Goal: Task Accomplishment & Management: Complete application form

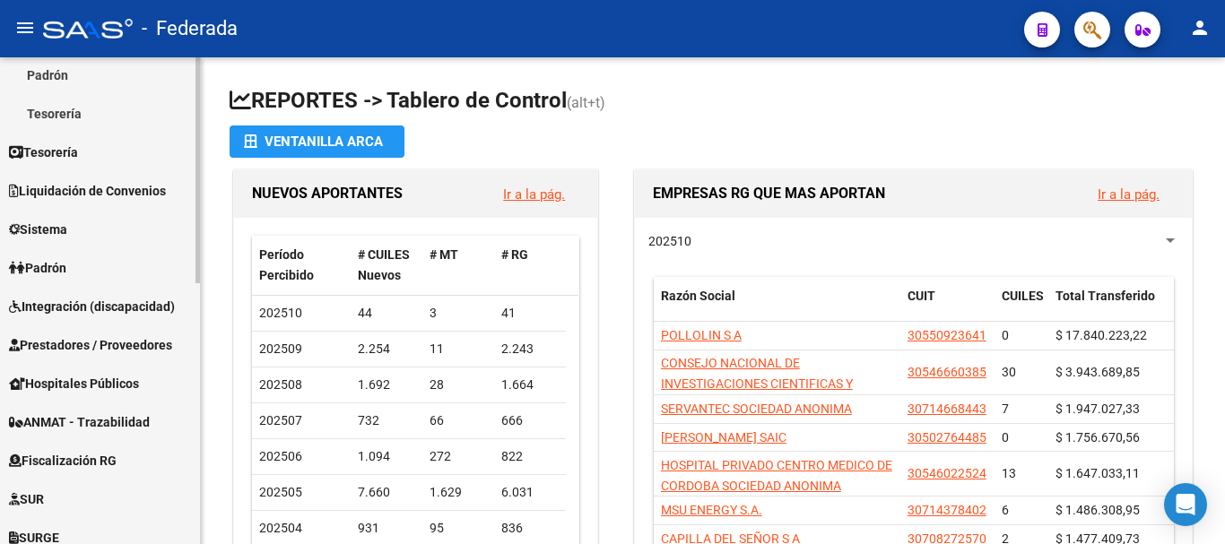
scroll to position [359, 0]
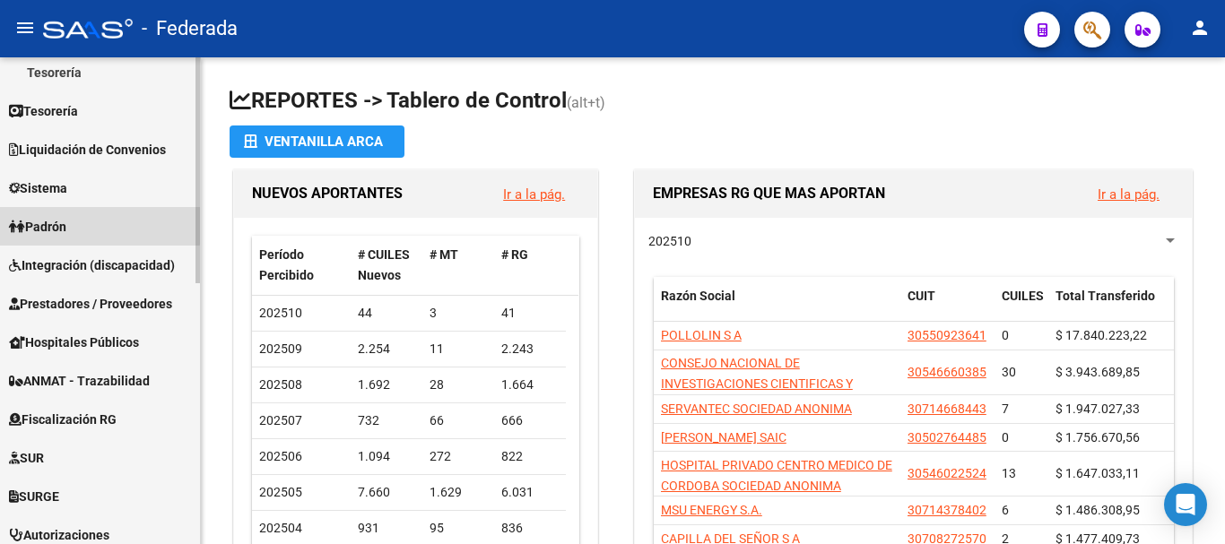
click at [83, 224] on link "Padrón" at bounding box center [100, 226] width 200 height 39
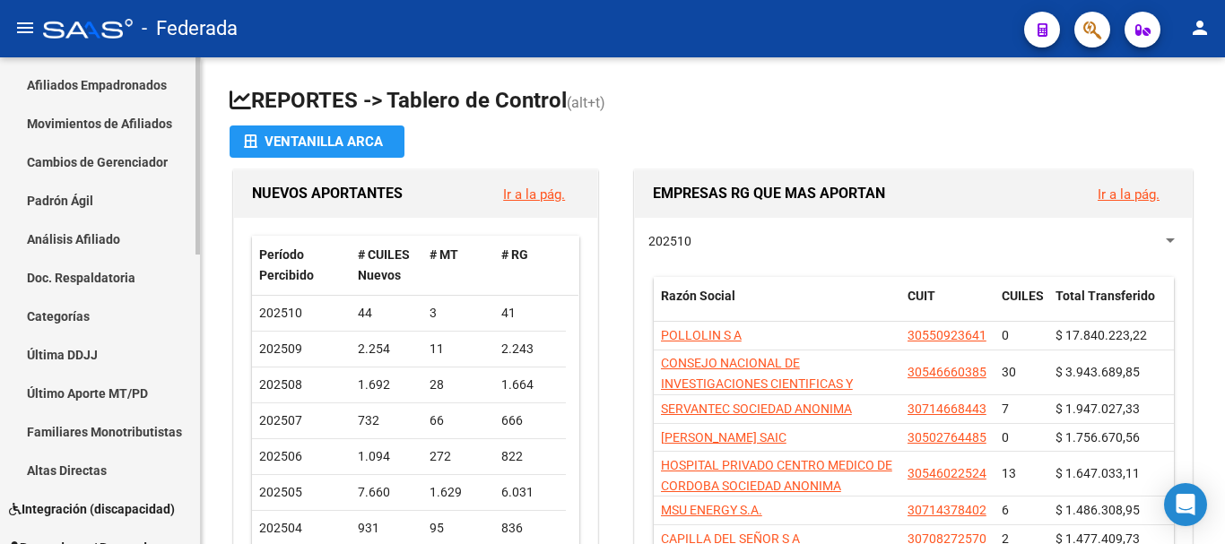
scroll to position [179, 0]
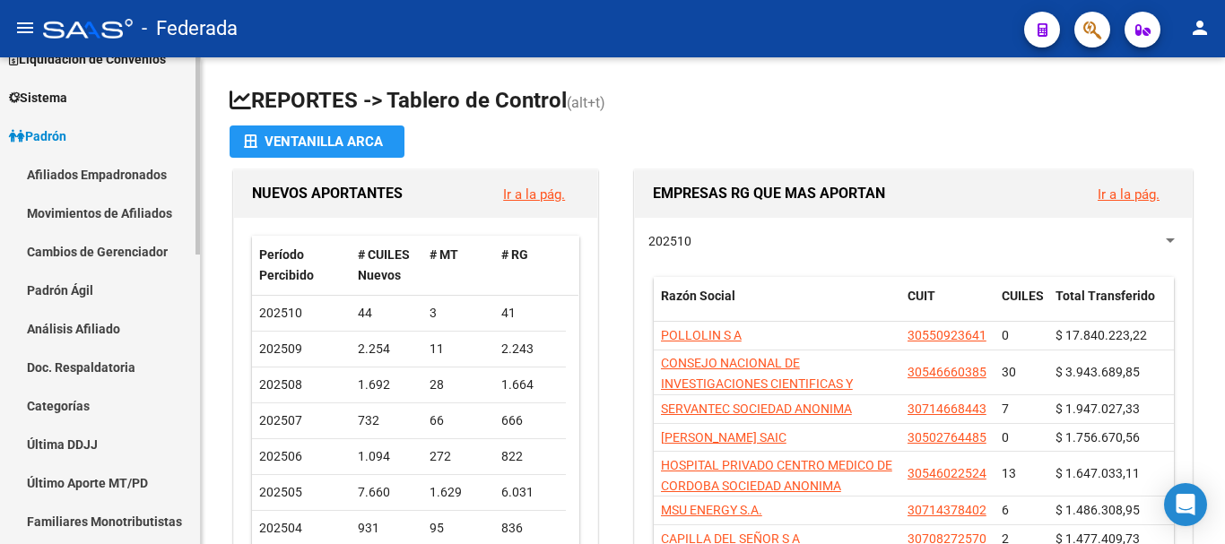
click at [106, 178] on link "Afiliados Empadronados" at bounding box center [100, 174] width 200 height 39
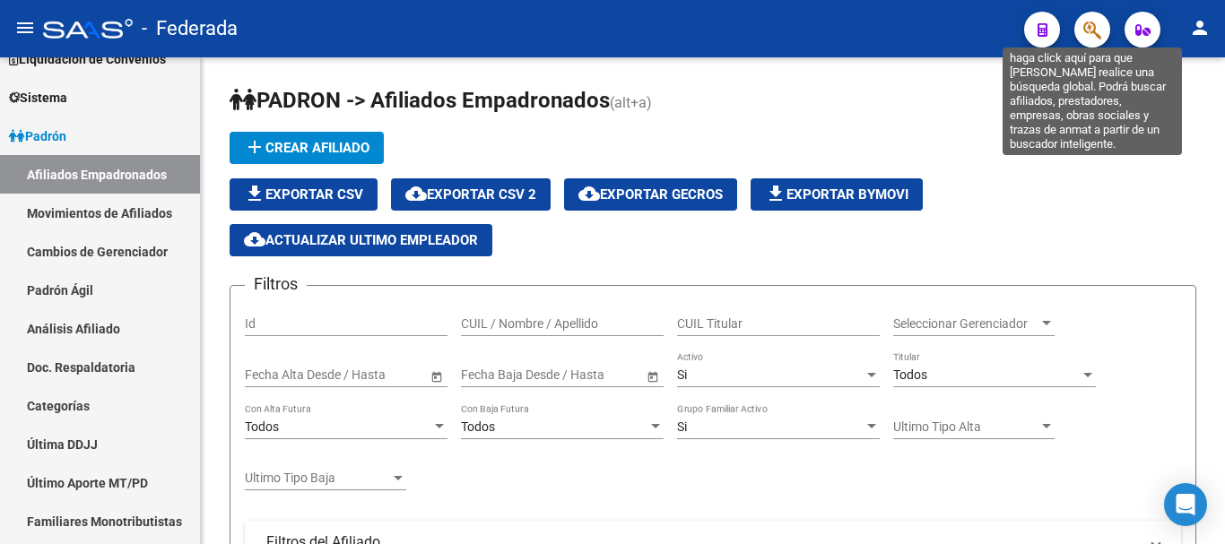
click at [1092, 29] on icon "button" at bounding box center [1092, 30] width 18 height 21
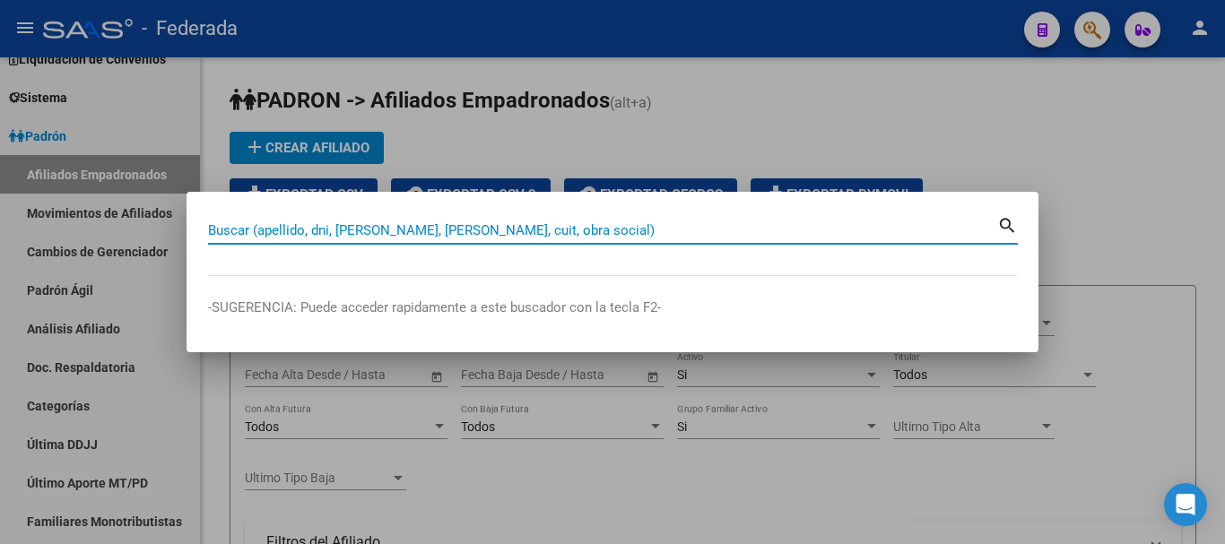
paste input "20-45412416-3"
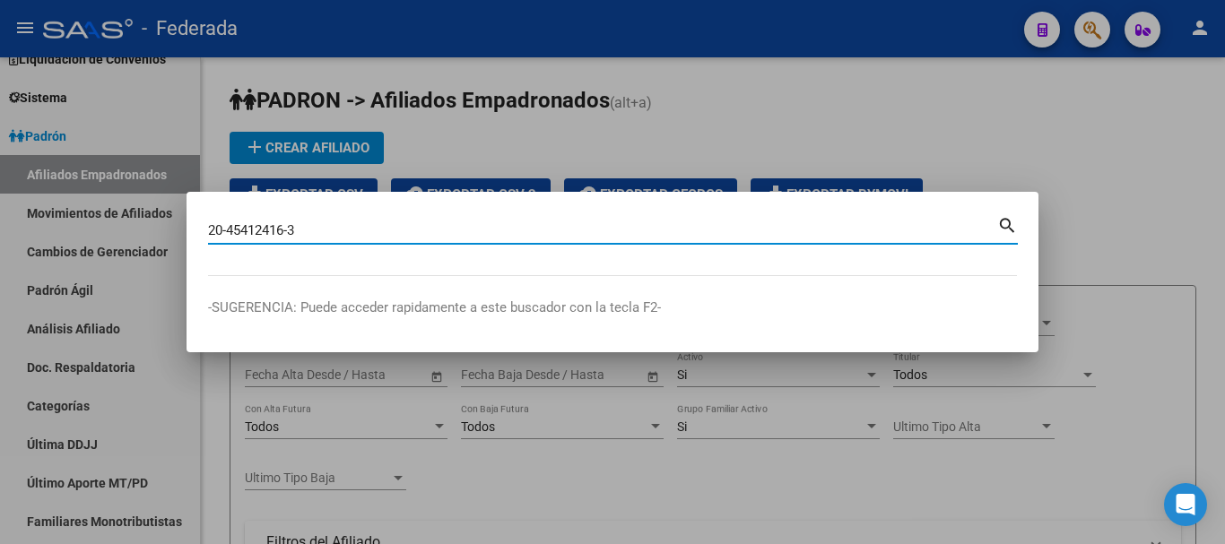
type input "20454124163"
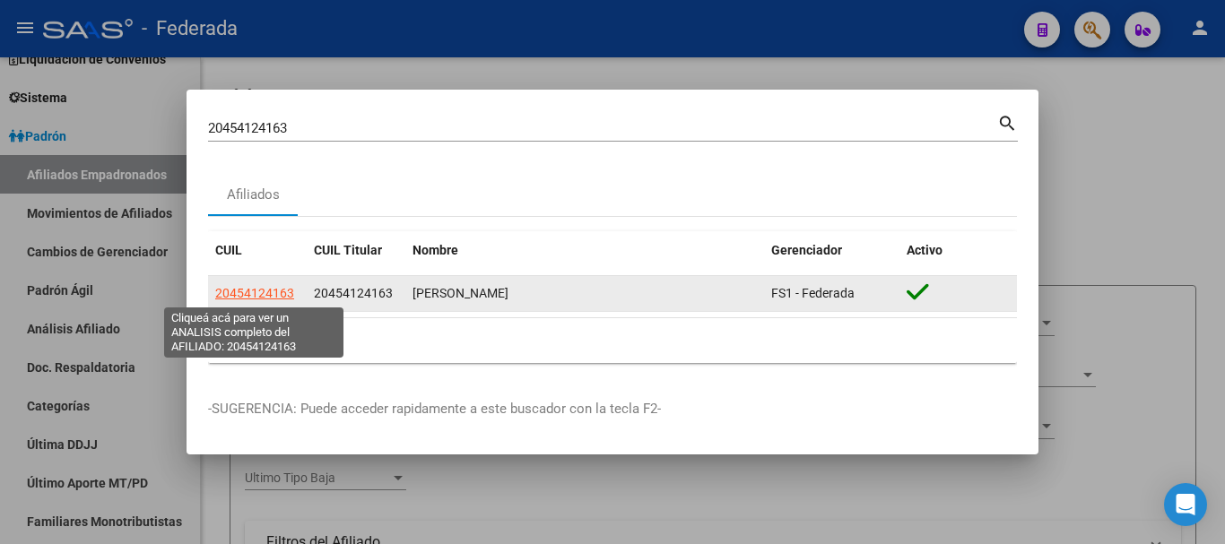
click at [245, 292] on span "20454124163" at bounding box center [254, 293] width 79 height 14
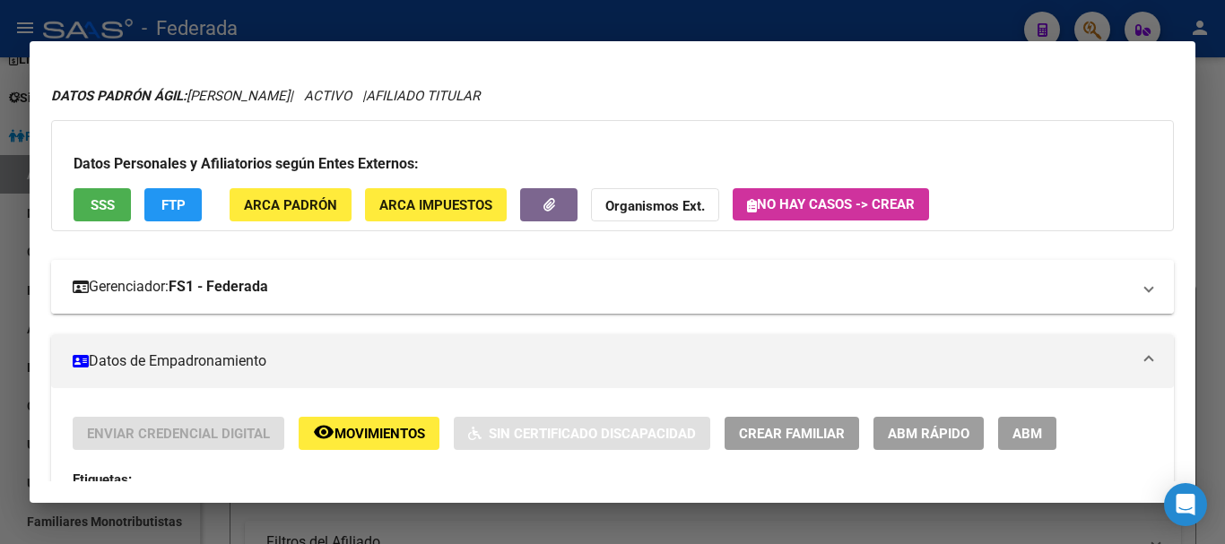
scroll to position [23, 0]
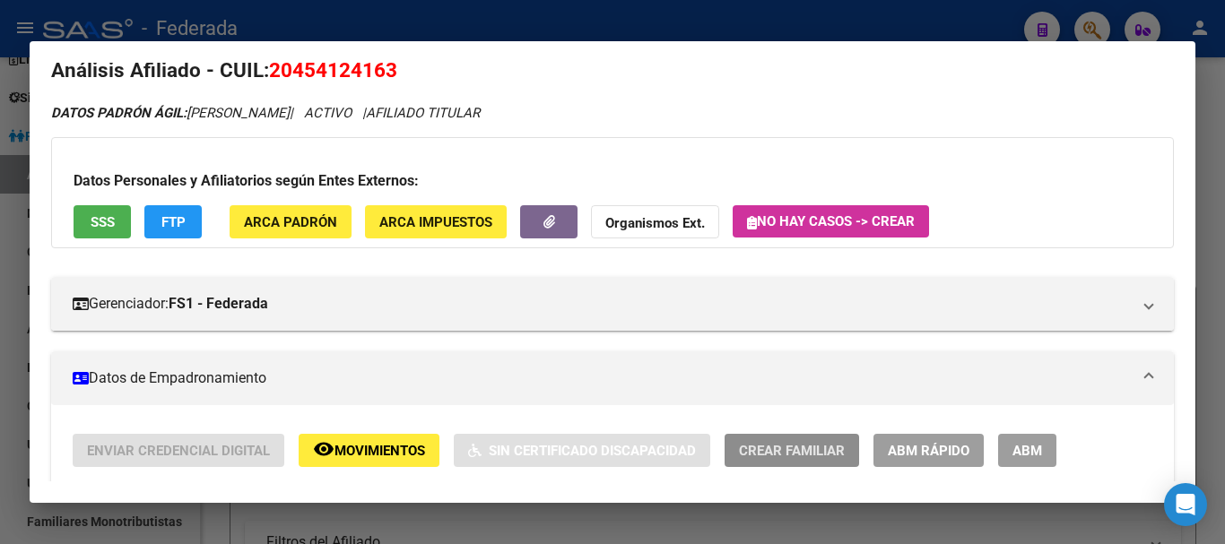
click at [776, 449] on span "Crear Familiar" at bounding box center [792, 451] width 106 height 16
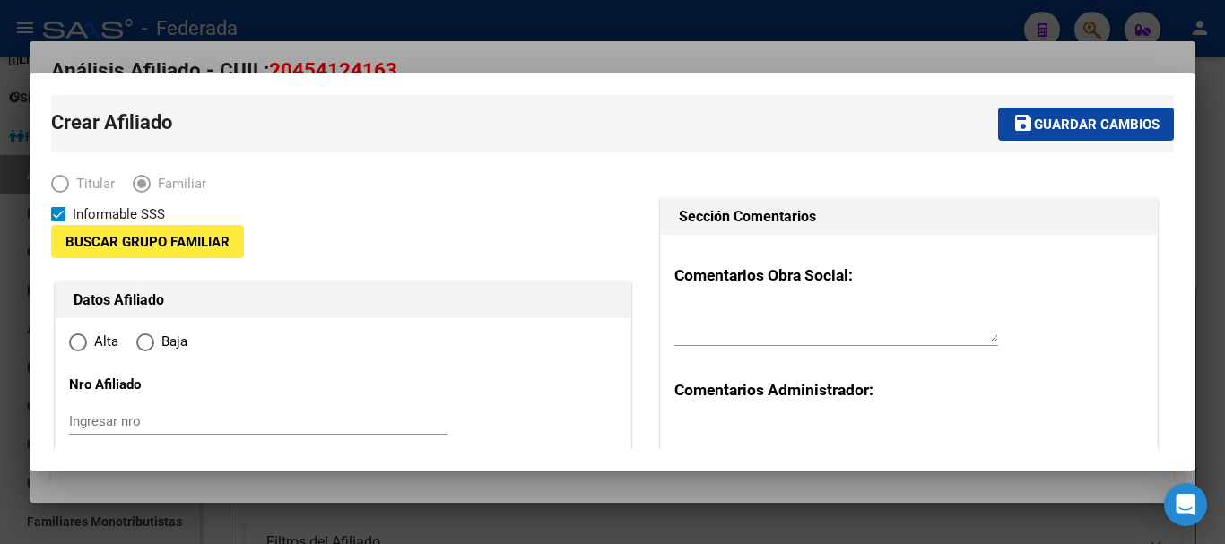
type input "30-71427561-1"
type input "ROSARIO"
type input "2000"
type input "PJE. 2032"
type input "5817"
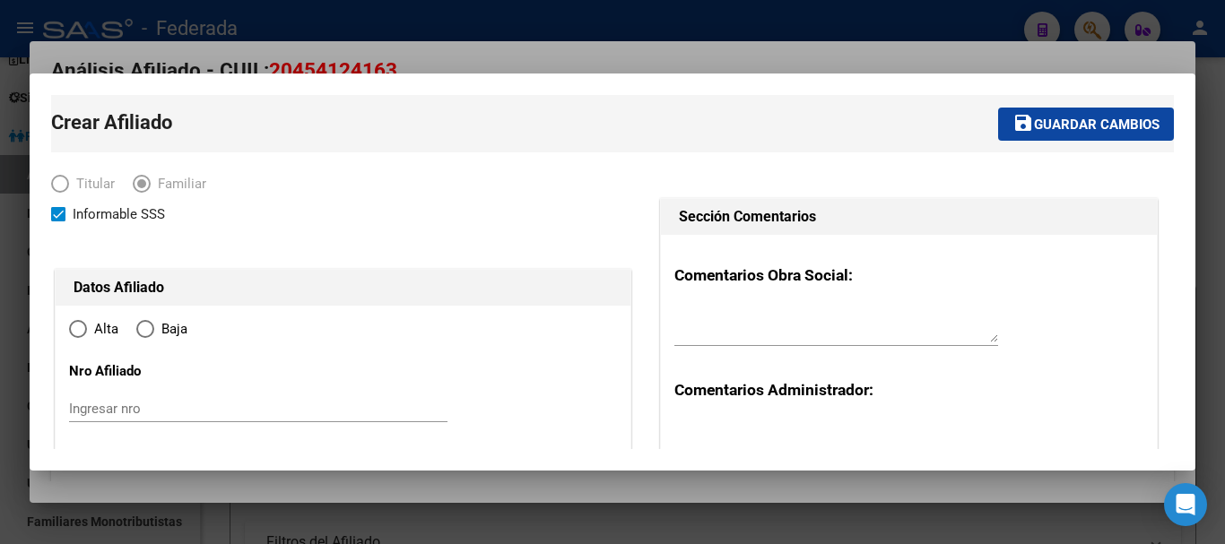
radio input "true"
type input "30-71427561-1"
click at [129, 406] on input "Ingresar nro" at bounding box center [258, 409] width 379 height 16
type input "296770/02"
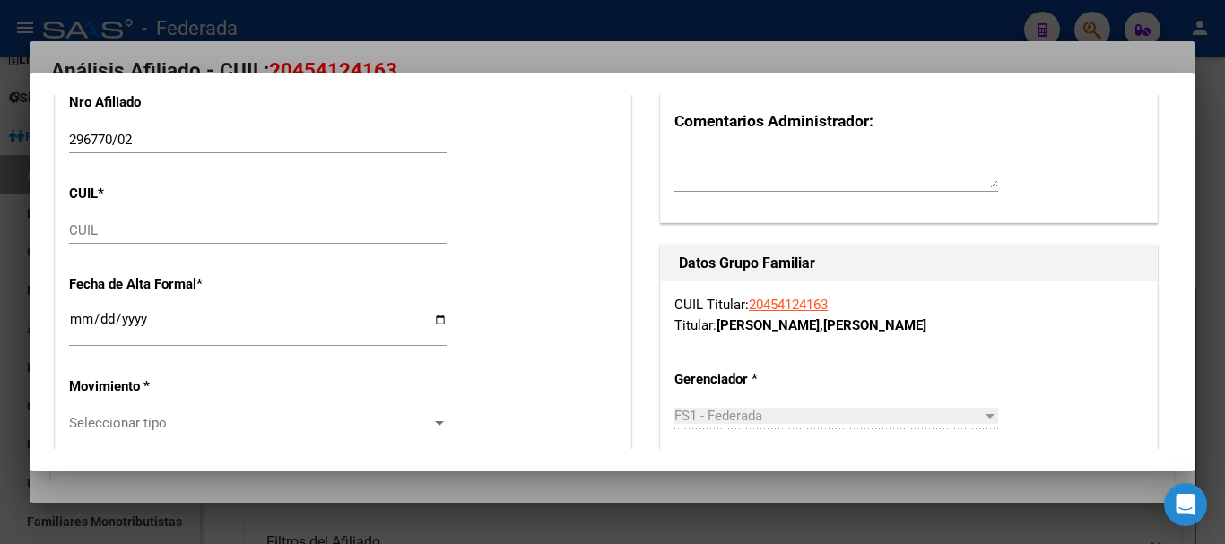
scroll to position [90, 0]
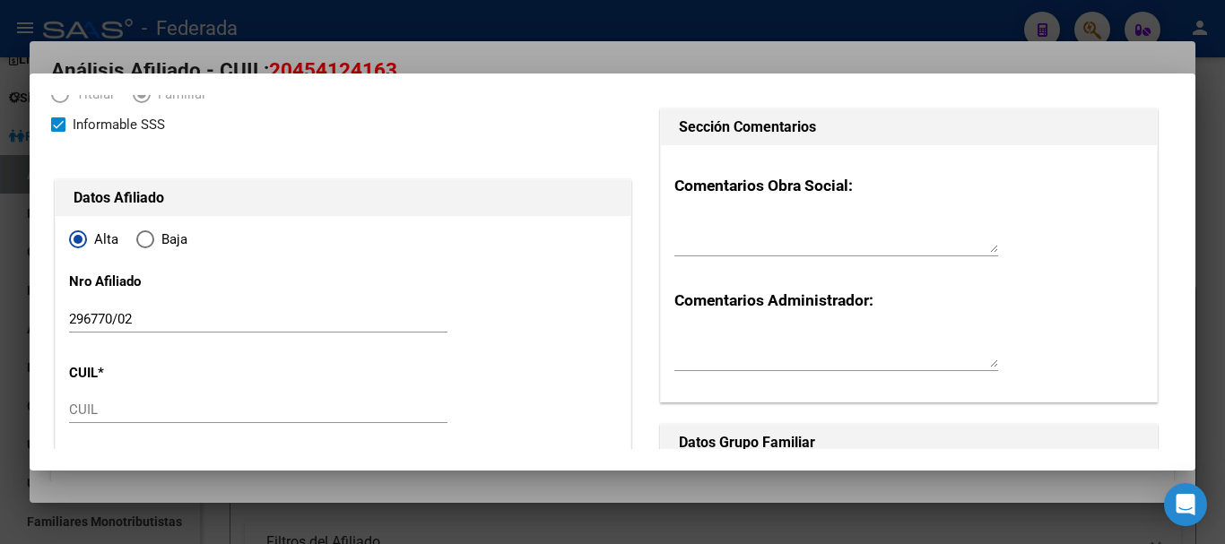
click at [112, 414] on input "CUIL" at bounding box center [258, 410] width 379 height 16
paste input "23-58537680-9"
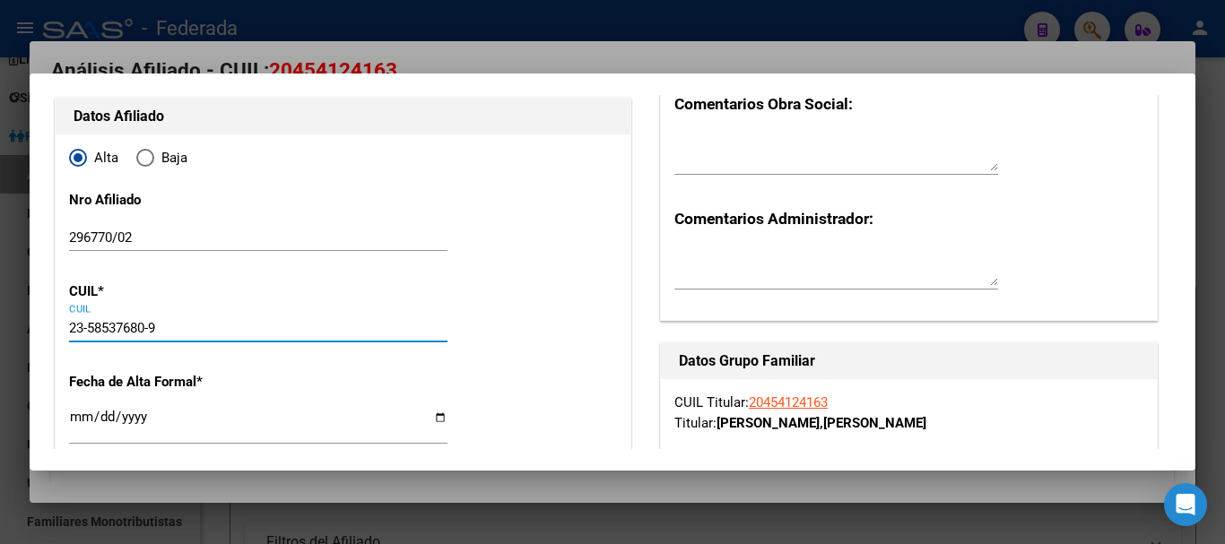
scroll to position [269, 0]
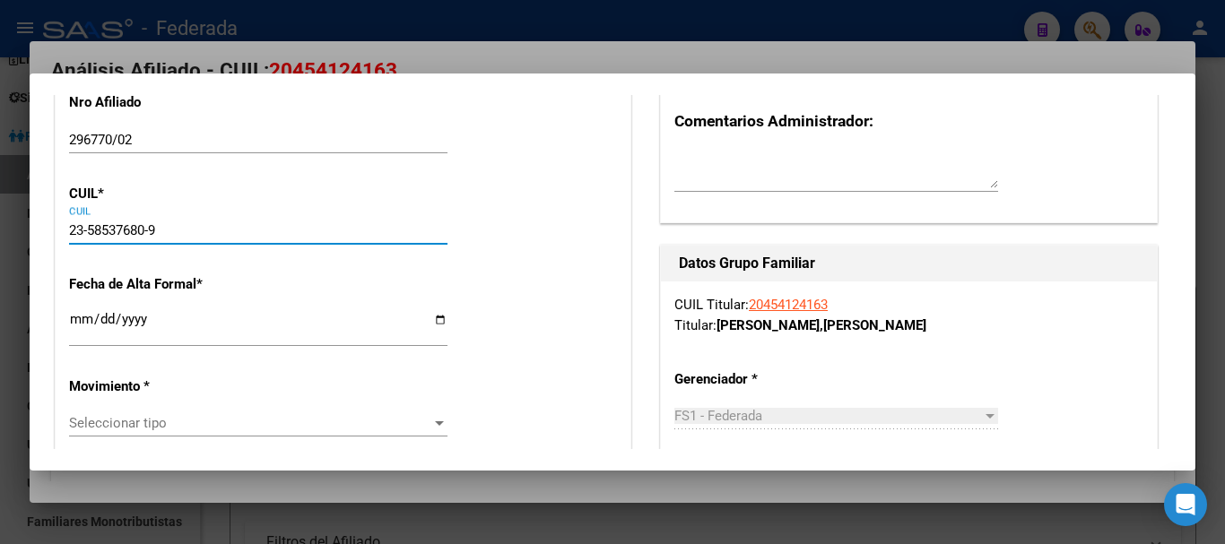
type input "23-58537680-9"
click at [234, 322] on input "Ingresar fecha" at bounding box center [258, 326] width 379 height 29
type input "58537680"
type input "[PERSON_NAME]"
type input "[DATE]"
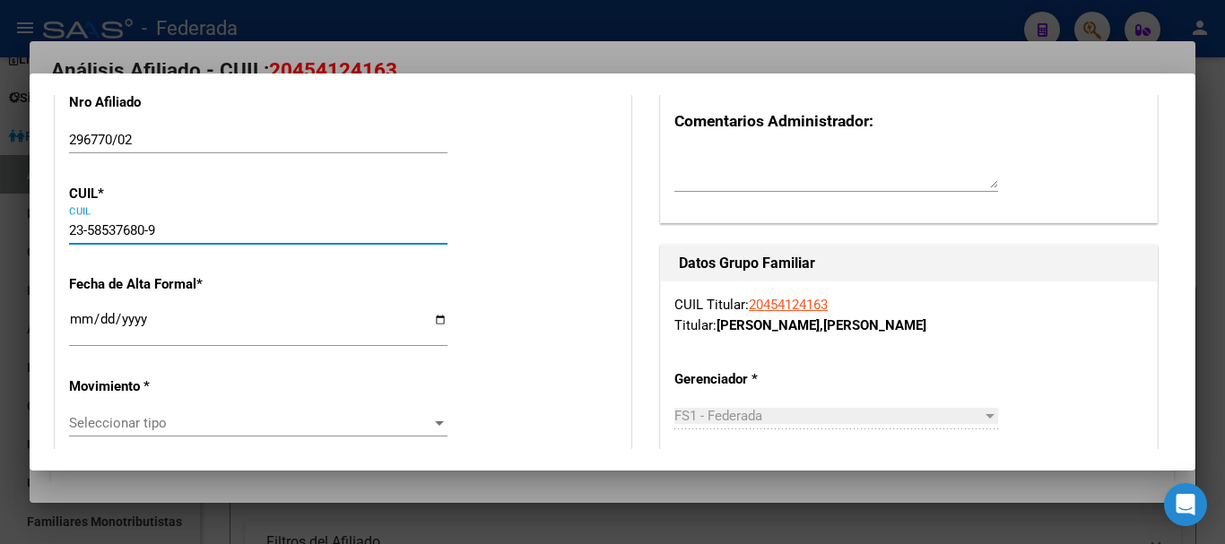
type input "PJE 2032"
type input "5829"
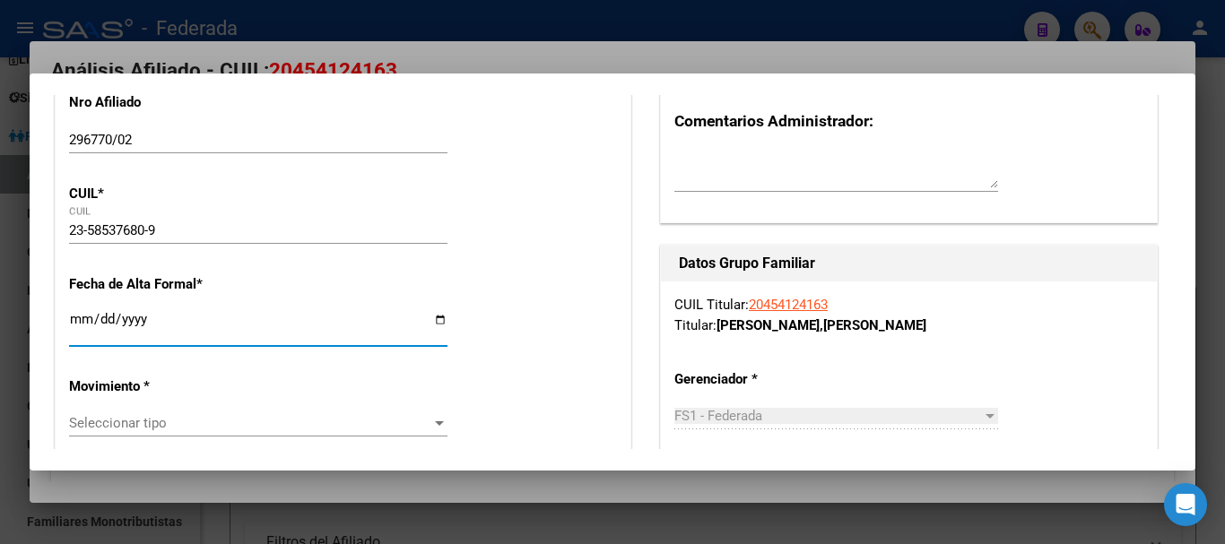
type input "TEO"
type input "ROSARIO"
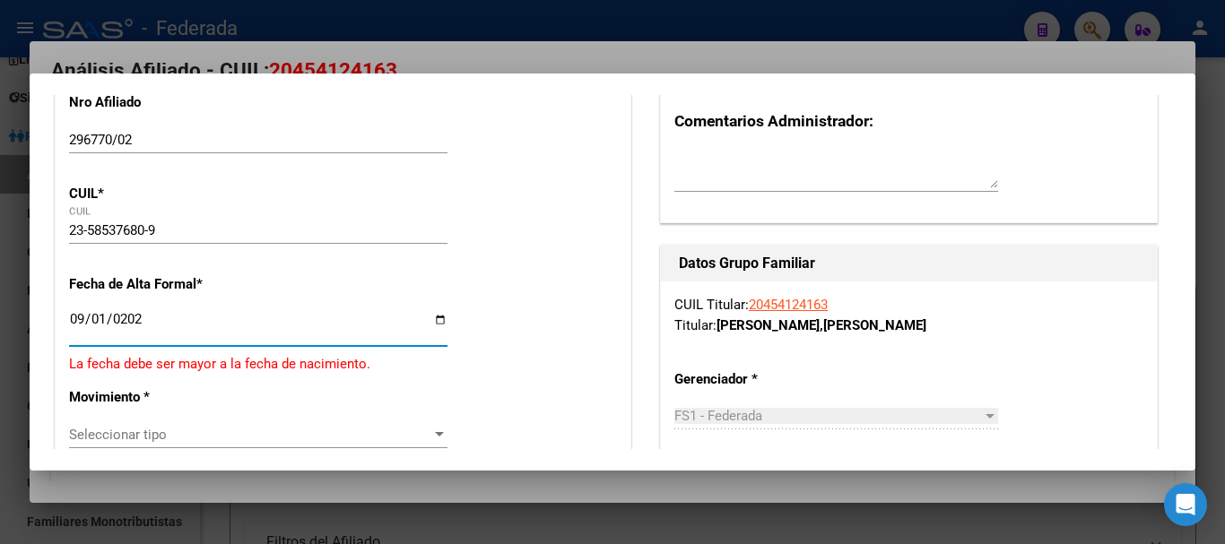
type input "[DATE]"
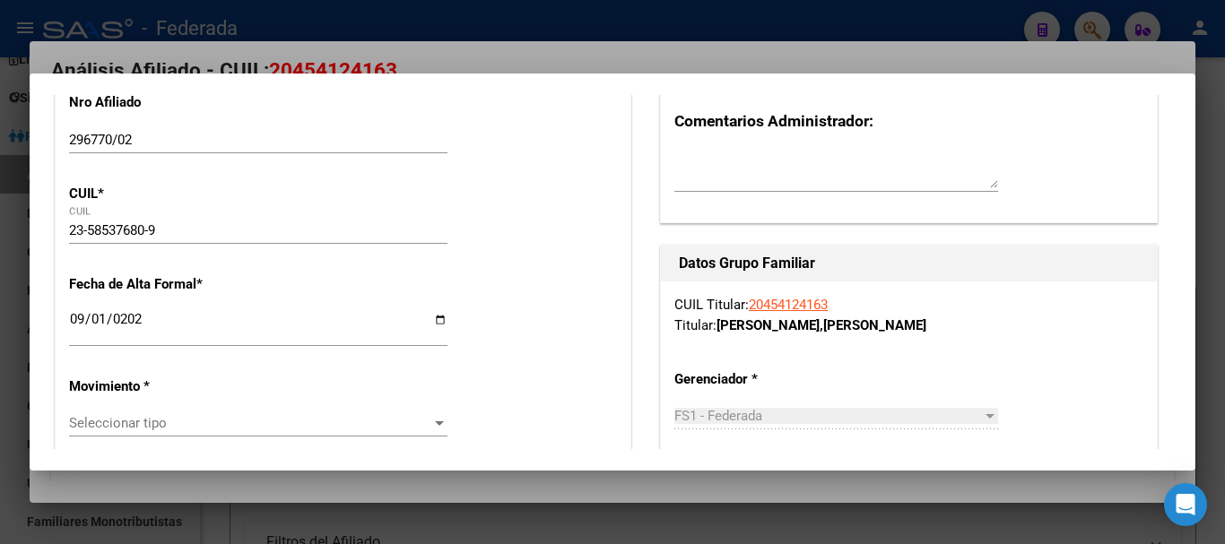
click at [294, 348] on div "[DATE] Ingresar fecha" at bounding box center [258, 335] width 379 height 55
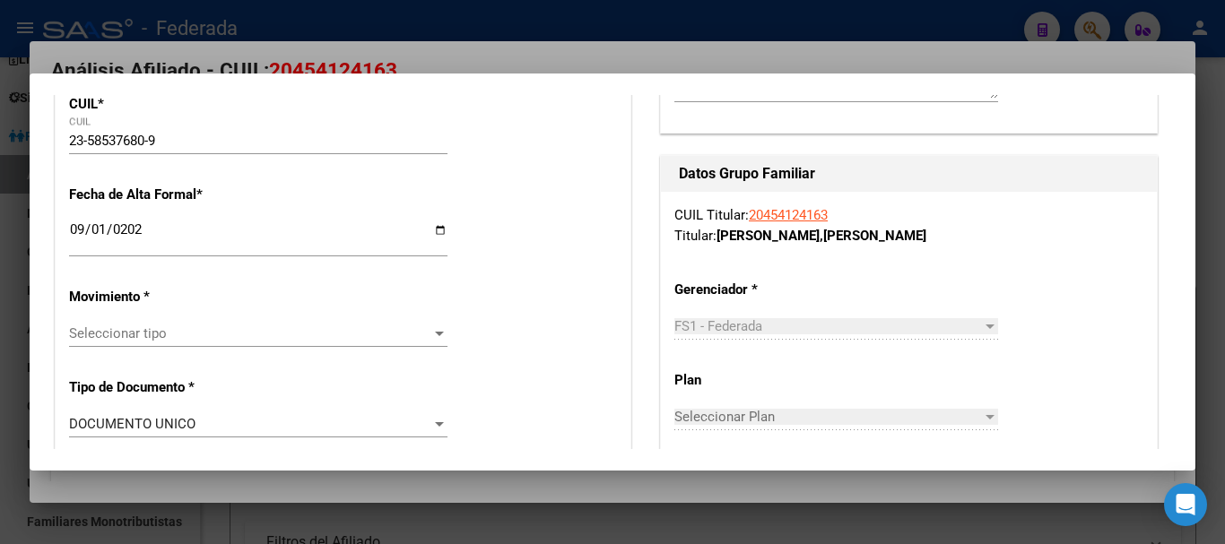
click at [232, 343] on div "Seleccionar tipo Seleccionar tipo" at bounding box center [258, 333] width 379 height 27
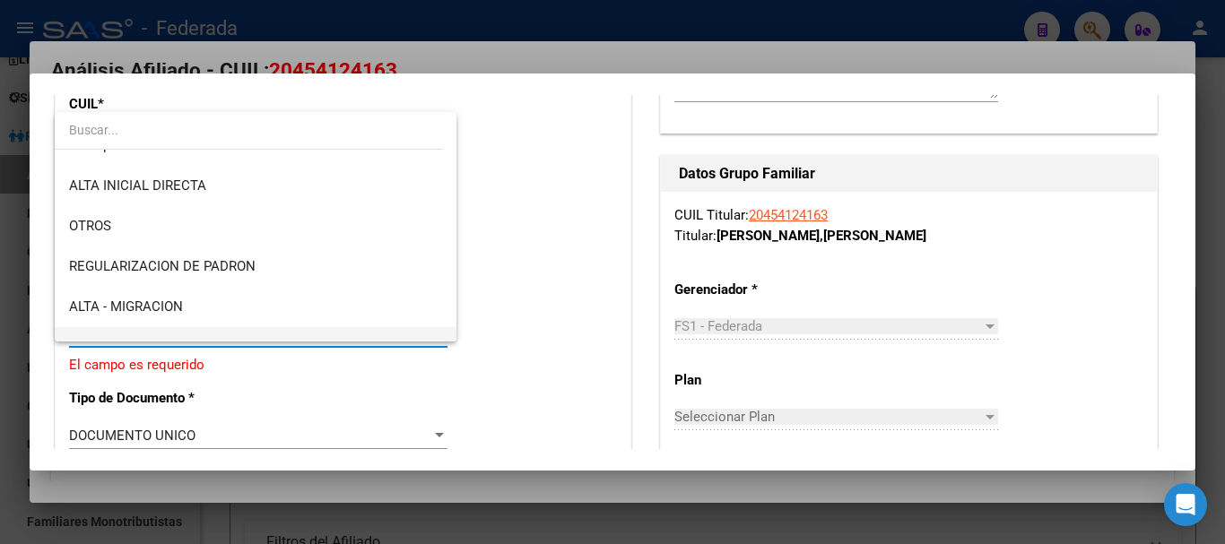
scroll to position [179, 0]
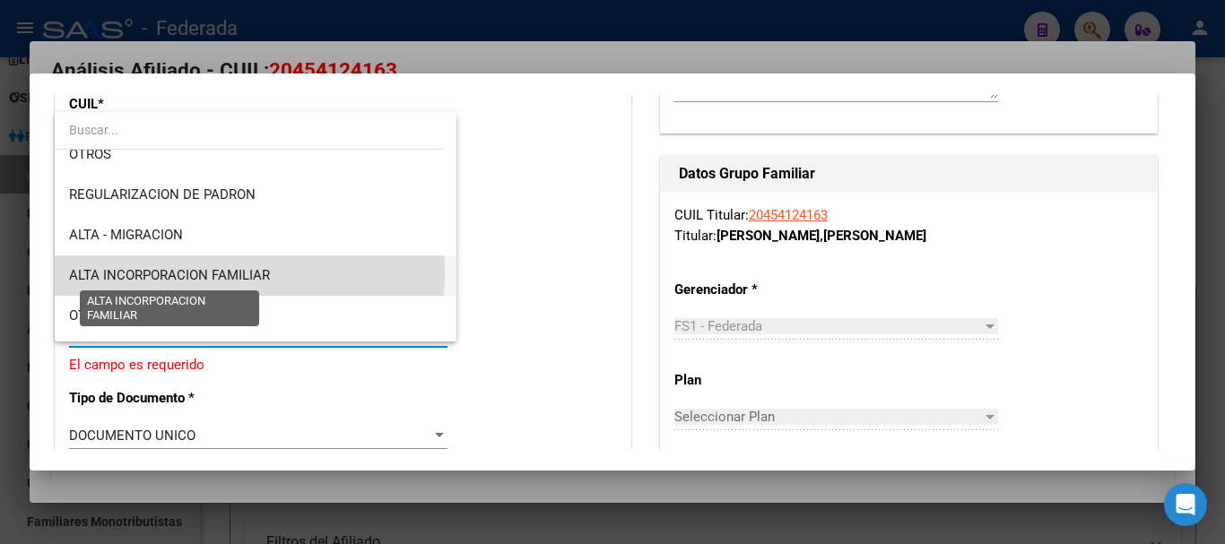
click at [215, 273] on span "ALTA INCORPORACION FAMILIAR" at bounding box center [169, 275] width 201 height 16
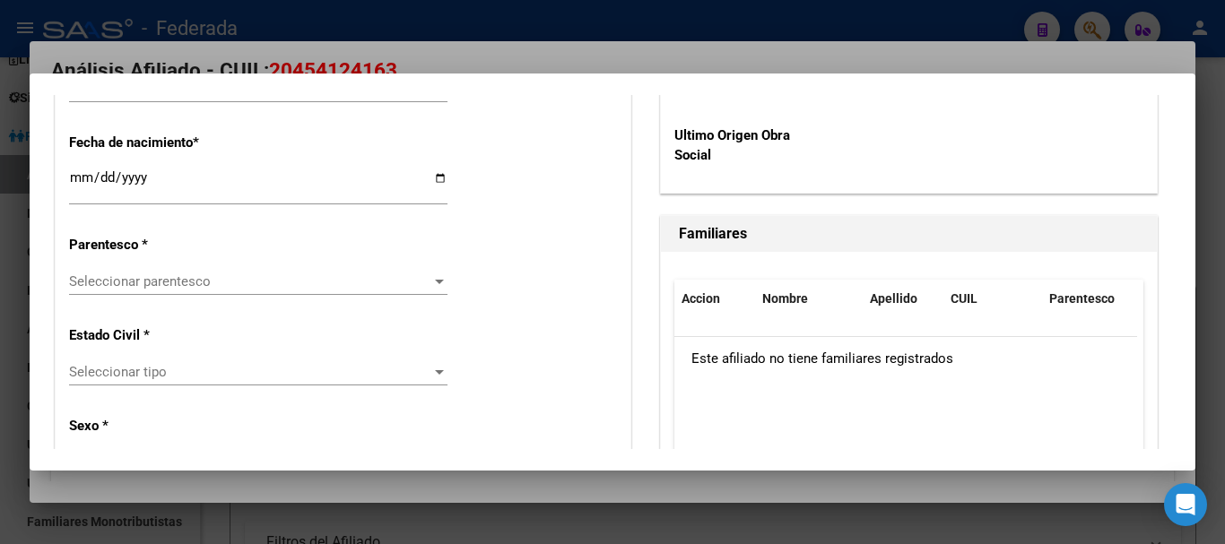
scroll to position [987, 0]
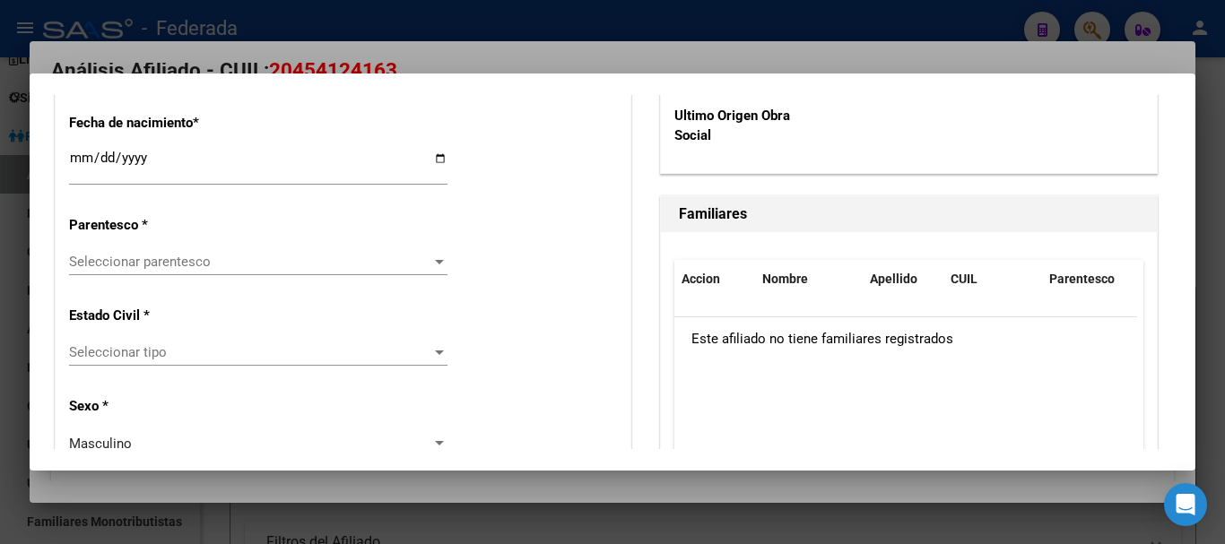
click at [221, 260] on span "Seleccionar parentesco" at bounding box center [250, 262] width 362 height 16
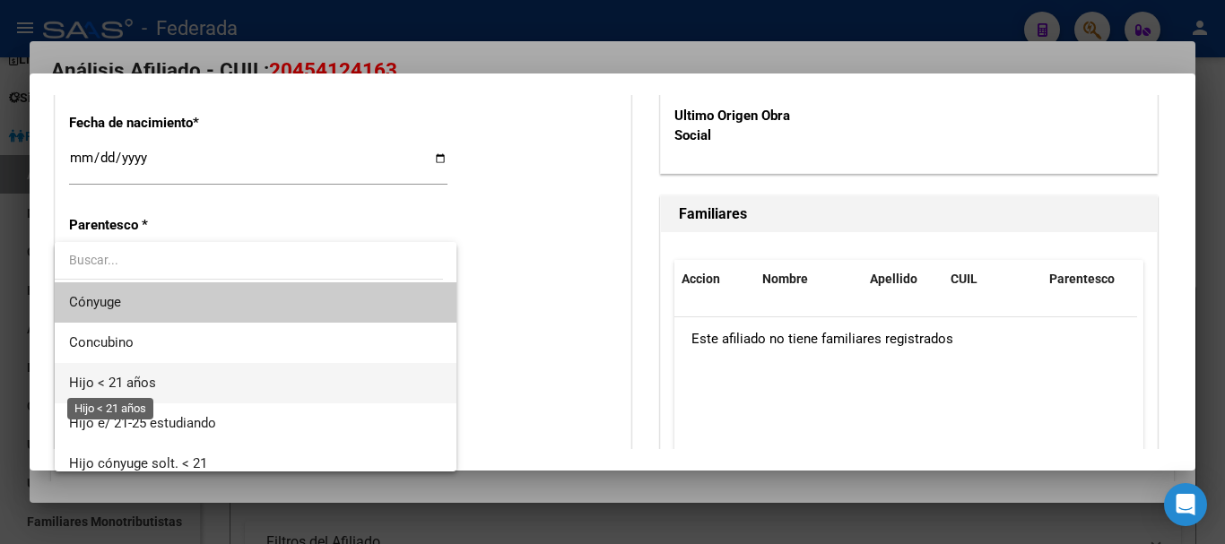
click at [124, 388] on span "Hijo < 21 años" at bounding box center [112, 383] width 87 height 16
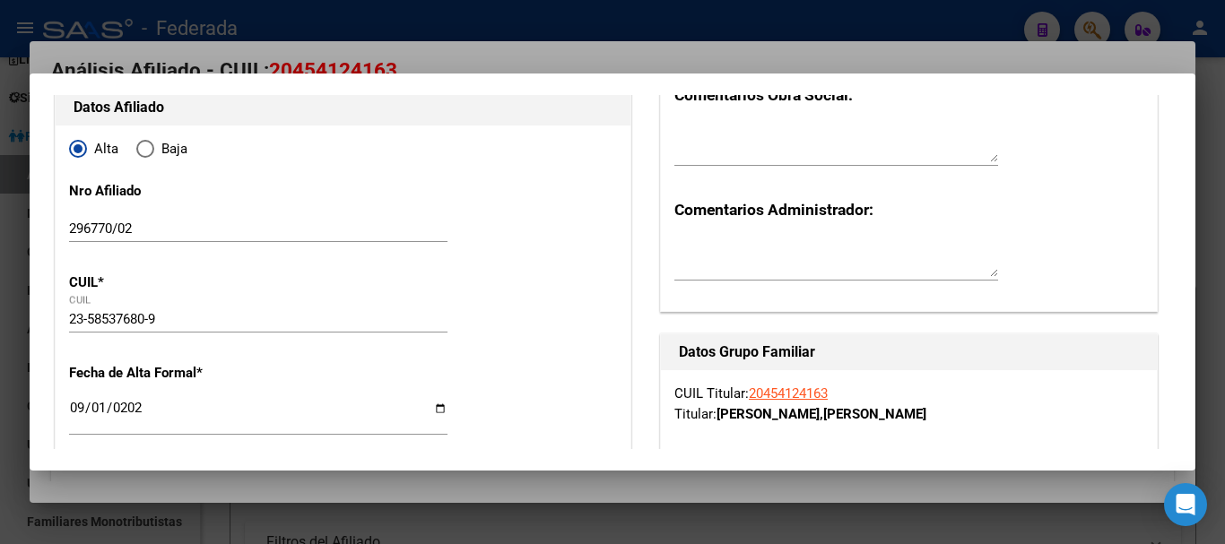
scroll to position [0, 0]
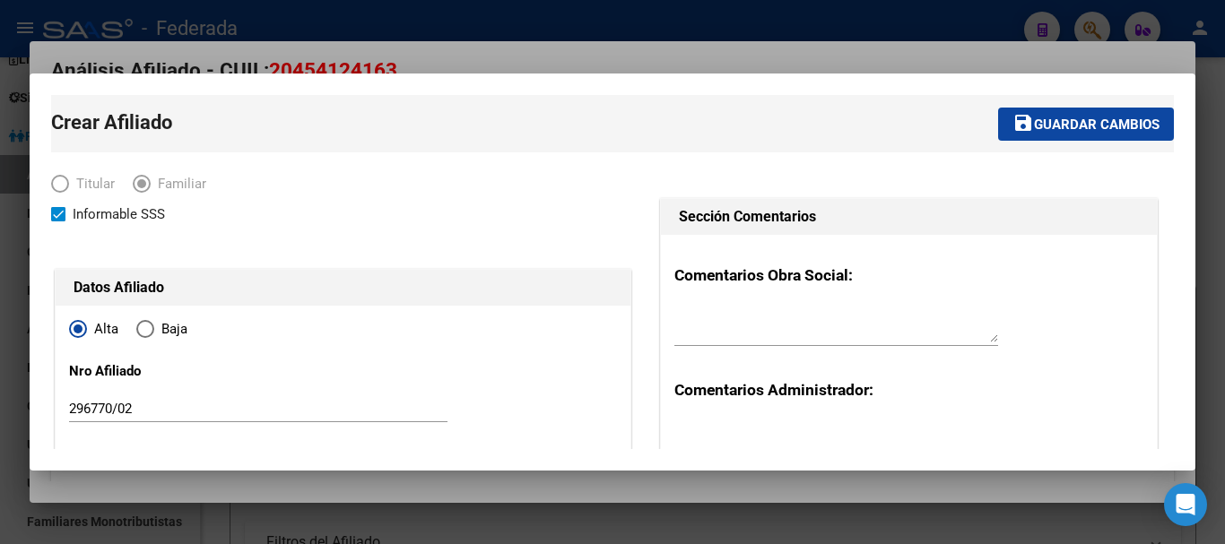
click at [1090, 127] on span "Guardar cambios" at bounding box center [1097, 125] width 126 height 16
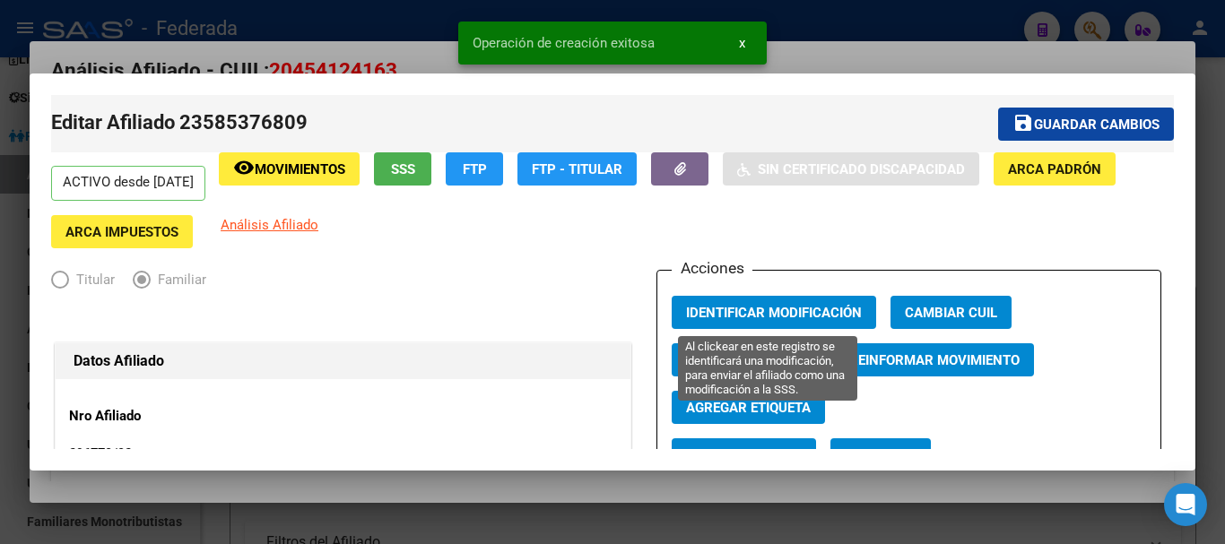
click at [733, 313] on span "Identificar Modificación" at bounding box center [774, 313] width 176 height 16
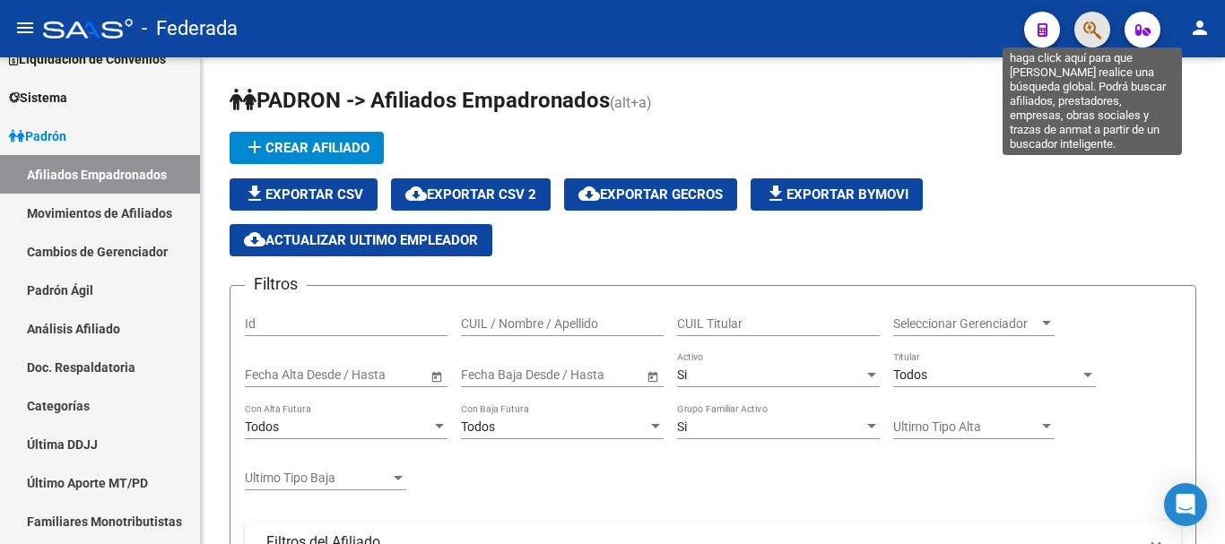
click at [1089, 28] on icon "button" at bounding box center [1092, 30] width 18 height 21
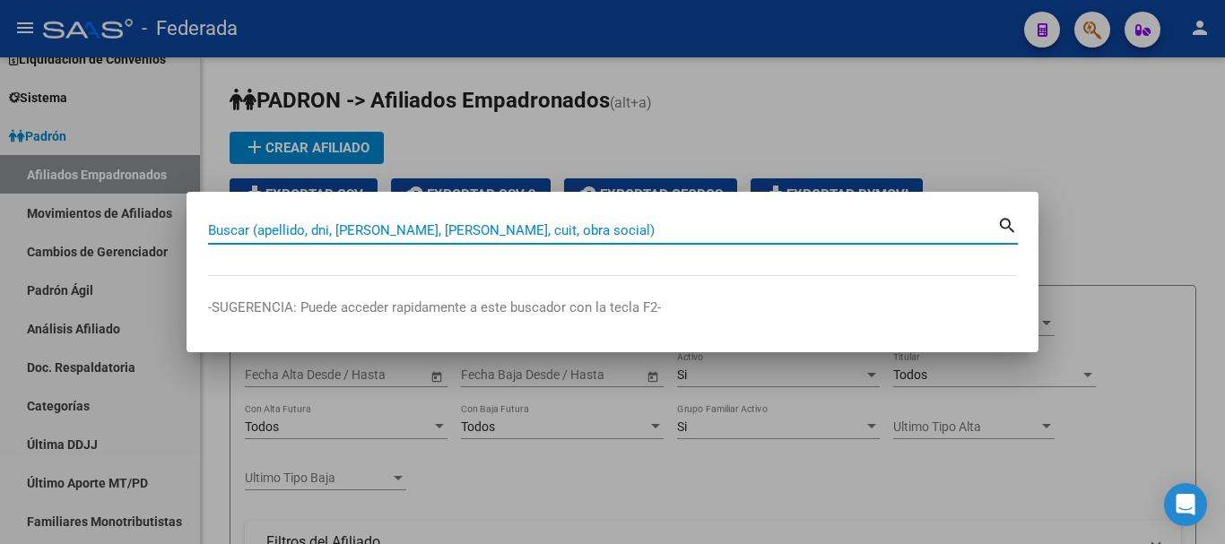
paste input "20-40362122-7"
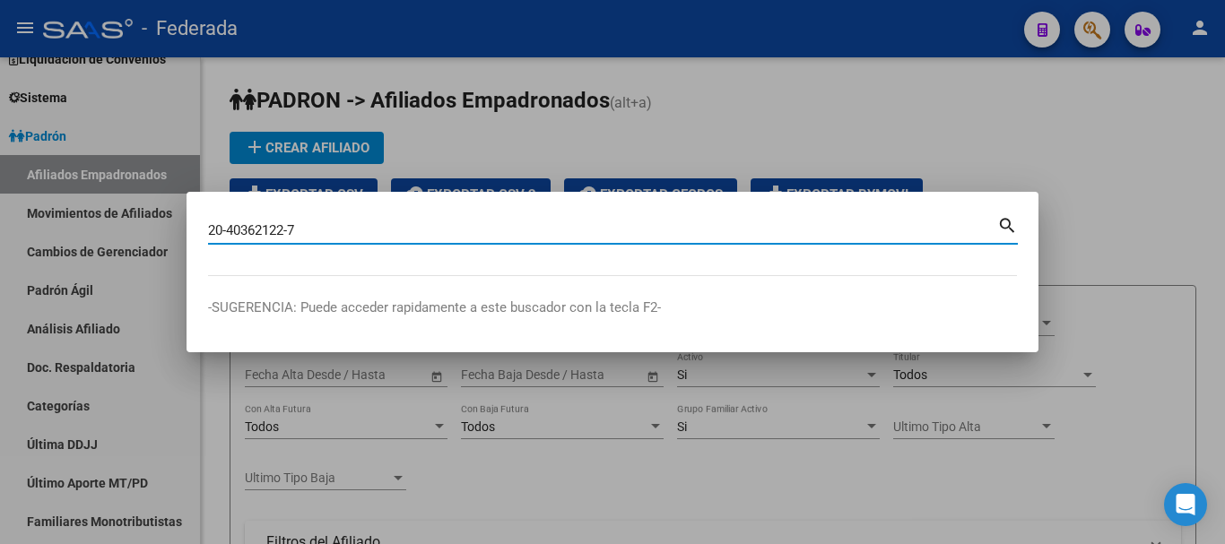
click at [1004, 222] on mat-icon "search" at bounding box center [1007, 224] width 21 height 22
type input "20403621227"
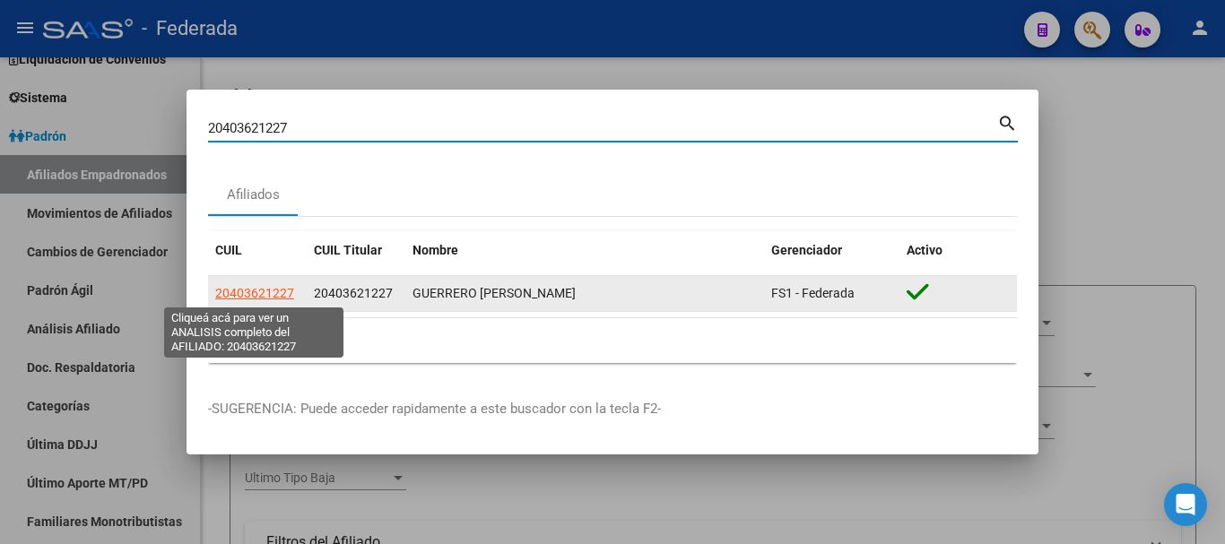
click at [270, 294] on span "20403621227" at bounding box center [254, 293] width 79 height 14
type textarea "20403621227"
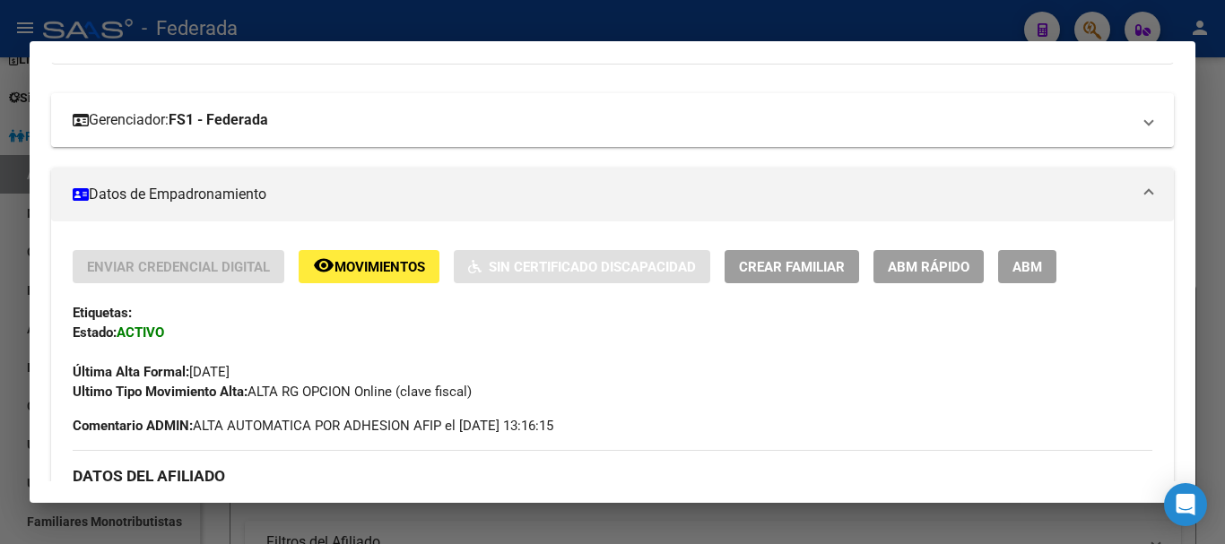
scroll to position [113, 0]
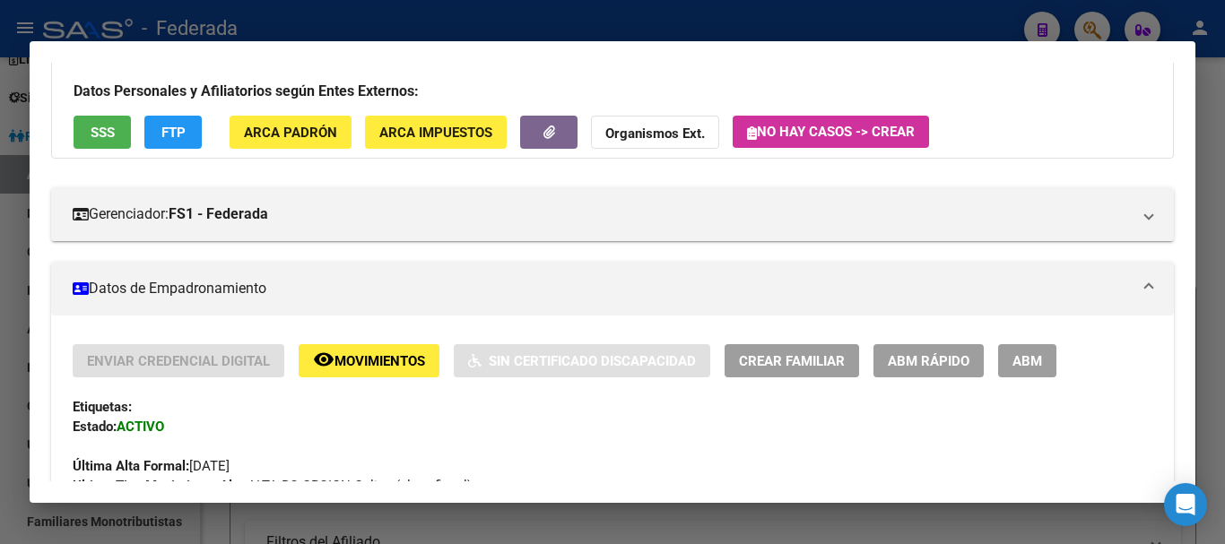
click at [787, 357] on span "Crear Familiar" at bounding box center [792, 361] width 106 height 16
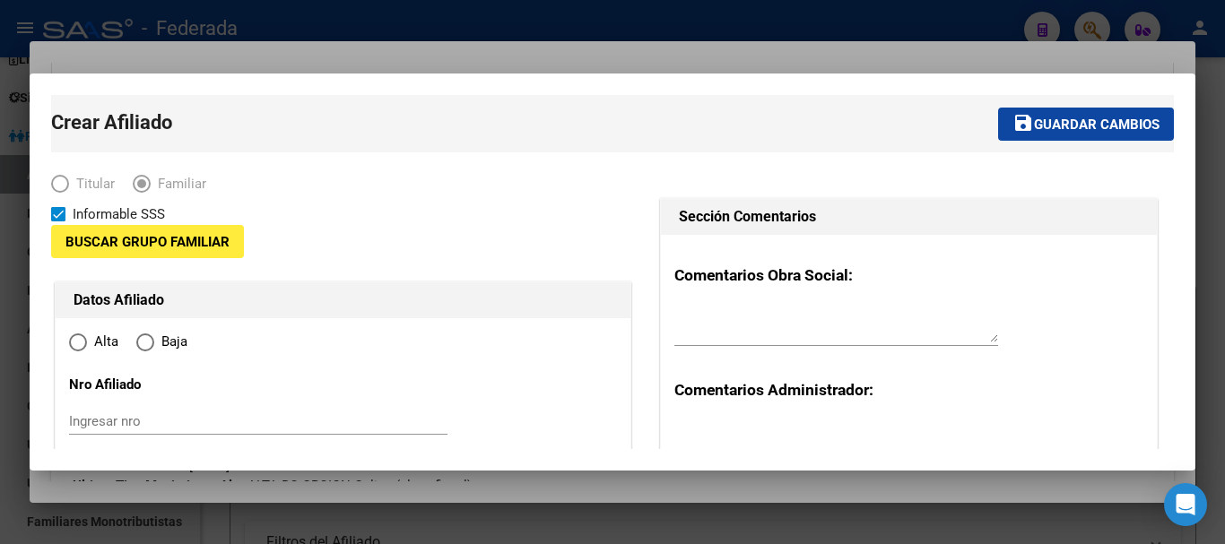
type input "30-71421624-0"
type input "ROLDAN"
type input "2134"
type input "GRAL [PERSON_NAME]"
type input "747"
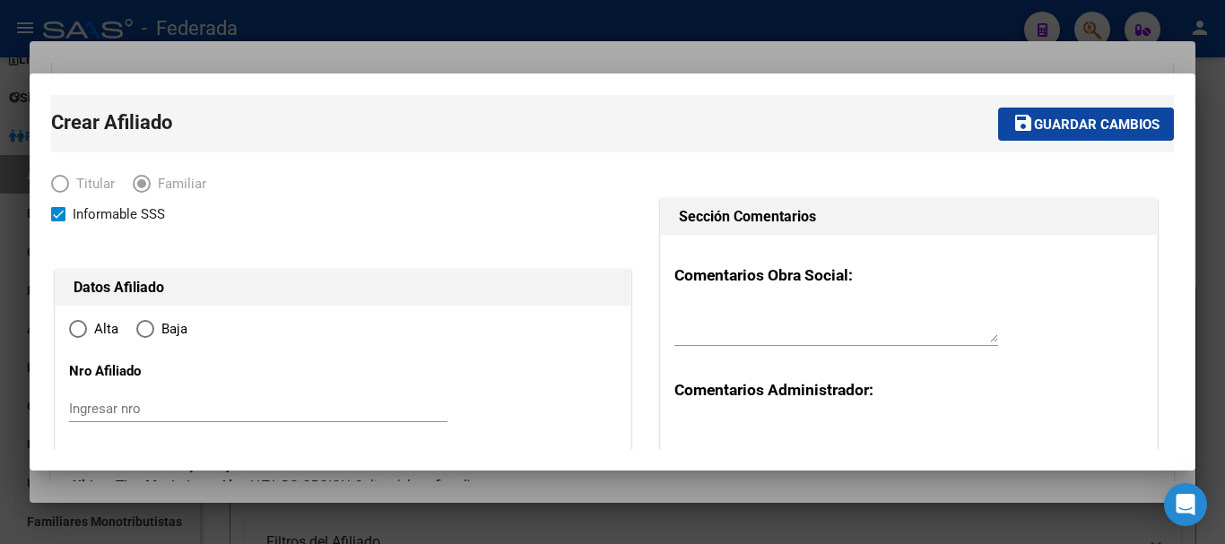
radio input "true"
type input "30-71421624-0"
click at [171, 405] on input "Ingresar nro" at bounding box center [258, 409] width 379 height 16
type input "294182/02"
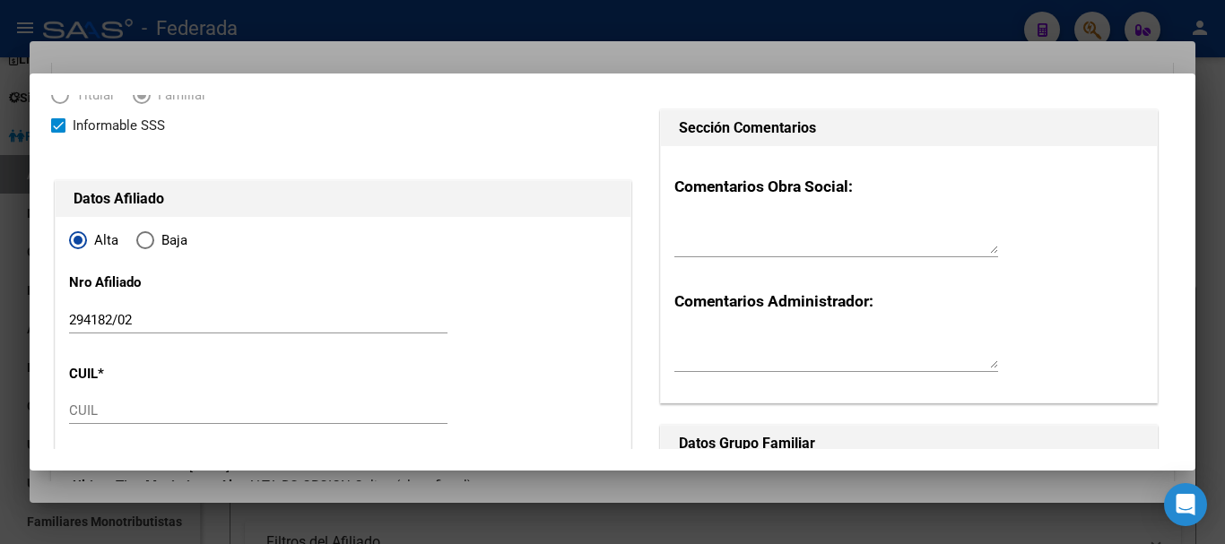
scroll to position [90, 0]
click at [89, 410] on input "CUIL" at bounding box center [258, 410] width 379 height 16
paste input "27-37288407-5"
type input "27-37288407-5"
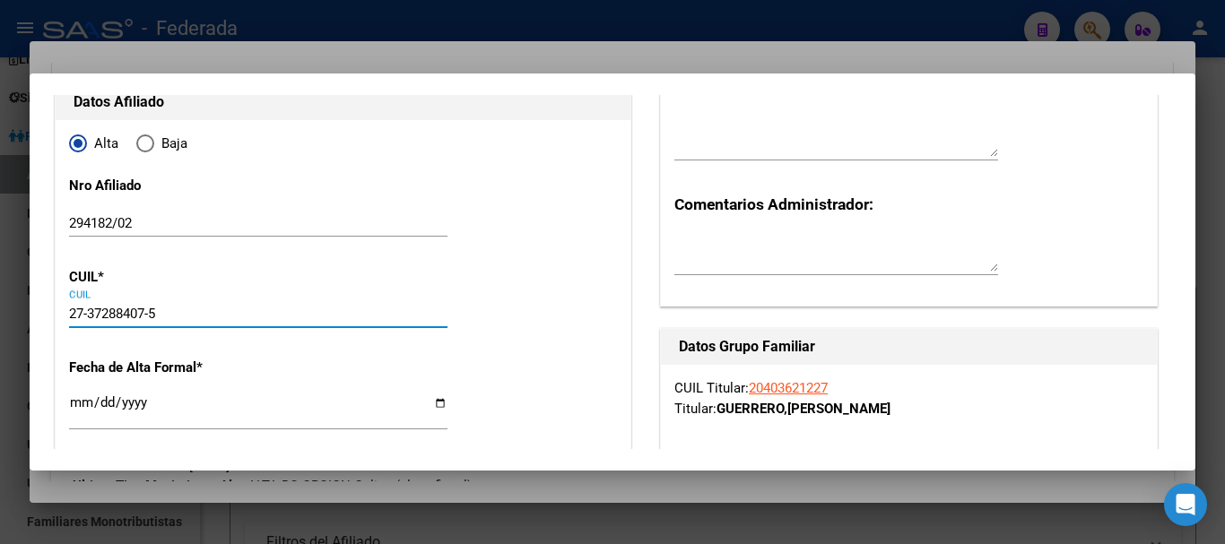
scroll to position [269, 0]
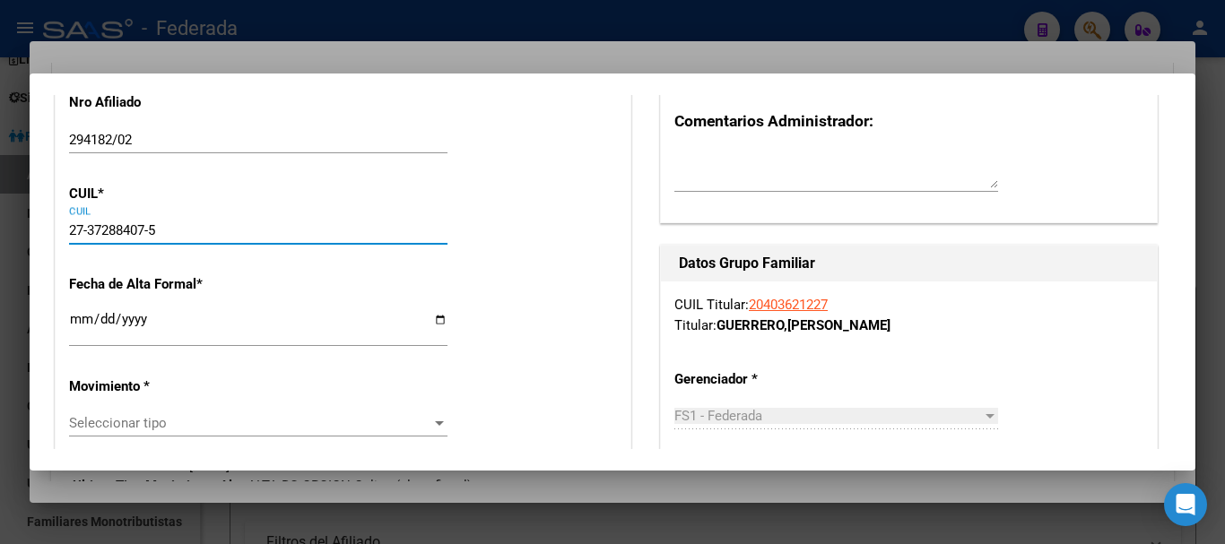
type input "37288407"
type input "LAMAS"
type input "[PERSON_NAME]"
type input "[DATE]"
type input "CARCARA¹A"
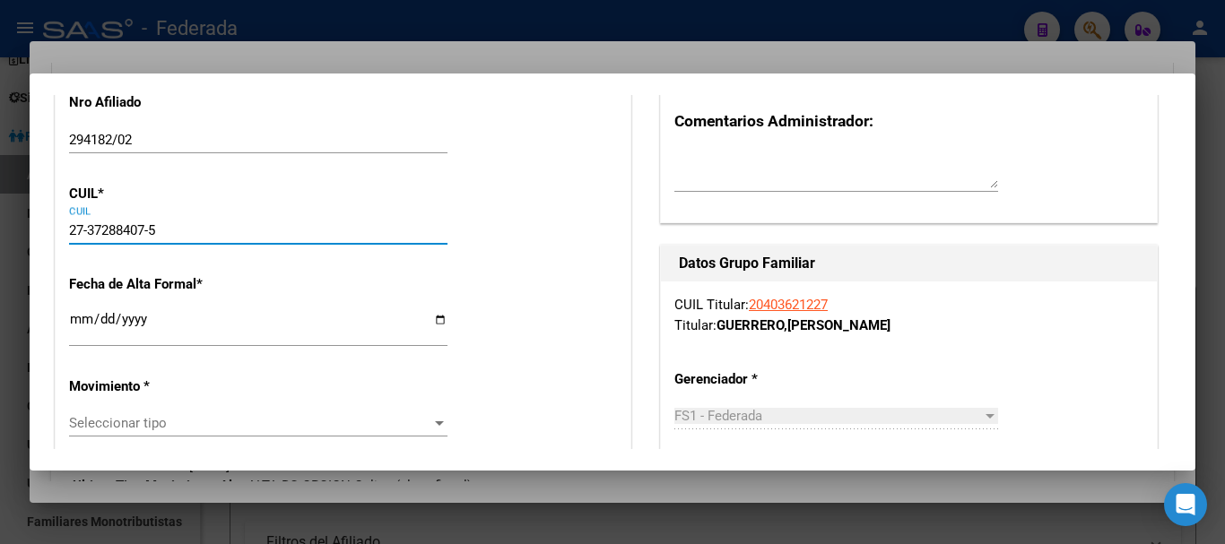
type input "2138"
type input "BERMEJO"
type input "2138"
type input "27-37288407-5"
click at [75, 323] on input "Ingresar fecha" at bounding box center [258, 326] width 379 height 29
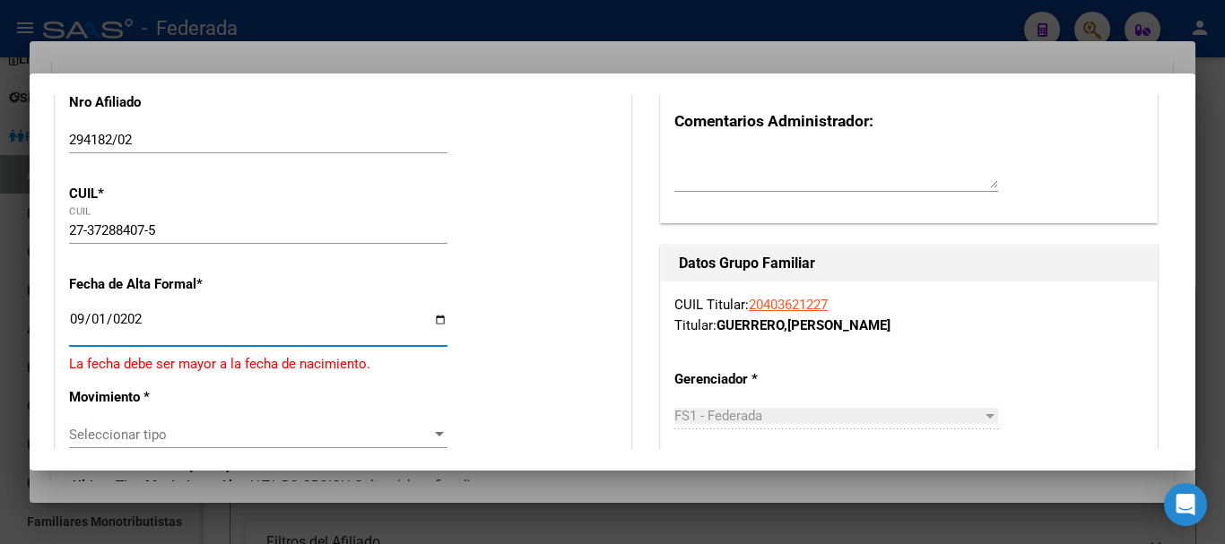
type input "[DATE]"
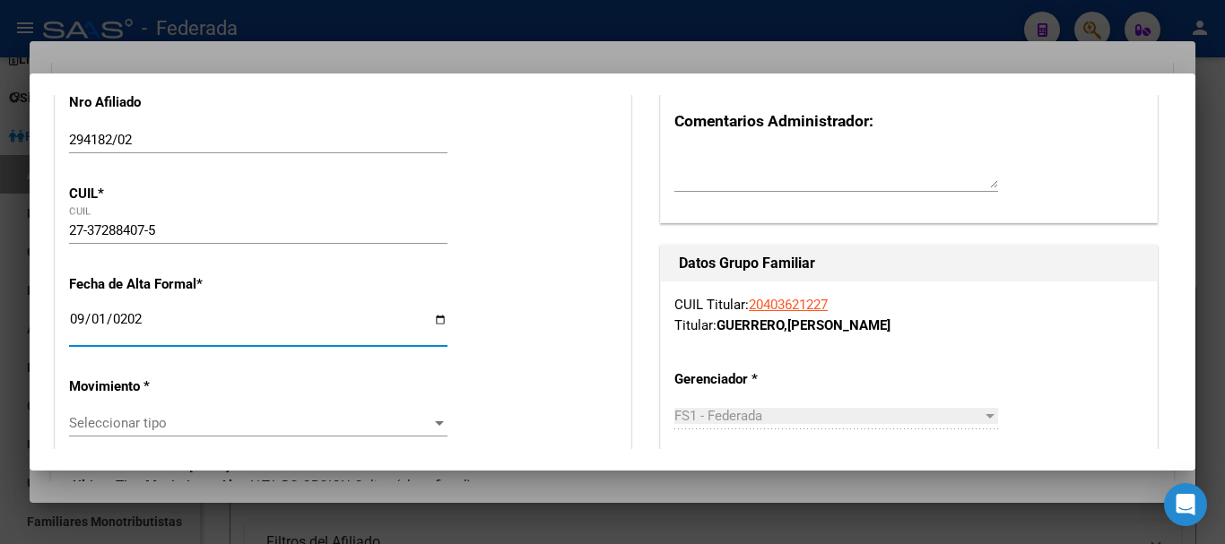
click at [129, 420] on span "Seleccionar tipo" at bounding box center [250, 423] width 362 height 16
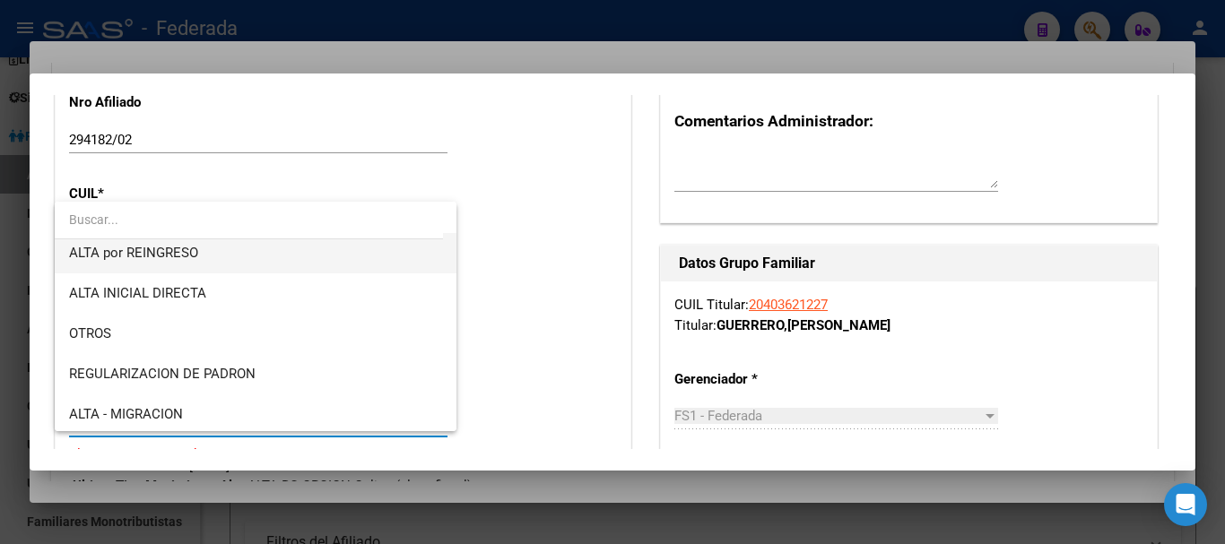
scroll to position [179, 0]
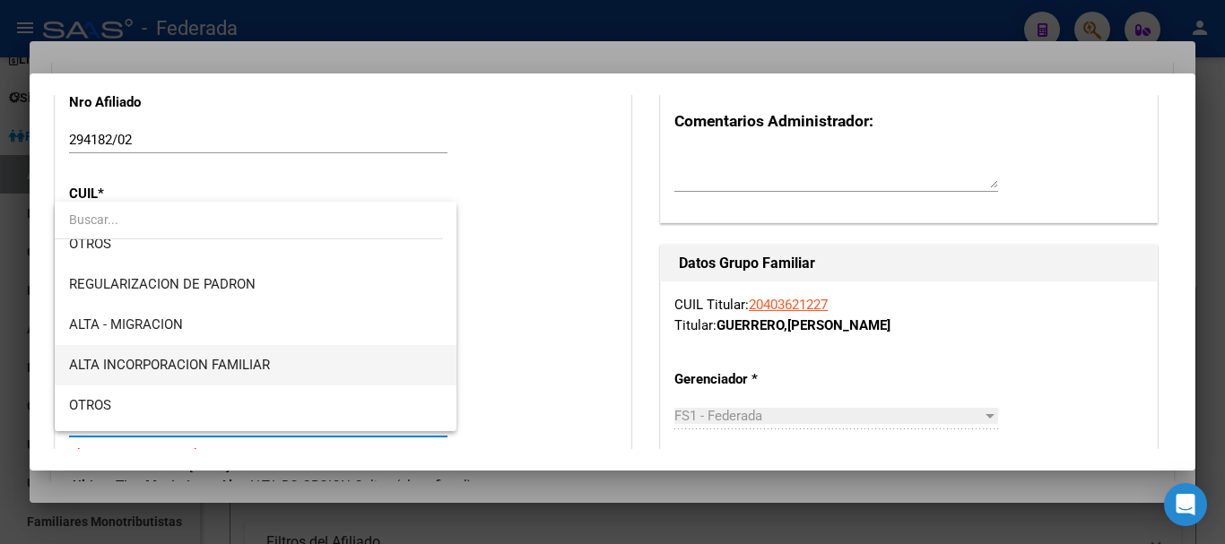
click at [159, 353] on span "ALTA INCORPORACION FAMILIAR" at bounding box center [255, 365] width 373 height 40
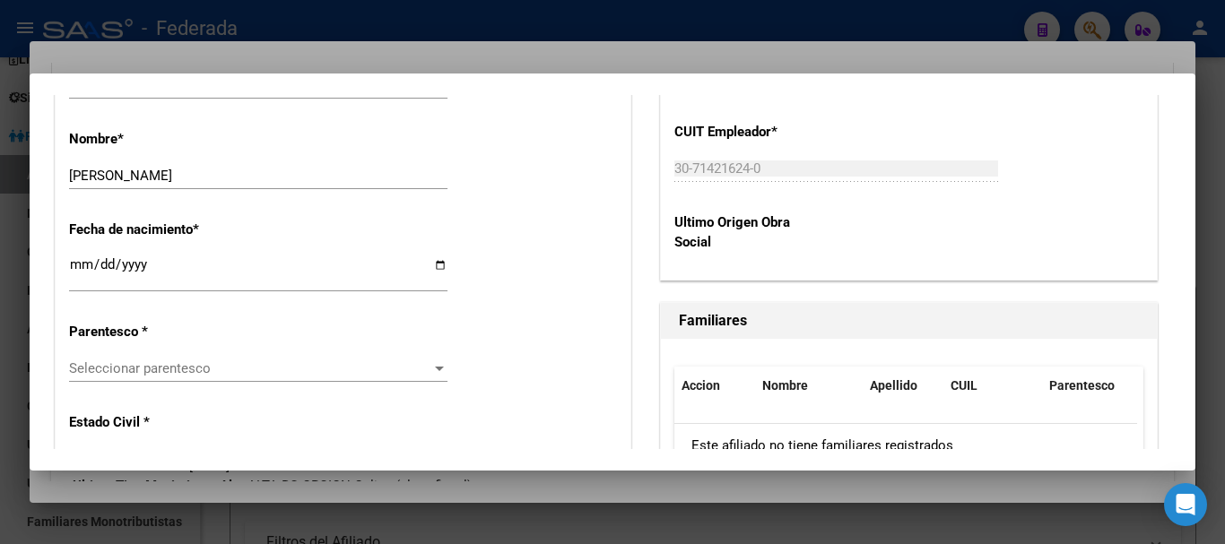
scroll to position [897, 0]
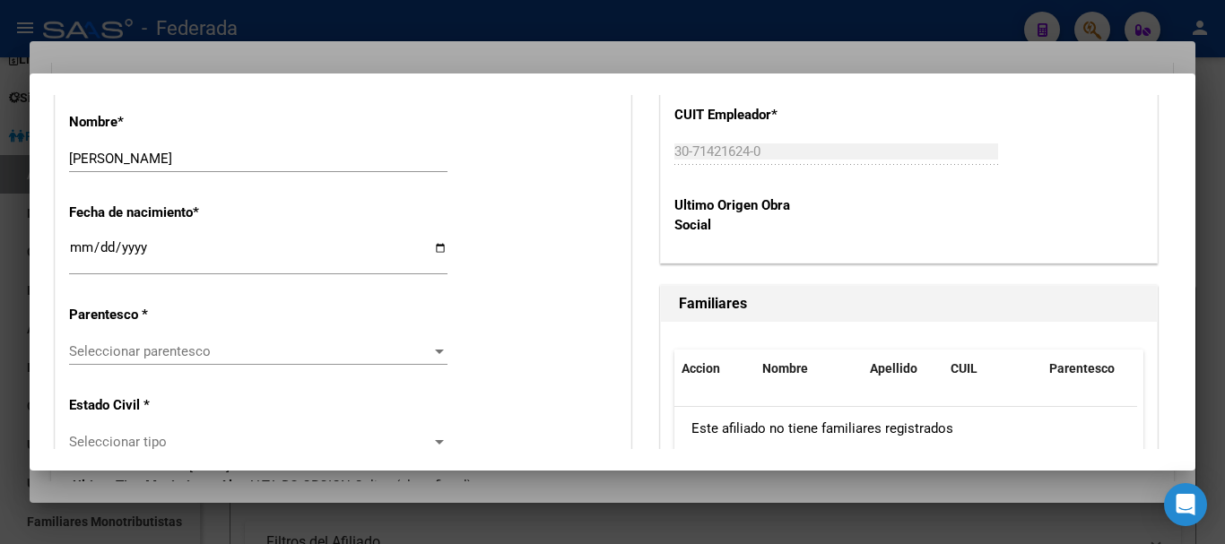
click at [136, 344] on span "Seleccionar parentesco" at bounding box center [250, 352] width 362 height 16
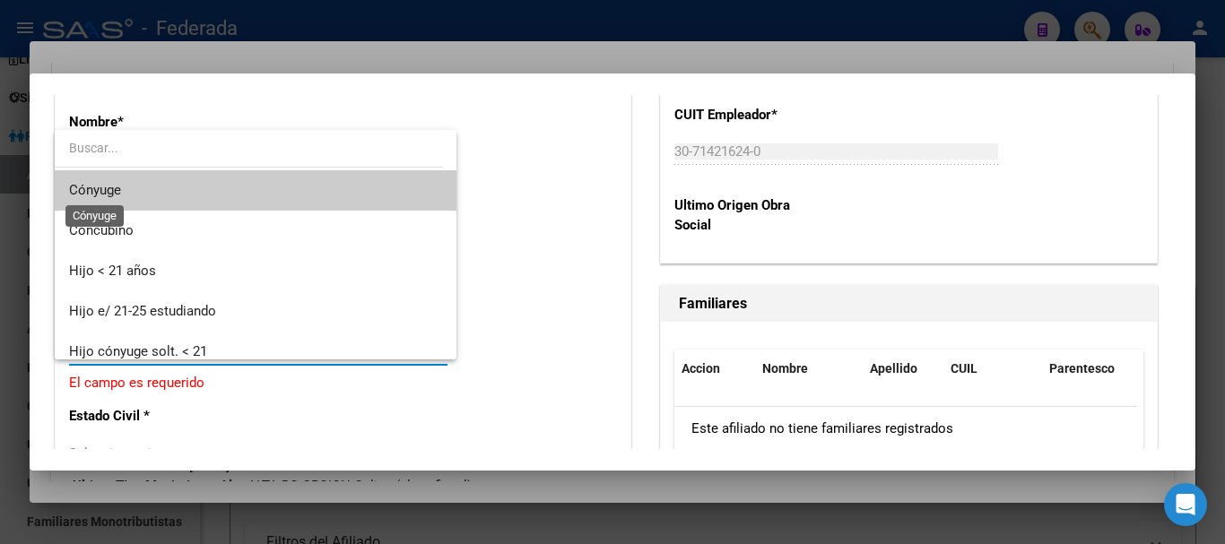
click at [114, 192] on span "Cónyuge" at bounding box center [95, 190] width 52 height 16
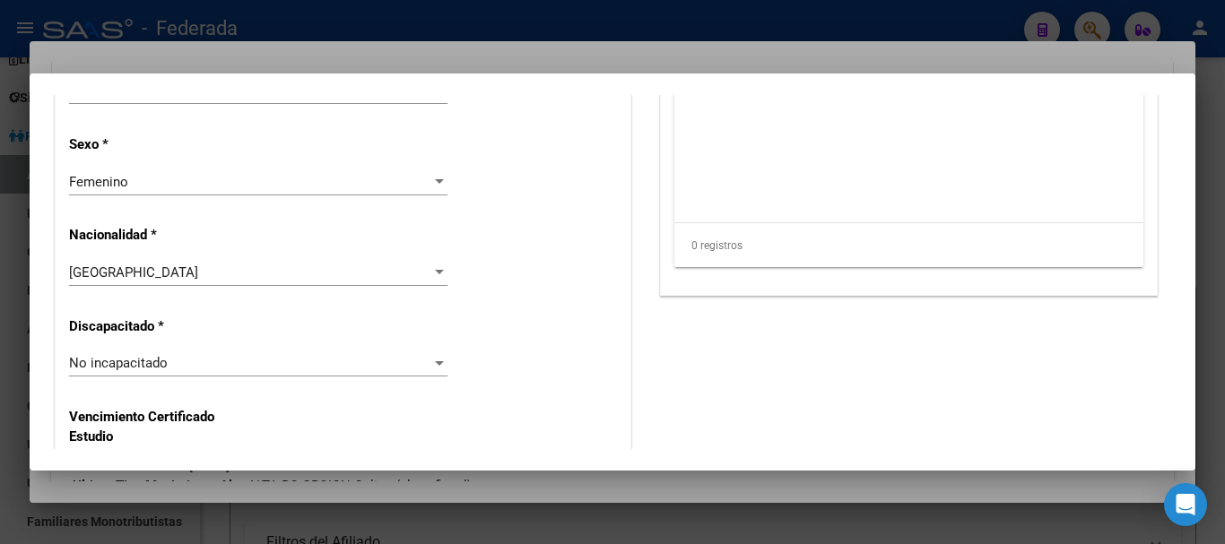
scroll to position [0, 0]
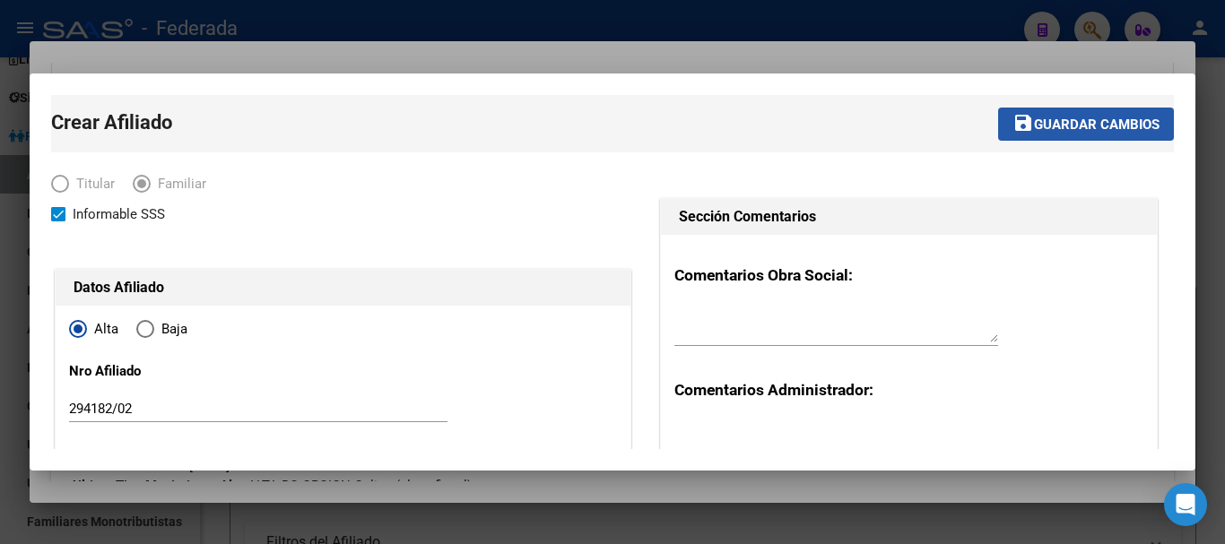
click at [1085, 128] on span "Guardar cambios" at bounding box center [1097, 125] width 126 height 16
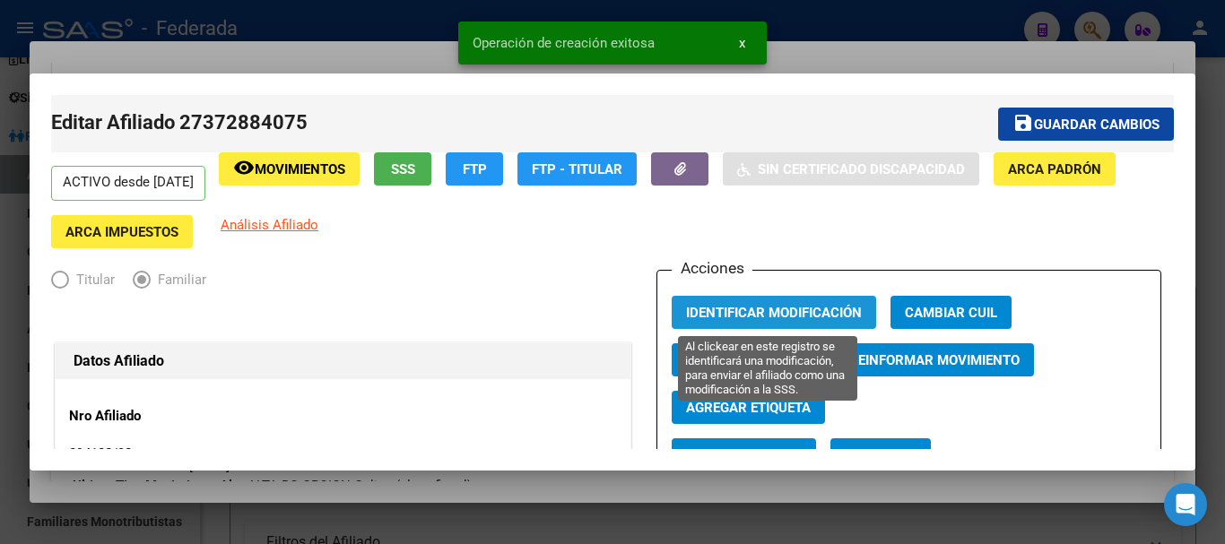
click at [708, 307] on span "Identificar Modificación" at bounding box center [774, 313] width 176 height 16
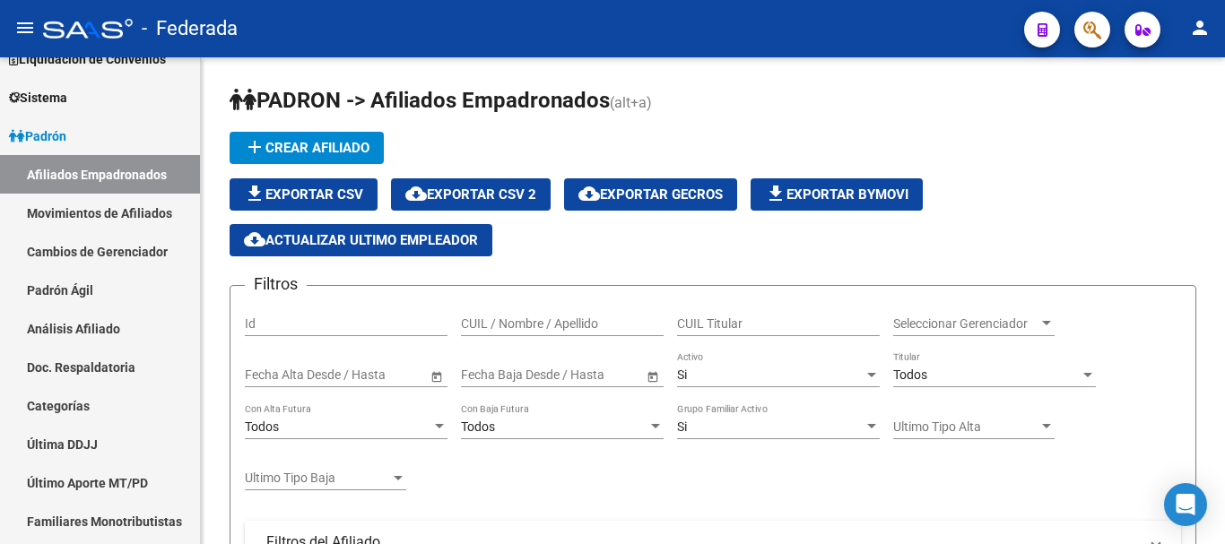
click at [1095, 24] on icon "button" at bounding box center [1092, 30] width 18 height 21
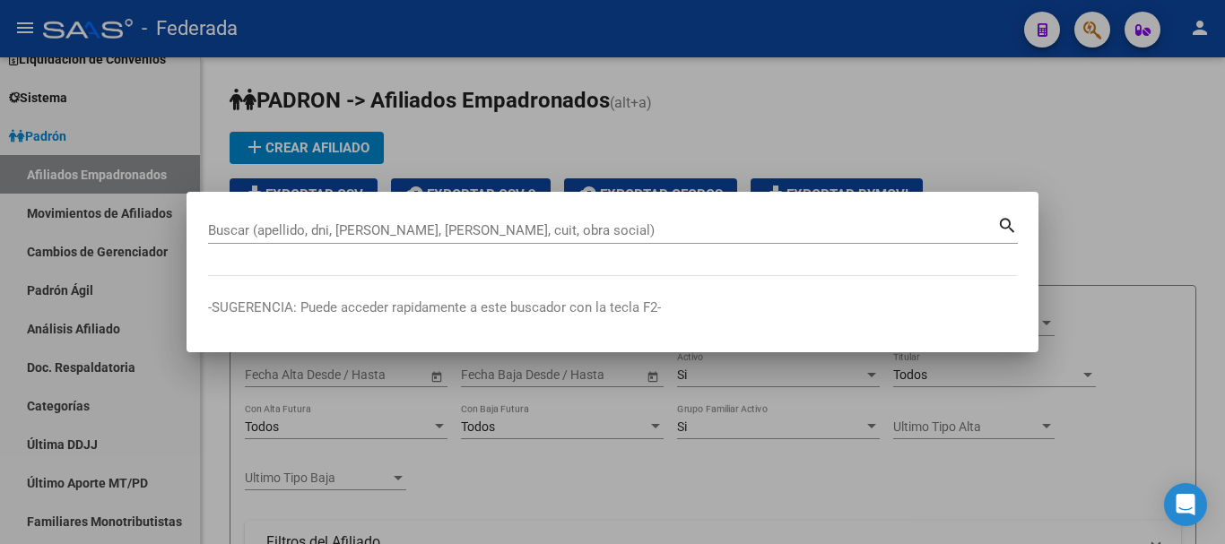
drag, startPoint x: 297, startPoint y: 218, endPoint x: 257, endPoint y: 227, distance: 40.5
click at [257, 227] on input "Buscar (apellido, dni, [PERSON_NAME], [PERSON_NAME], cuit, obra social)" at bounding box center [602, 230] width 789 height 16
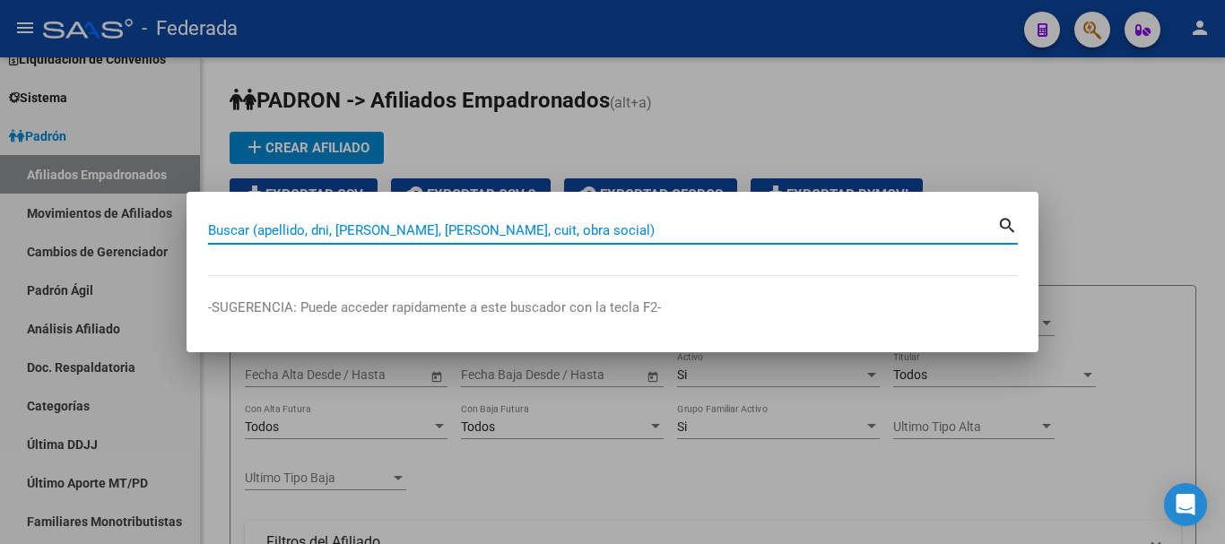
paste input "27-35562302-0"
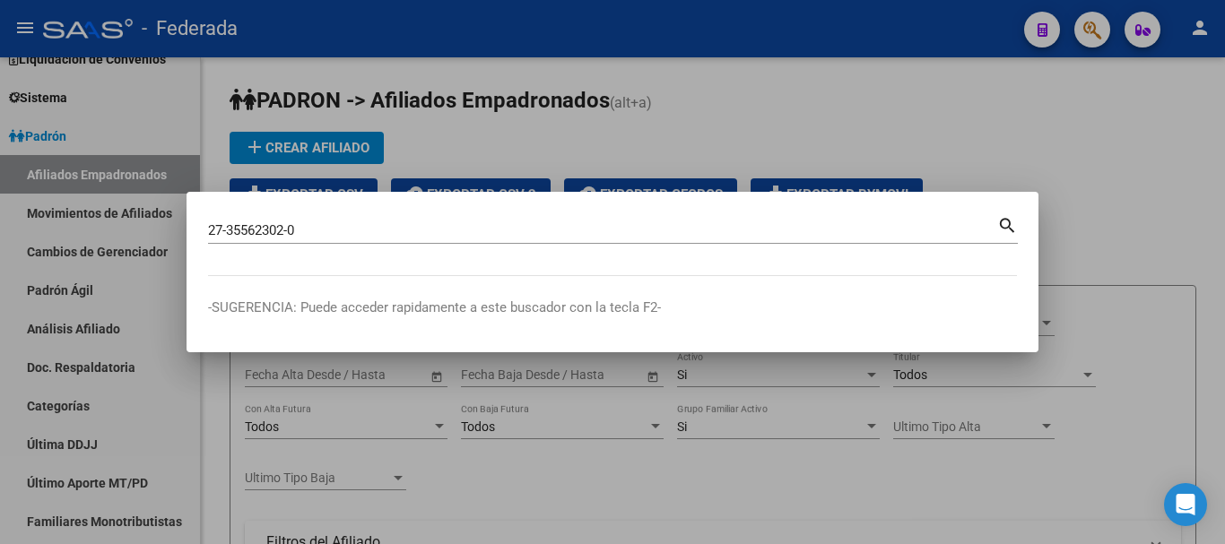
click at [1007, 222] on mat-icon "search" at bounding box center [1007, 224] width 21 height 22
type input "27355623020"
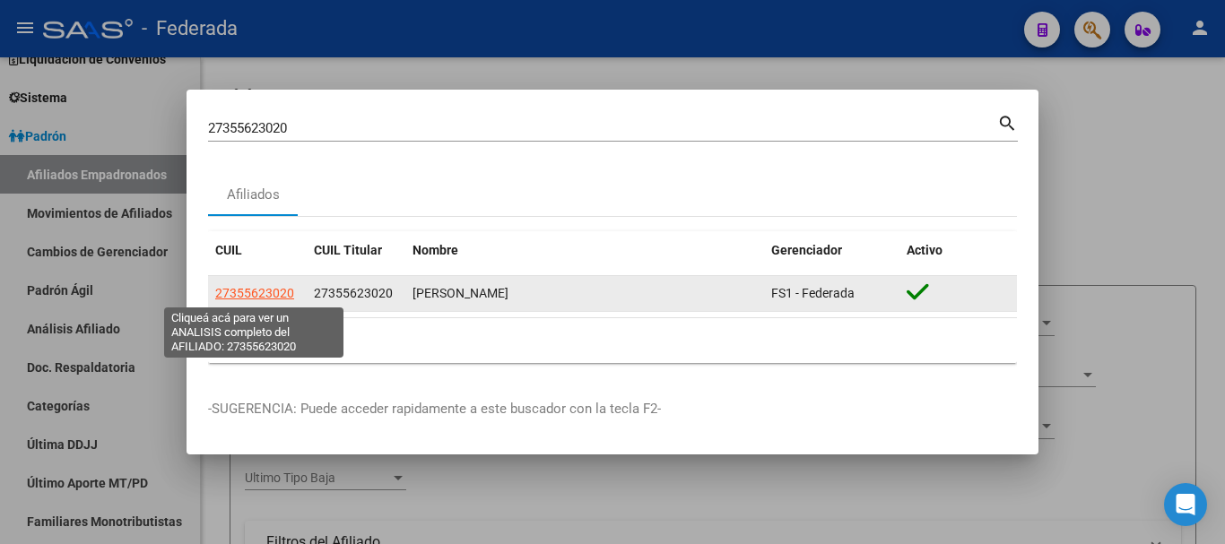
click at [272, 288] on span "27355623020" at bounding box center [254, 293] width 79 height 14
type textarea "27355623020"
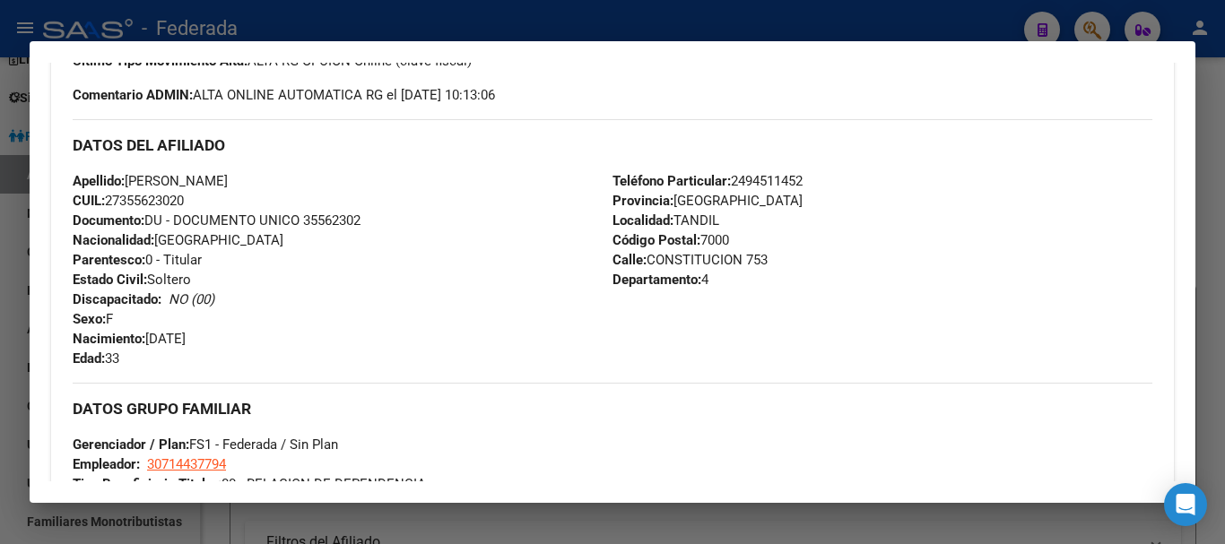
scroll to position [269, 0]
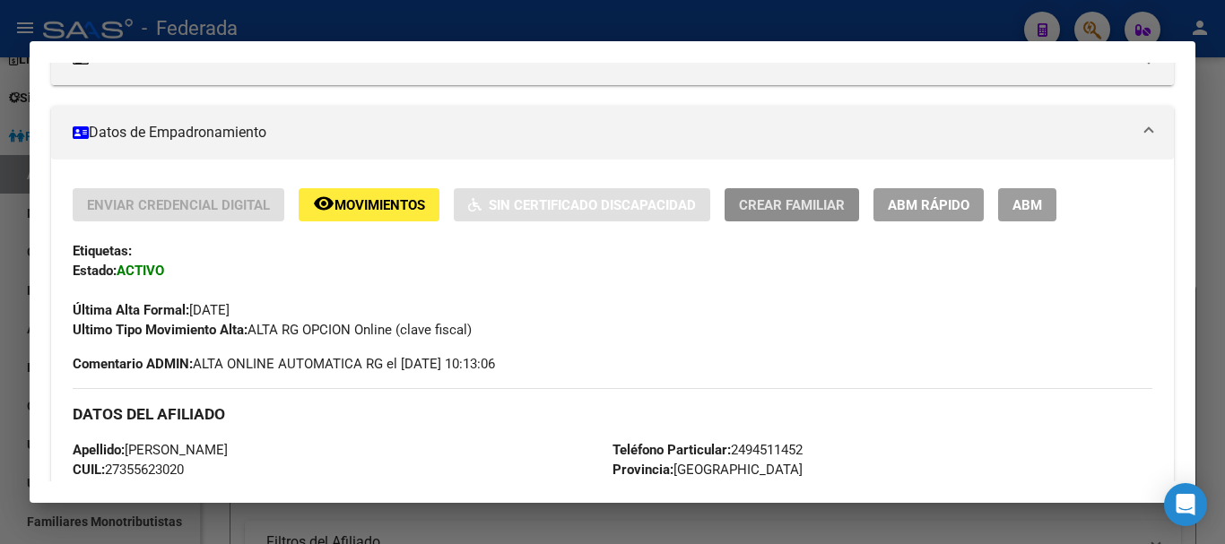
click at [792, 203] on span "Crear Familiar" at bounding box center [792, 205] width 106 height 16
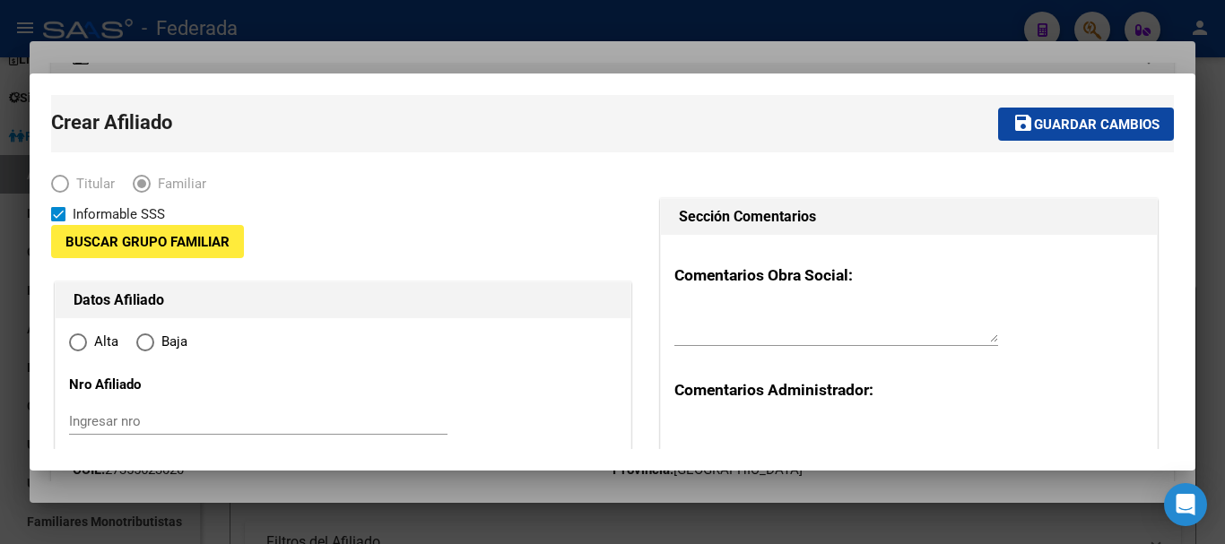
type input "30-71443779-4"
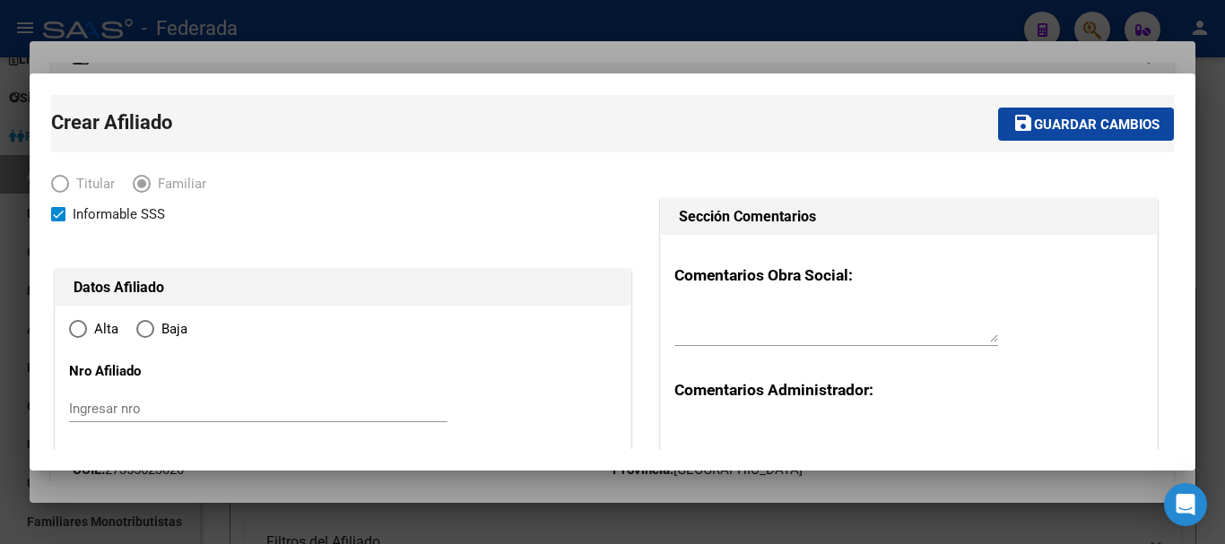
type input "TANDIL"
type input "7000"
type input "CONSTITUCION"
type input "753"
type input "4"
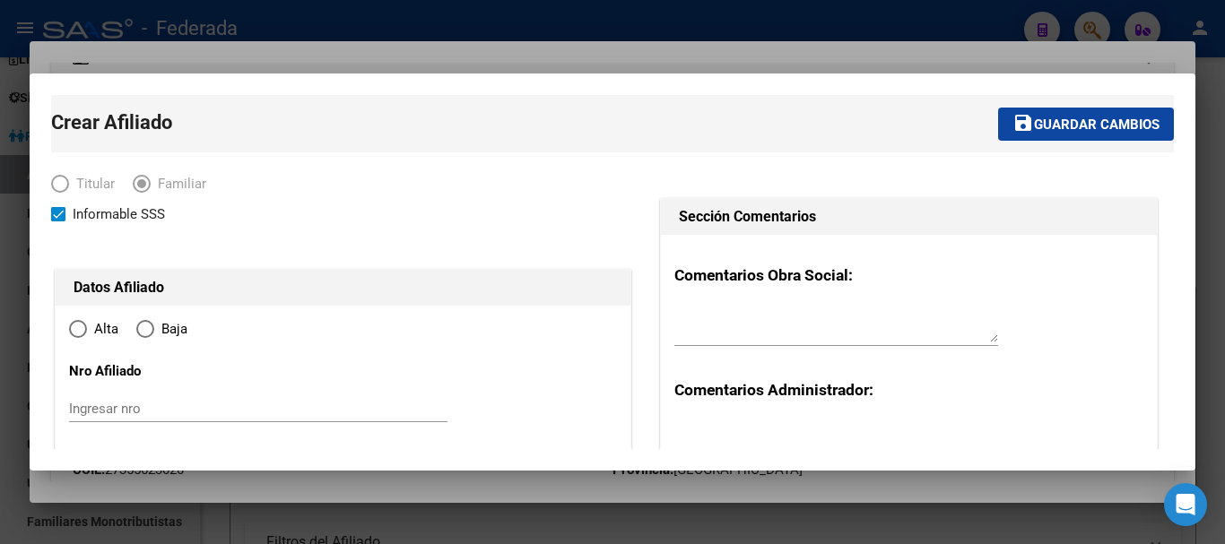
radio input "true"
type input "30-71443779-4"
click at [139, 411] on input "Ingresar nro" at bounding box center [258, 409] width 379 height 16
type input "260180/03"
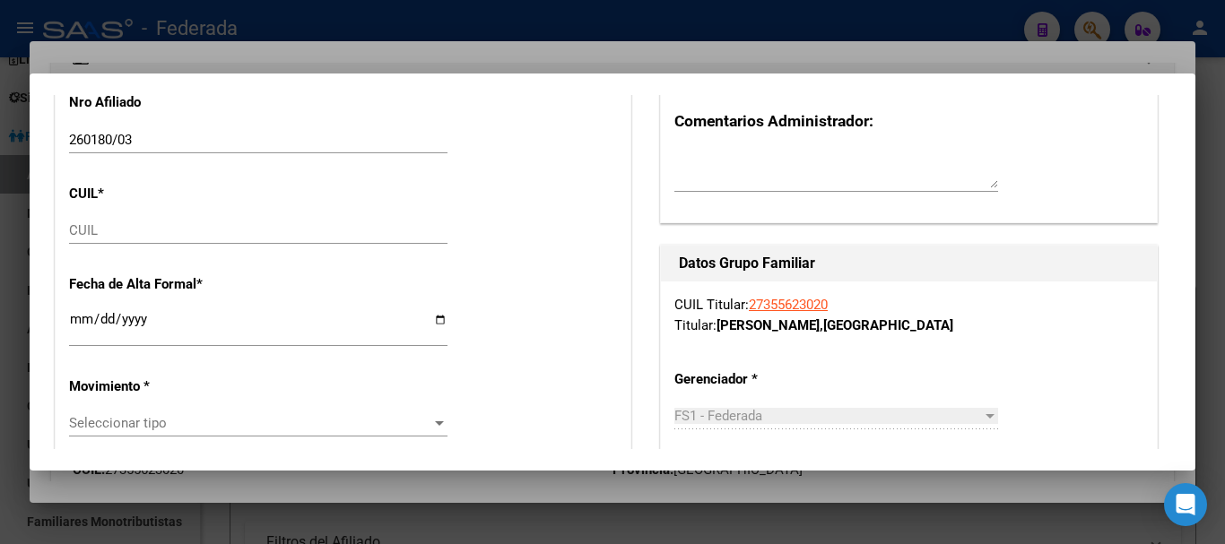
scroll to position [179, 0]
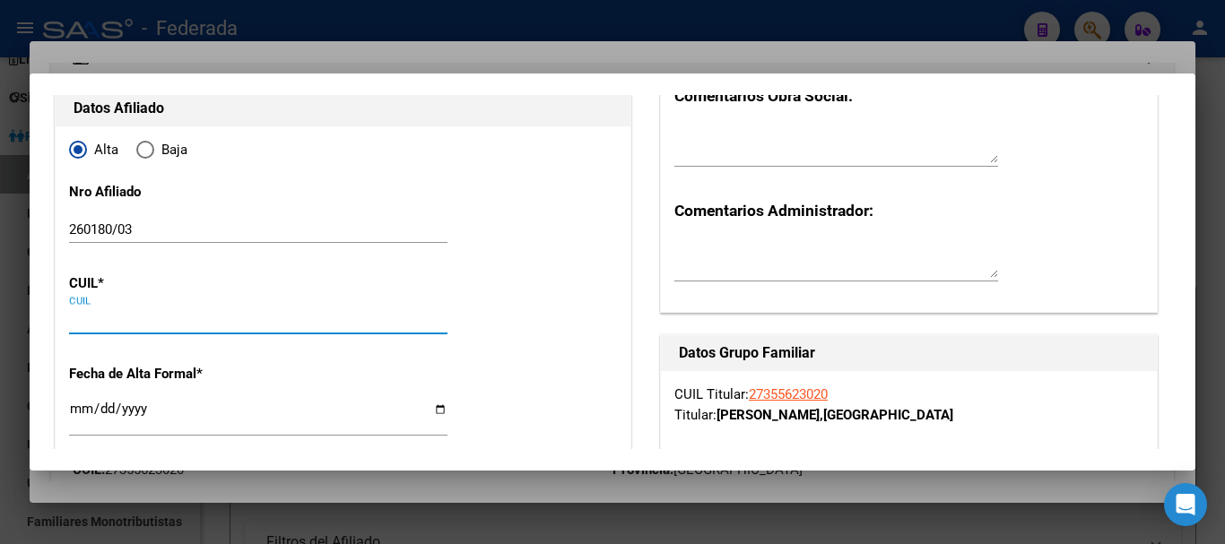
click at [95, 312] on input "CUIL" at bounding box center [258, 320] width 379 height 16
paste input "27-53530002-5"
type input "27-53530002-5"
type input "53530002"
type input "[PERSON_NAME]"
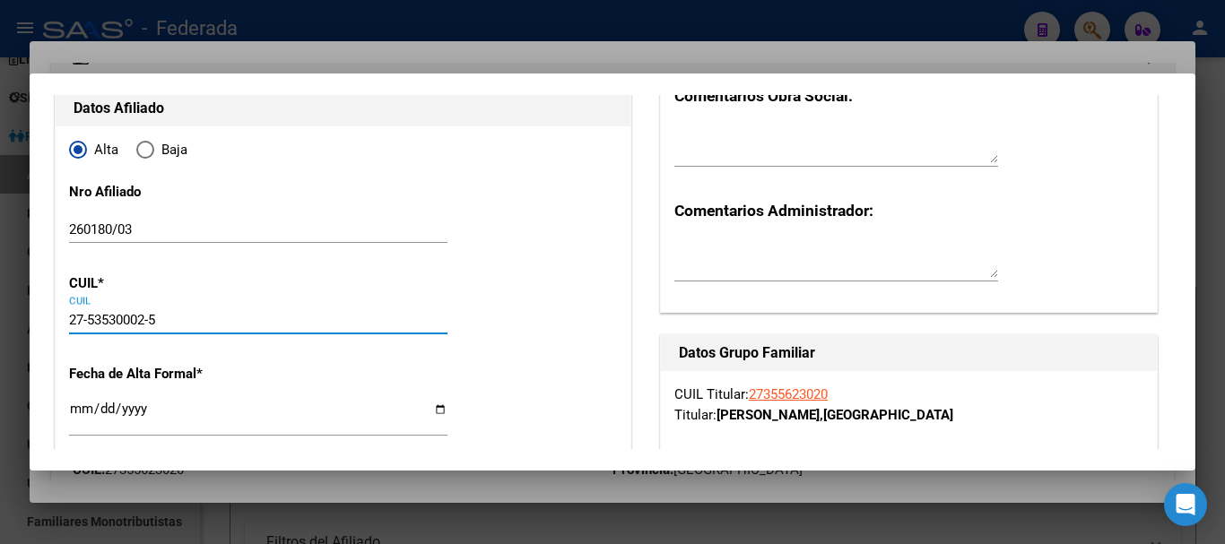
type input "[DATE]"
type input "TANDIL"
type input "[PERSON_NAME]"
type input "170"
type input "27-53530002-5"
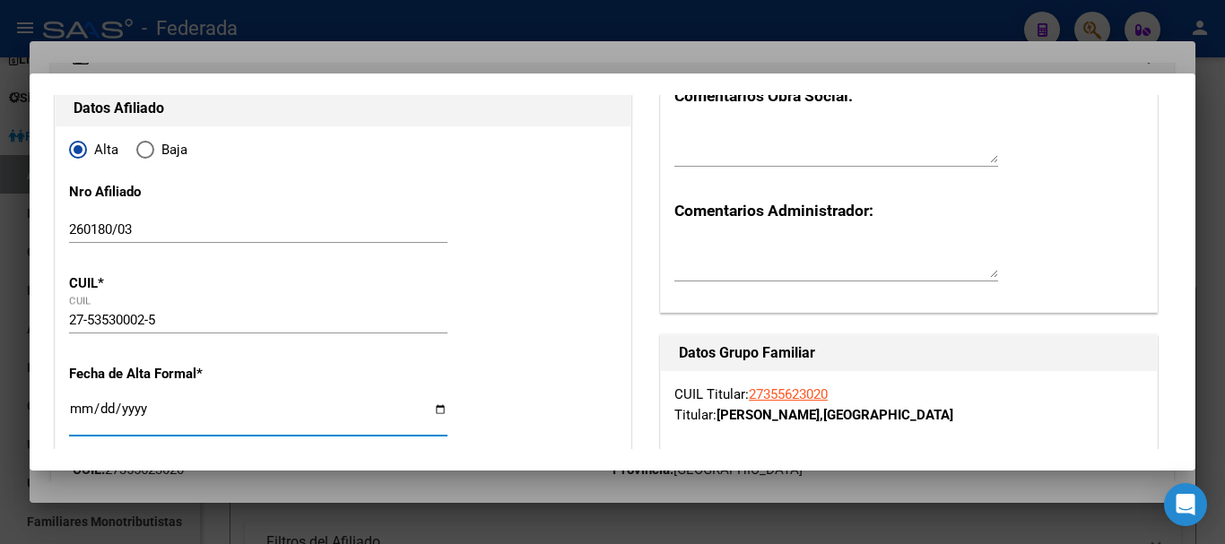
click at [83, 413] on input "Ingresar fecha" at bounding box center [258, 416] width 379 height 29
type input "[DATE]"
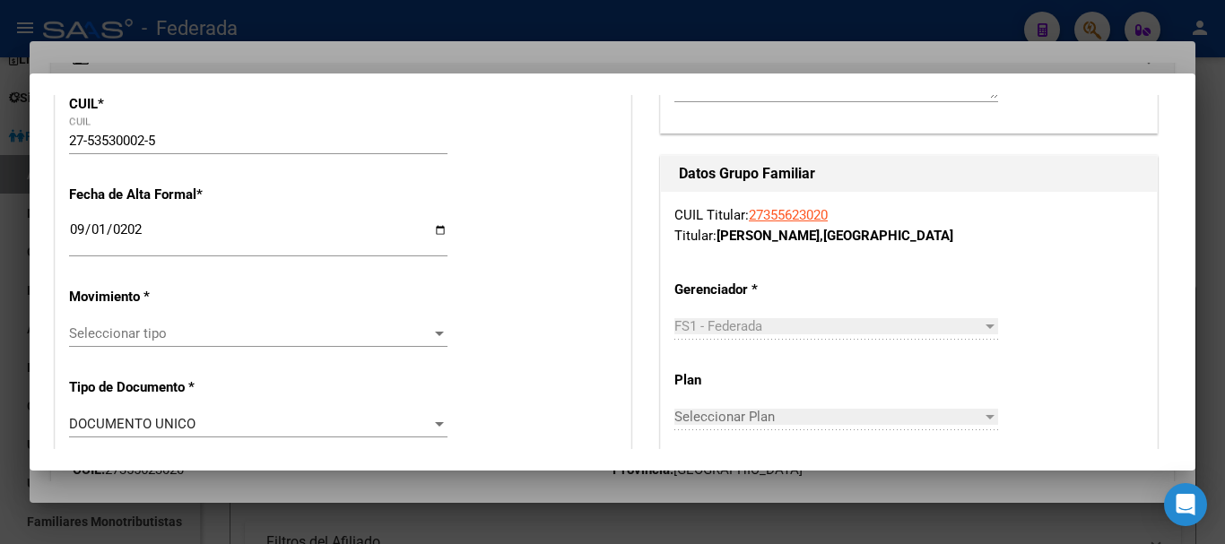
click at [122, 335] on span "Seleccionar tipo" at bounding box center [250, 334] width 362 height 16
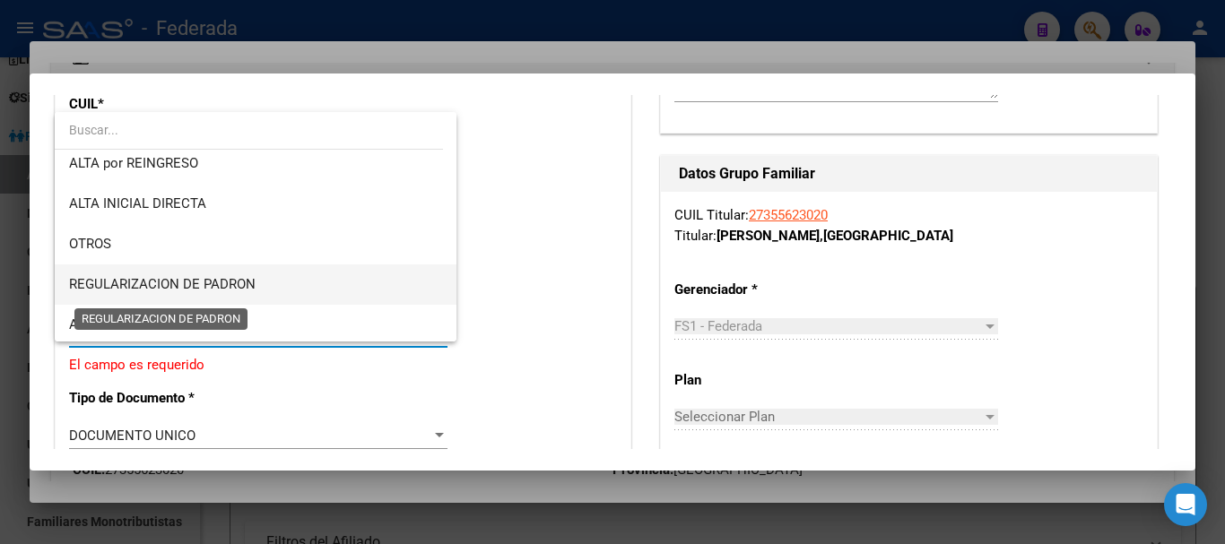
scroll to position [179, 0]
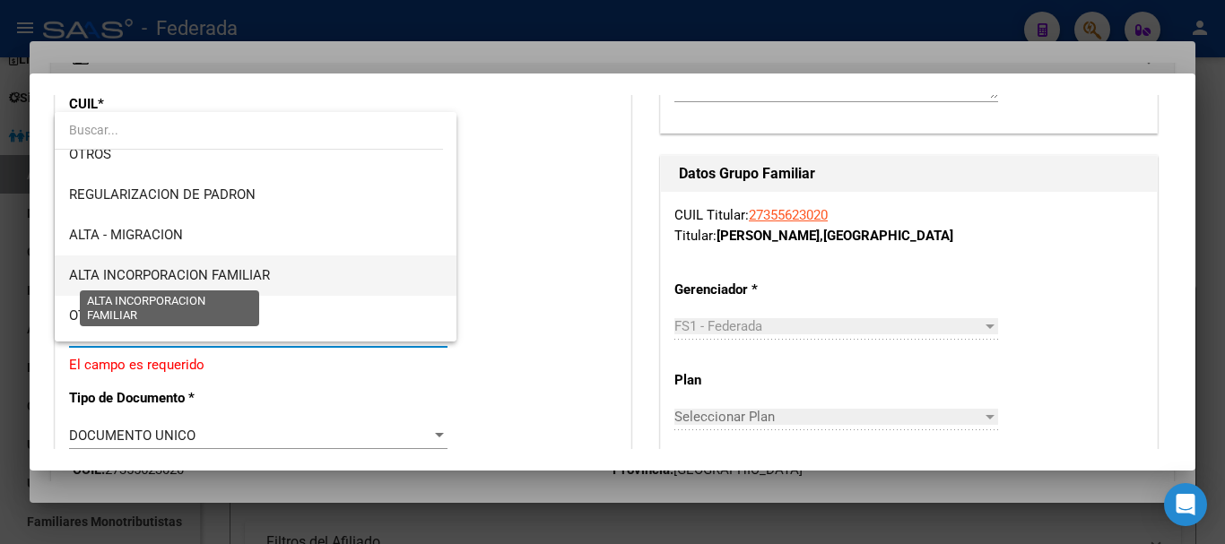
click at [199, 268] on span "ALTA INCORPORACION FAMILIAR" at bounding box center [169, 275] width 201 height 16
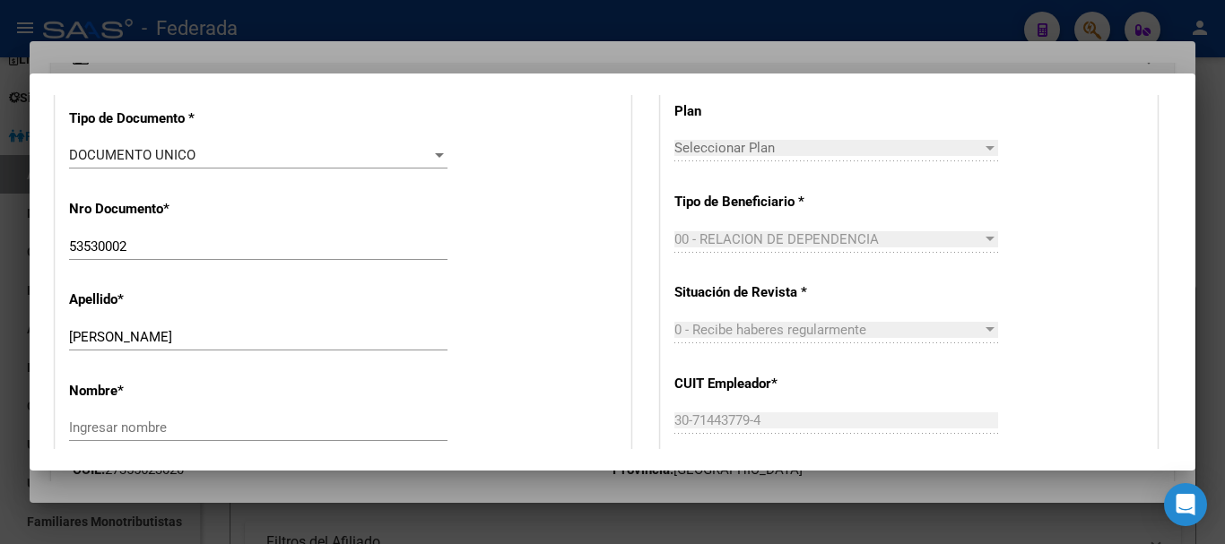
scroll to position [718, 0]
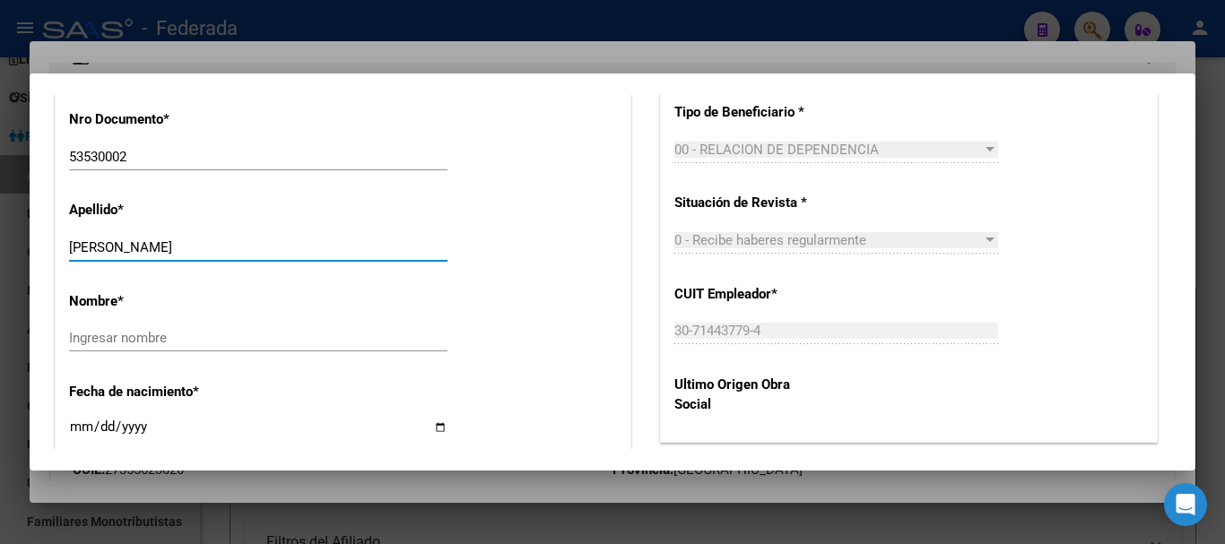
drag, startPoint x: 204, startPoint y: 246, endPoint x: 264, endPoint y: 250, distance: 59.4
click at [264, 250] on input "[PERSON_NAME]" at bounding box center [258, 247] width 379 height 16
type input "[PERSON_NAME]"
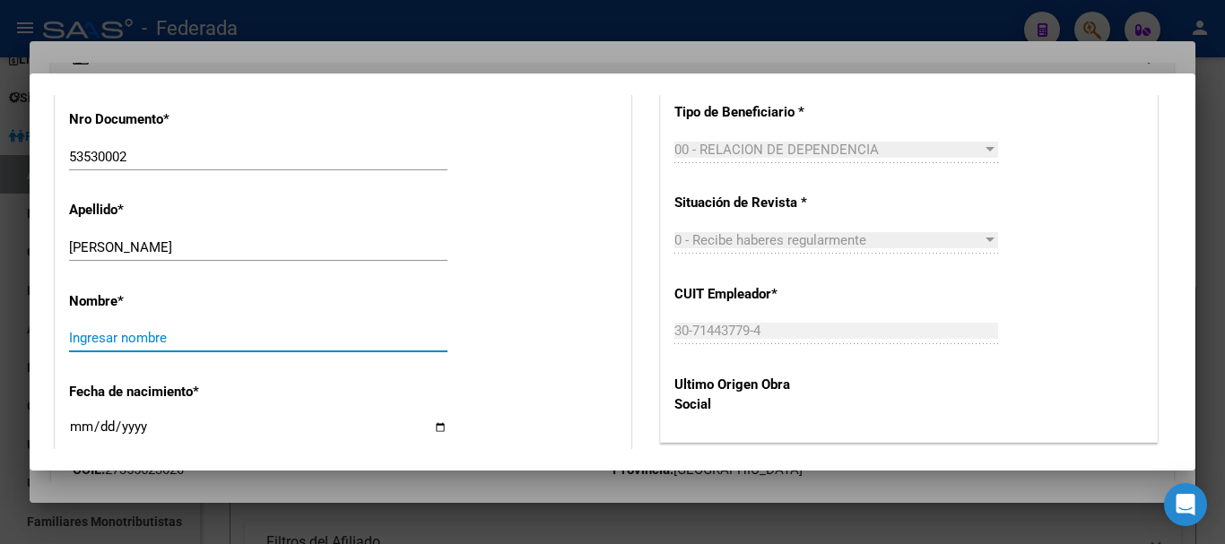
click at [103, 337] on input "Ingresar nombre" at bounding box center [258, 338] width 379 height 16
drag, startPoint x: 103, startPoint y: 337, endPoint x: 80, endPoint y: 342, distance: 23.7
click at [80, 342] on input "Ingresar nombre" at bounding box center [258, 338] width 379 height 16
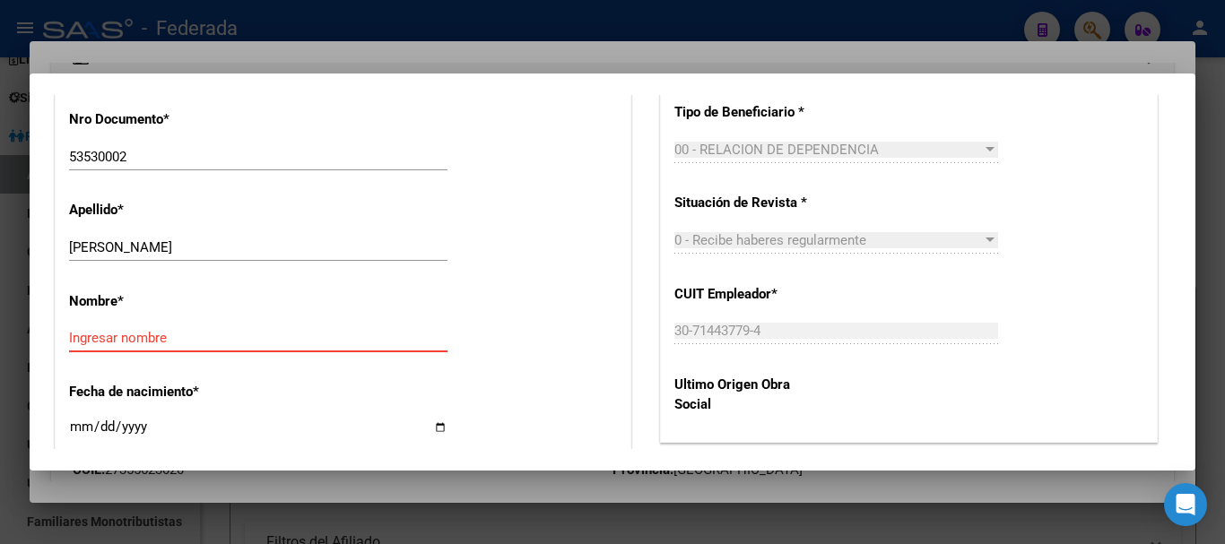
paste input "CAROLA"
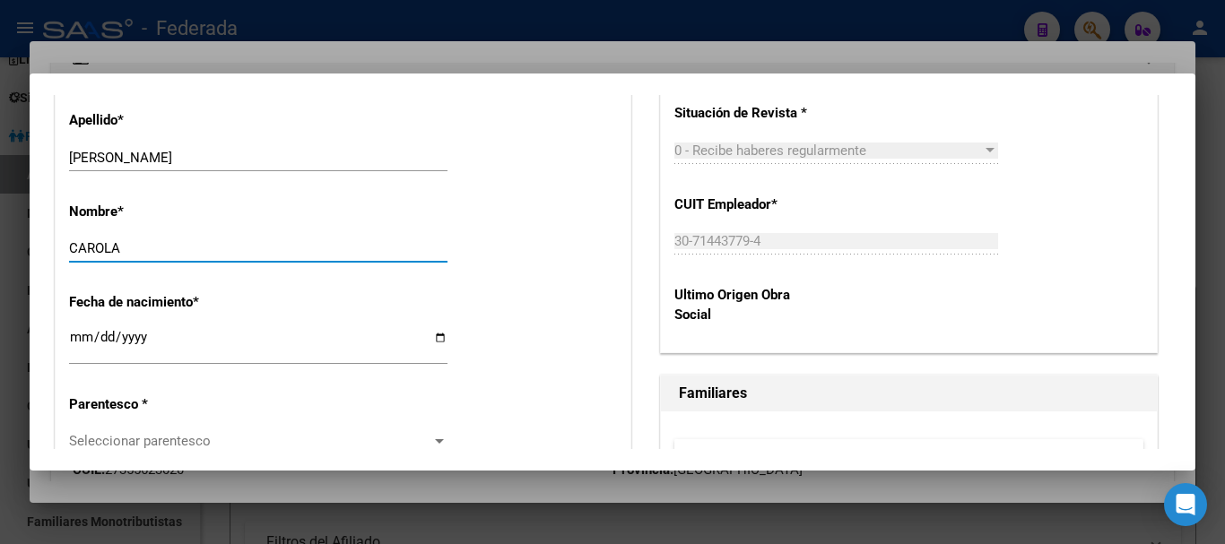
scroll to position [897, 0]
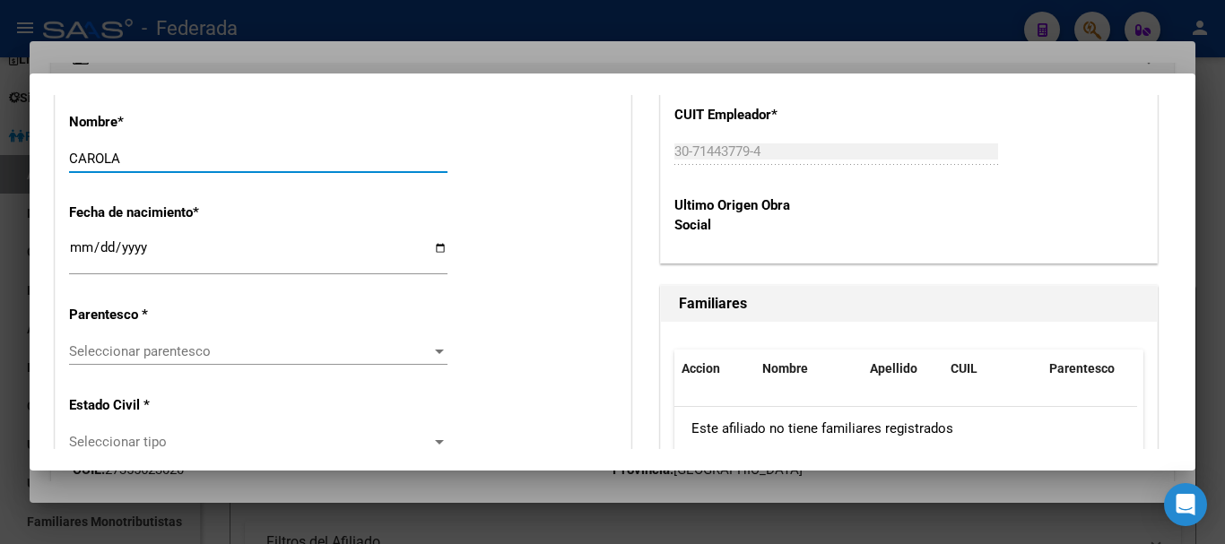
type input "CAROLA"
click at [159, 352] on span "Seleccionar parentesco" at bounding box center [250, 352] width 362 height 16
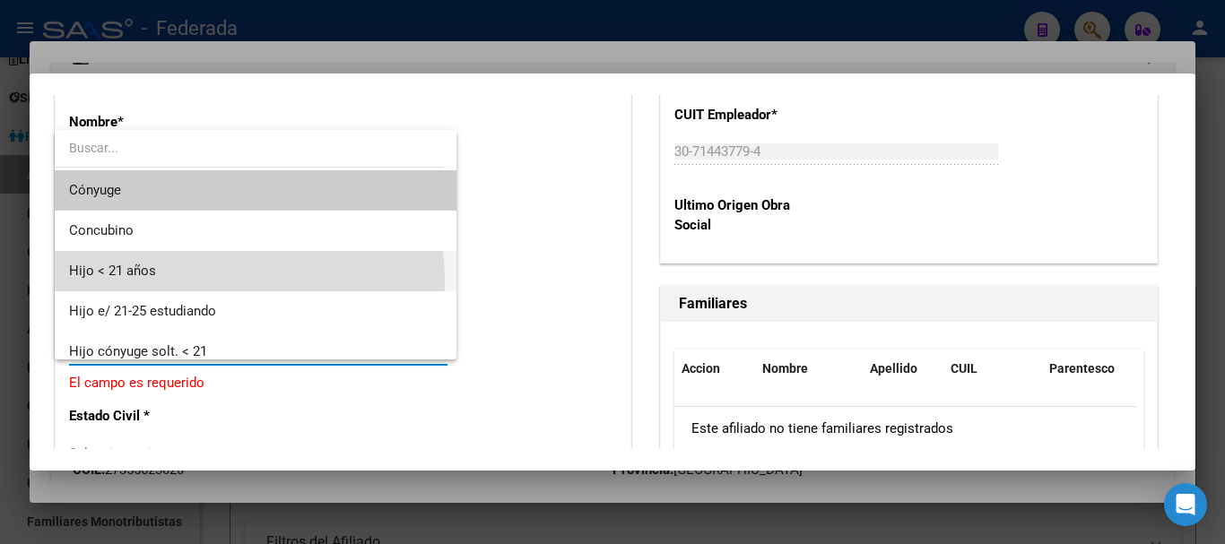
click at [166, 282] on span "Hijo < 21 años" at bounding box center [255, 271] width 373 height 40
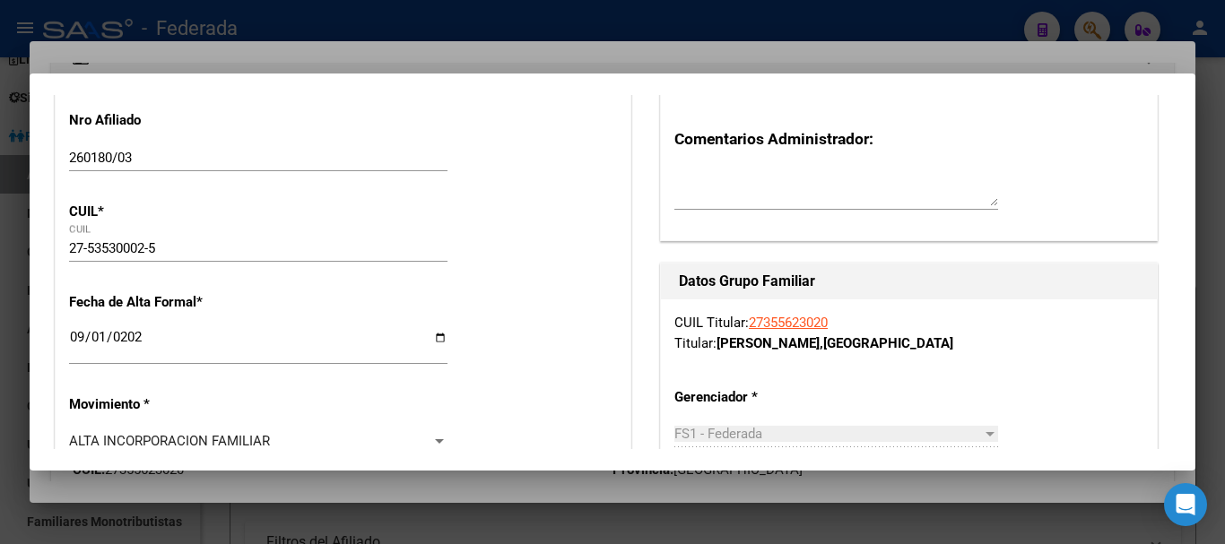
scroll to position [0, 0]
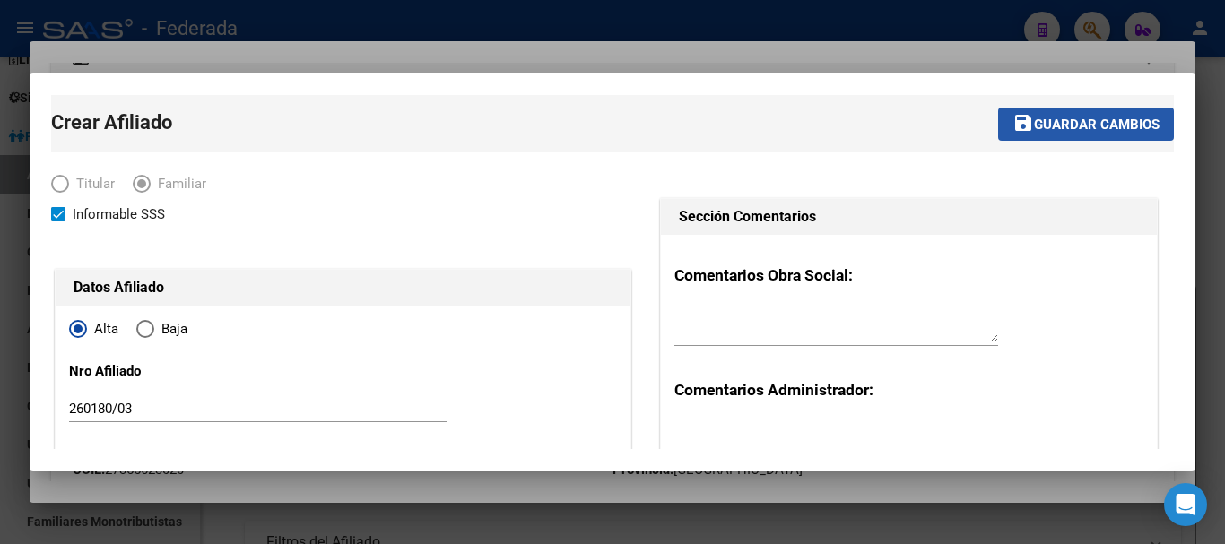
click at [1131, 117] on span "Guardar cambios" at bounding box center [1097, 125] width 126 height 16
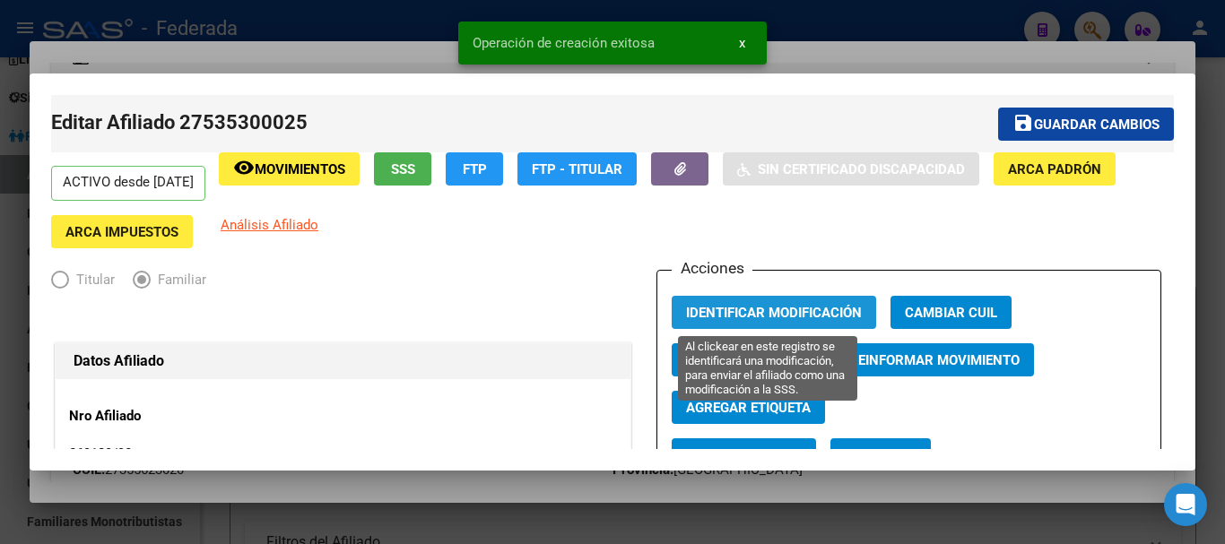
click at [752, 305] on span "Identificar Modificación" at bounding box center [774, 313] width 176 height 16
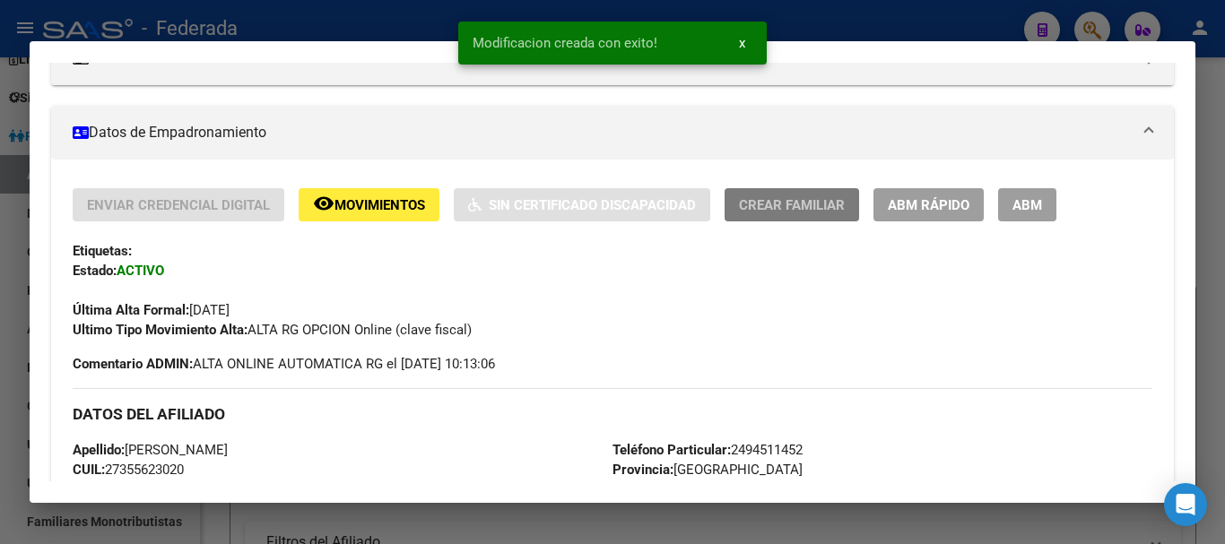
click at [770, 203] on span "Crear Familiar" at bounding box center [792, 205] width 106 height 16
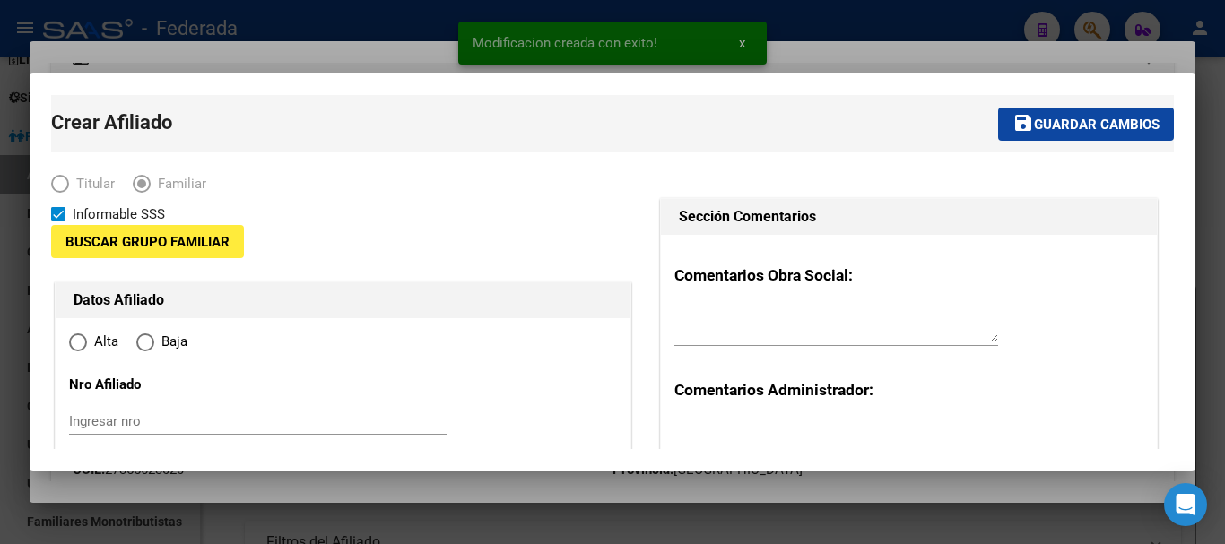
type input "30-71443779-4"
type input "TANDIL"
type input "7000"
type input "CONSTITUCION"
type input "753"
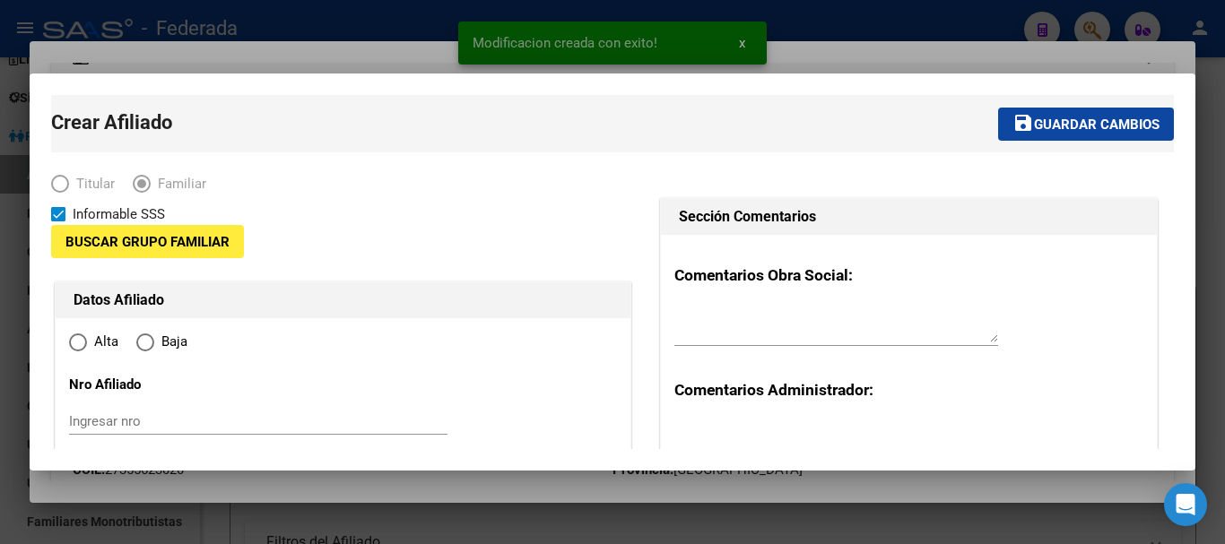
type input "4"
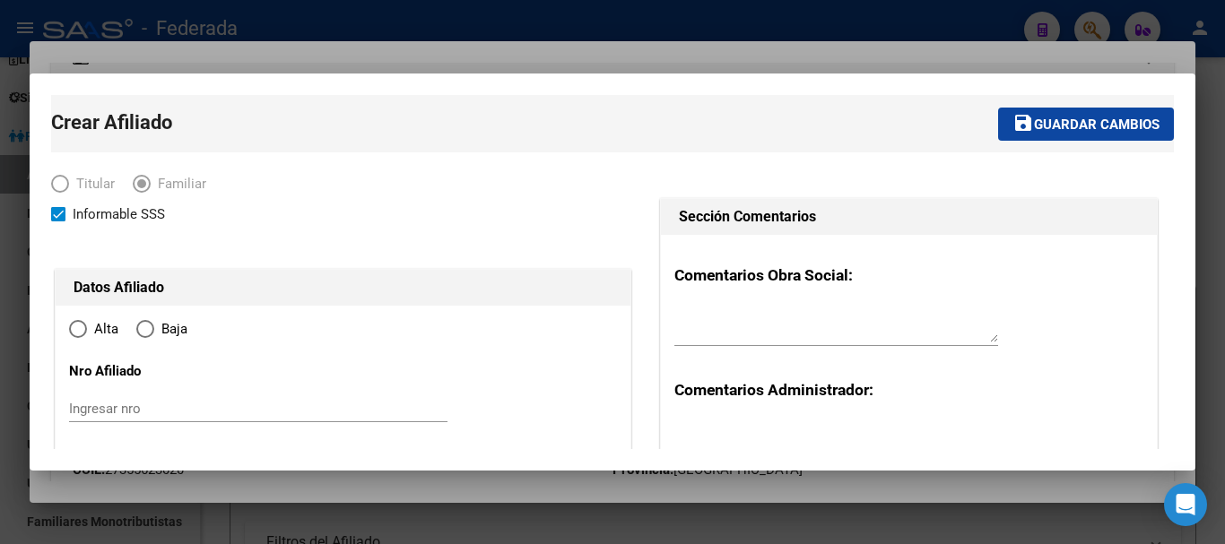
radio input "true"
type input "30-71443779-4"
click at [117, 404] on input "Ingresar nro" at bounding box center [258, 409] width 379 height 16
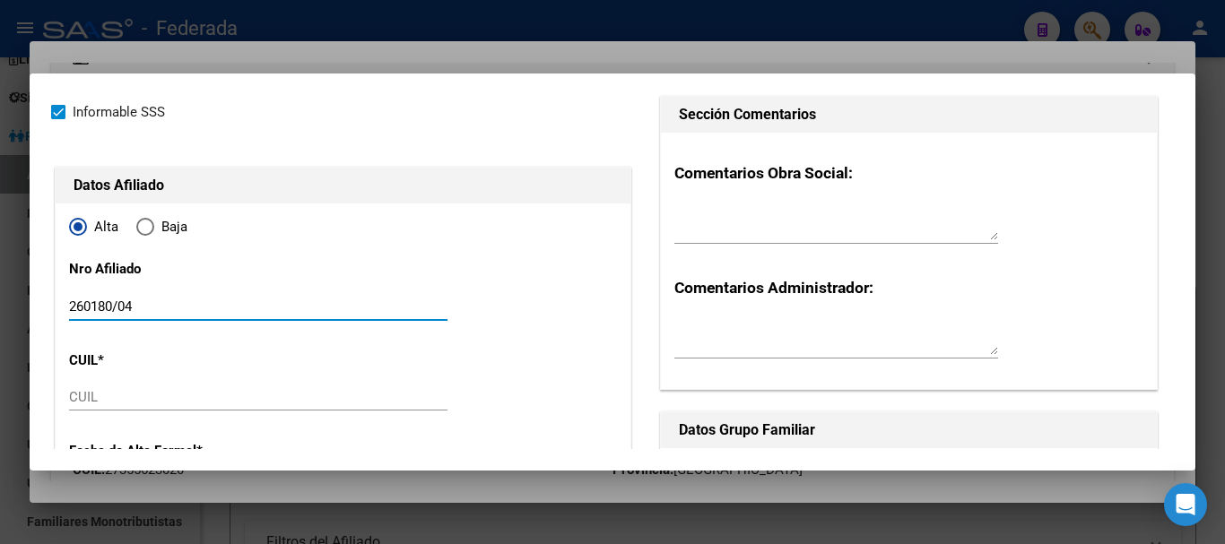
scroll to position [179, 0]
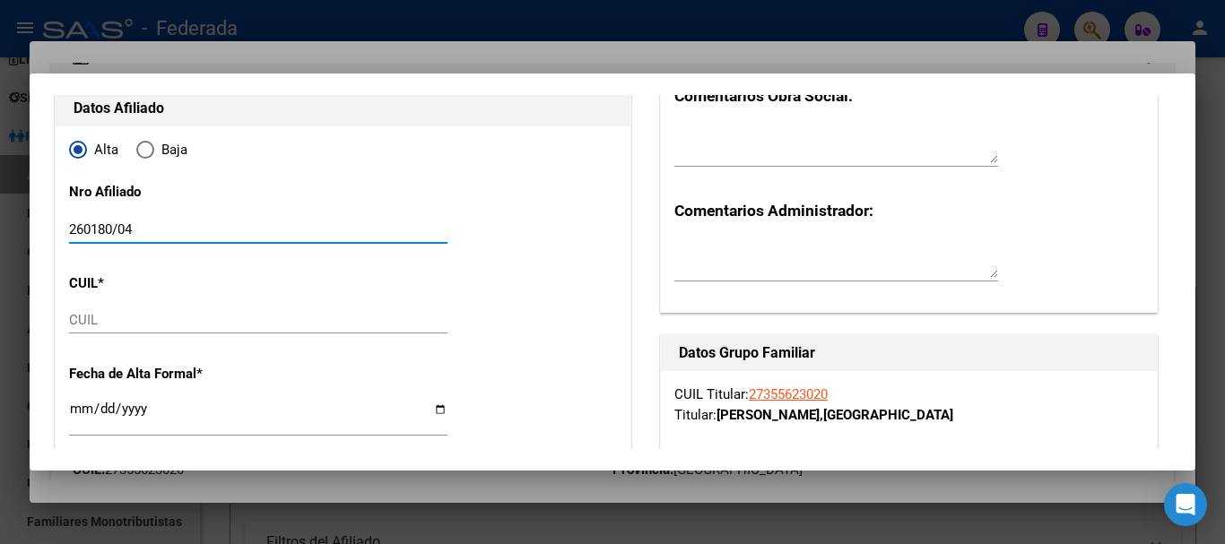
type input "260180/04"
click at [101, 318] on input "CUIL" at bounding box center [258, 320] width 379 height 16
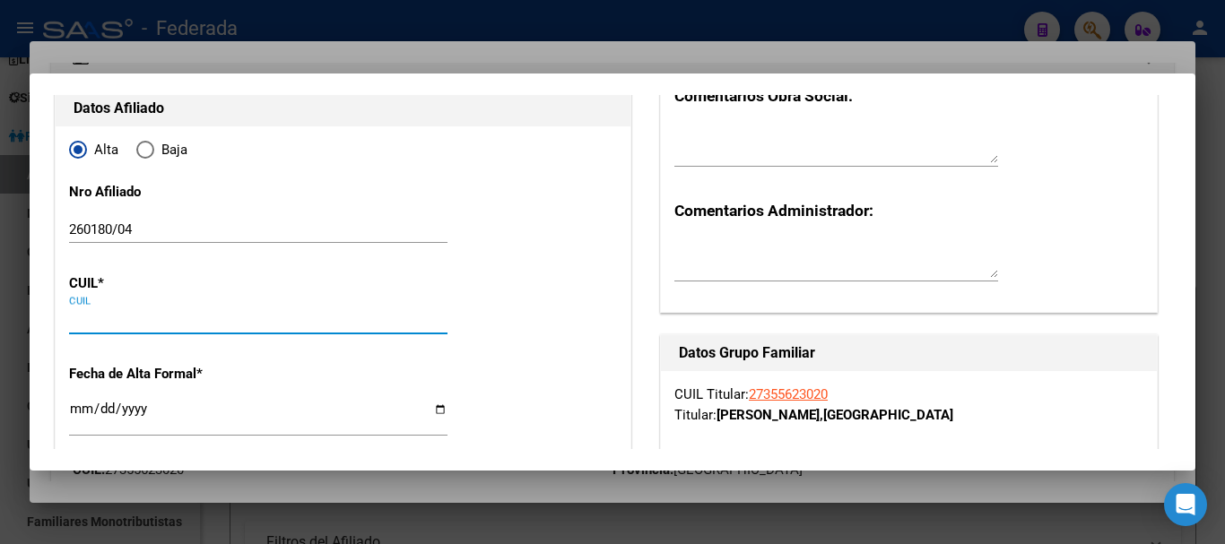
paste input "27-55026295-4"
type input "27-55026295-4"
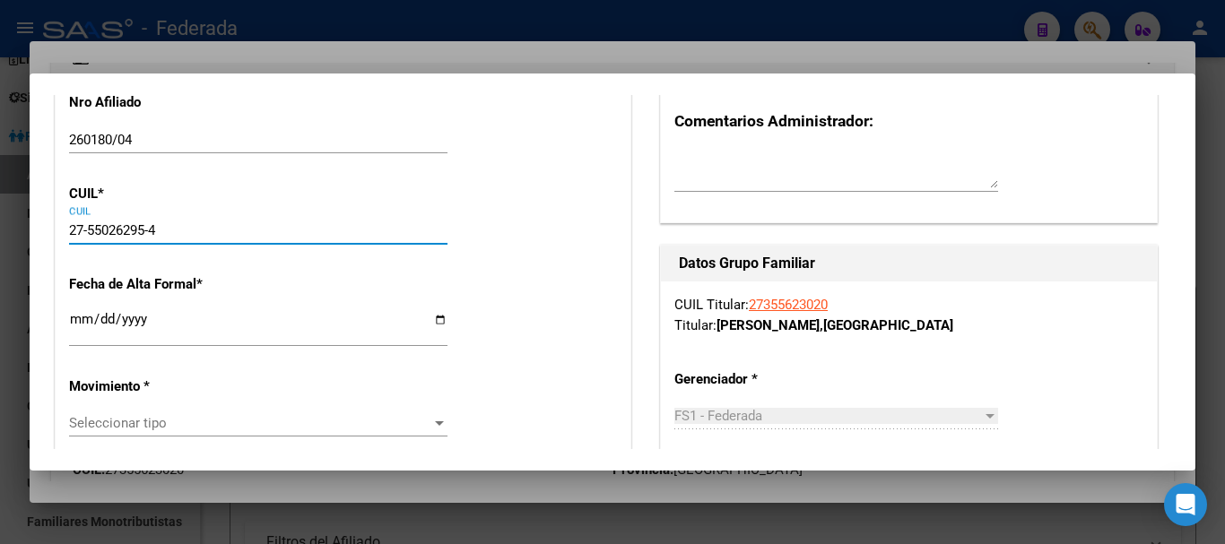
type input "55026295"
type input "[PERSON_NAME]"
type input "[DATE]"
type input "TANDIL"
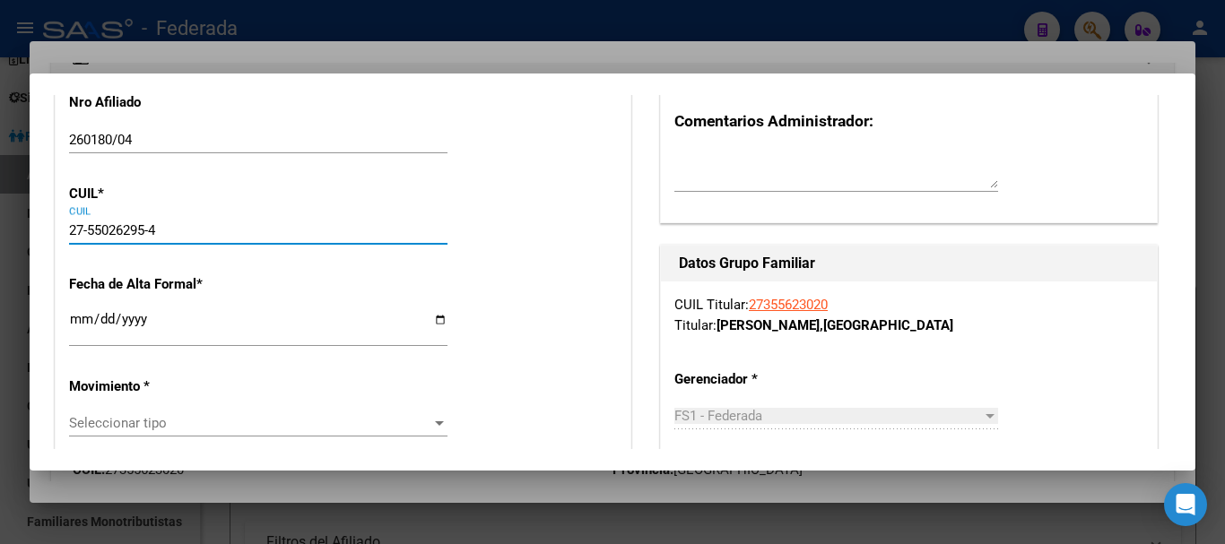
type input "MILSNTEIN"
type input "170"
type input "1"
type input "27-55026295-4"
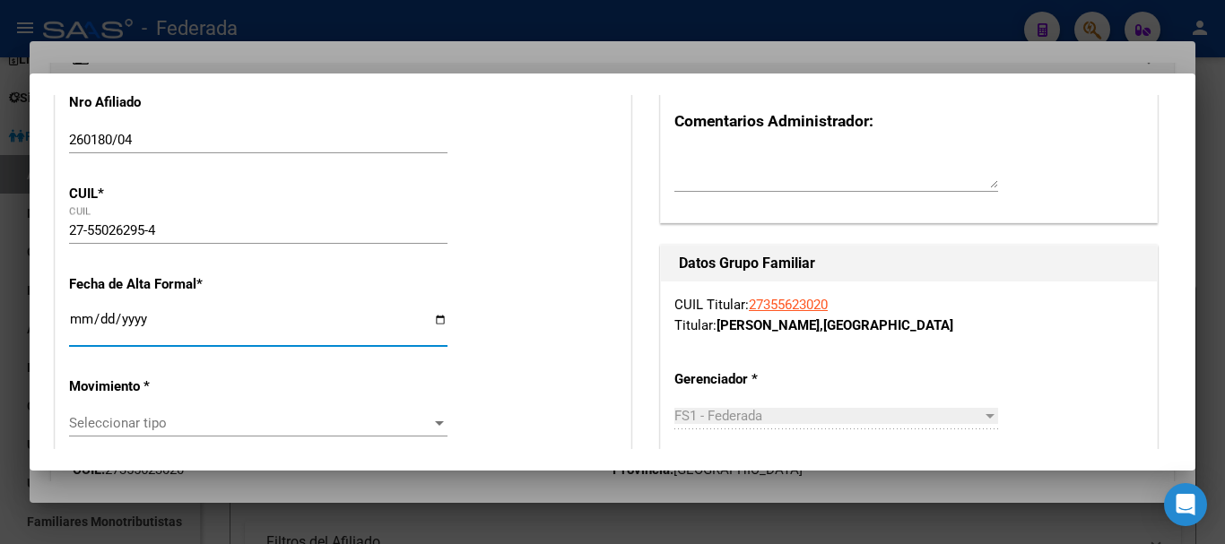
click at [79, 320] on input "Ingresar fecha" at bounding box center [258, 326] width 379 height 29
click at [130, 325] on input "5202-09-01" at bounding box center [258, 326] width 379 height 29
click at [130, 317] on input "5202-09-01" at bounding box center [258, 326] width 379 height 29
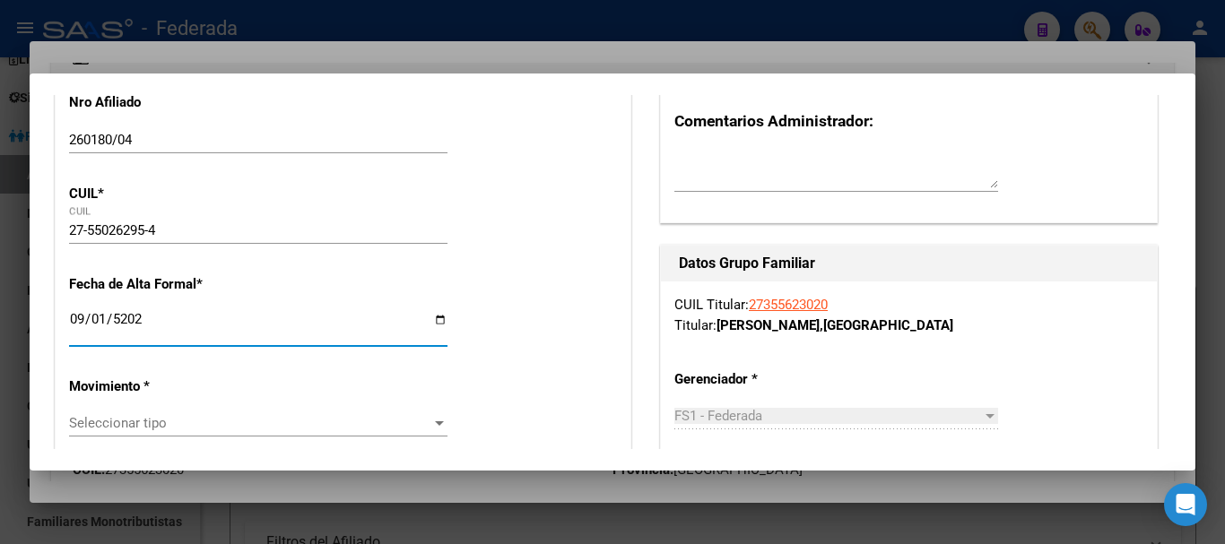
type input "[DATE]"
click at [225, 353] on div "[DATE] Ingresar fecha" at bounding box center [258, 335] width 379 height 55
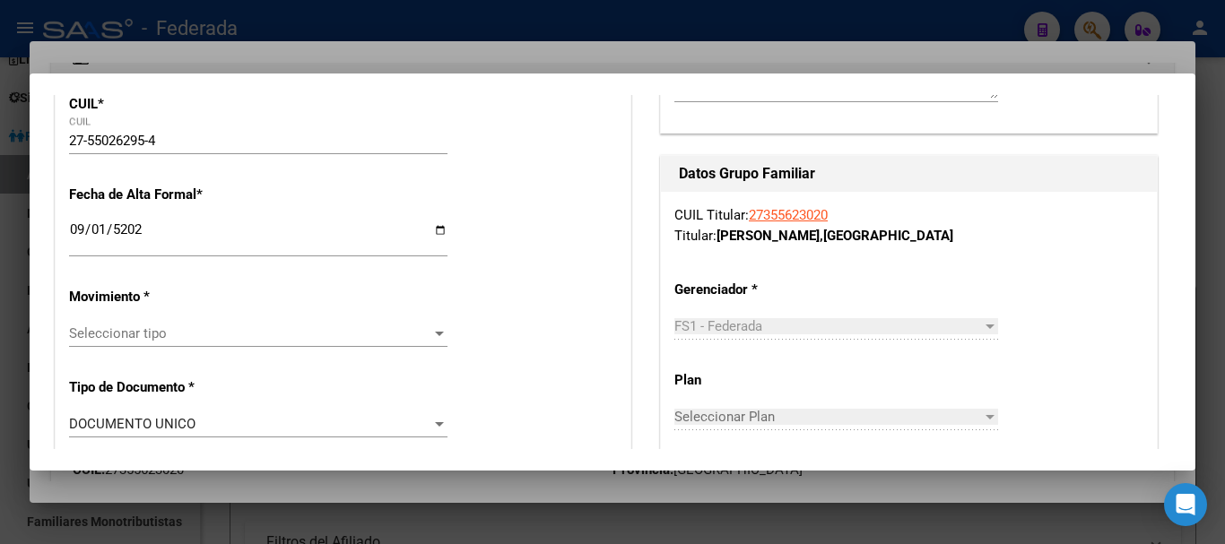
click at [169, 332] on span "Seleccionar tipo" at bounding box center [250, 334] width 362 height 16
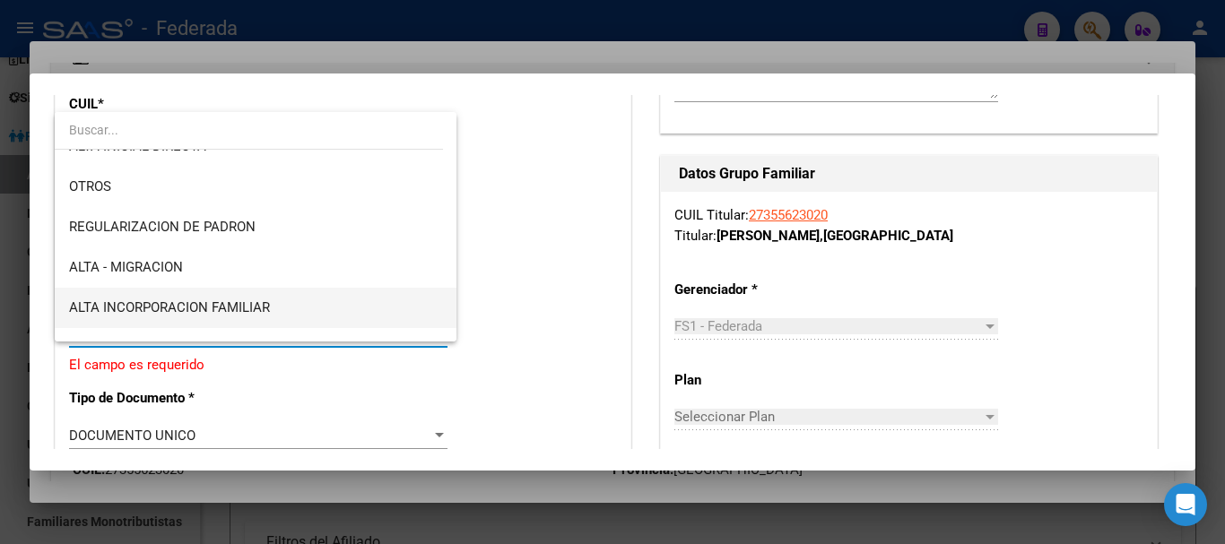
scroll to position [179, 0]
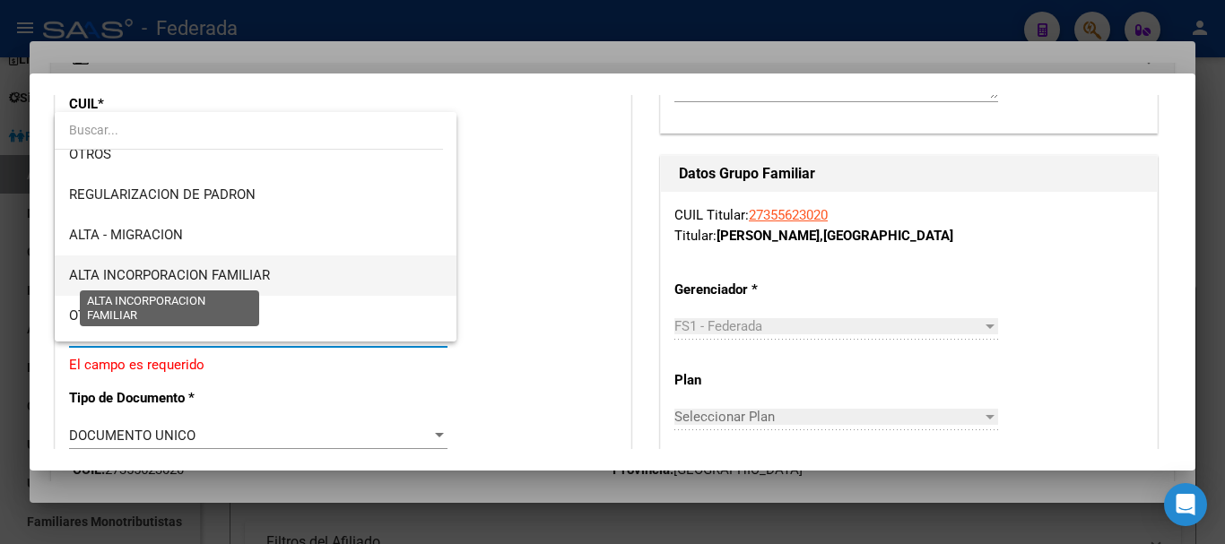
click at [220, 279] on span "ALTA INCORPORACION FAMILIAR" at bounding box center [169, 275] width 201 height 16
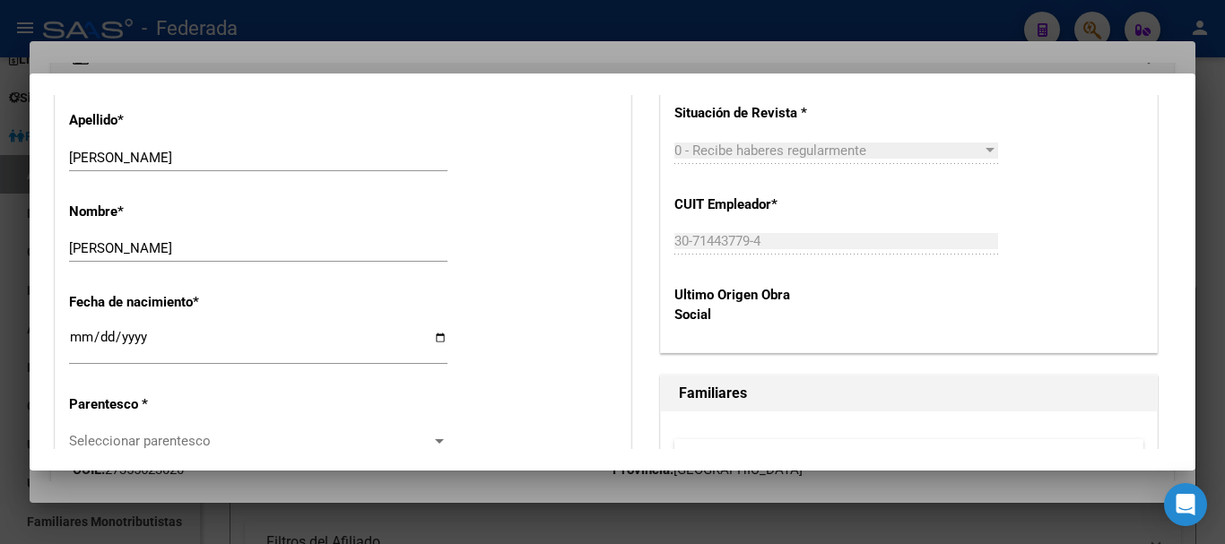
scroll to position [897, 0]
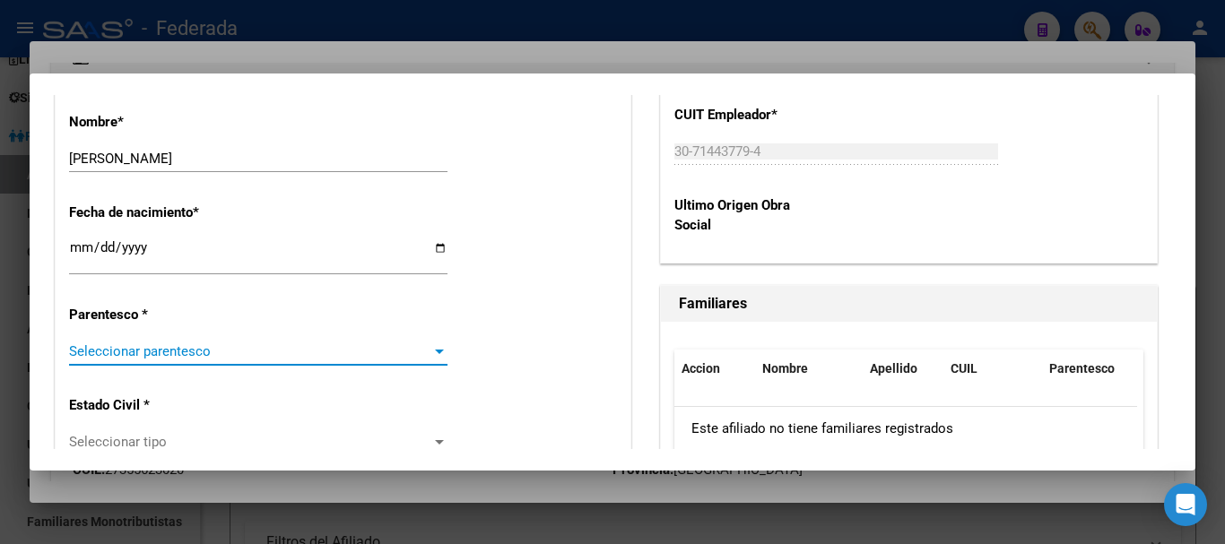
click at [187, 346] on span "Seleccionar parentesco" at bounding box center [250, 352] width 362 height 16
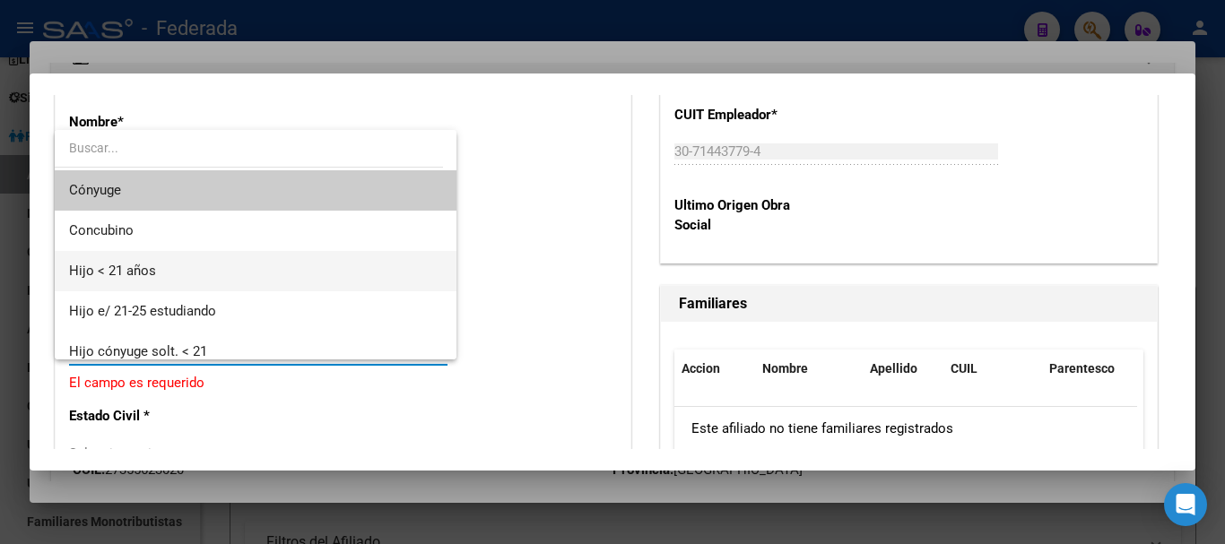
click at [169, 283] on span "Hijo < 21 años" at bounding box center [255, 271] width 373 height 40
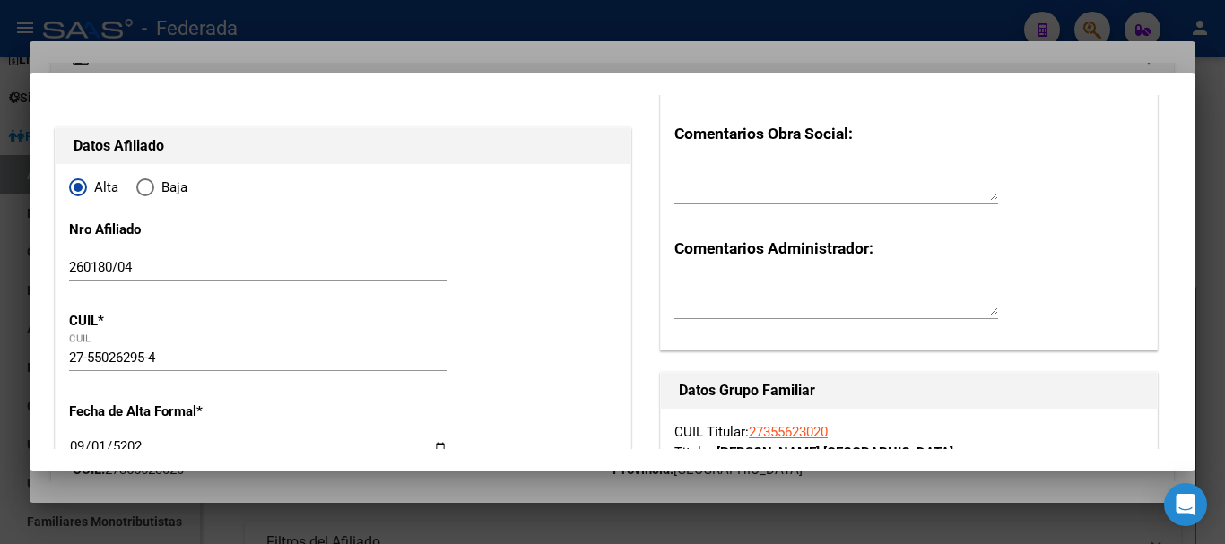
scroll to position [0, 0]
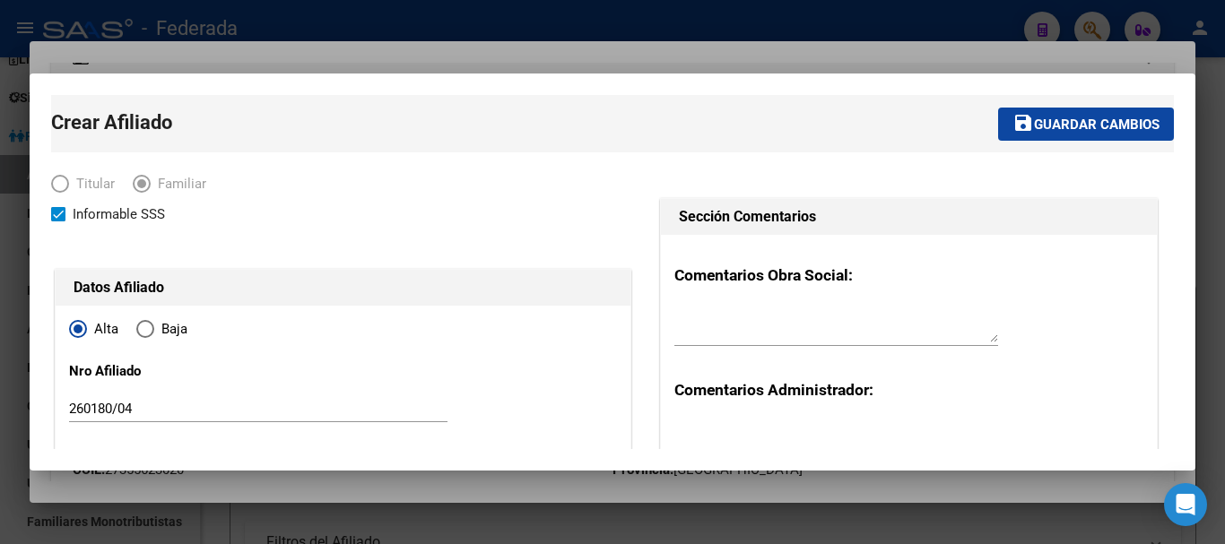
click at [1103, 118] on span "Guardar cambios" at bounding box center [1097, 125] width 126 height 16
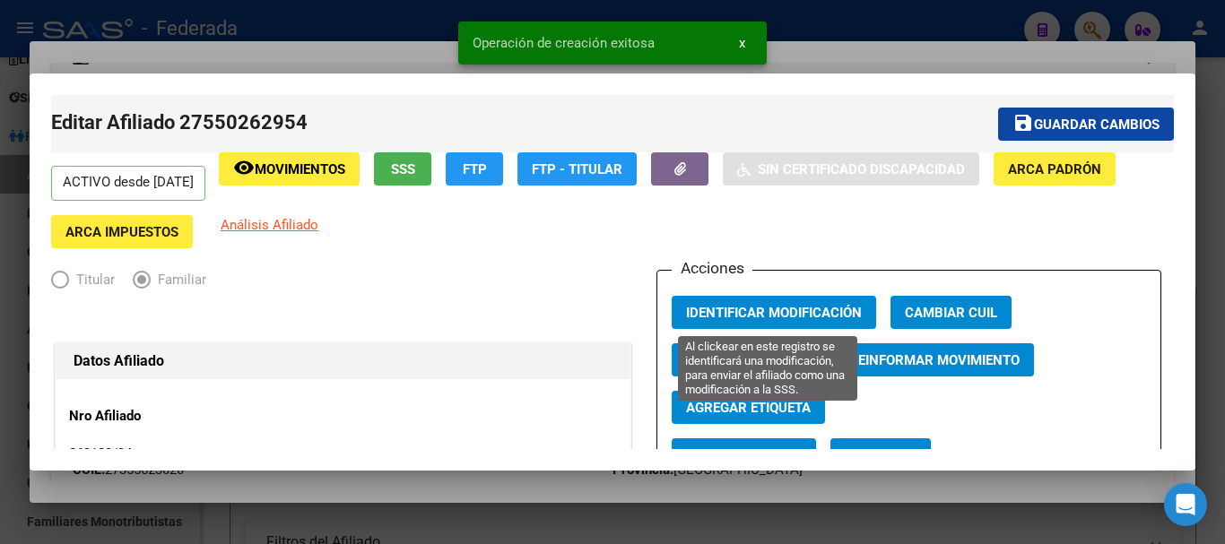
click at [770, 305] on span "Identificar Modificación" at bounding box center [774, 313] width 176 height 16
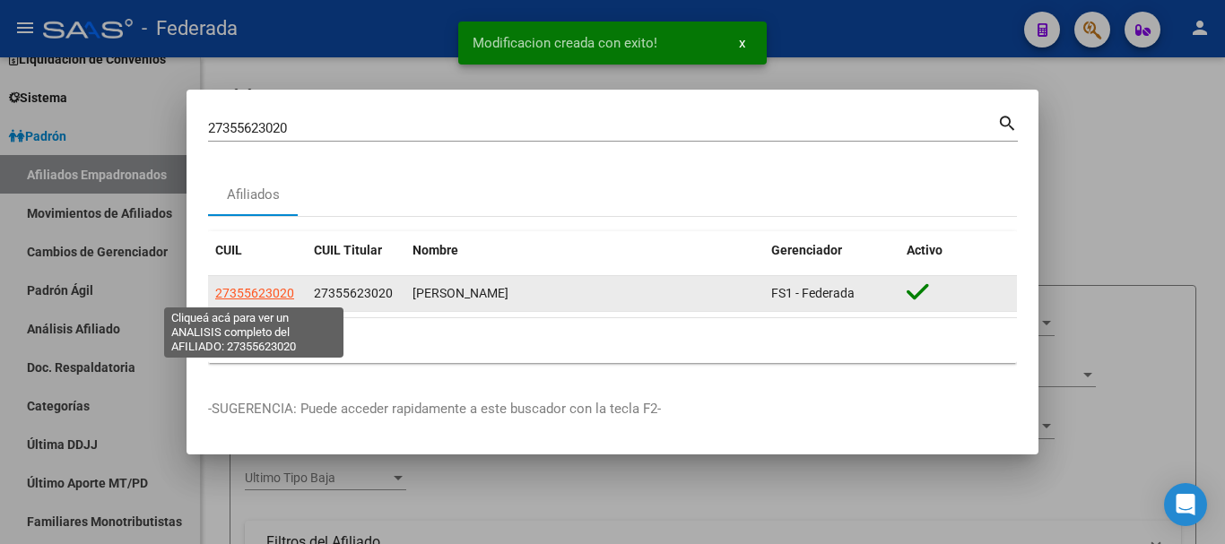
click at [261, 294] on span "27355623020" at bounding box center [254, 293] width 79 height 14
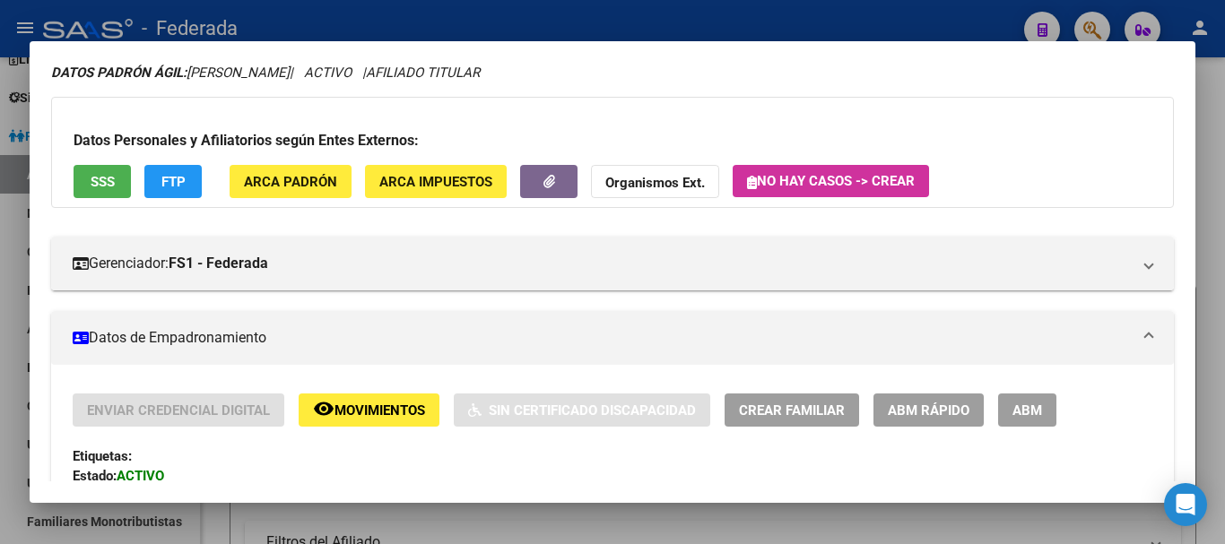
scroll to position [50, 0]
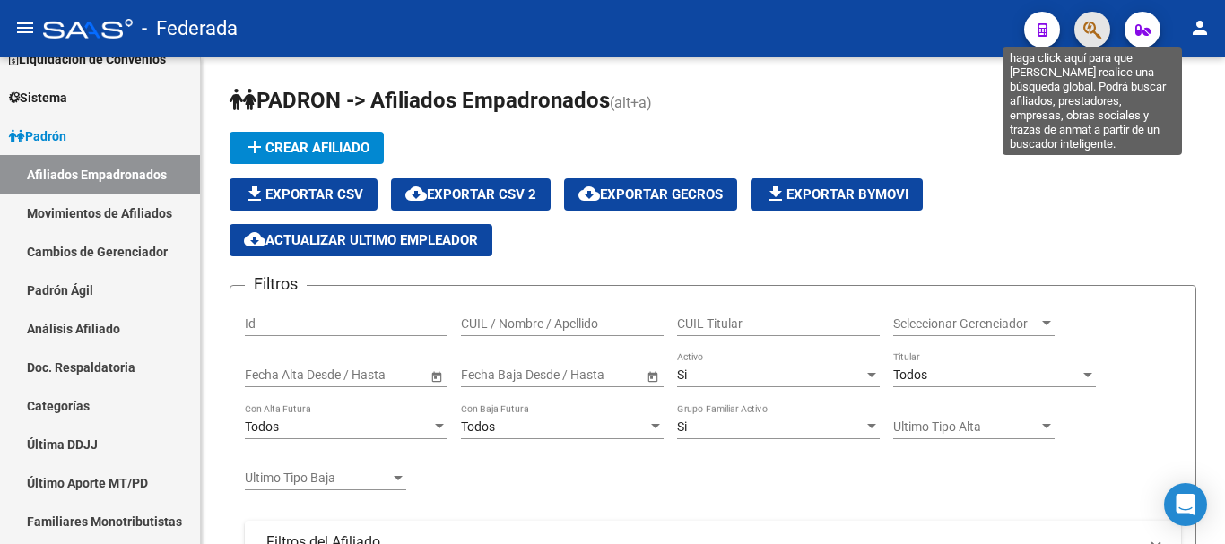
click at [1089, 39] on icon "button" at bounding box center [1092, 30] width 18 height 21
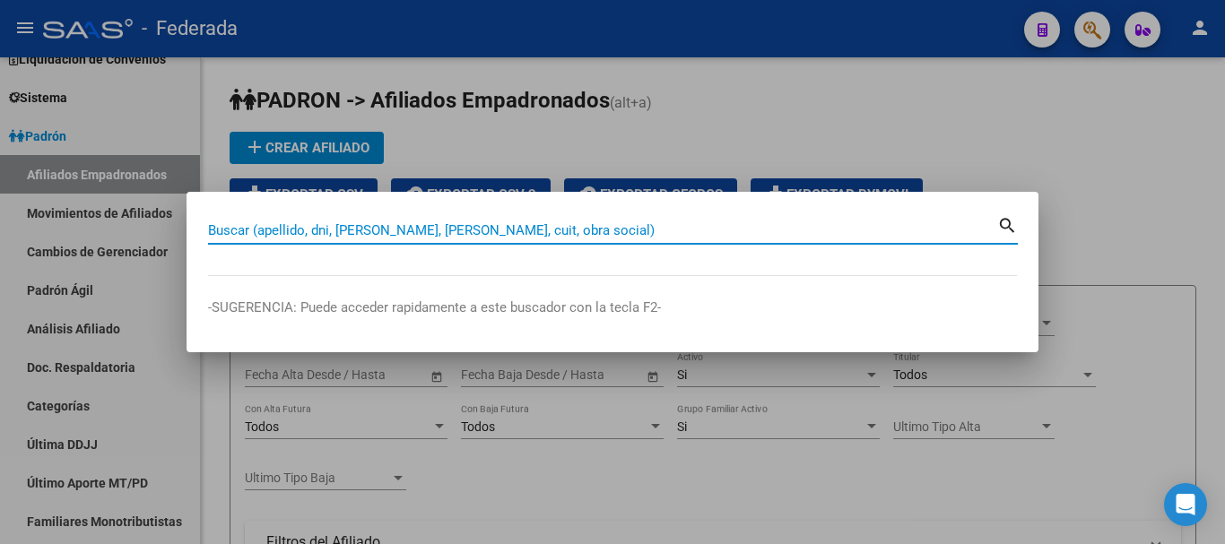
paste input "27-34763853-1"
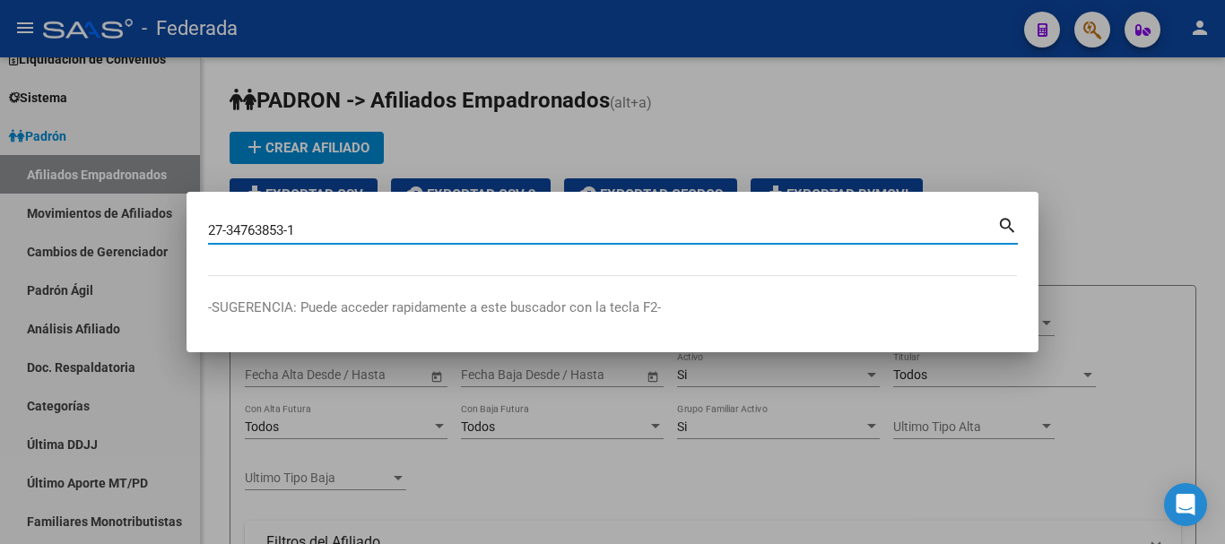
click at [1008, 226] on mat-icon "search" at bounding box center [1007, 224] width 21 height 22
type input "27347638531"
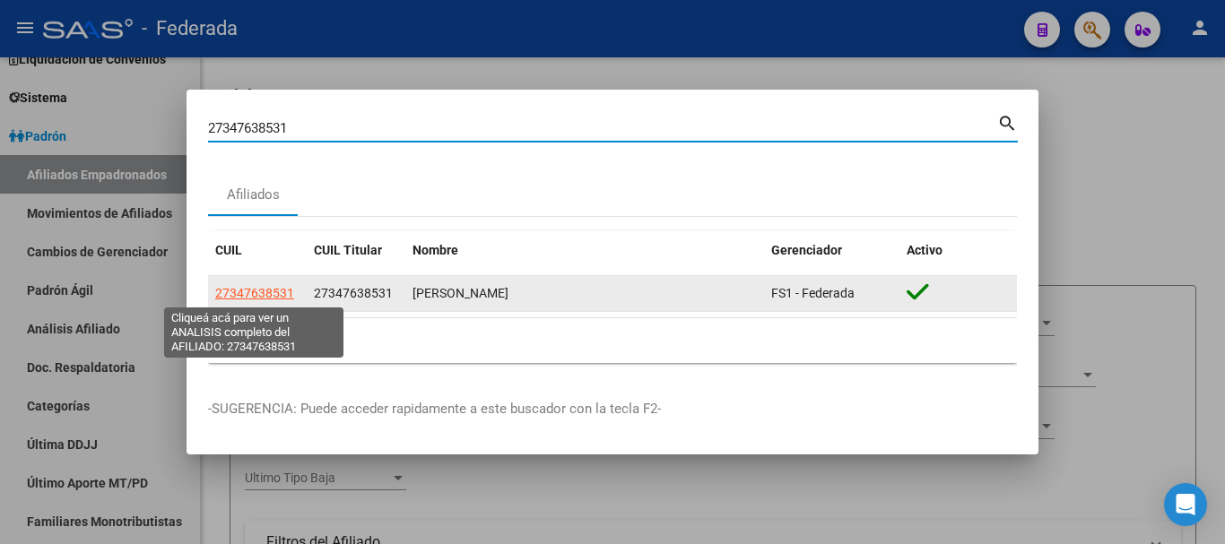
click at [271, 299] on span "27347638531" at bounding box center [254, 293] width 79 height 14
type textarea "27347638531"
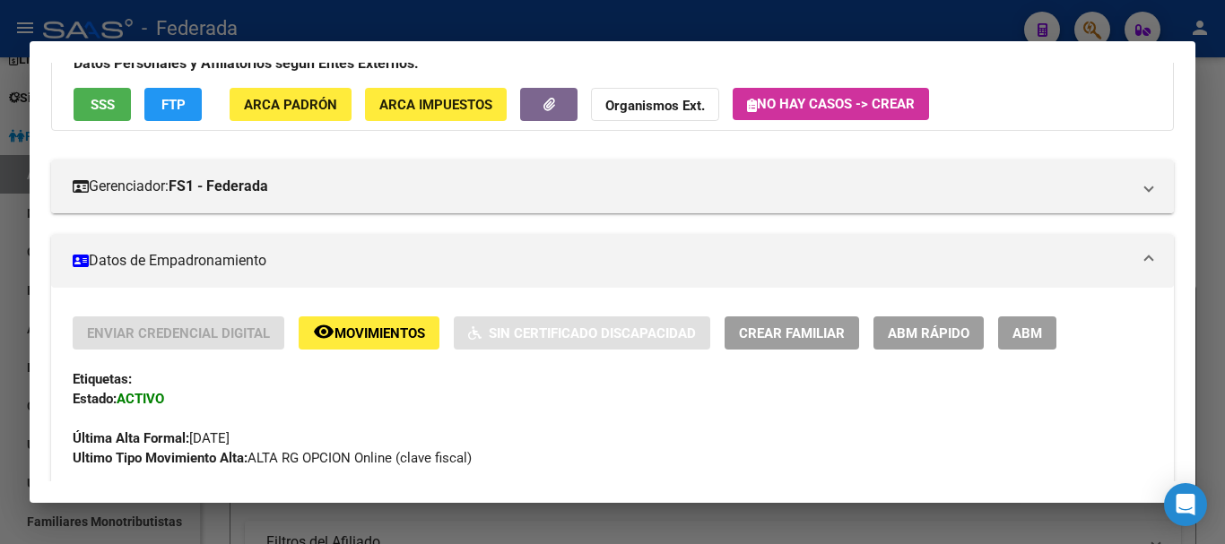
scroll to position [90, 0]
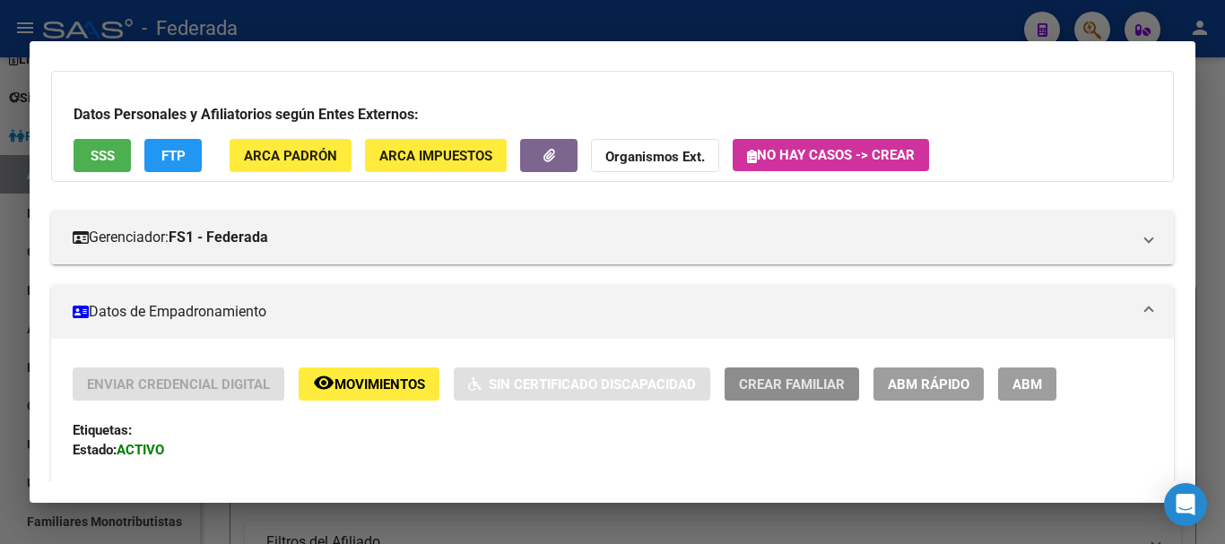
click at [768, 389] on span "Crear Familiar" at bounding box center [792, 385] width 106 height 16
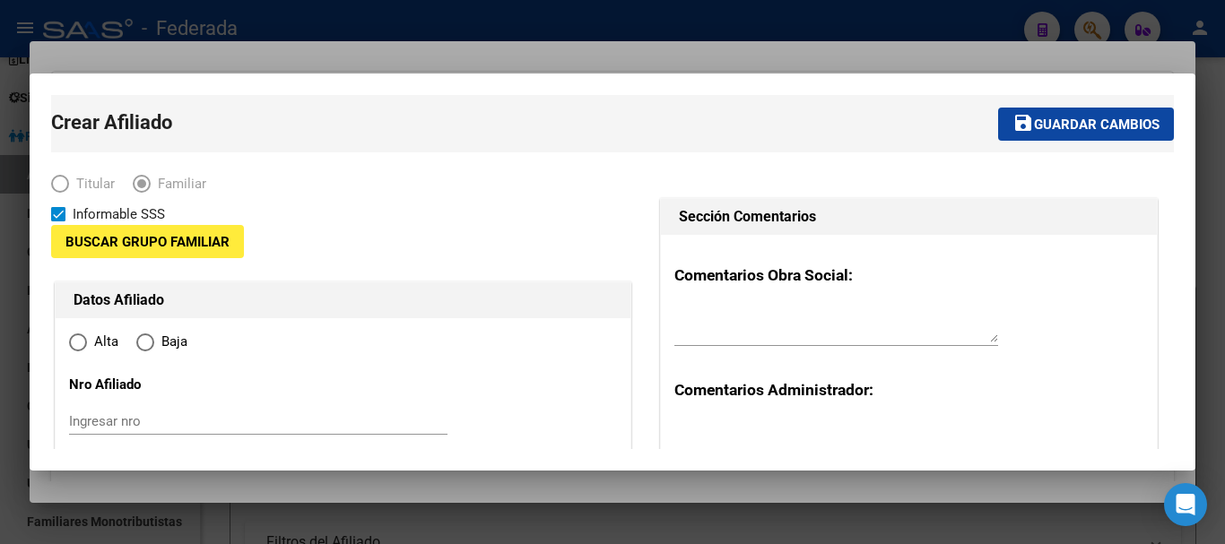
type input "30-68231499-7"
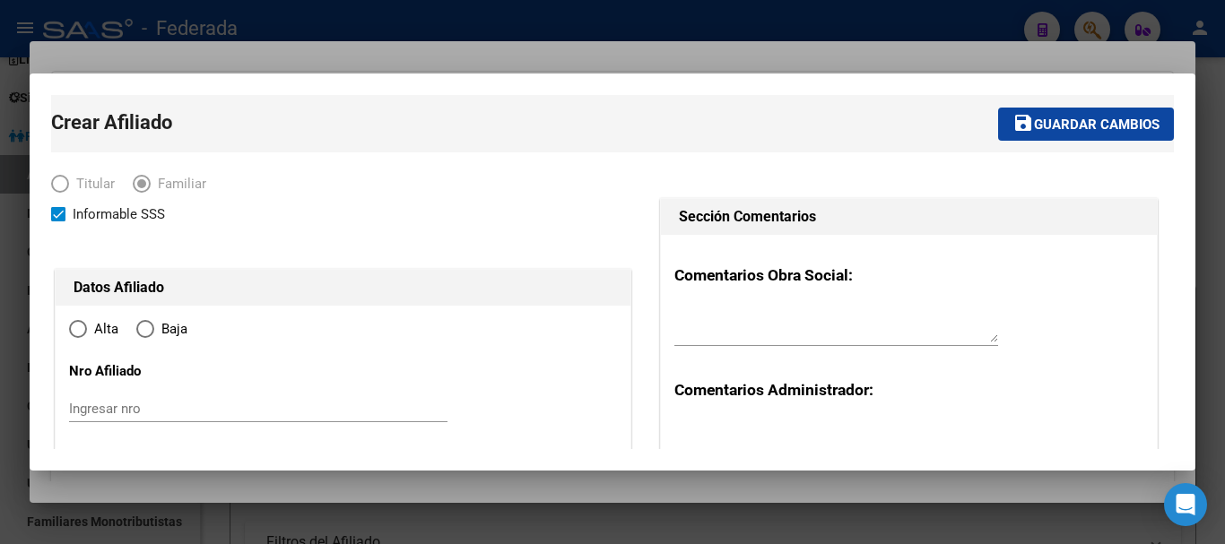
type input "ALTO ALBERDI"
type input "5000"
type input "AV COLON"
type input "2429"
type input "2"
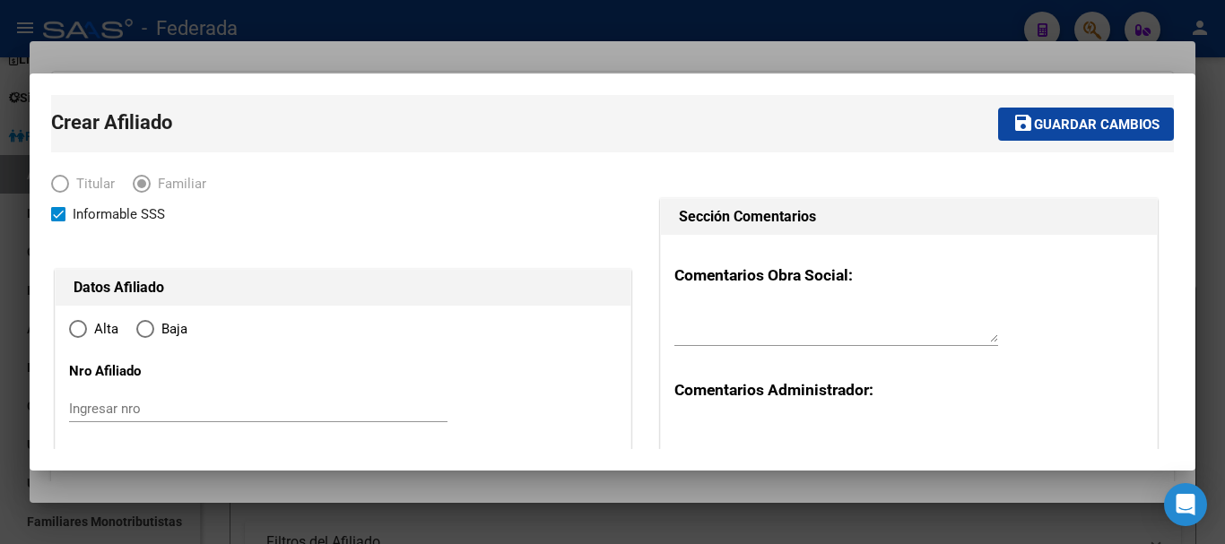
type input "D"
radio input "true"
type input "30-68231499-7"
click at [190, 405] on input "Ingresar nro" at bounding box center [258, 409] width 379 height 16
type input "292704/03"
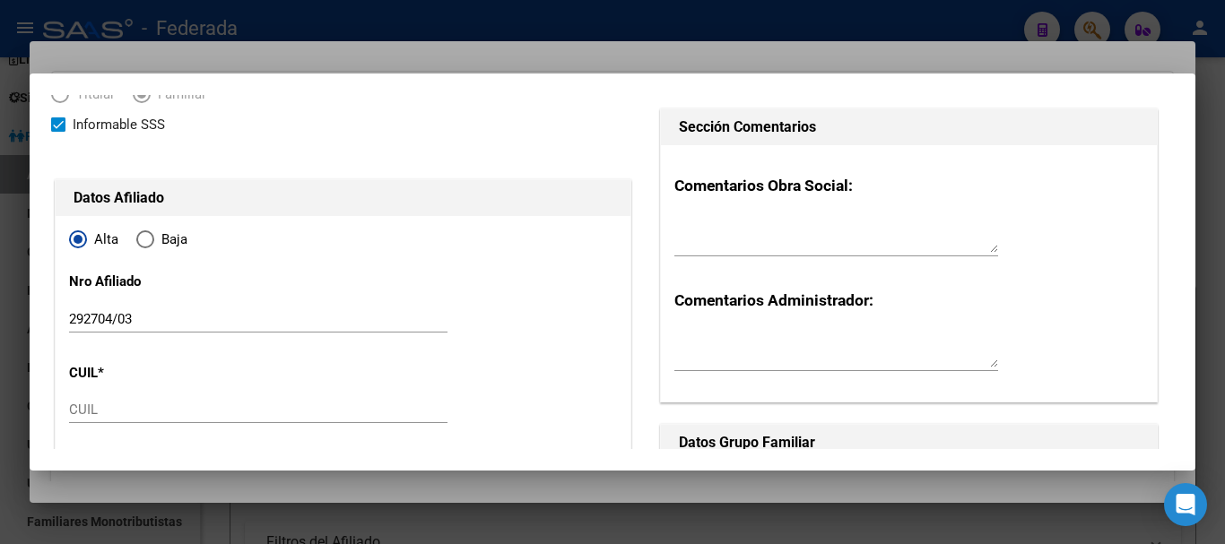
click at [158, 403] on input "CUIL" at bounding box center [258, 410] width 379 height 16
paste input "27-70635712-8"
type input "27-70635712-8"
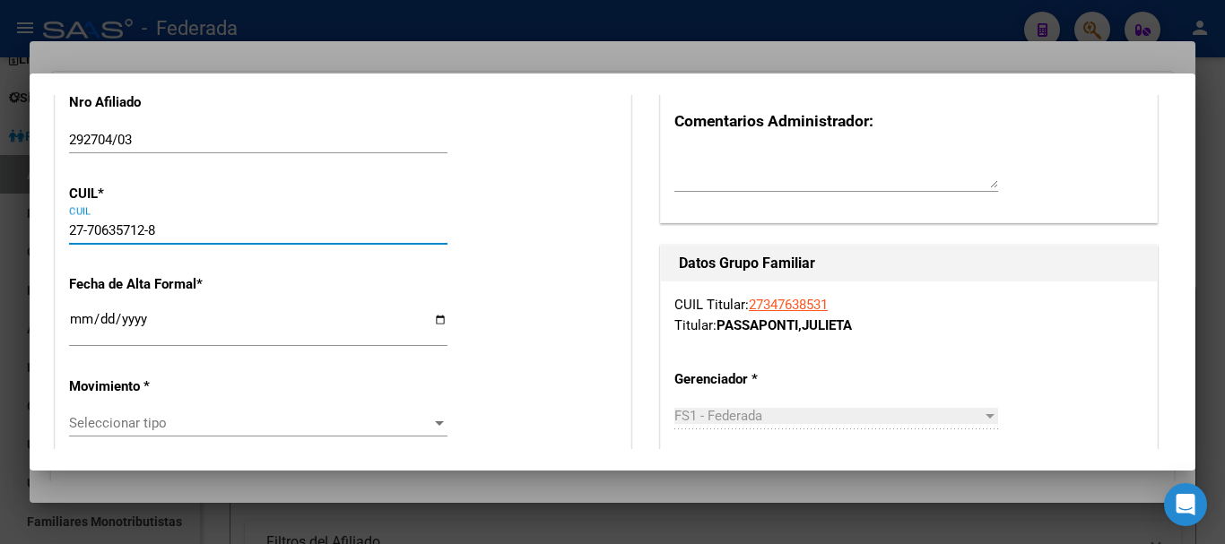
type input "70635712"
type input "[PERSON_NAME] PASSAPONTI"
type input "[PERSON_NAME]"
type input "[DATE]"
type input "CORDOBA"
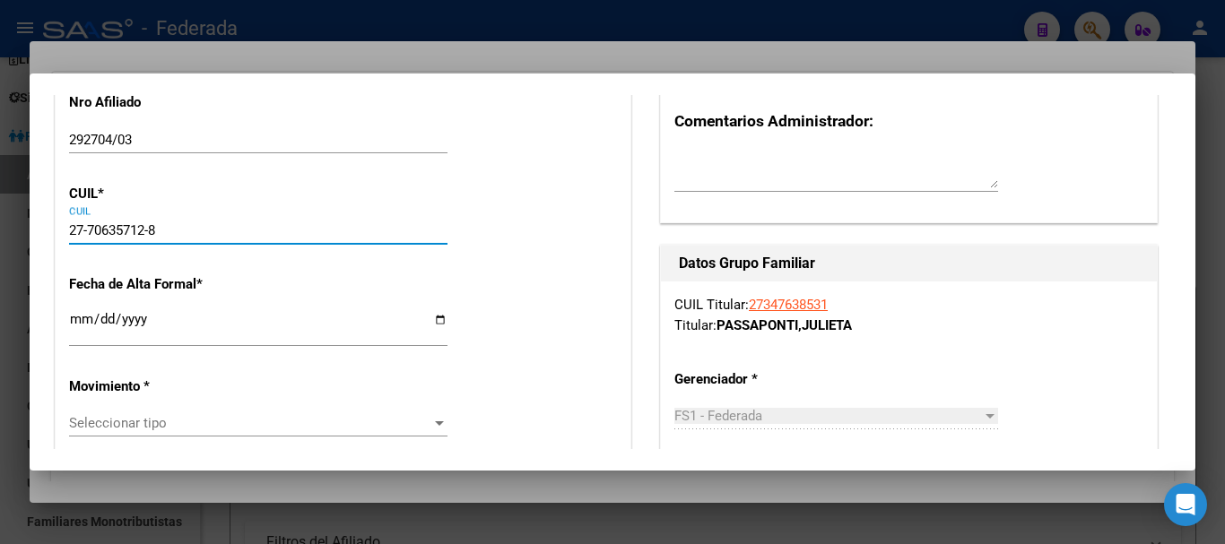
type input "M T DE SAN [PERSON_NAME]"
type input "2547"
type input "27-70635712-8"
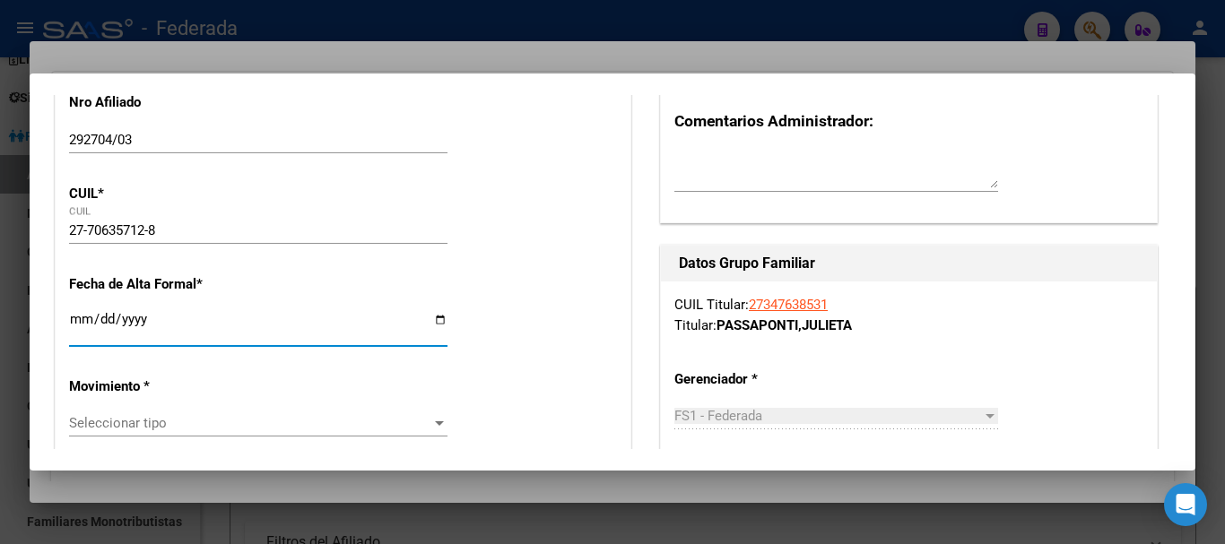
click at [76, 315] on input "Ingresar fecha" at bounding box center [258, 326] width 379 height 29
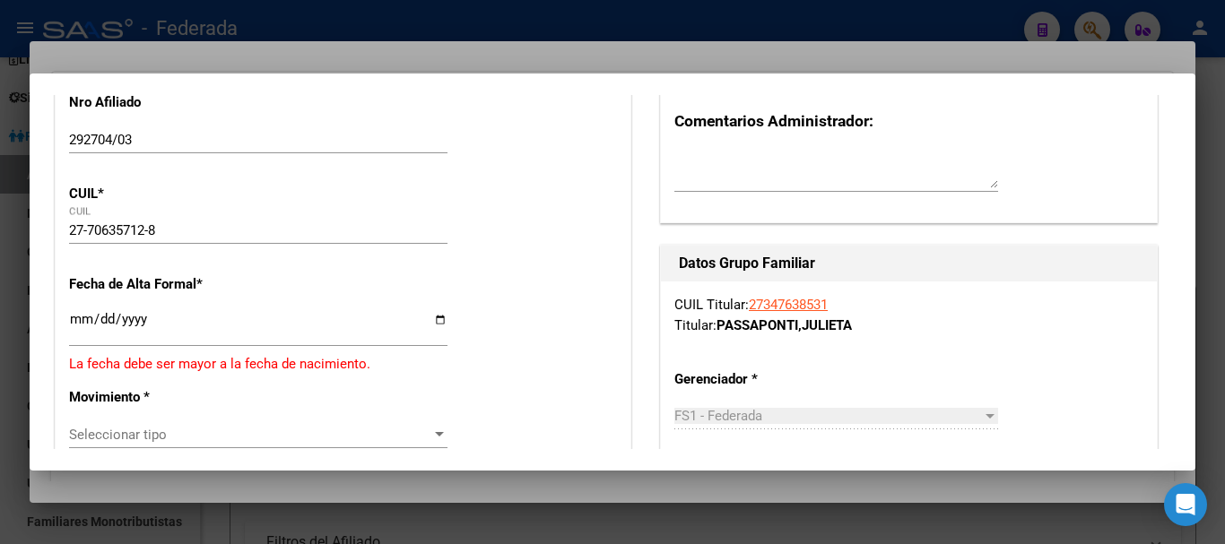
click at [121, 422] on div "Seleccionar tipo Seleccionar tipo" at bounding box center [258, 435] width 379 height 27
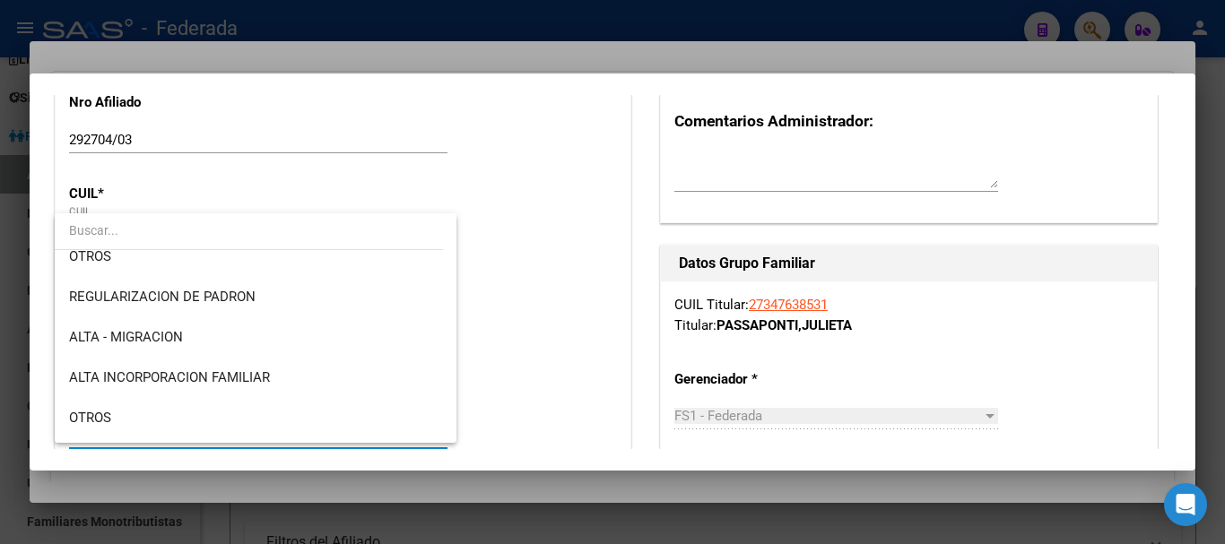
scroll to position [179, 0]
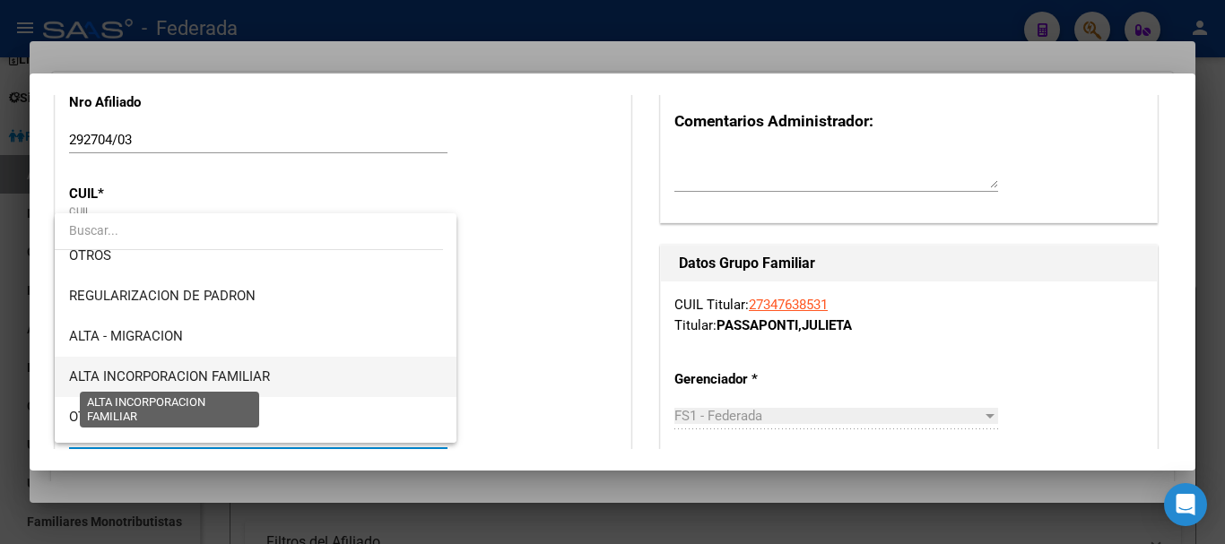
click at [202, 382] on span "ALTA INCORPORACION FAMILIAR" at bounding box center [169, 377] width 201 height 16
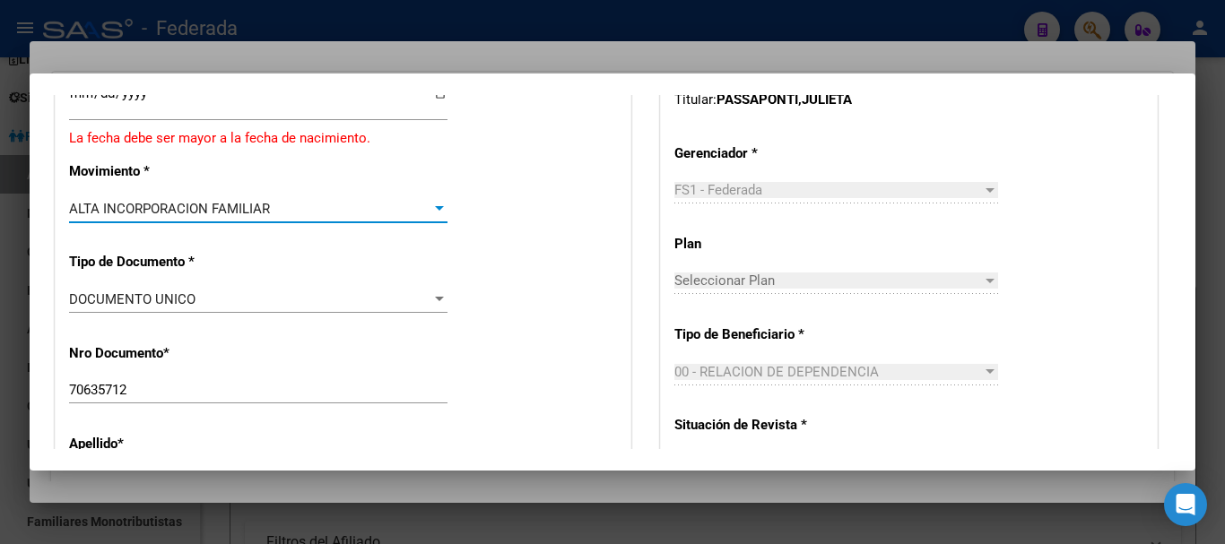
scroll to position [359, 0]
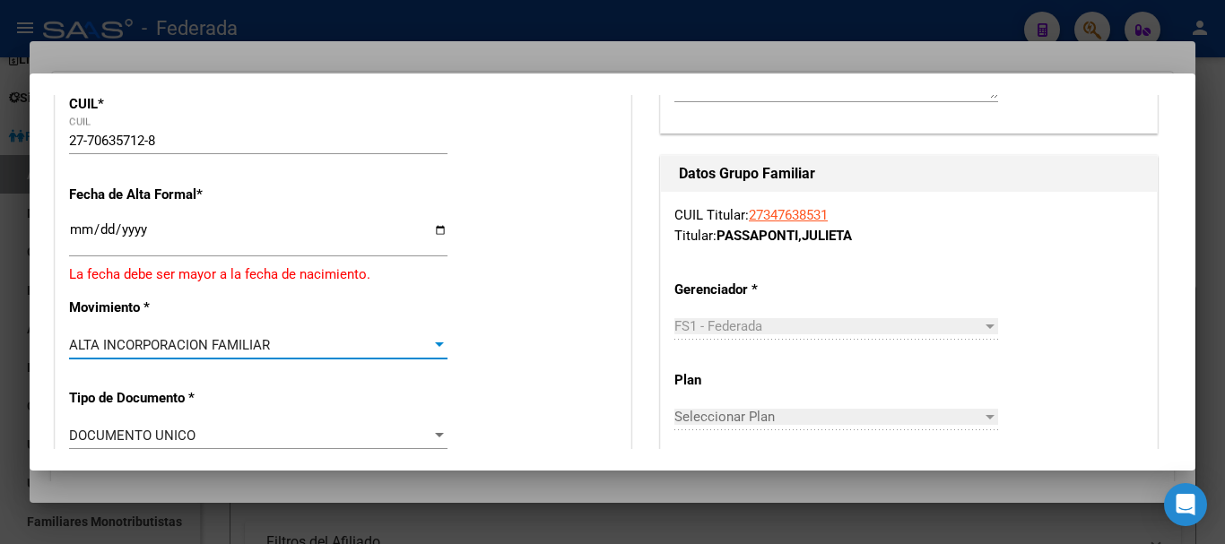
click at [76, 235] on input "[DATE]" at bounding box center [258, 236] width 379 height 29
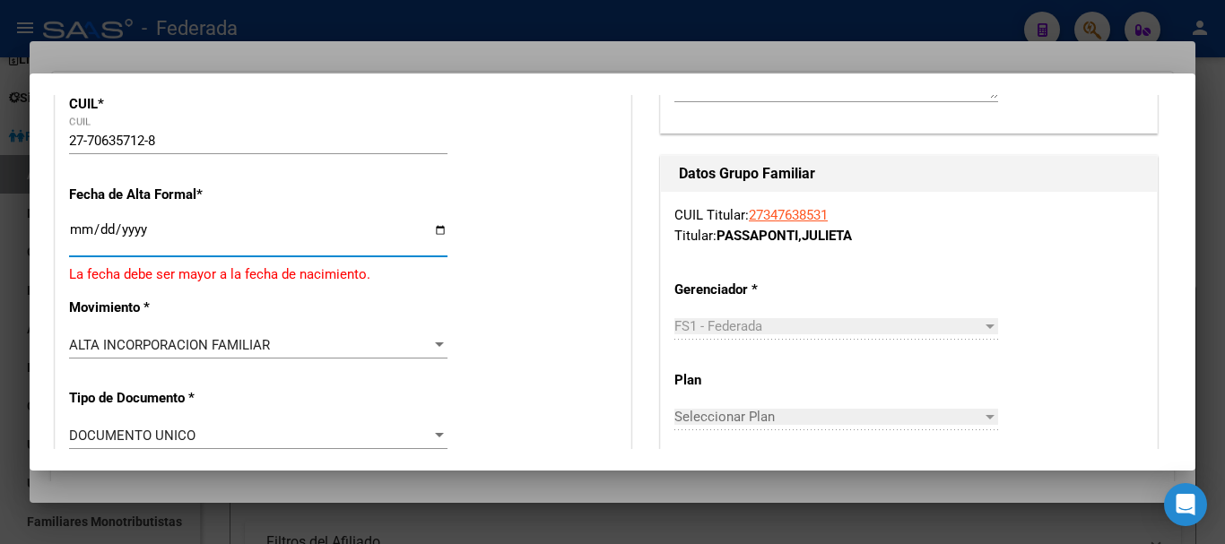
type input "[DATE]"
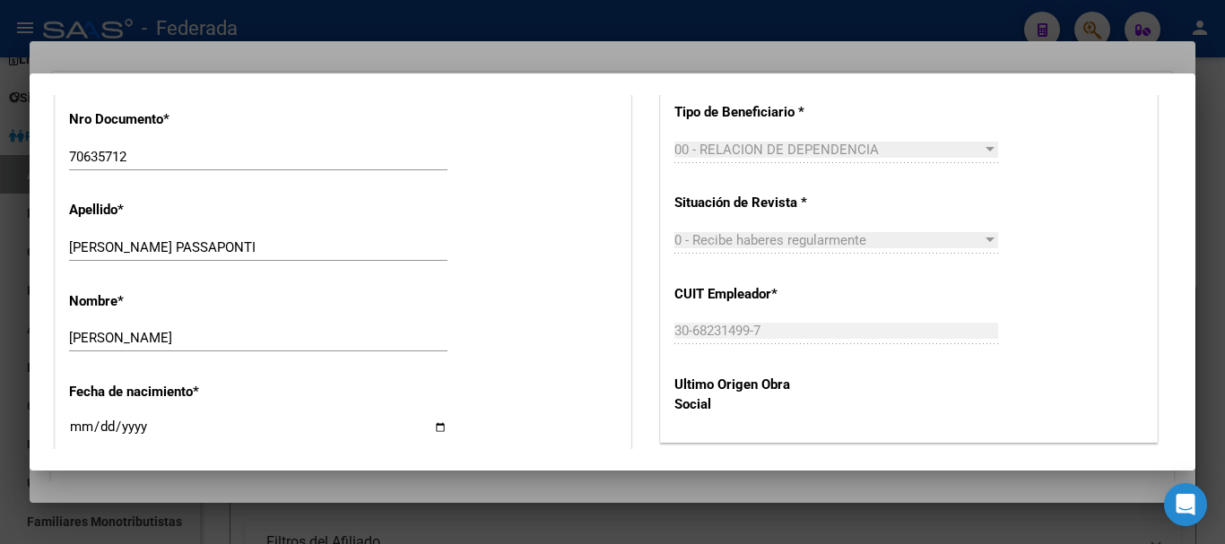
scroll to position [897, 0]
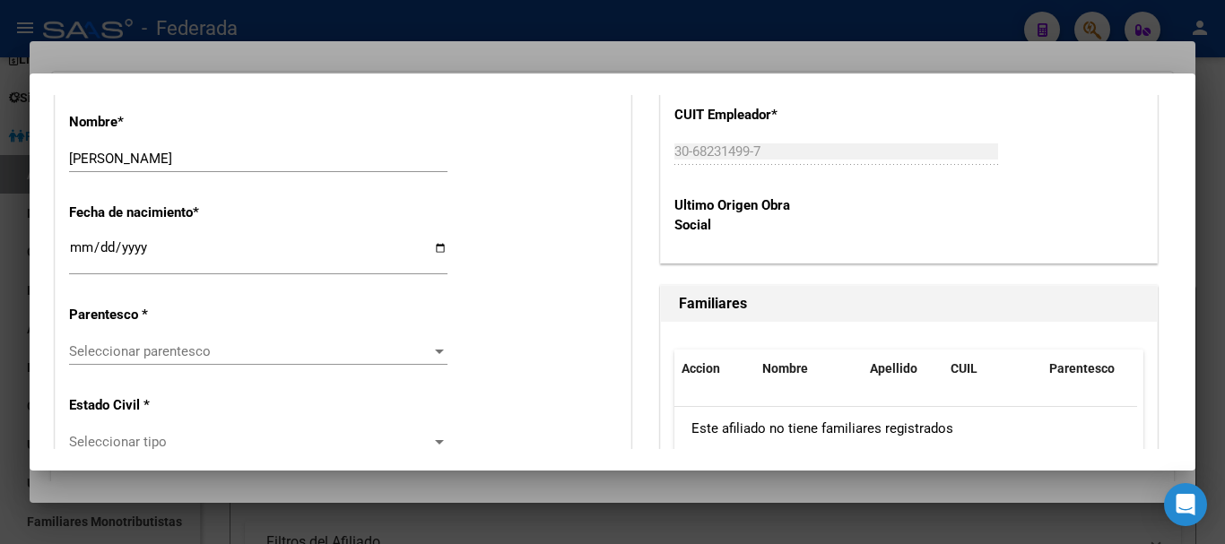
click at [190, 341] on div "Seleccionar parentesco Seleccionar parentesco" at bounding box center [258, 351] width 379 height 27
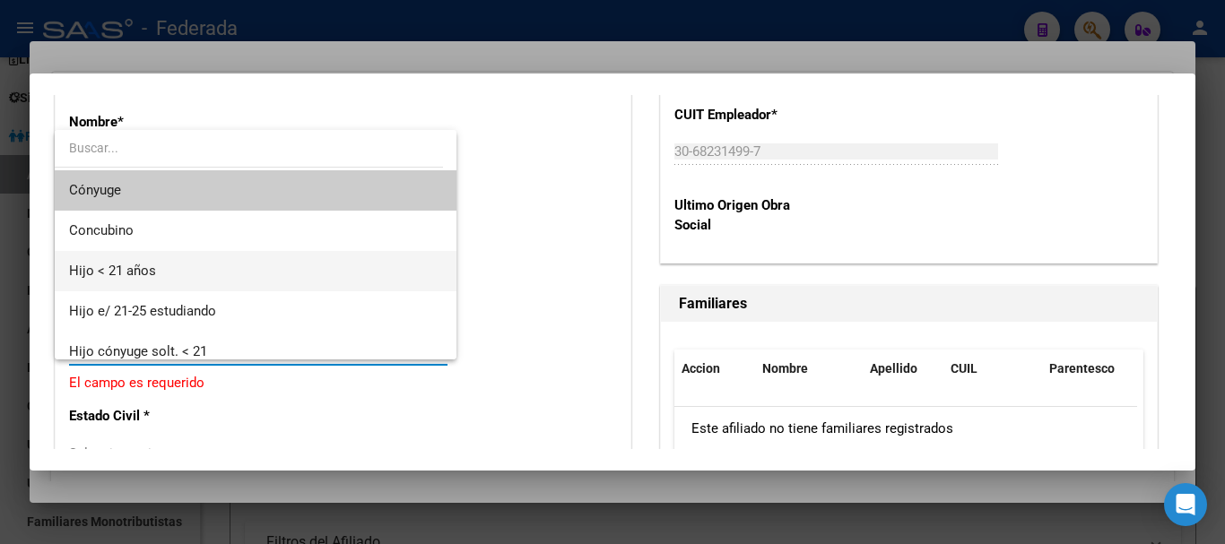
click at [193, 277] on span "Hijo < 21 años" at bounding box center [255, 271] width 373 height 40
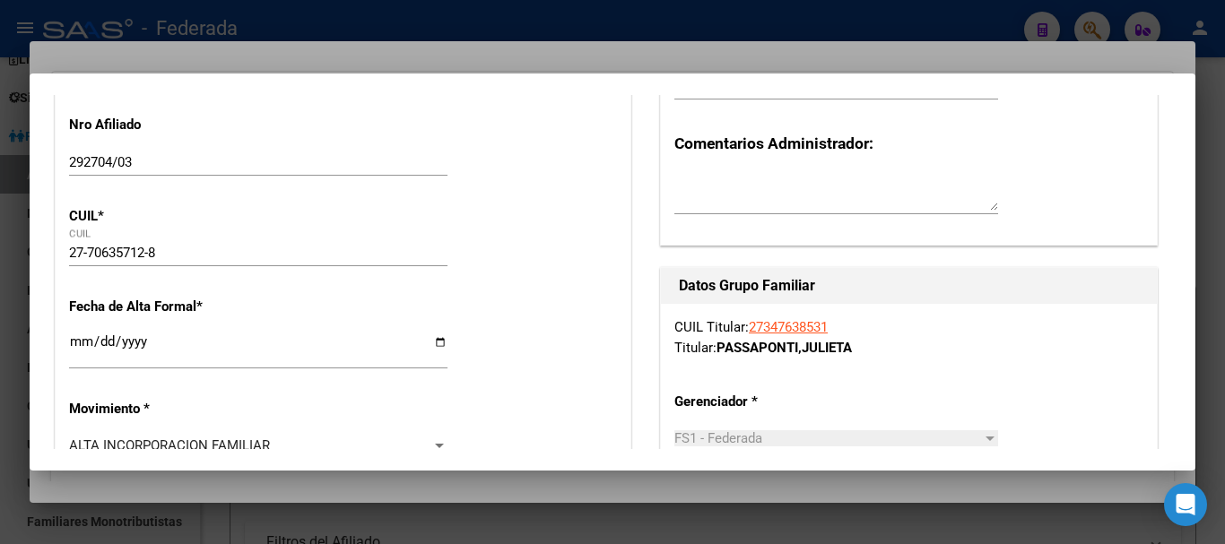
scroll to position [0, 0]
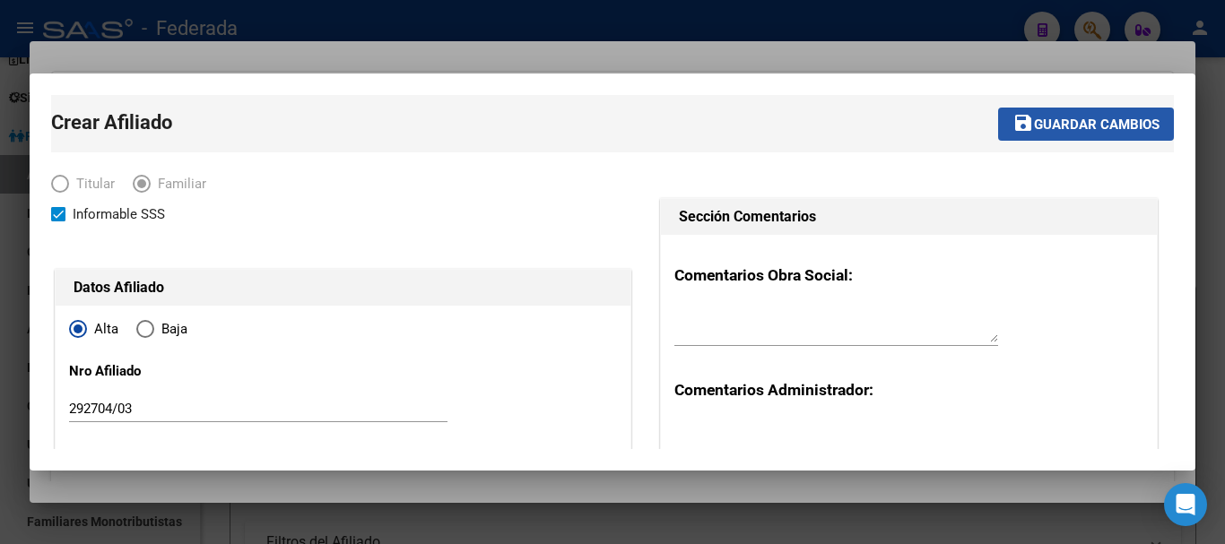
click at [1110, 121] on span "Guardar cambios" at bounding box center [1097, 125] width 126 height 16
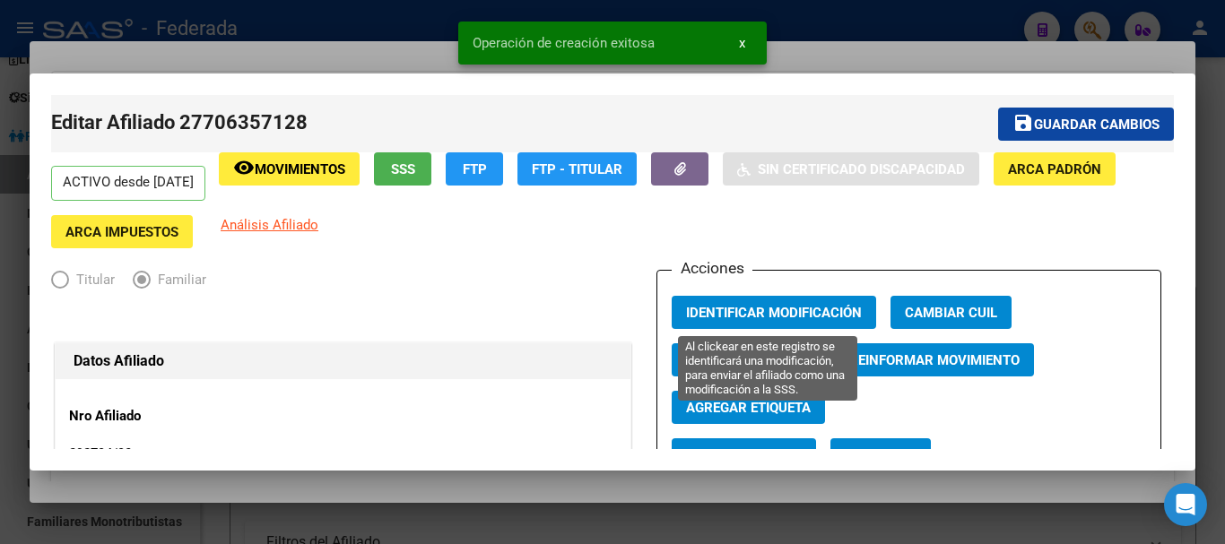
click at [770, 313] on span "Identificar Modificación" at bounding box center [774, 313] width 176 height 16
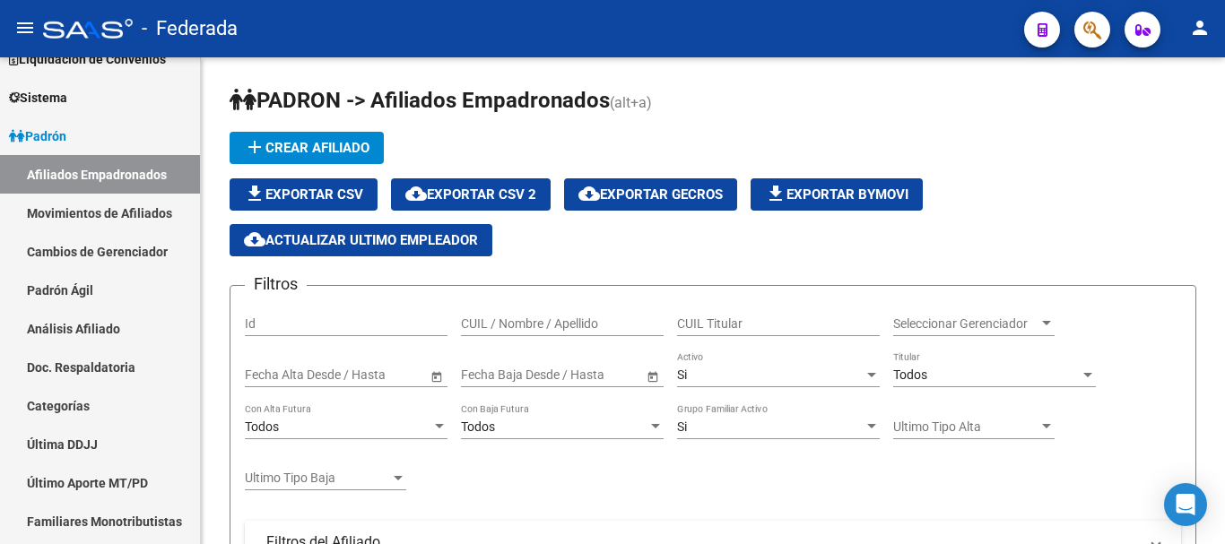
click at [1096, 30] on icon "button" at bounding box center [1092, 30] width 18 height 21
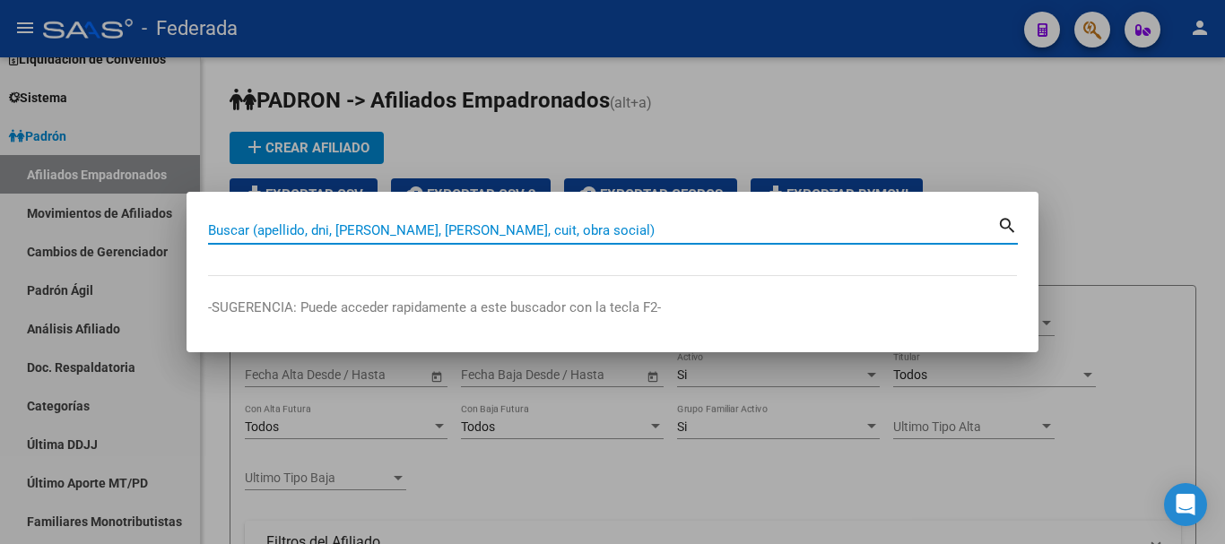
paste input "27-38281111-4"
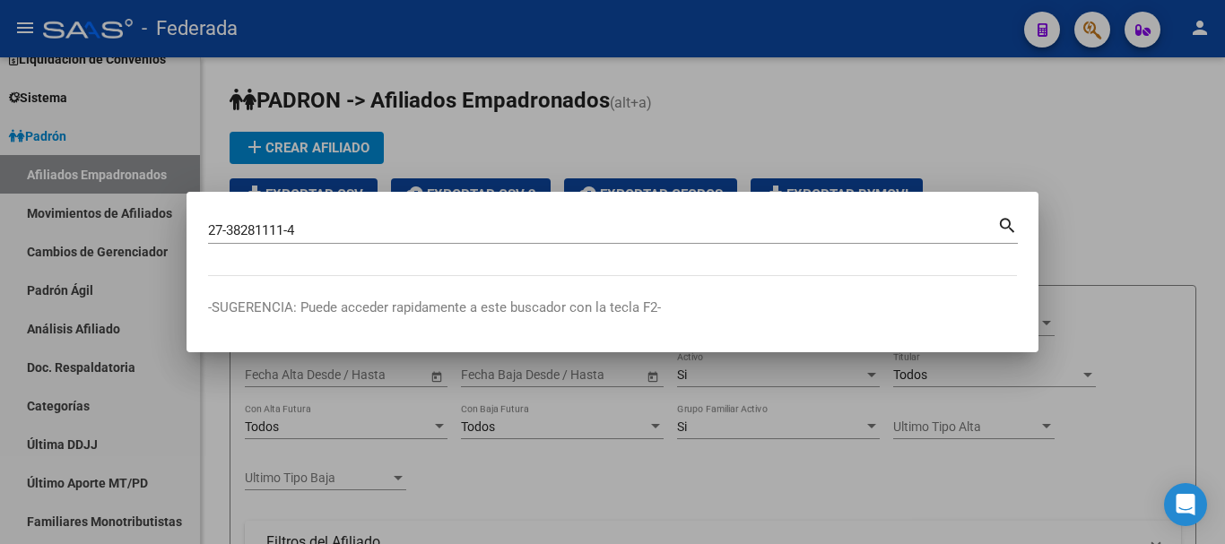
click at [1005, 226] on mat-icon "search" at bounding box center [1007, 224] width 21 height 22
type input "27382811114"
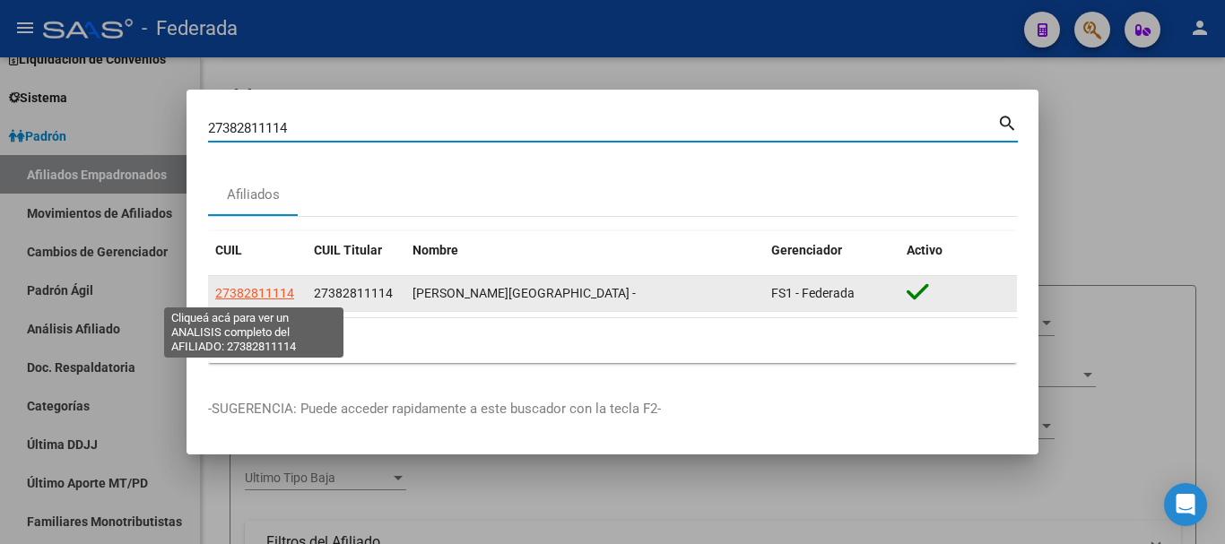
click at [260, 296] on span "27382811114" at bounding box center [254, 293] width 79 height 14
type textarea "27382811114"
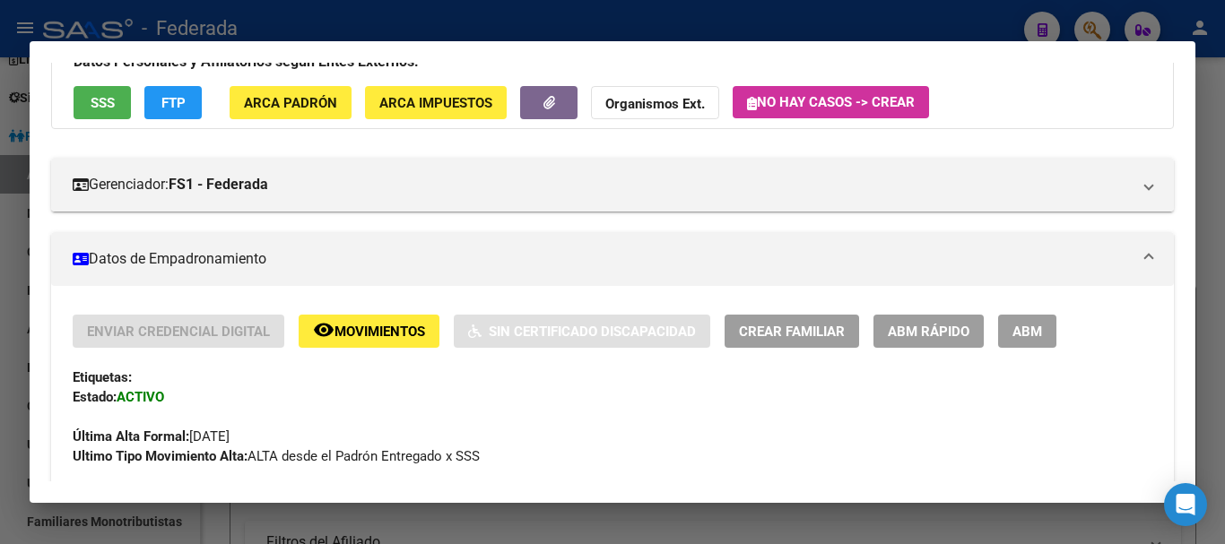
scroll to position [90, 0]
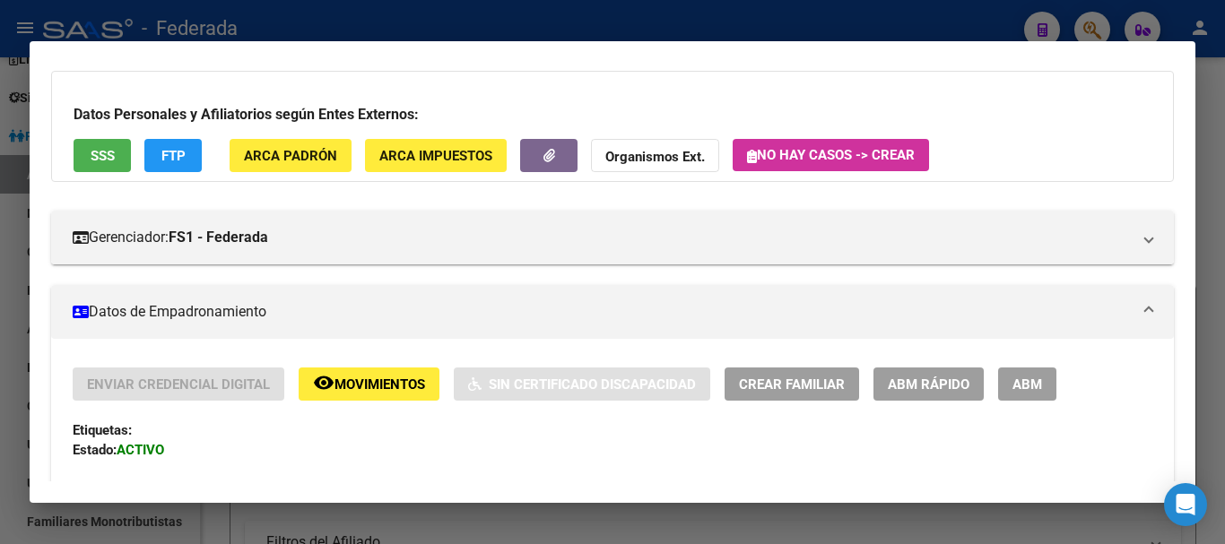
click at [764, 383] on span "Crear Familiar" at bounding box center [792, 385] width 106 height 16
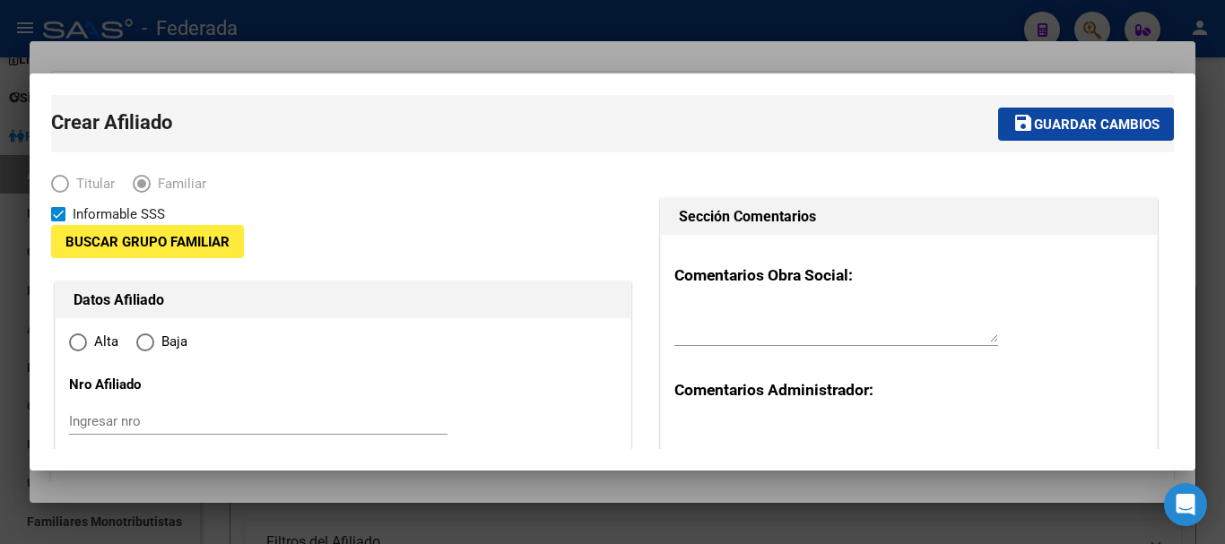
type input "30-70832716-2"
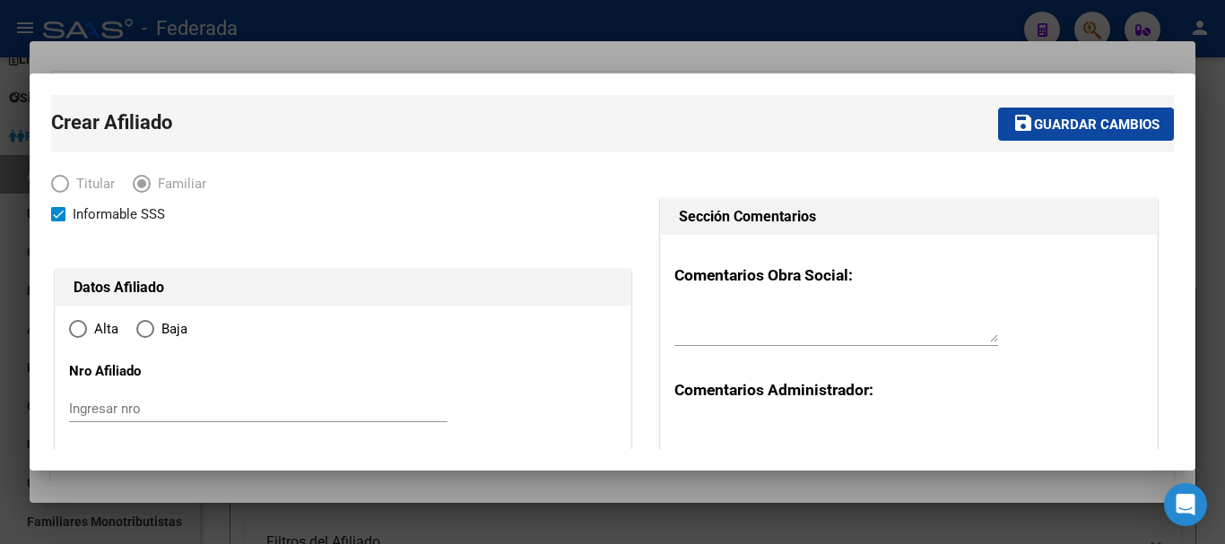
type input "[GEOGRAPHIC_DATA]"
type input "5800"
type input "[PERSON_NAME]"
type input "00682"
radio input "true"
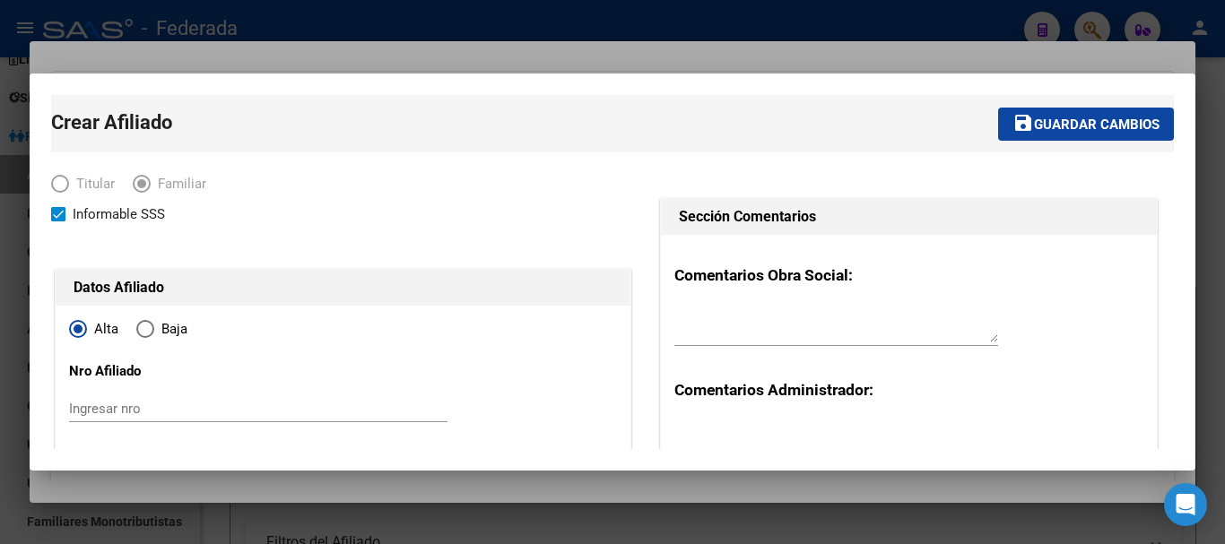
type input "30-70832716-2"
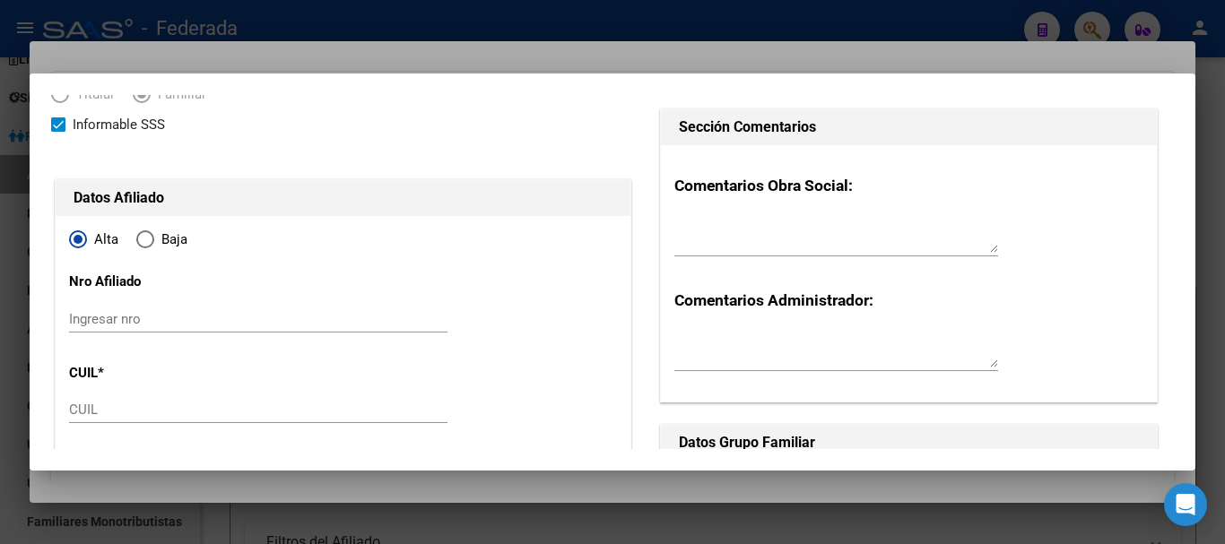
click at [126, 323] on input "Ingresar nro" at bounding box center [258, 319] width 379 height 16
type input "246154/03"
click at [104, 409] on input "CUIL" at bounding box center [258, 410] width 379 height 16
paste input "20-70543389-6"
type input "20-70543389-6"
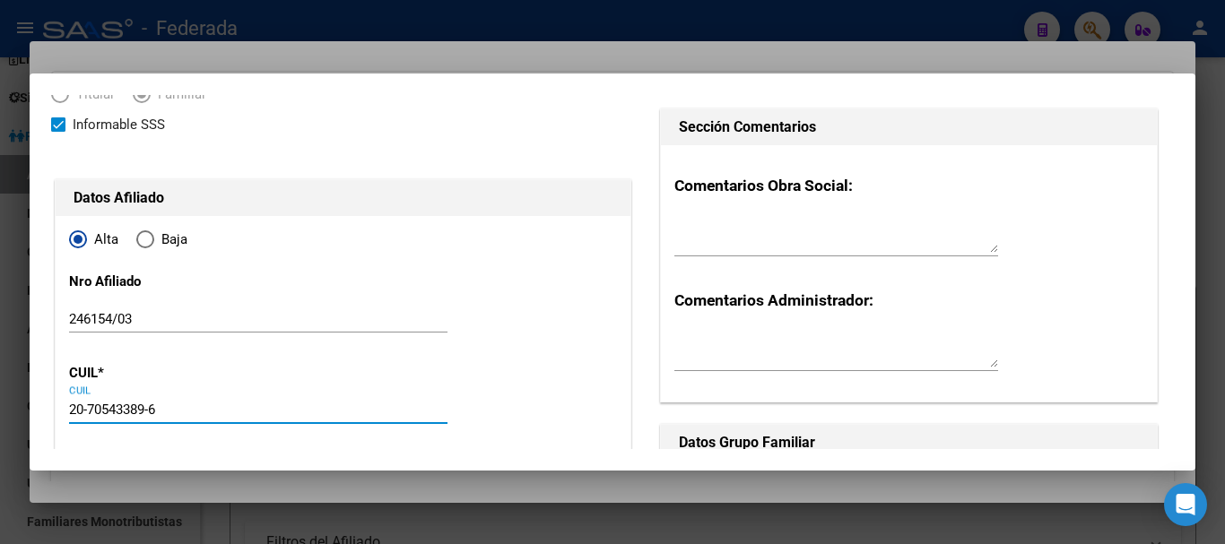
scroll to position [359, 0]
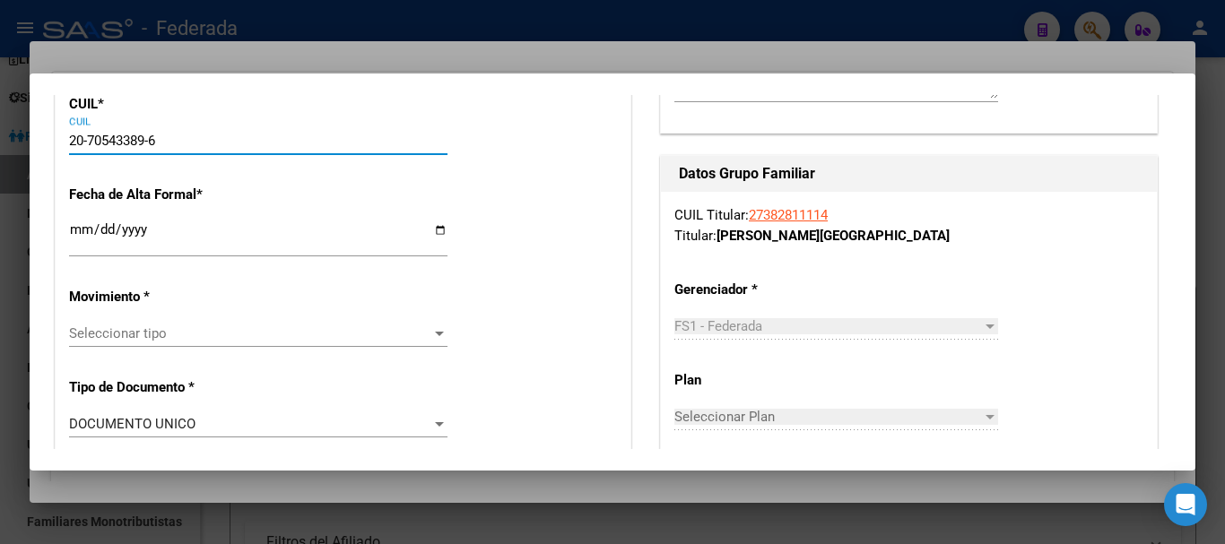
type input "70543389"
type input "[PERSON_NAME]"
type input "[DATE]"
type input "[GEOGRAPHIC_DATA]"
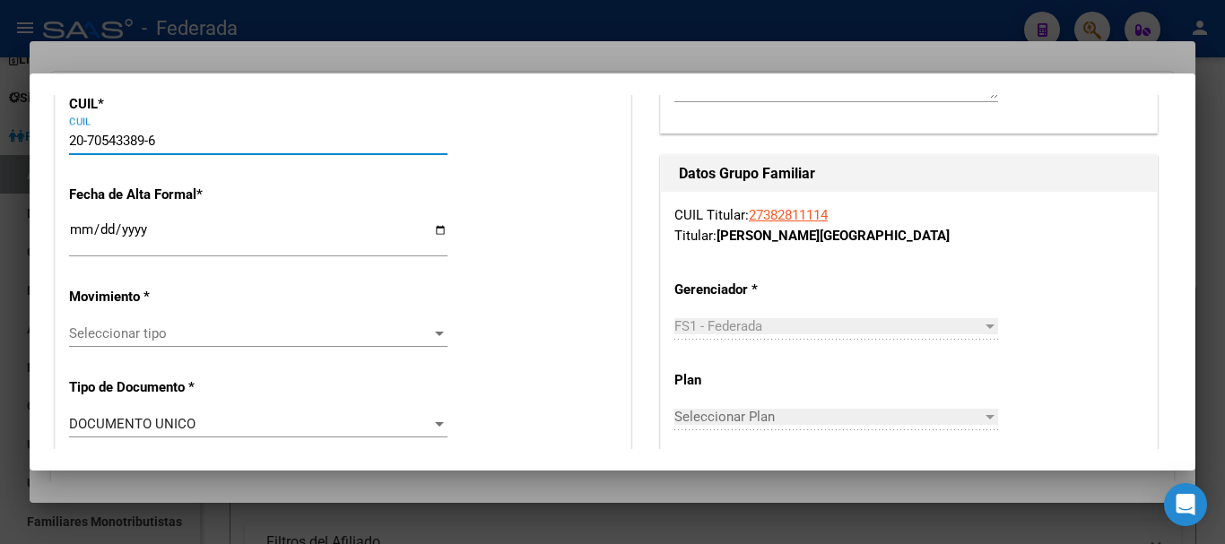
type input "SANTA [PERSON_NAME] DE ORO"
type input "681"
type input "20-70543389-6"
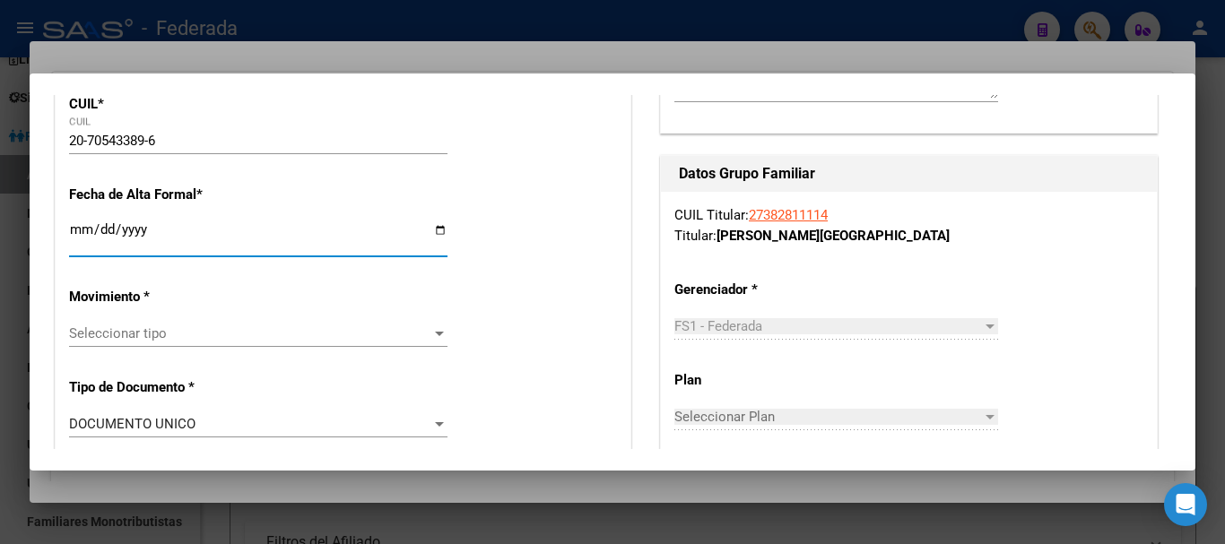
click at [80, 227] on input "Ingresar fecha" at bounding box center [258, 236] width 379 height 29
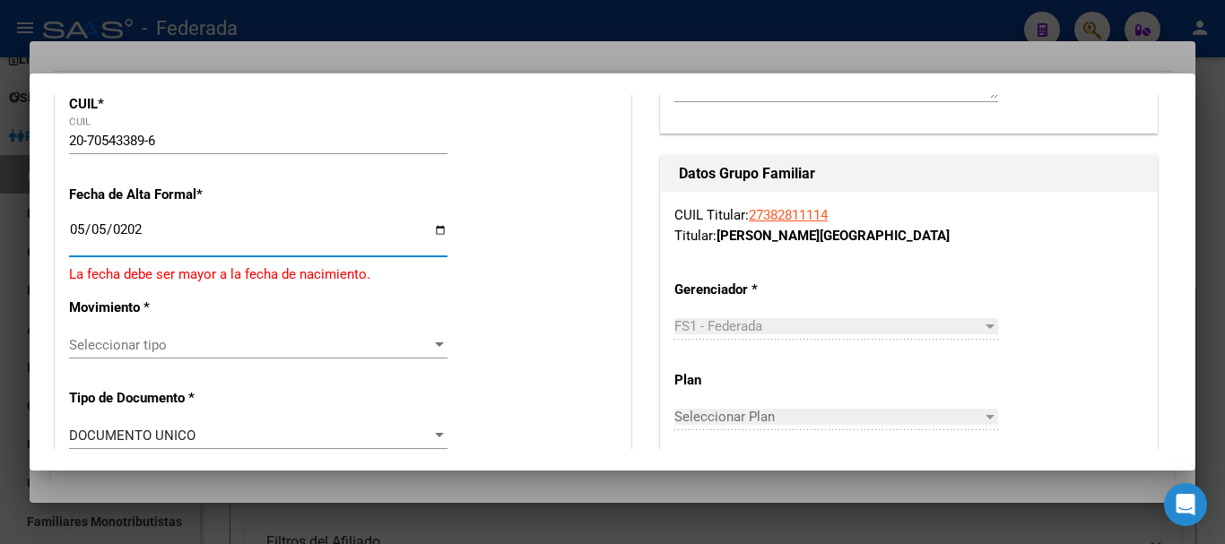
type input "[DATE]"
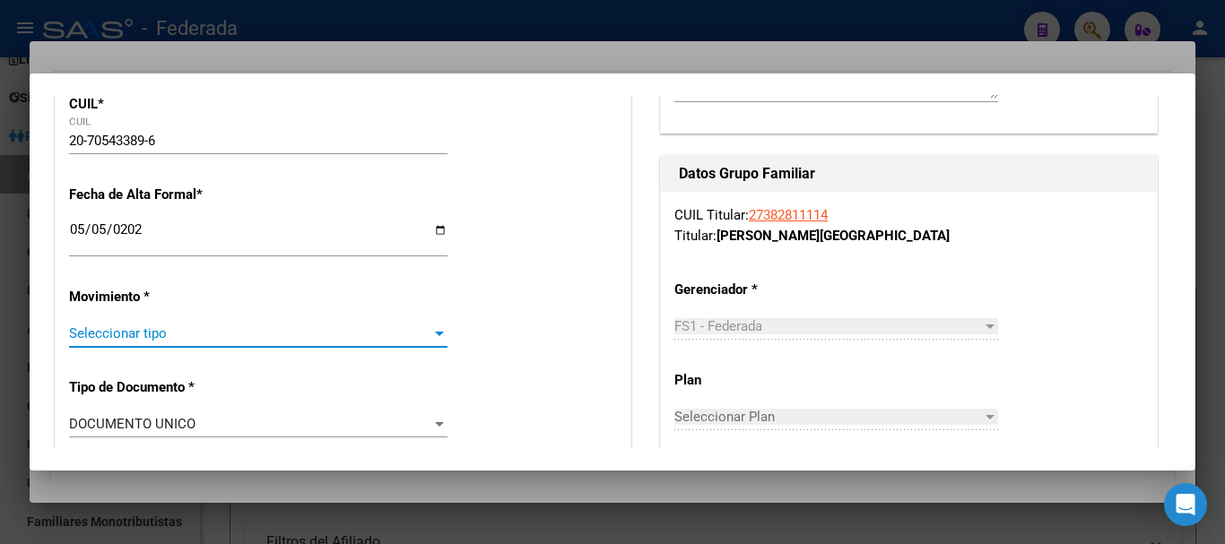
click at [151, 331] on span "Seleccionar tipo" at bounding box center [250, 334] width 362 height 16
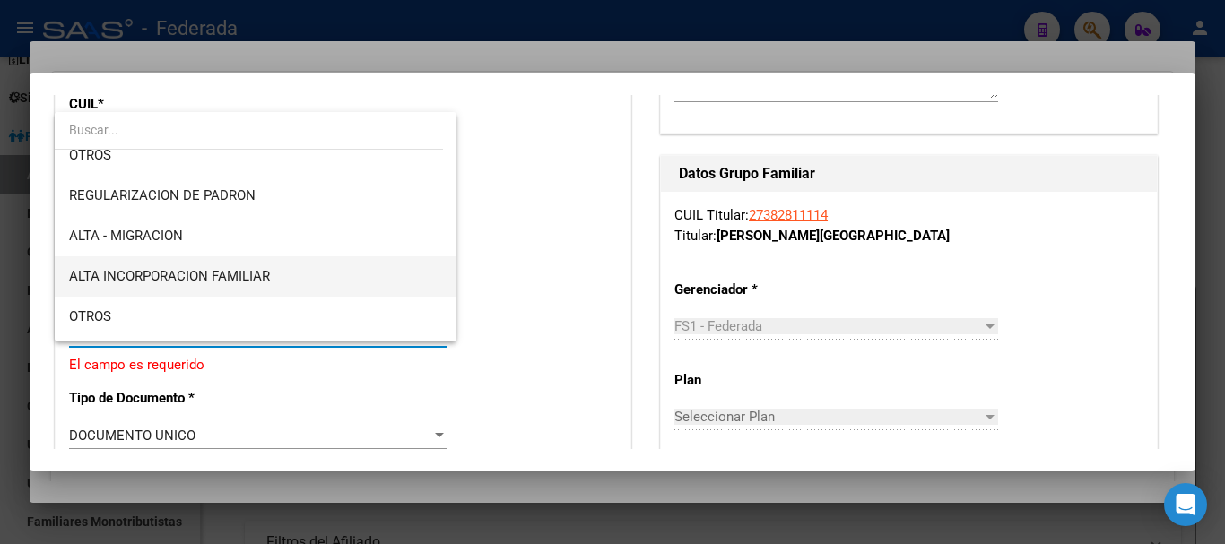
scroll to position [179, 0]
click at [207, 273] on span "ALTA INCORPORACION FAMILIAR" at bounding box center [169, 275] width 201 height 16
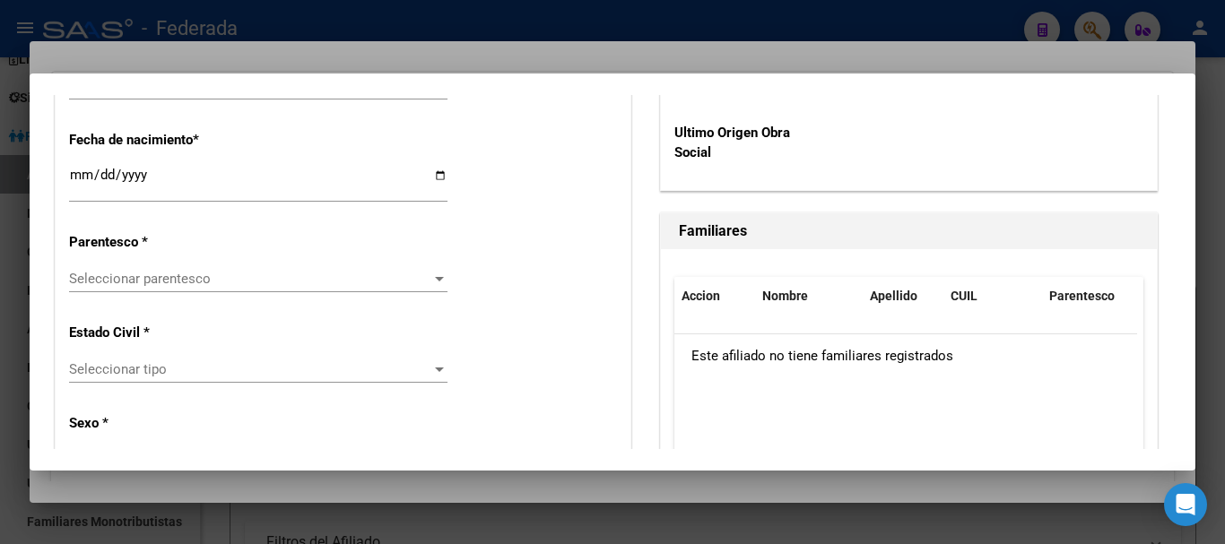
scroll to position [987, 0]
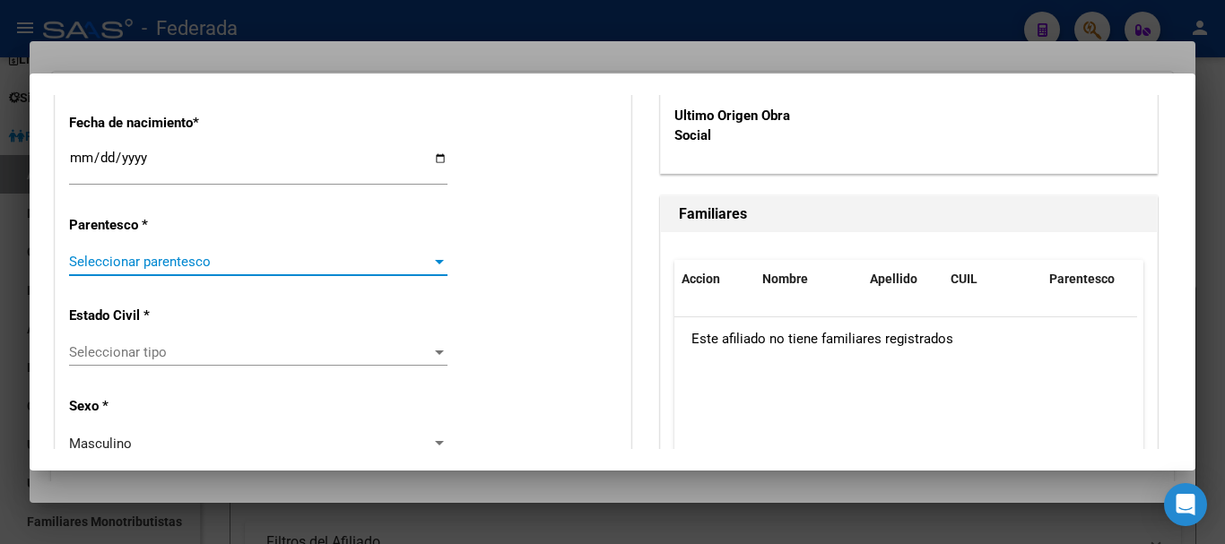
click at [138, 265] on span "Seleccionar parentesco" at bounding box center [250, 262] width 362 height 16
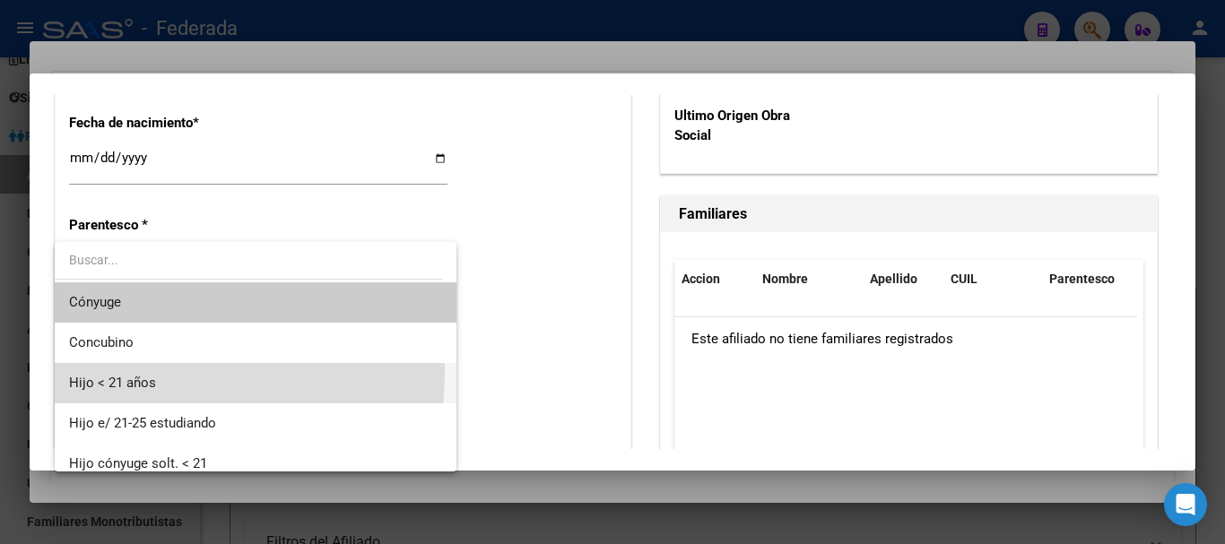
click at [128, 372] on span "Hijo < 21 años" at bounding box center [255, 383] width 373 height 40
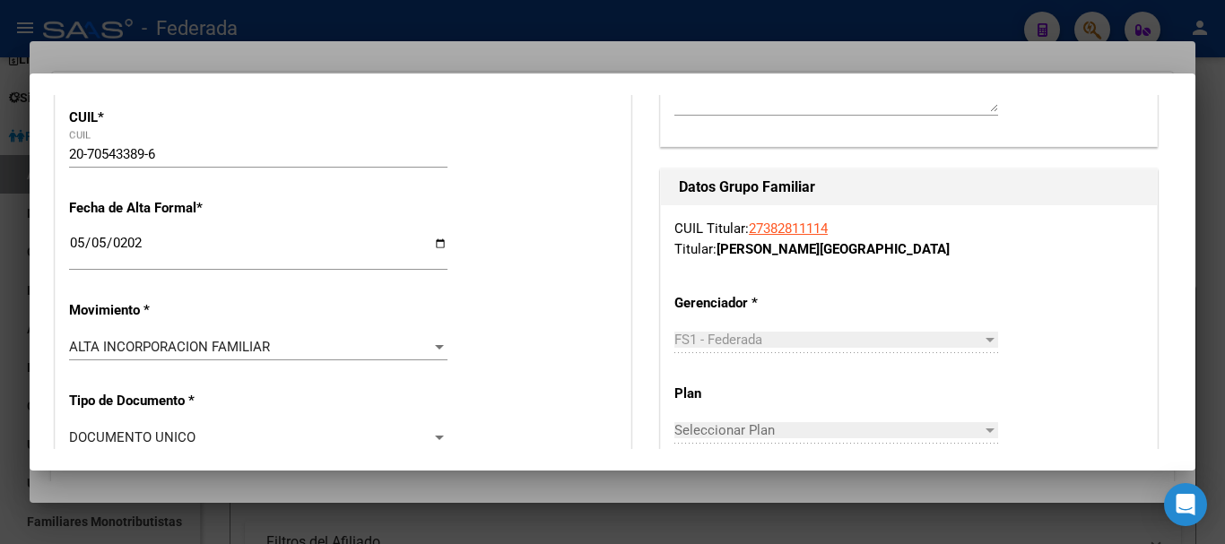
scroll to position [0, 0]
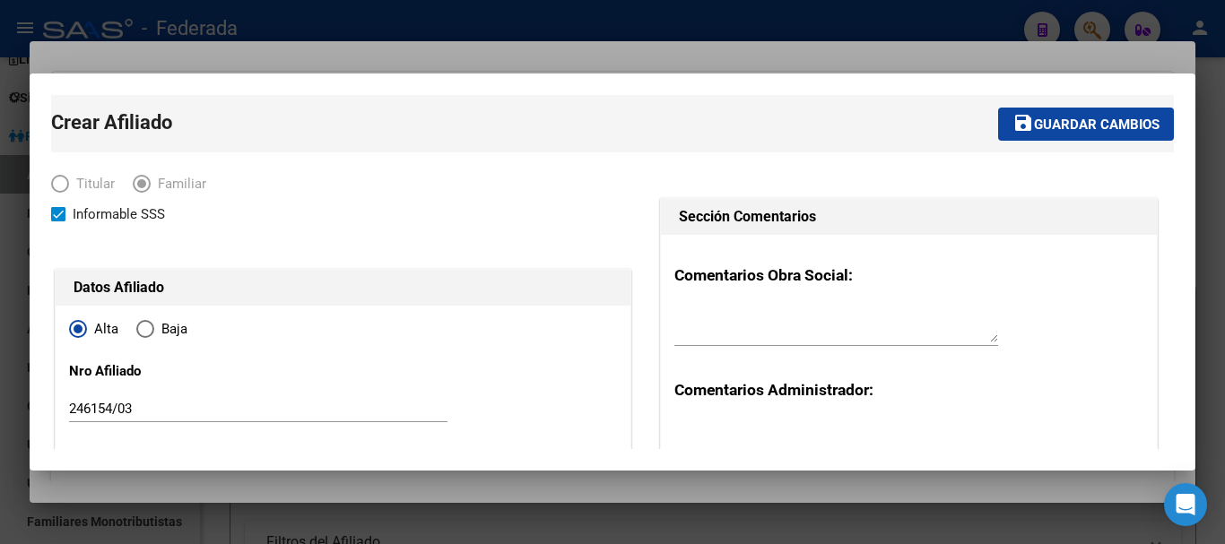
click at [1098, 123] on span "Guardar cambios" at bounding box center [1097, 125] width 126 height 16
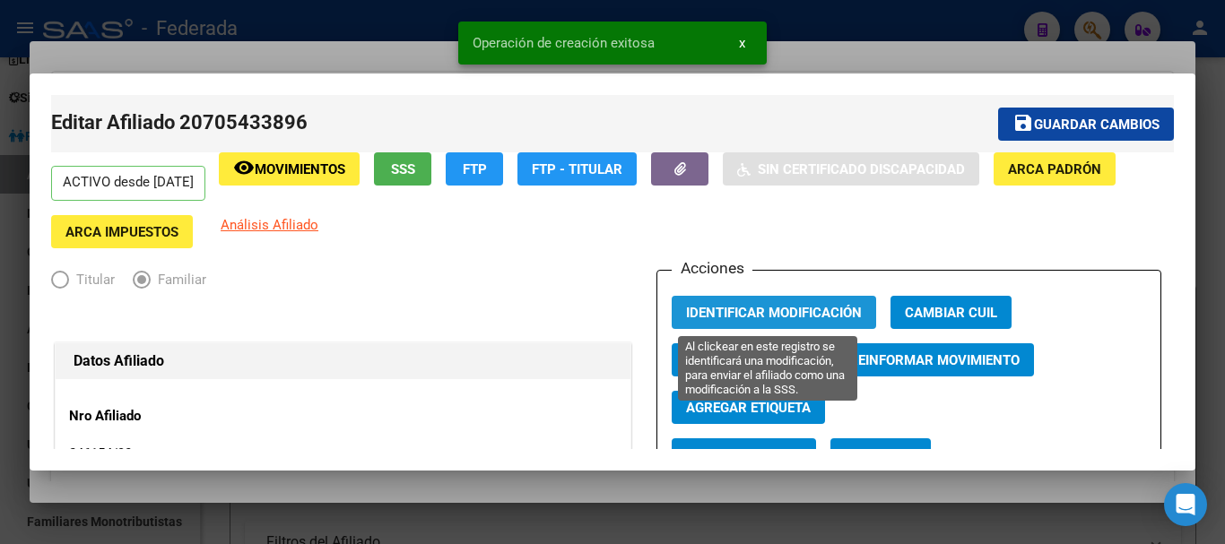
click at [792, 305] on span "Identificar Modificación" at bounding box center [774, 313] width 176 height 16
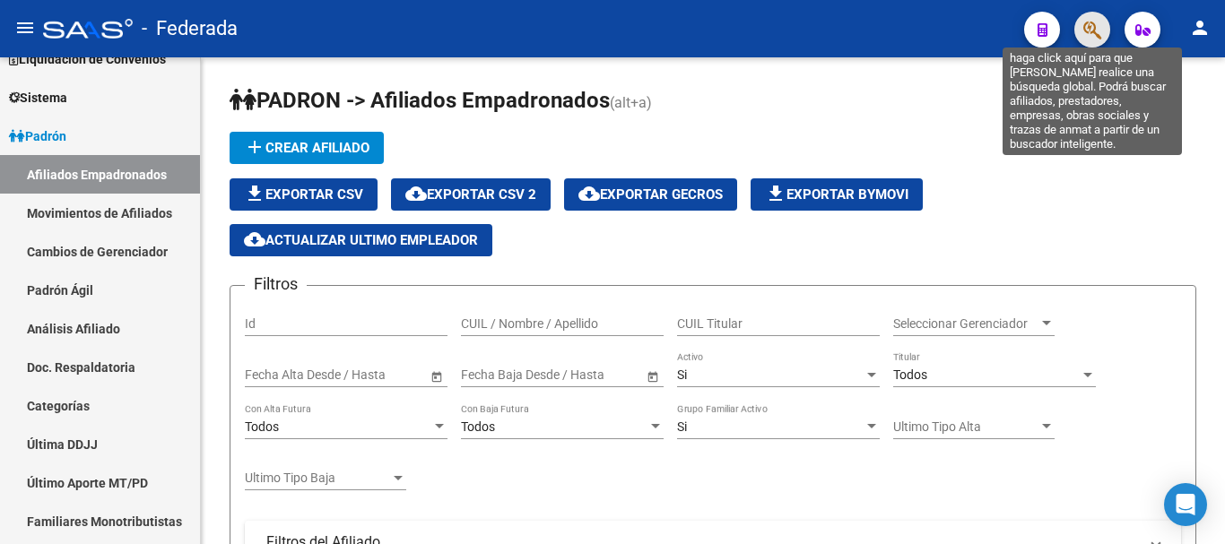
click at [1092, 39] on icon "button" at bounding box center [1092, 30] width 18 height 21
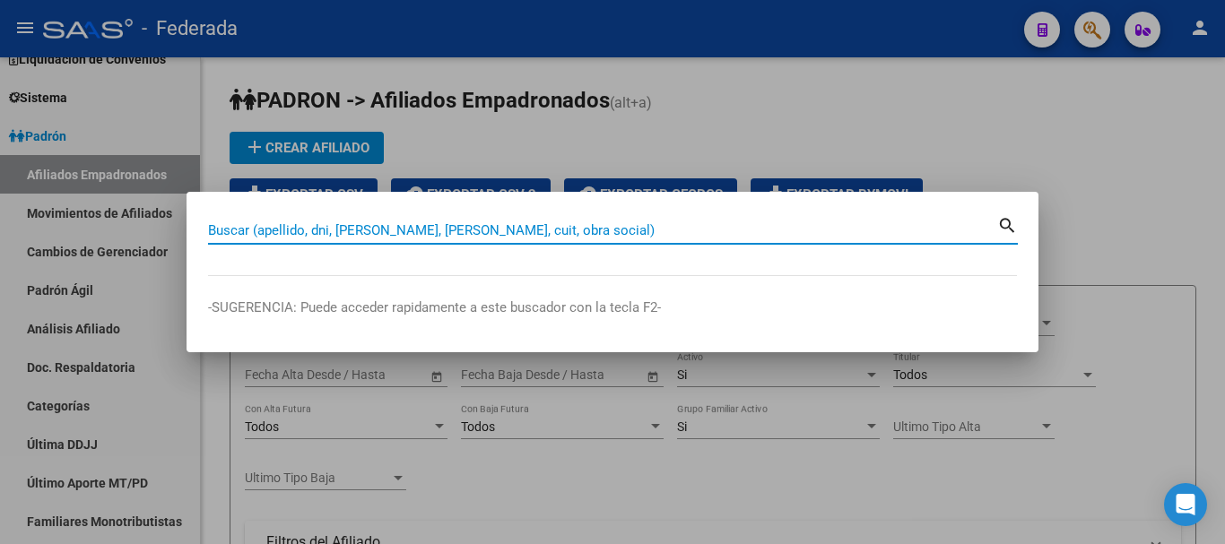
paste input "20-39686938-2"
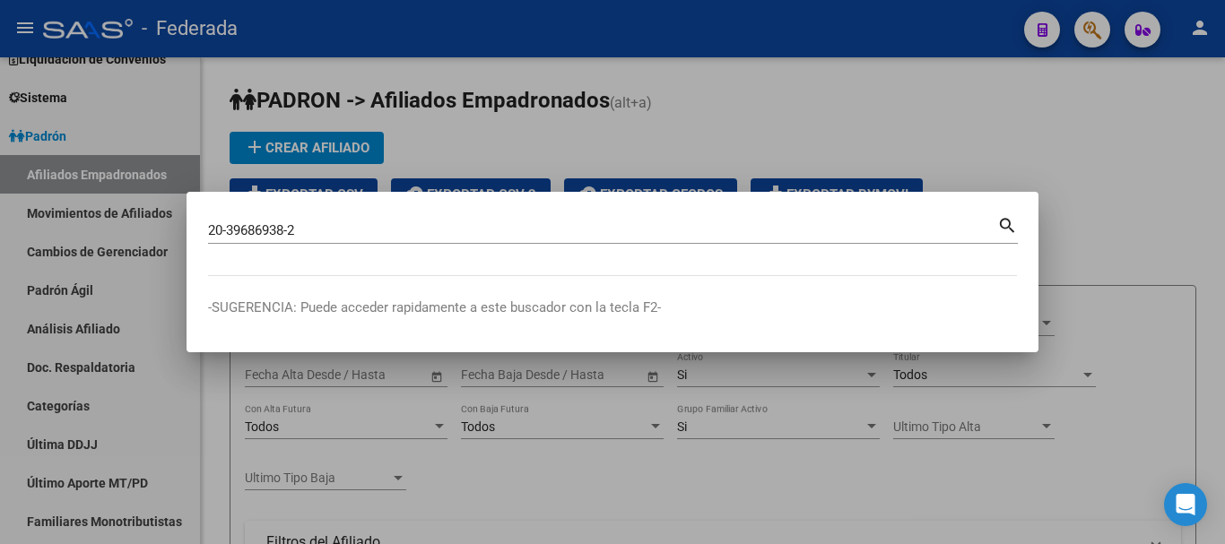
click at [999, 223] on mat-icon "search" at bounding box center [1007, 224] width 21 height 22
type input "20396869382"
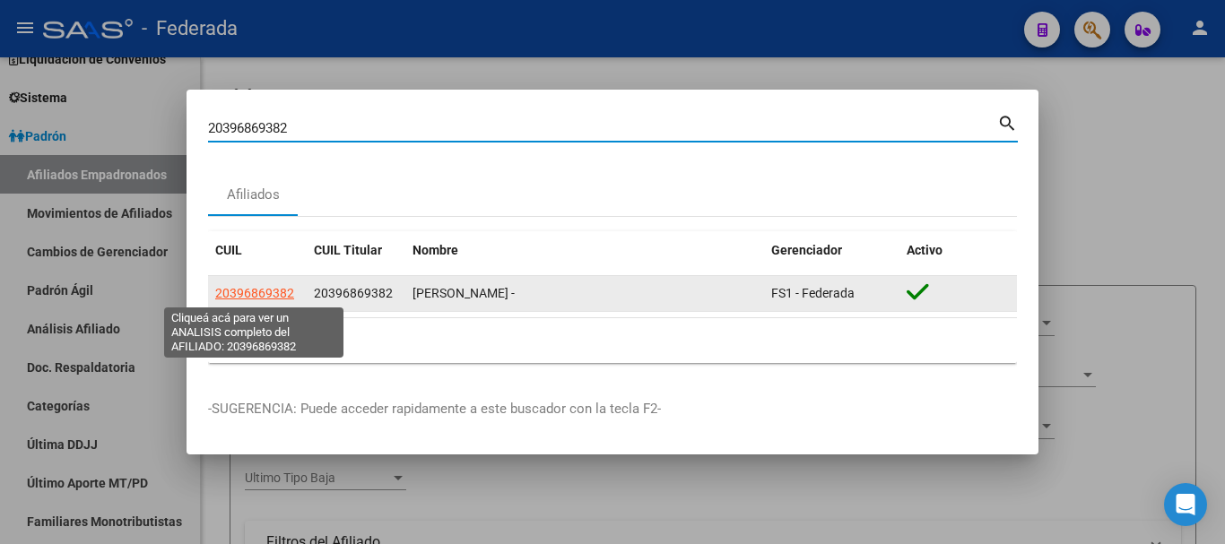
click at [277, 292] on span "20396869382" at bounding box center [254, 293] width 79 height 14
type textarea "20396869382"
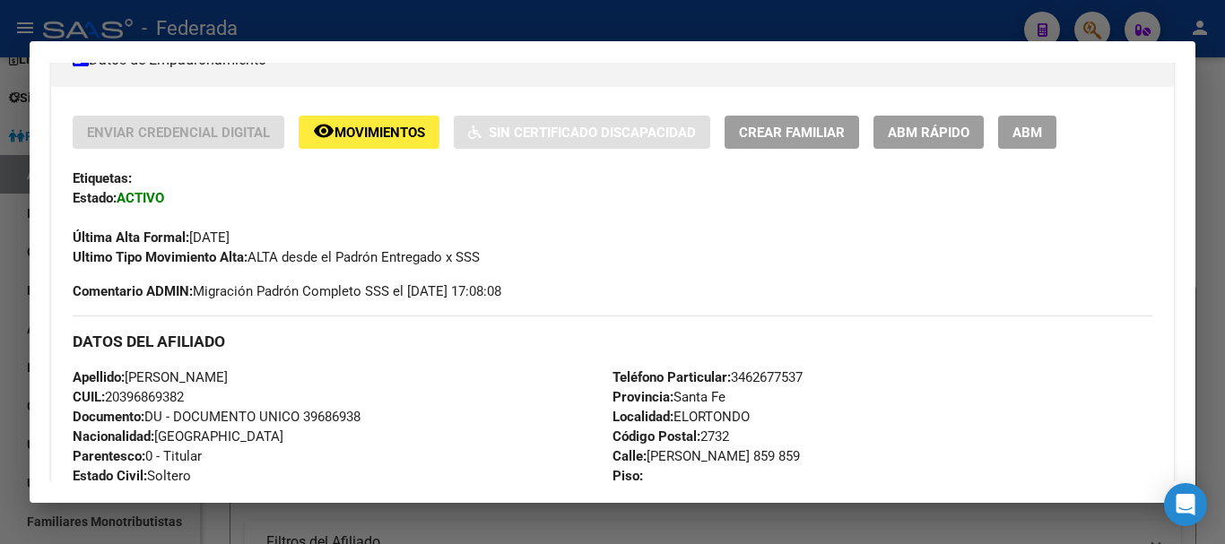
scroll to position [93, 0]
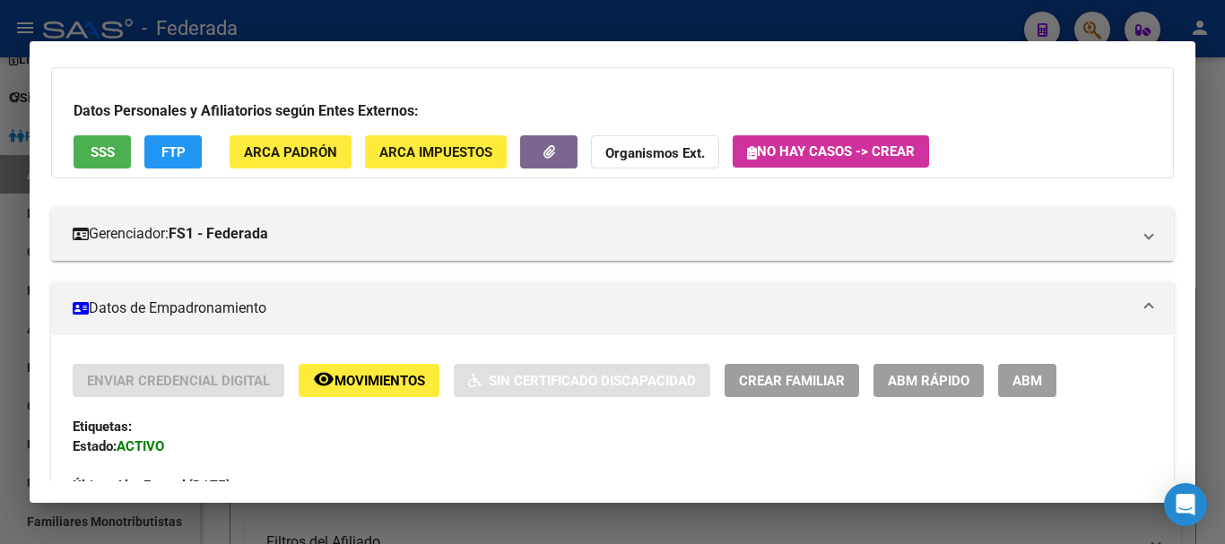
click at [755, 373] on span "Crear Familiar" at bounding box center [792, 381] width 106 height 16
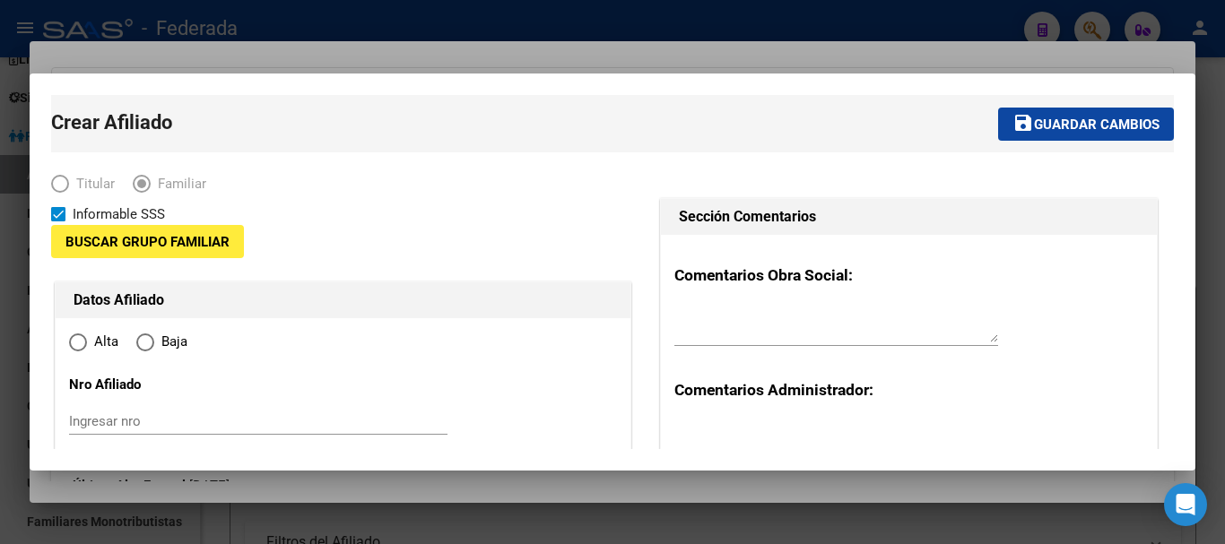
type input "30-70858178-6"
type input "ELORTONDO"
type input "2732"
type input "[PERSON_NAME] 859"
type input "859"
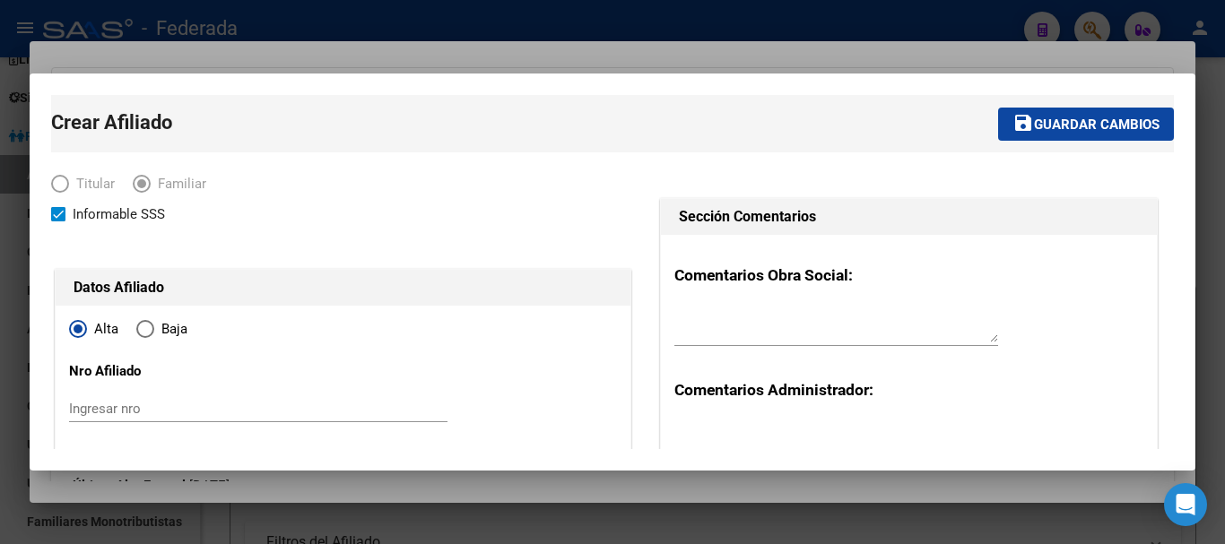
radio input "true"
type input "30-70858178-6"
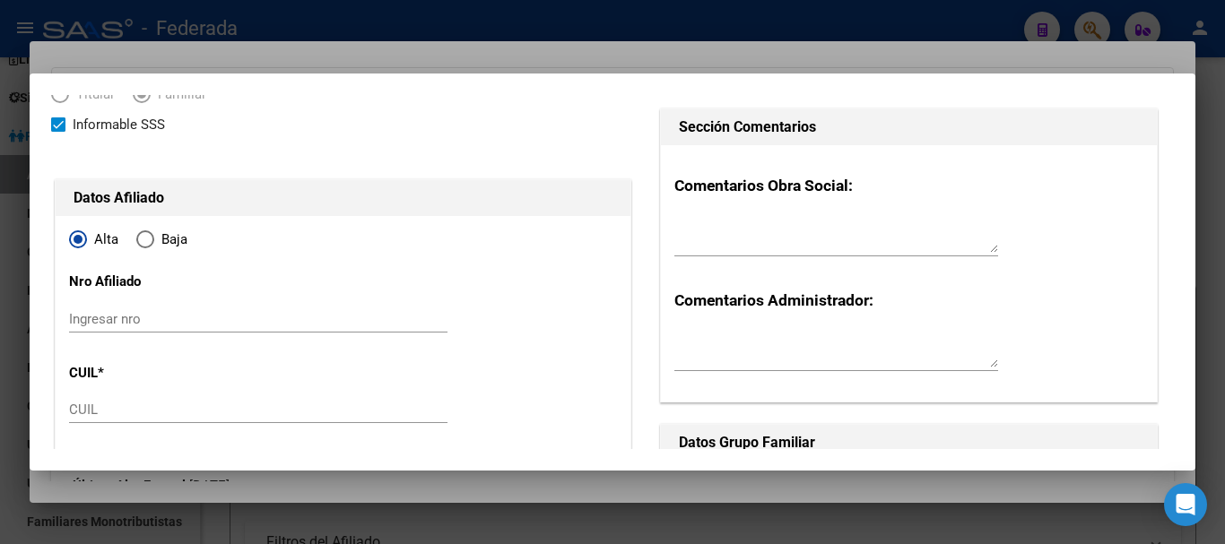
click at [117, 318] on input "Ingresar nro" at bounding box center [258, 319] width 379 height 16
type input "287687/02"
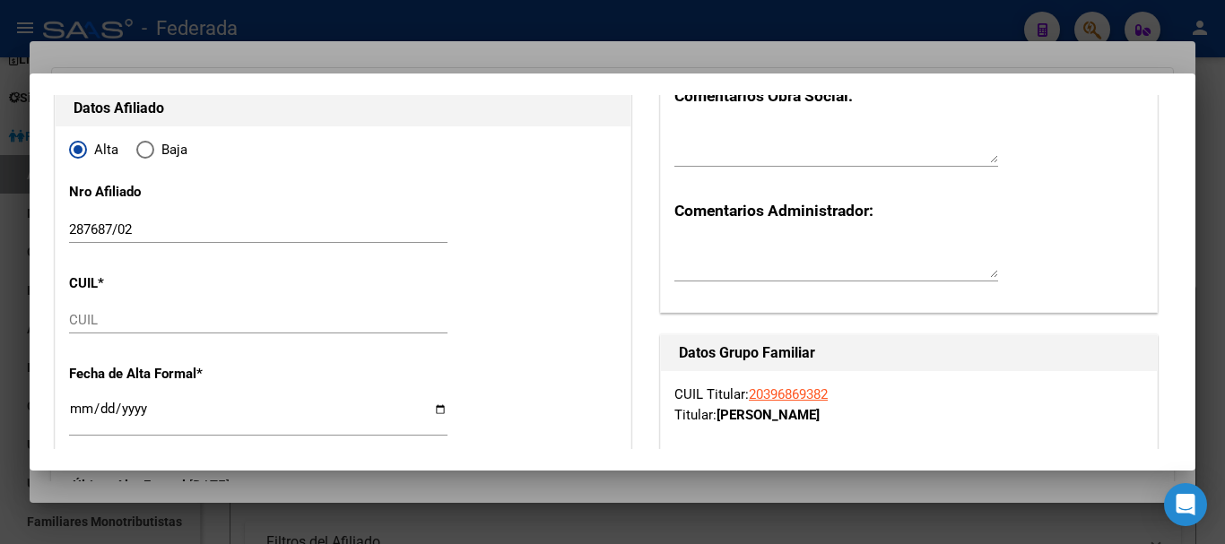
click at [104, 325] on input "CUIL" at bounding box center [258, 320] width 379 height 16
paste input "20-70003312-1"
type input "20-70003312-1"
type input "70003312"
type input "[PERSON_NAME]"
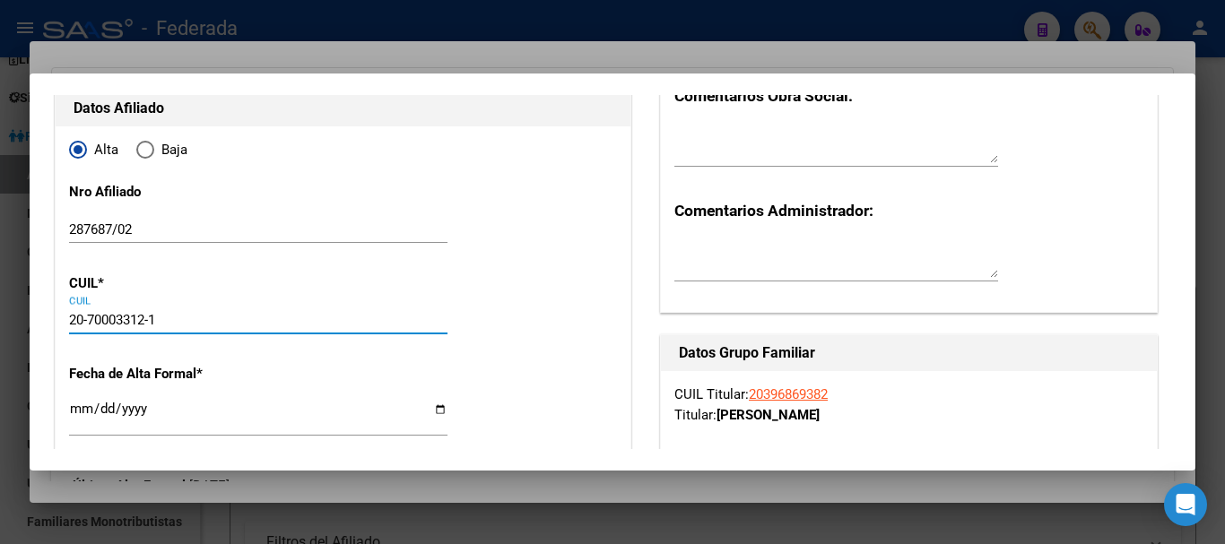
type input "SEGUNDO"
type input "[DATE]"
type input "ELORTONDO"
type input "[GEOGRAPHIC_DATA]"
type input "859"
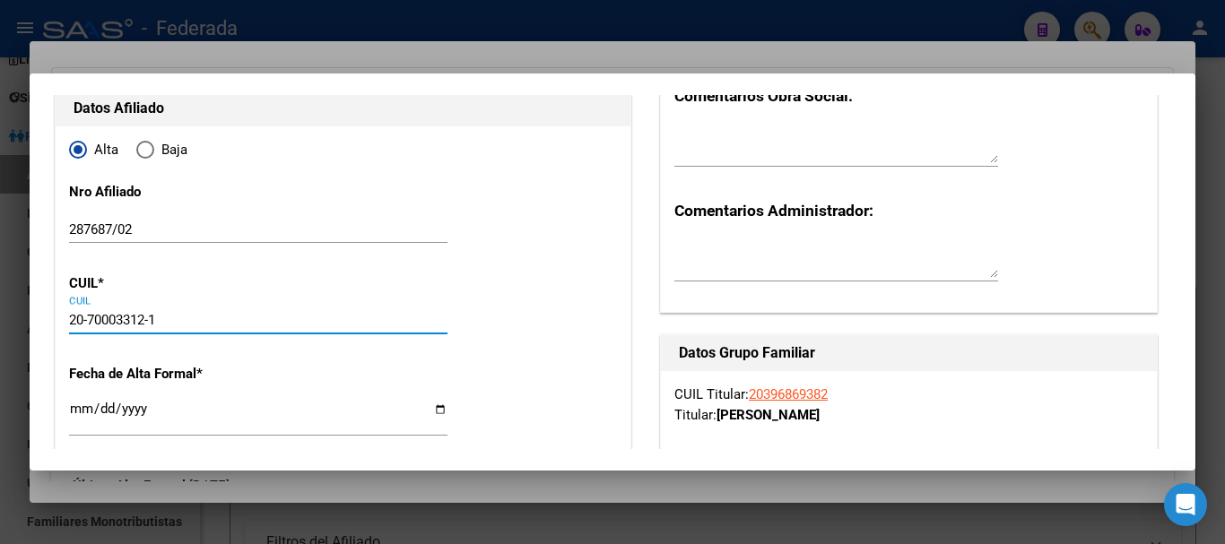
scroll to position [269, 0]
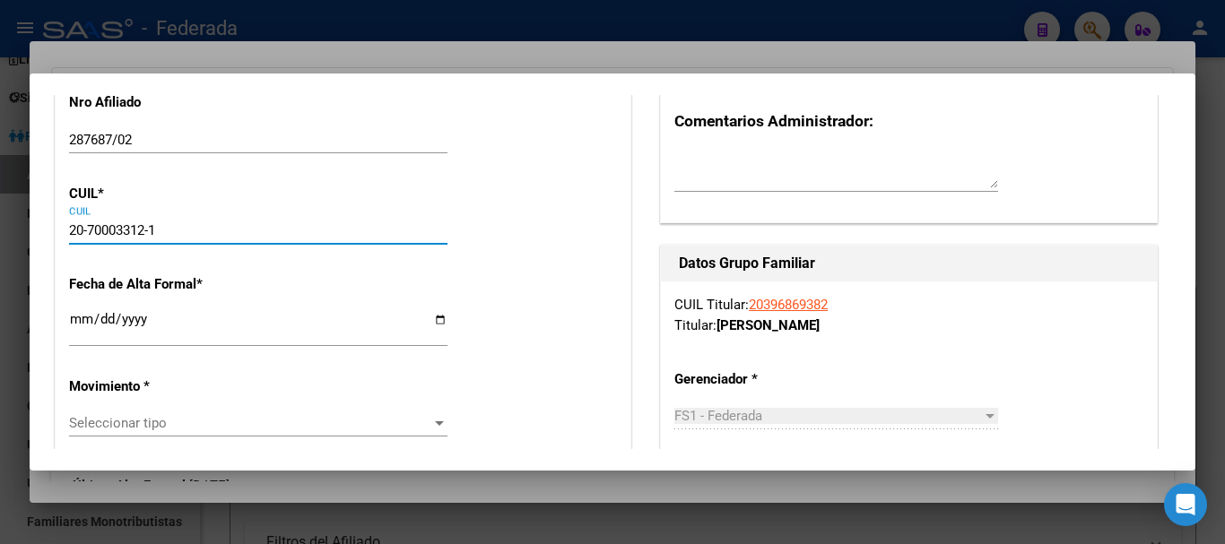
type input "20-70003312-1"
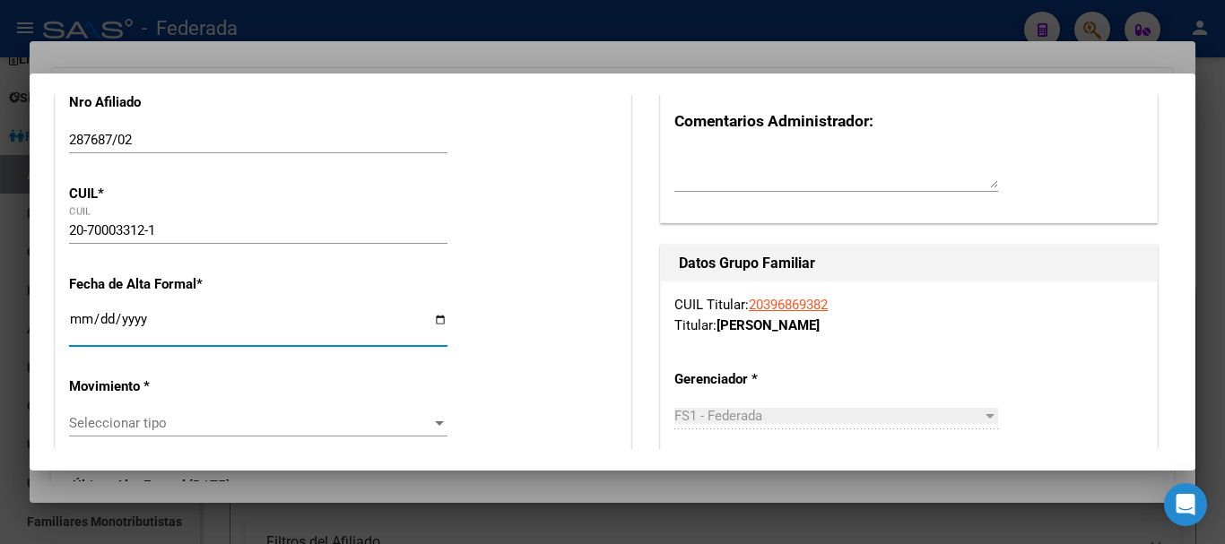
click at [83, 322] on input "Ingresar fecha" at bounding box center [258, 326] width 379 height 29
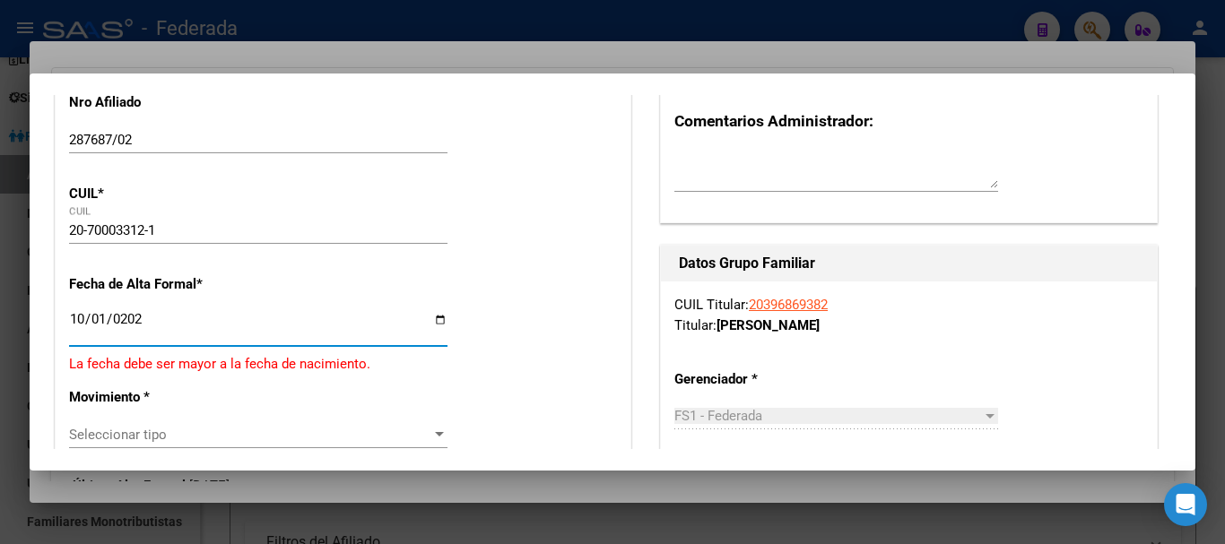
type input "[DATE]"
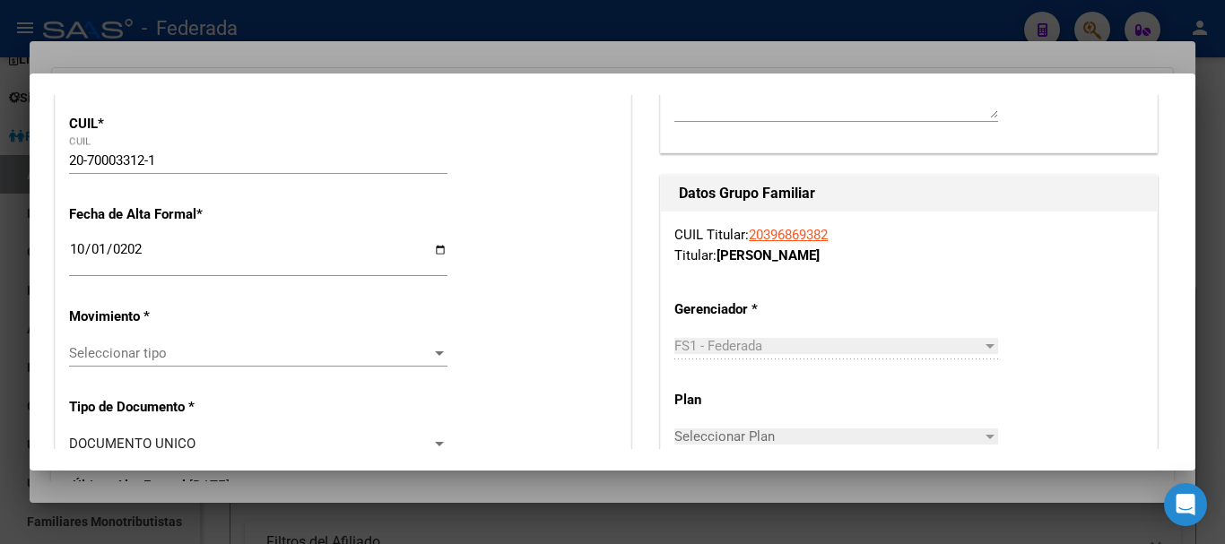
scroll to position [359, 0]
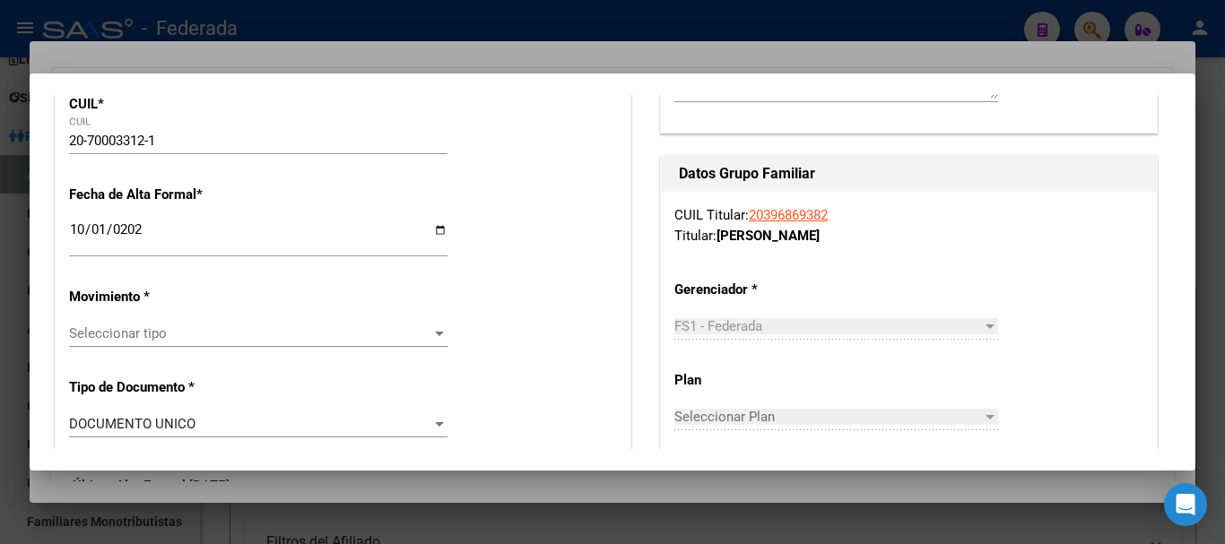
click at [178, 335] on span "Seleccionar tipo" at bounding box center [250, 334] width 362 height 16
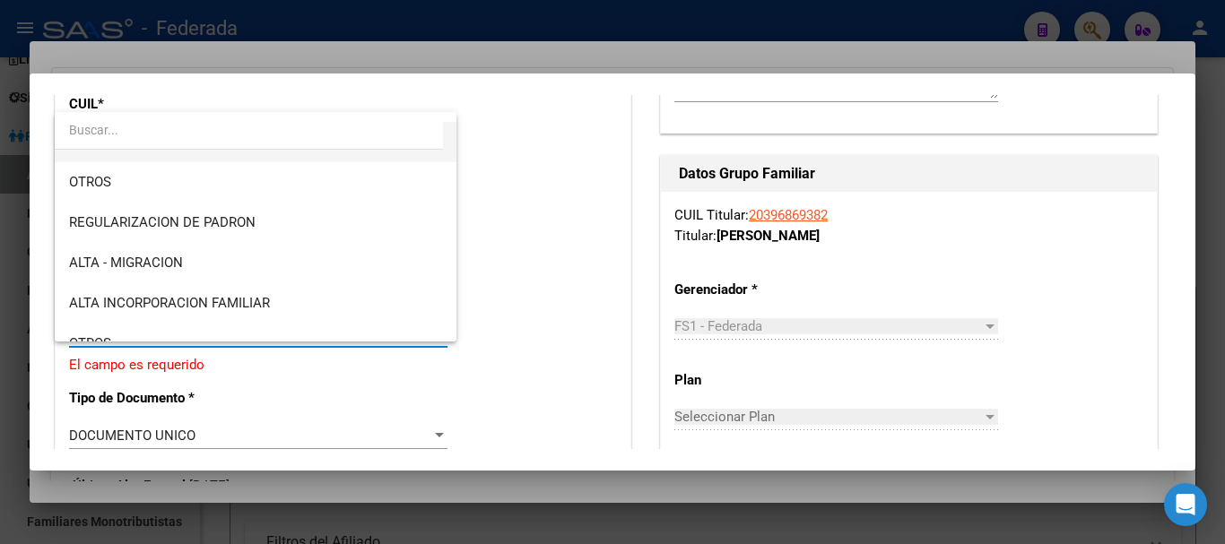
scroll to position [179, 0]
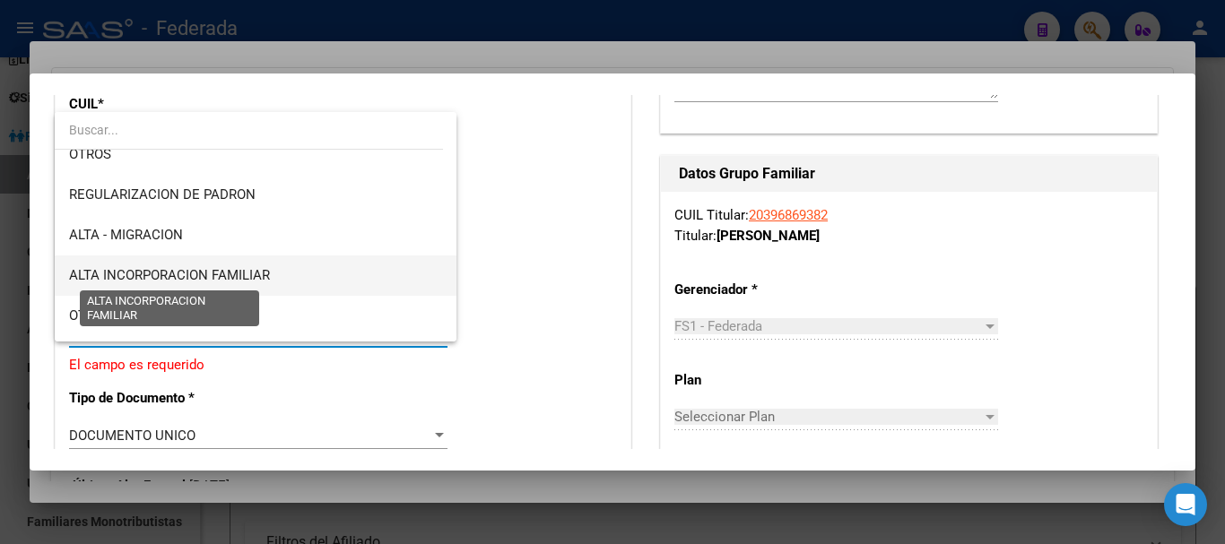
click at [245, 274] on span "ALTA INCORPORACION FAMILIAR" at bounding box center [169, 275] width 201 height 16
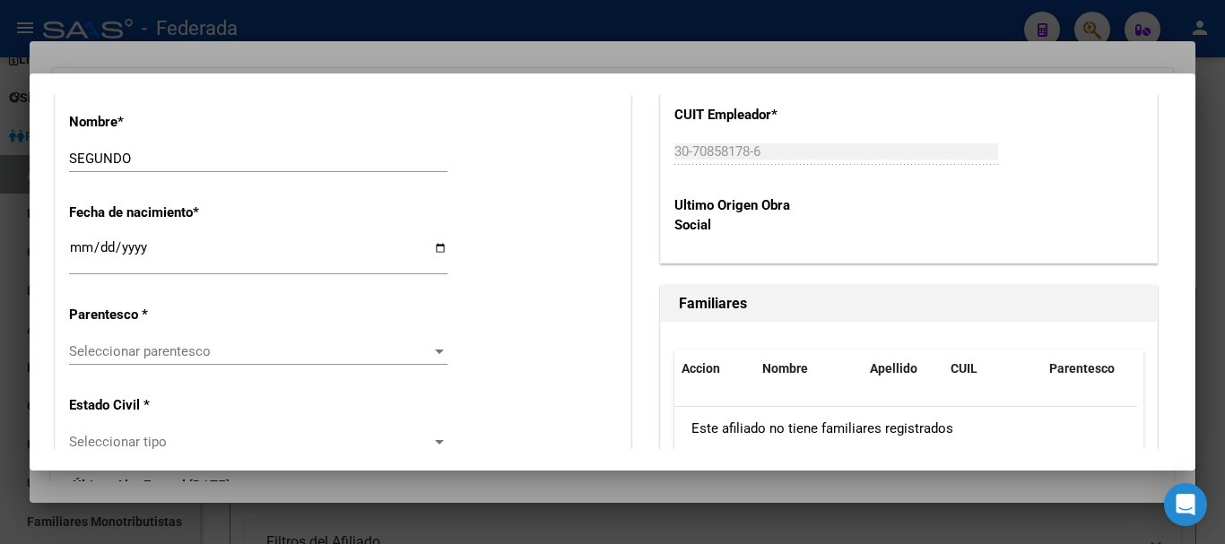
scroll to position [987, 0]
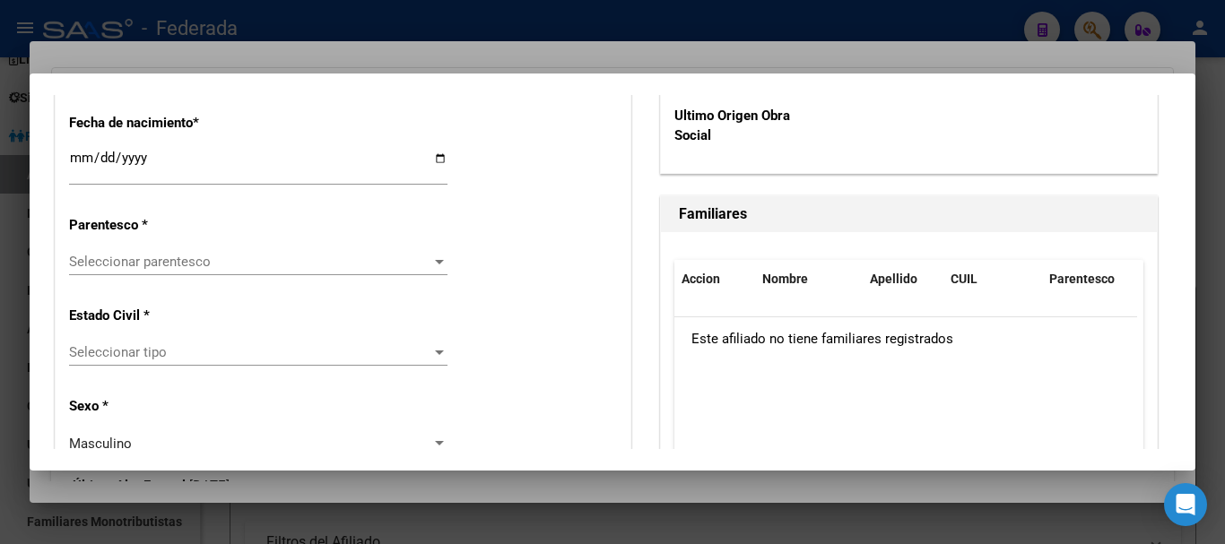
click at [244, 266] on span "Seleccionar parentesco" at bounding box center [250, 262] width 362 height 16
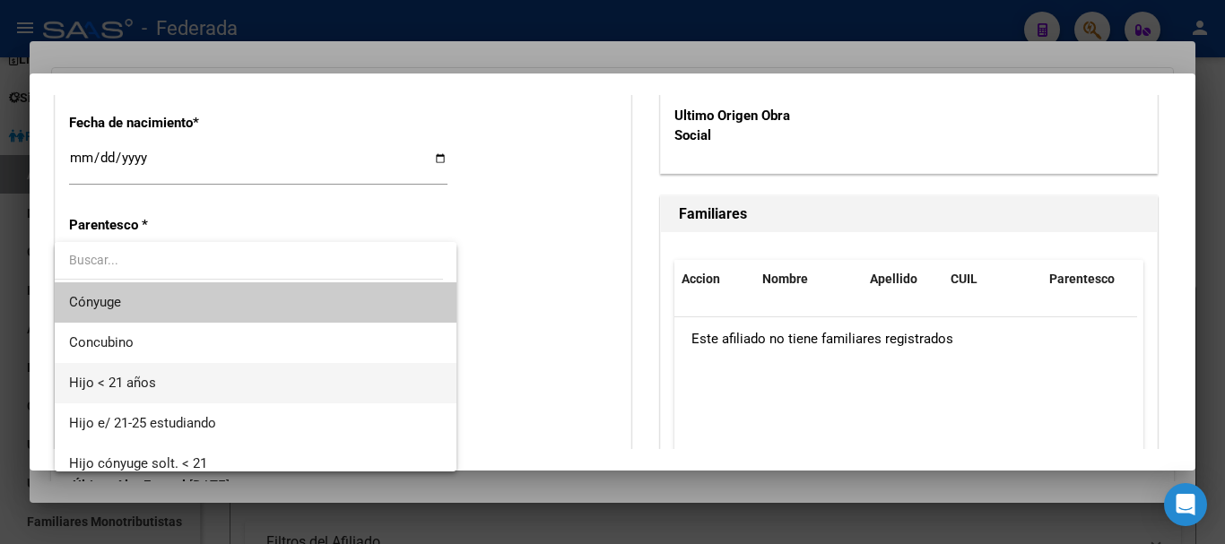
click at [167, 378] on span "Hijo < 21 años" at bounding box center [255, 383] width 373 height 40
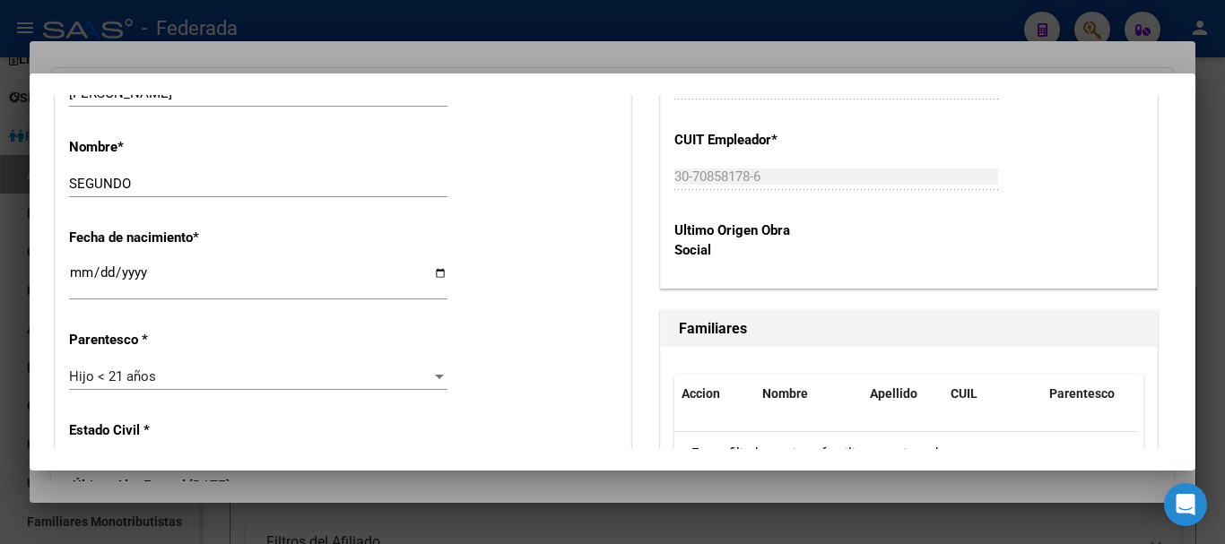
scroll to position [0, 0]
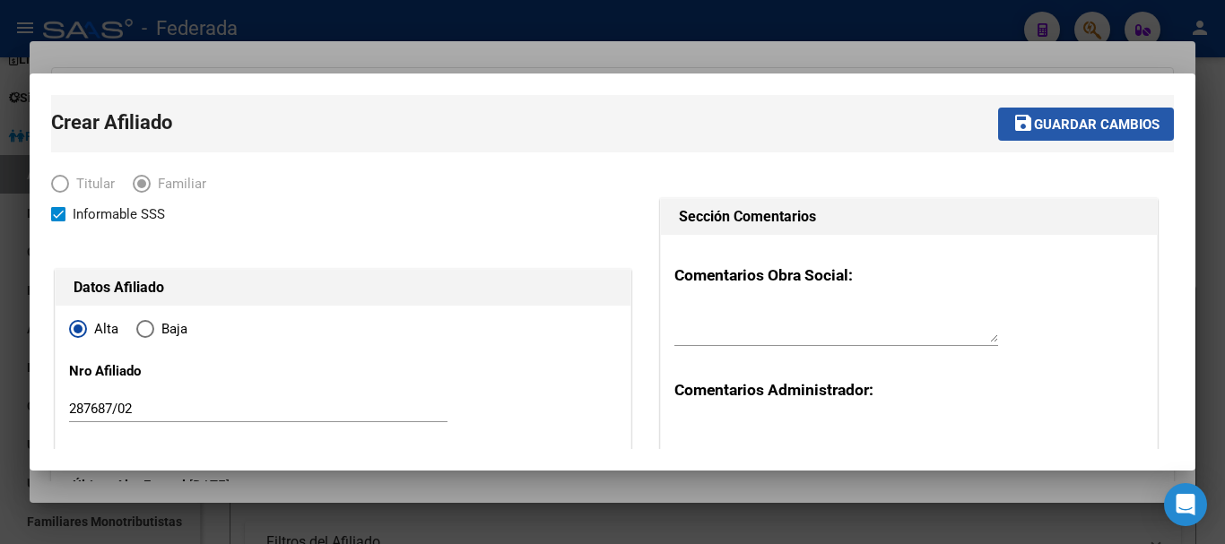
click at [1118, 123] on span "Guardar cambios" at bounding box center [1097, 125] width 126 height 16
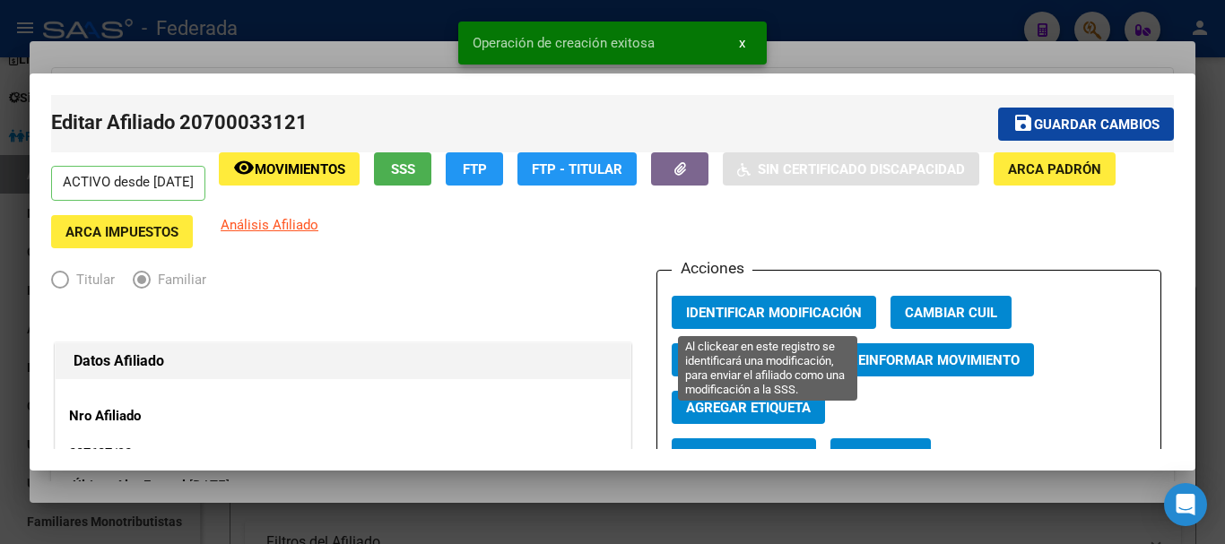
click at [756, 309] on span "Identificar Modificación" at bounding box center [774, 313] width 176 height 16
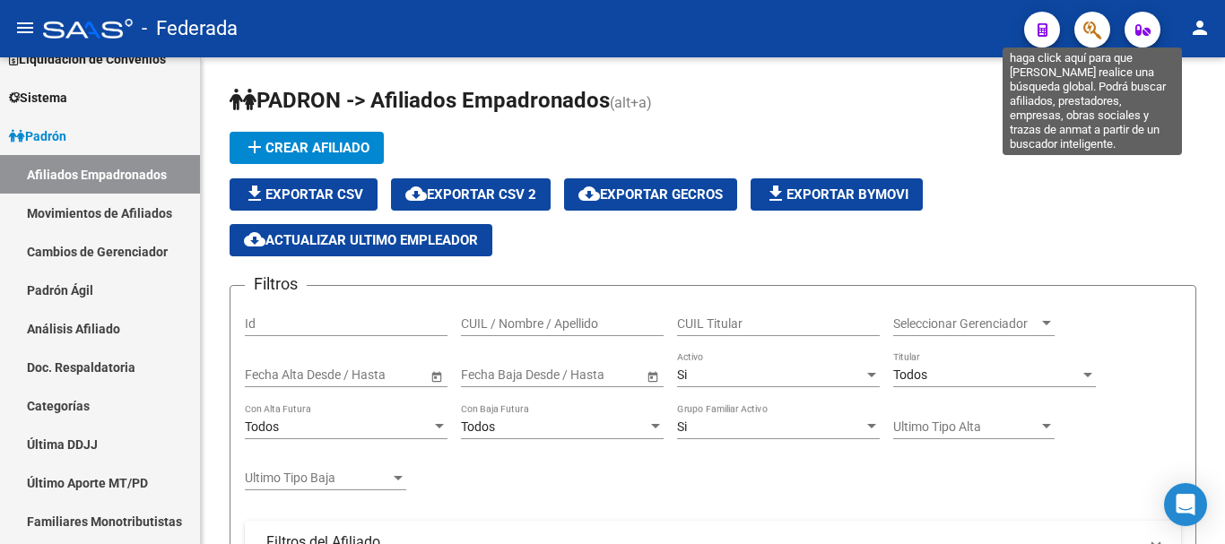
click at [1100, 34] on icon "button" at bounding box center [1092, 30] width 18 height 21
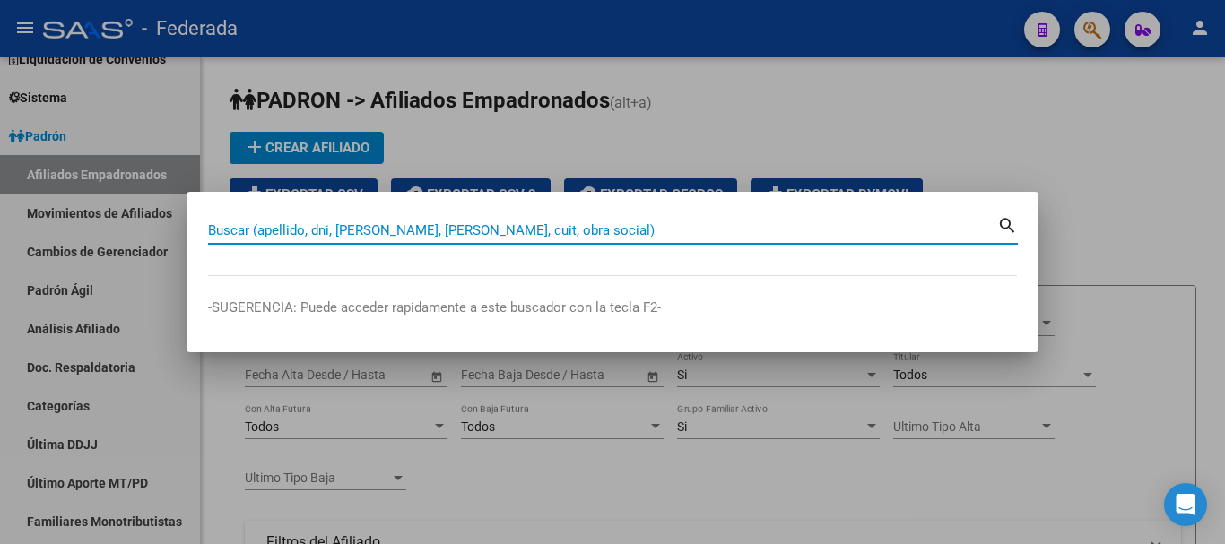
paste input "20-29769498-8"
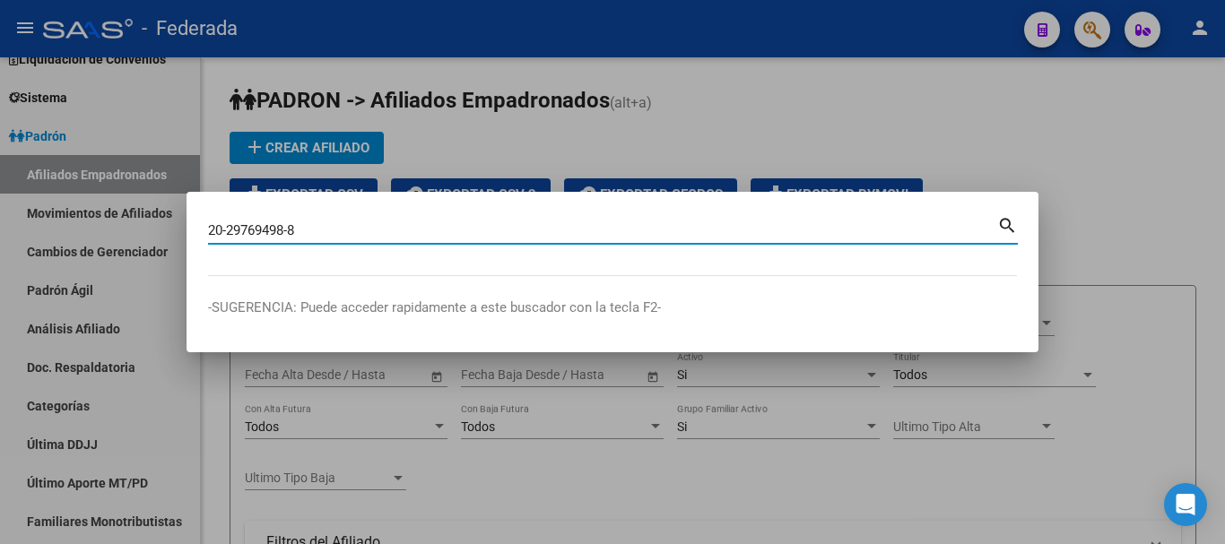
click at [1001, 222] on mat-icon "search" at bounding box center [1007, 224] width 21 height 22
type input "20297694988"
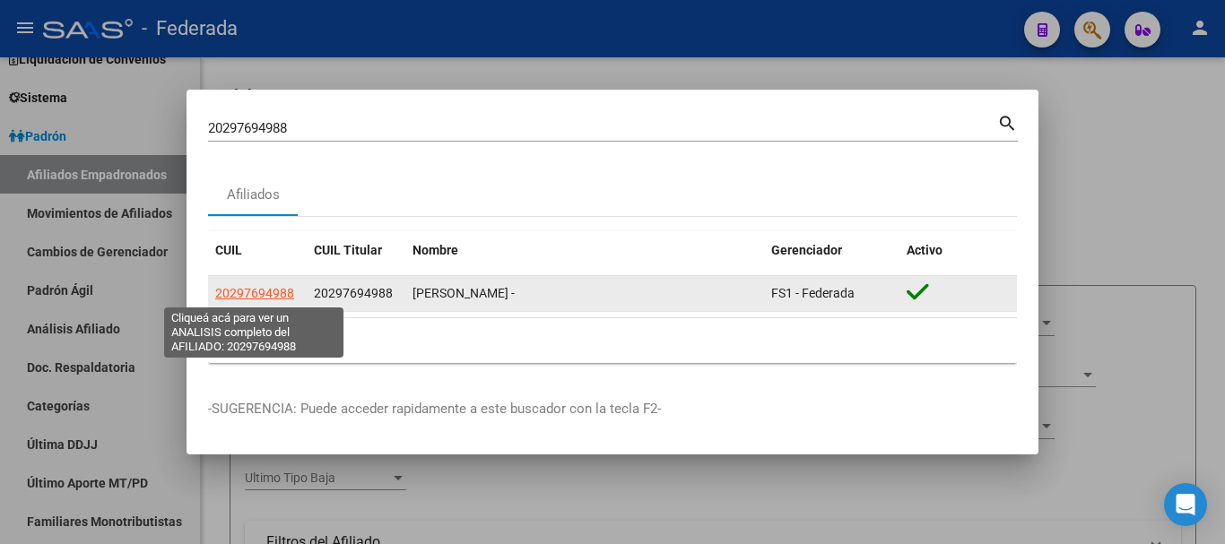
click at [263, 295] on span "20297694988" at bounding box center [254, 293] width 79 height 14
type textarea "20297694988"
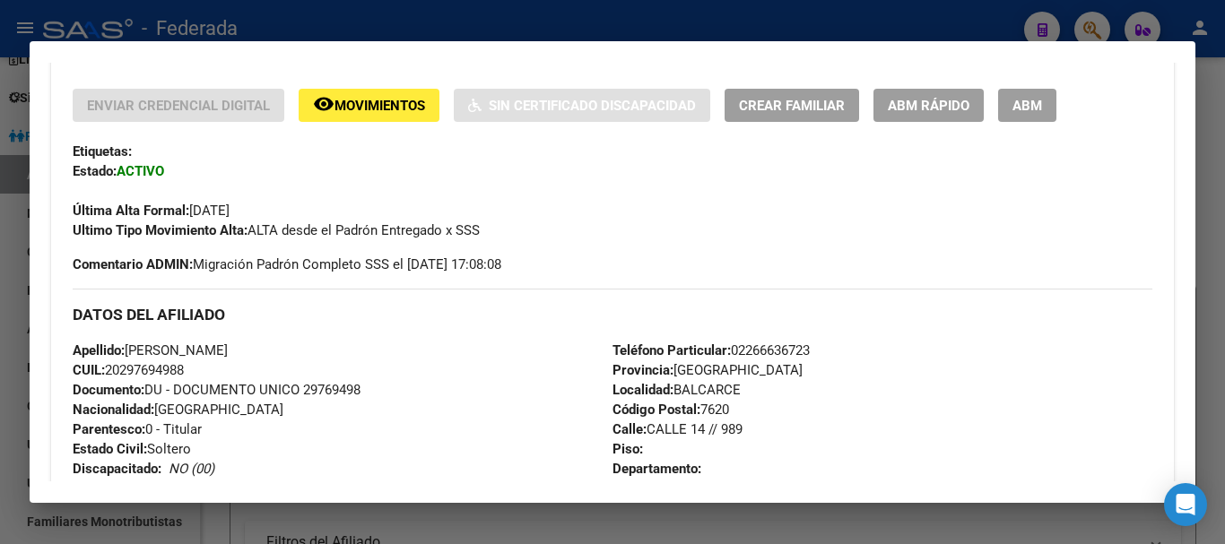
scroll to position [359, 0]
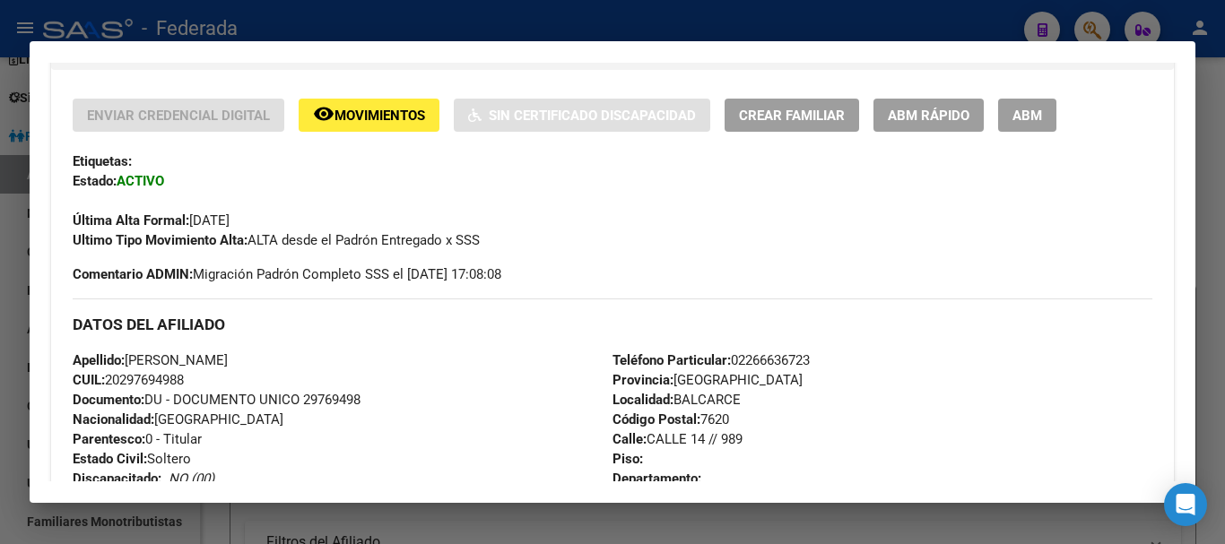
click at [776, 123] on span "Crear Familiar" at bounding box center [792, 116] width 106 height 16
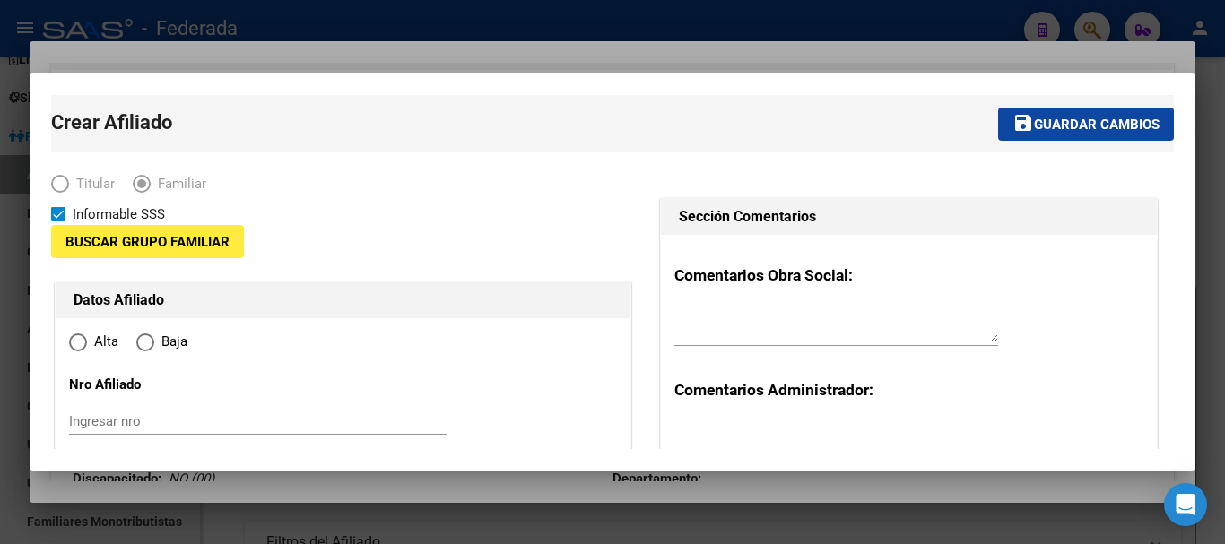
type input "27-20522586-8"
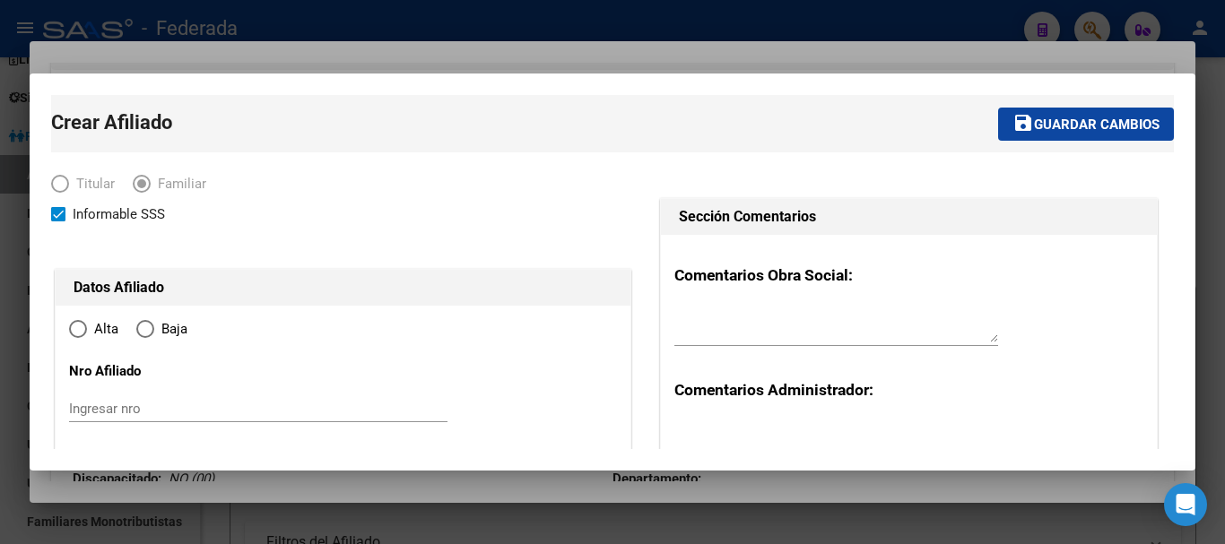
type input "BALCARCE"
type input "7620"
type input "CALLE 14 // 989"
radio input "true"
type input "27-20522586-8"
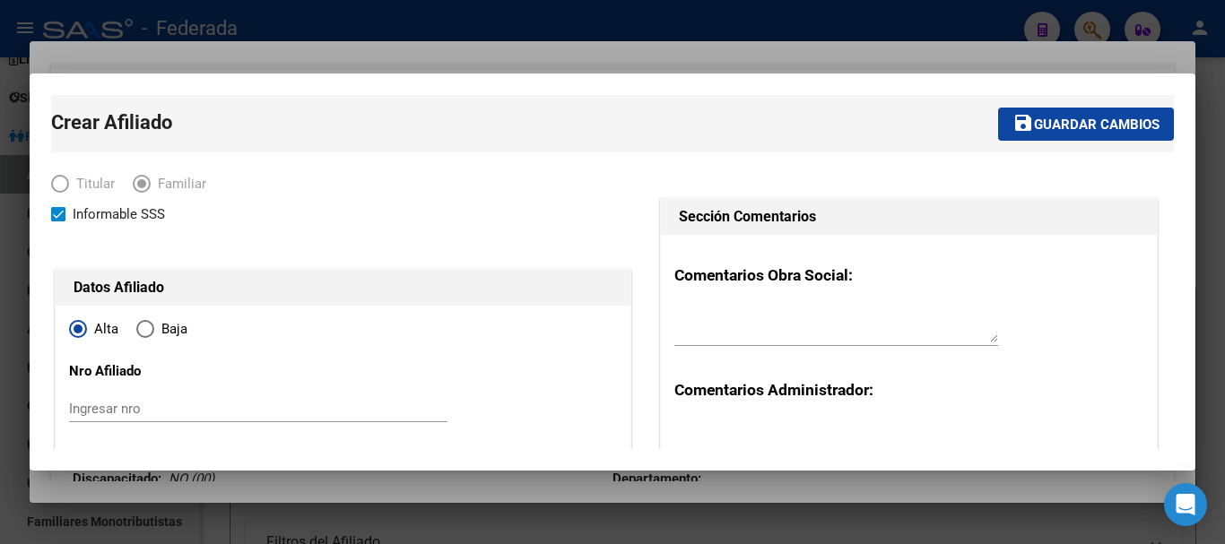
scroll to position [90, 0]
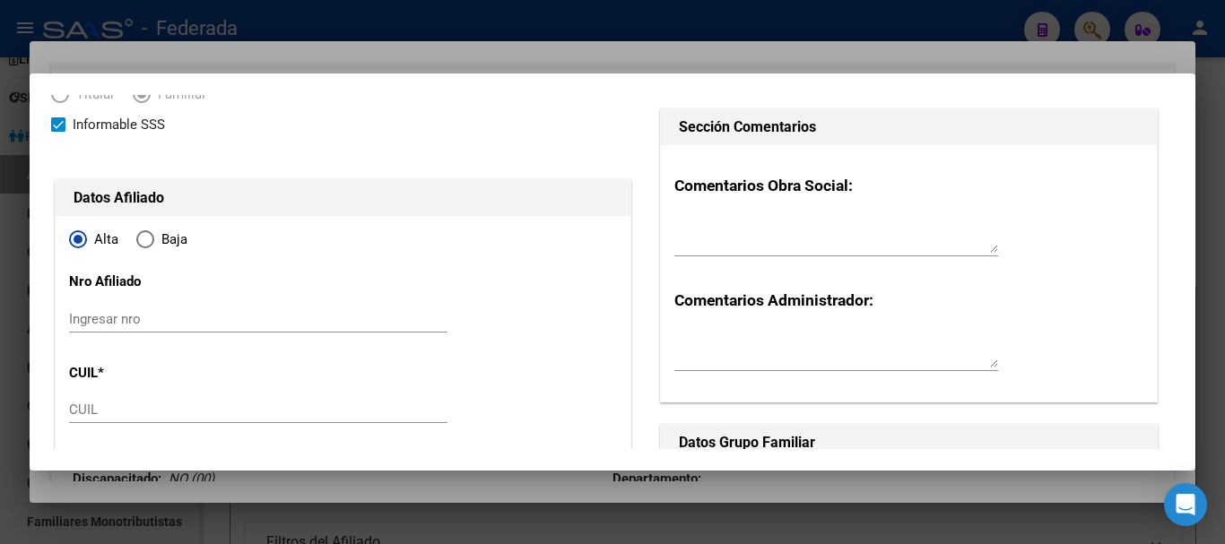
click at [101, 326] on input "Ingresar nro" at bounding box center [258, 319] width 379 height 16
type input "185662/04"
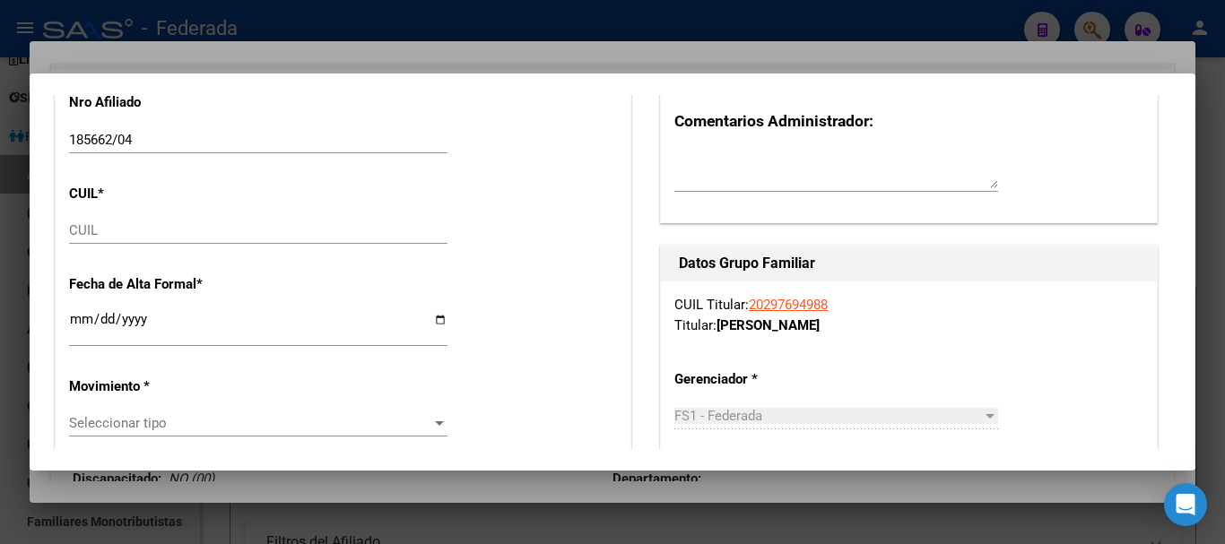
click at [81, 238] on input "CUIL" at bounding box center [258, 230] width 379 height 16
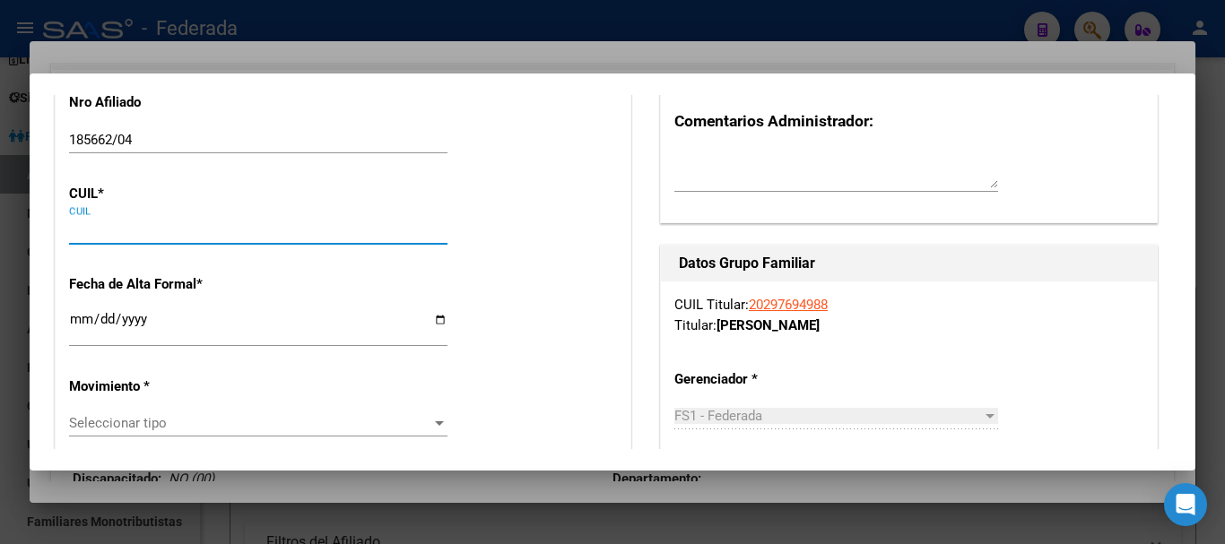
paste input "27-70700227-7"
type input "27-70700227-7"
type input "70700227"
type input "[PERSON_NAME]"
click at [70, 322] on input "Ingresar fecha" at bounding box center [258, 326] width 379 height 29
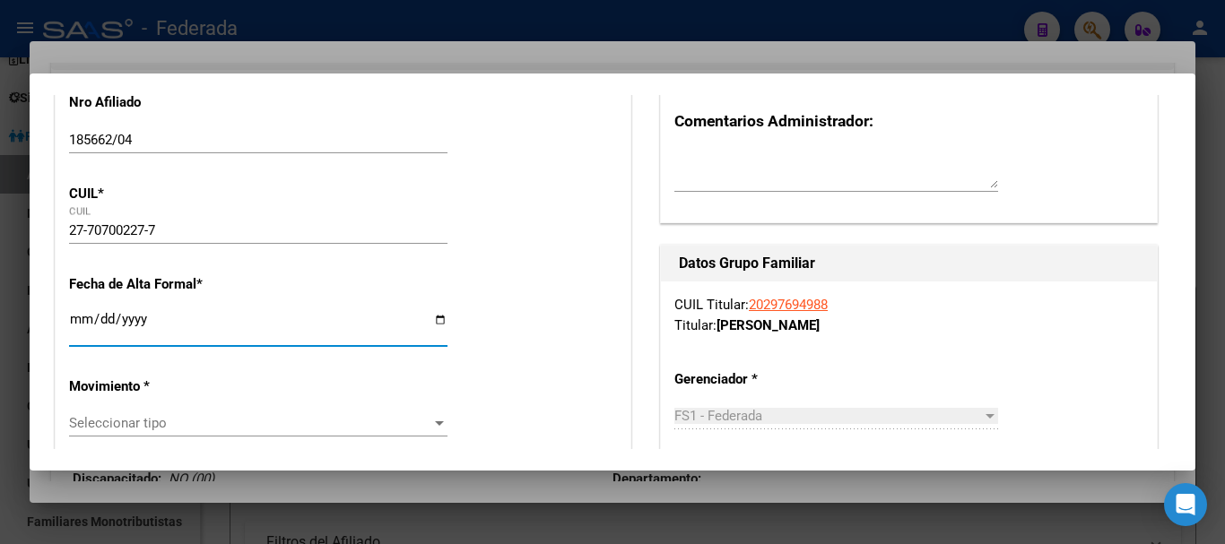
click at [117, 417] on span "Seleccionar tipo" at bounding box center [250, 423] width 362 height 16
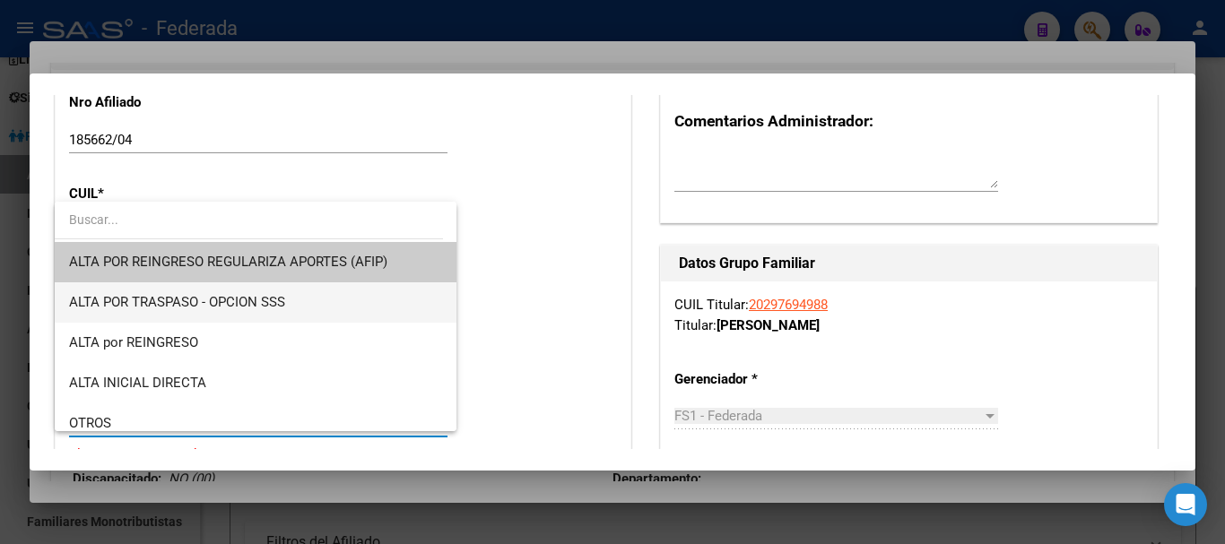
scroll to position [179, 0]
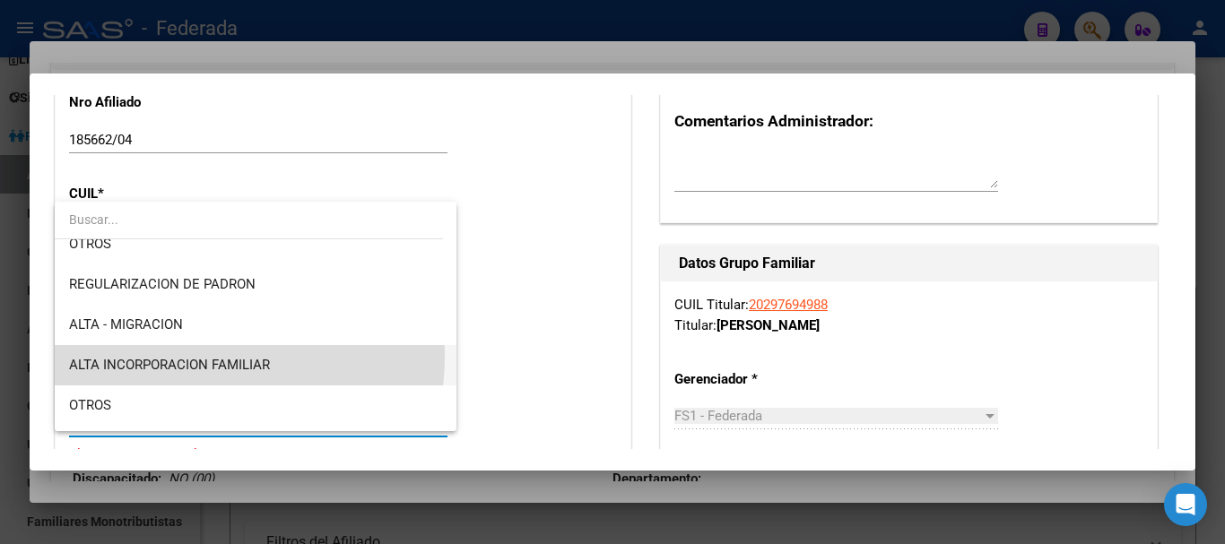
click at [168, 355] on span "ALTA INCORPORACION FAMILIAR" at bounding box center [255, 365] width 373 height 40
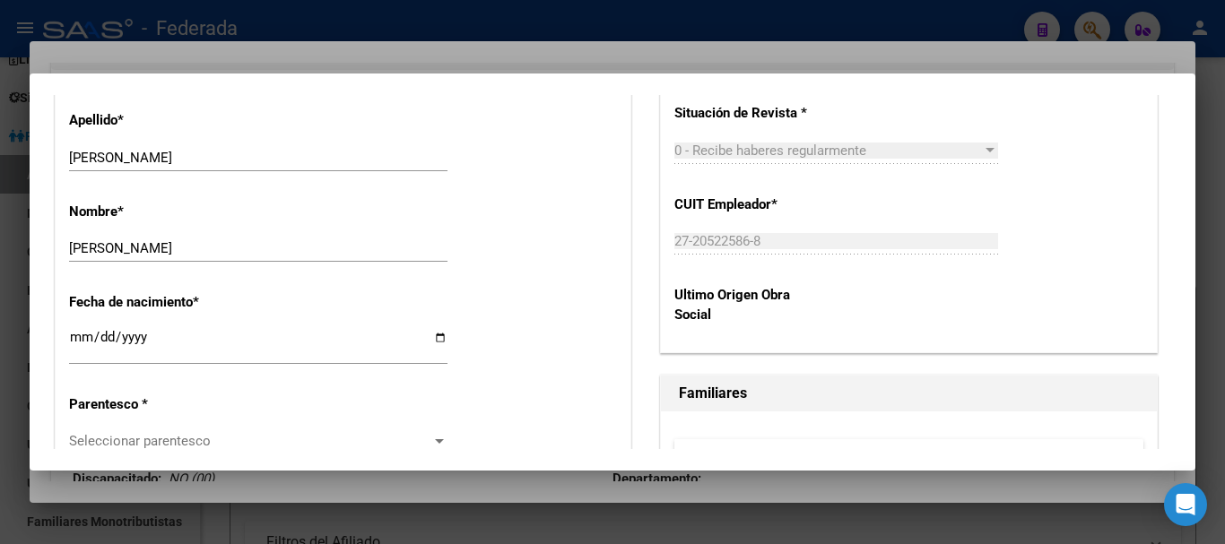
scroll to position [897, 0]
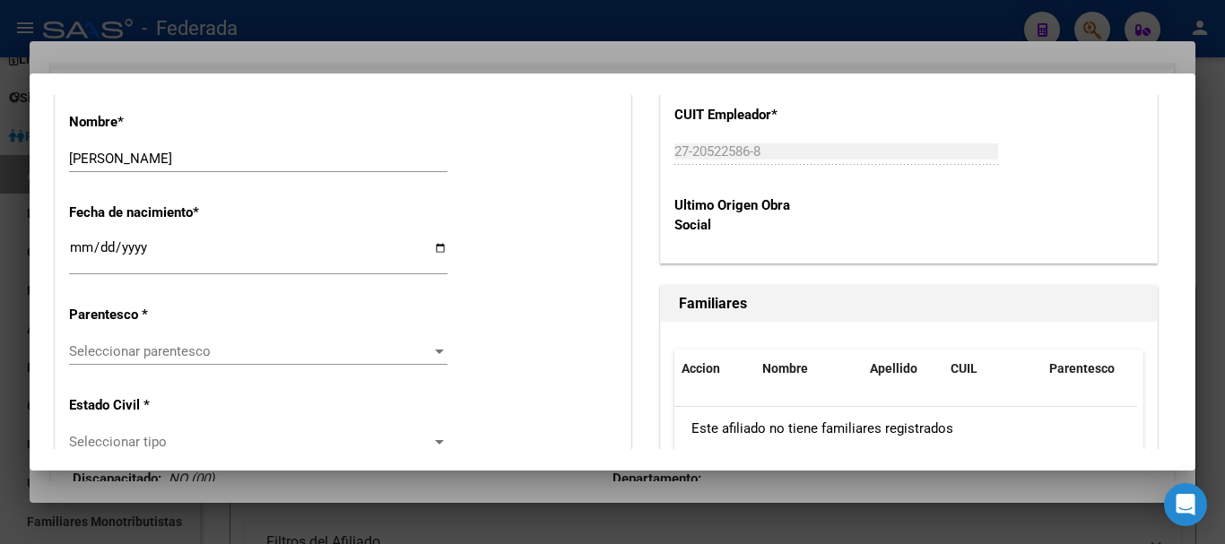
click at [170, 355] on span "Seleccionar parentesco" at bounding box center [250, 352] width 362 height 16
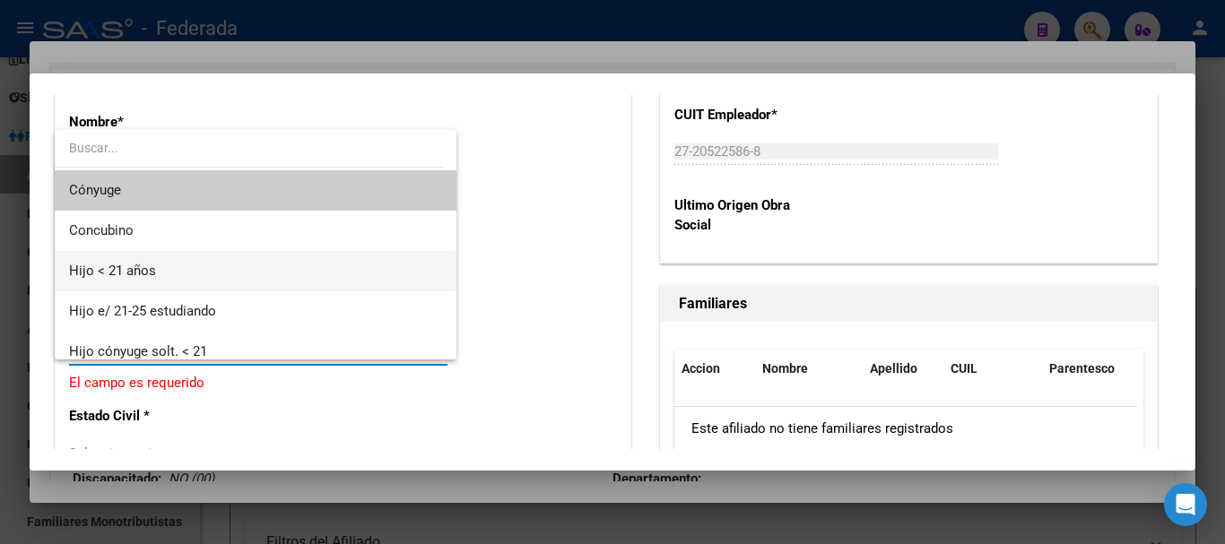
click at [150, 281] on span "Hijo < 21 años" at bounding box center [255, 271] width 373 height 40
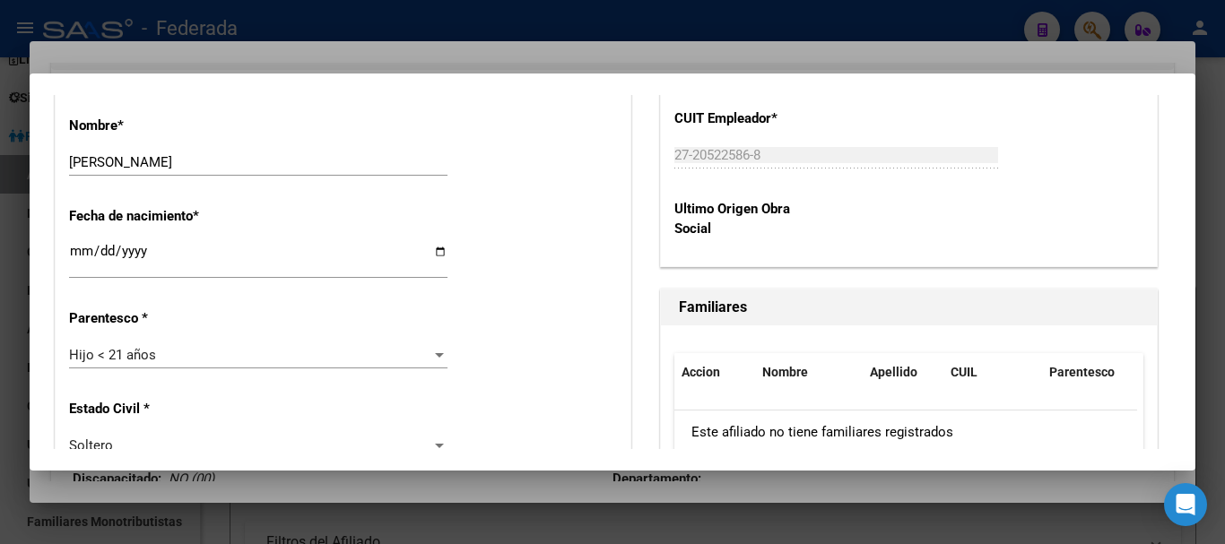
scroll to position [0, 0]
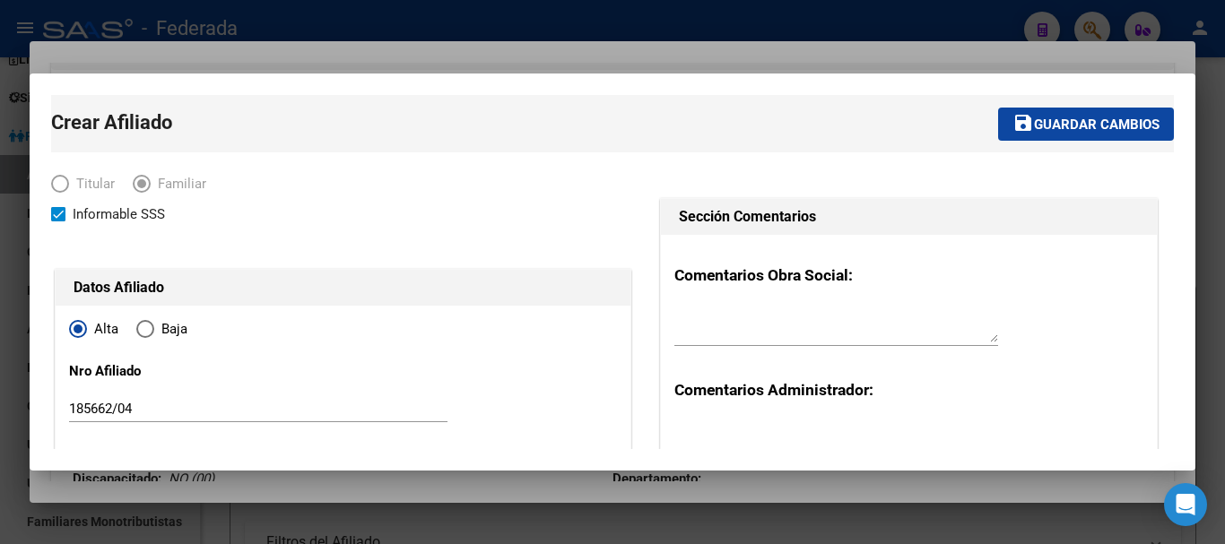
click at [1077, 126] on span "Guardar cambios" at bounding box center [1097, 125] width 126 height 16
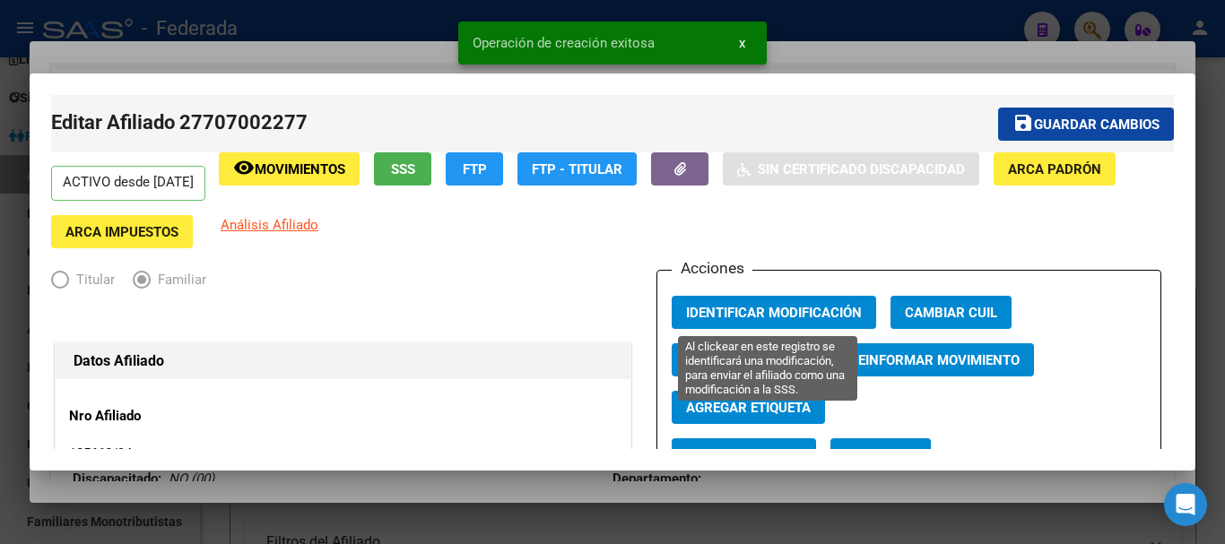
click at [707, 312] on span "Identificar Modificación" at bounding box center [774, 313] width 176 height 16
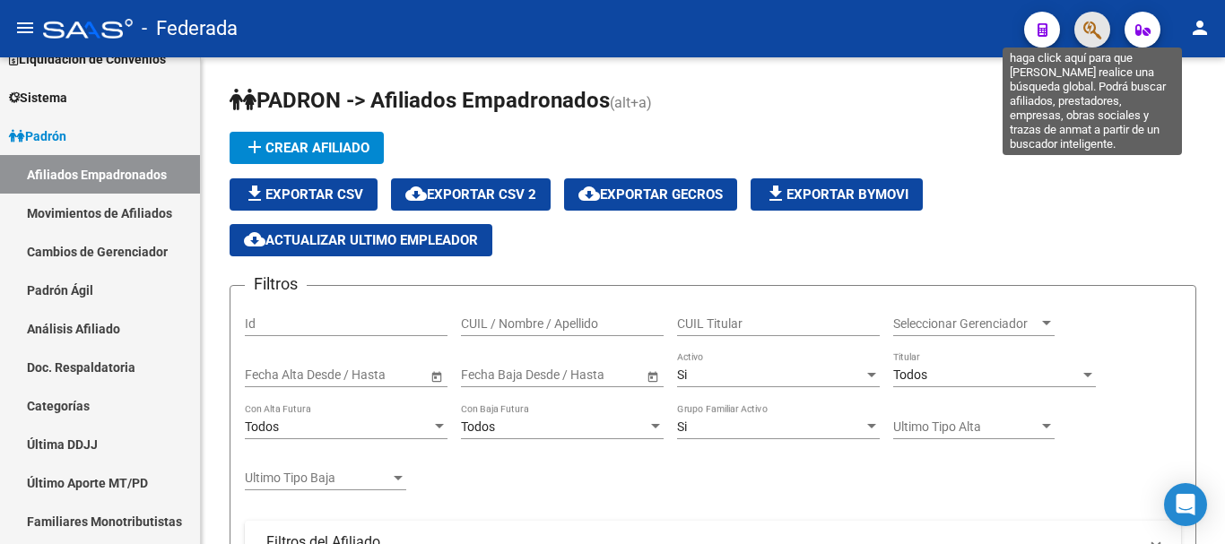
click at [1094, 38] on icon "button" at bounding box center [1092, 30] width 18 height 21
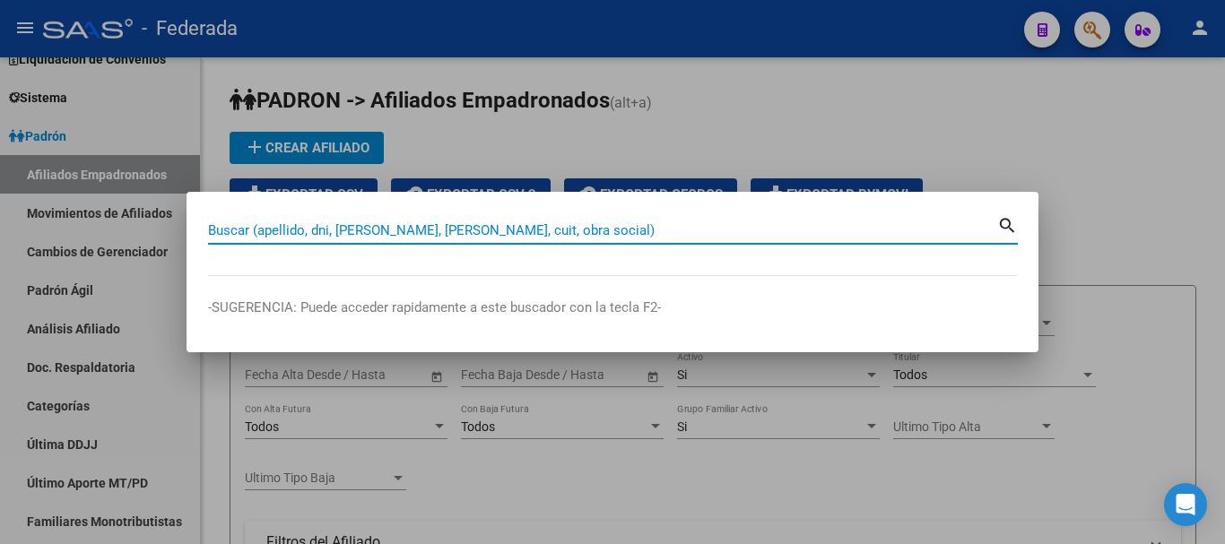
paste input "20-32015857-6"
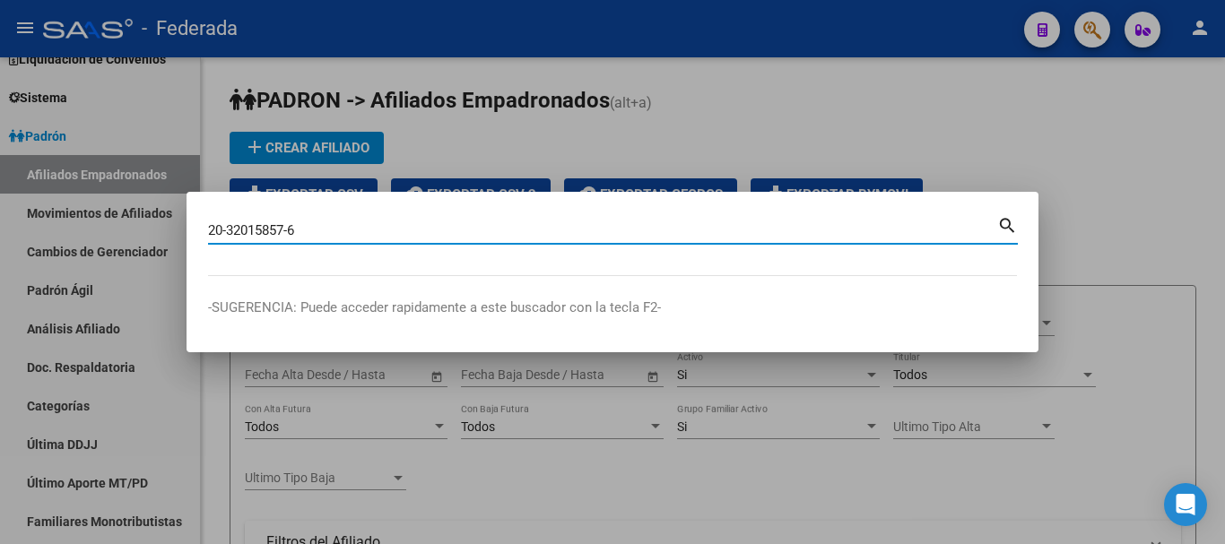
click at [1011, 228] on mat-icon "search" at bounding box center [1007, 224] width 21 height 22
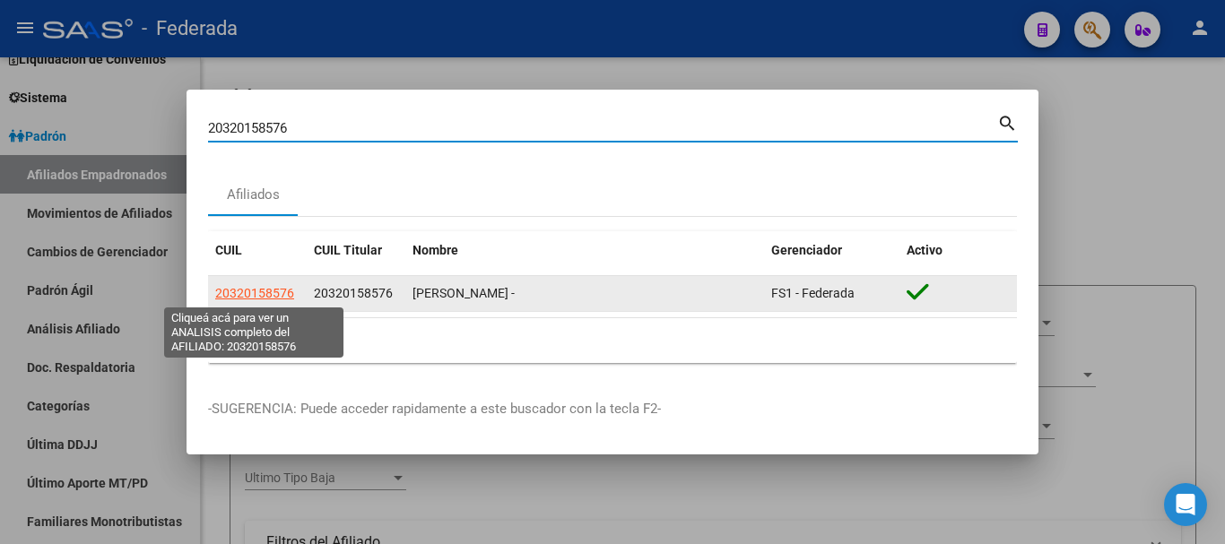
click at [279, 292] on span "20320158576" at bounding box center [254, 293] width 79 height 14
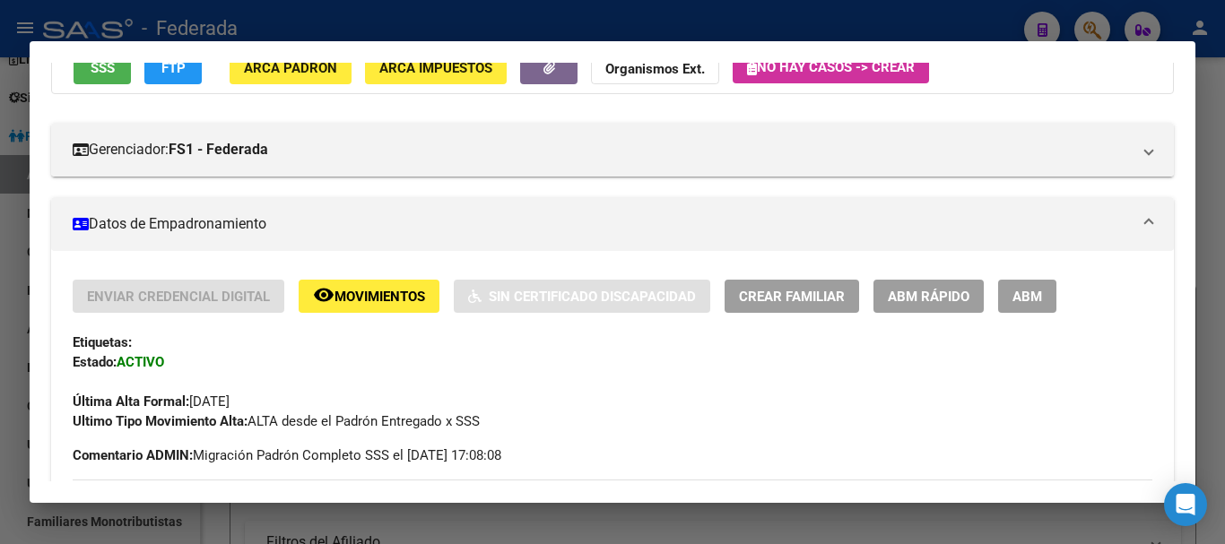
scroll to position [179, 0]
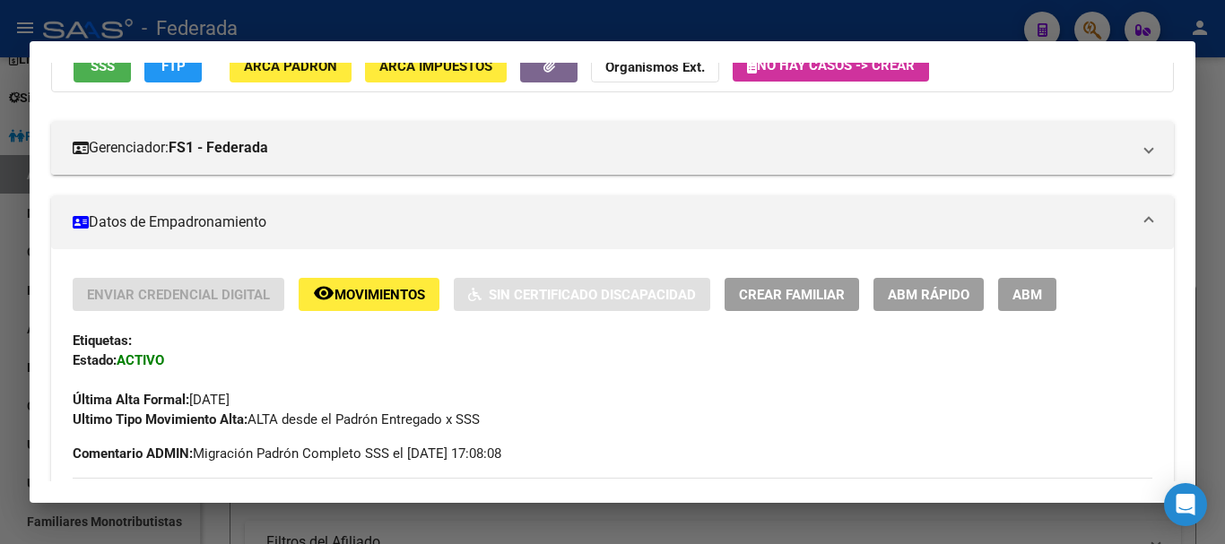
click at [793, 295] on span "Crear Familiar" at bounding box center [792, 295] width 106 height 16
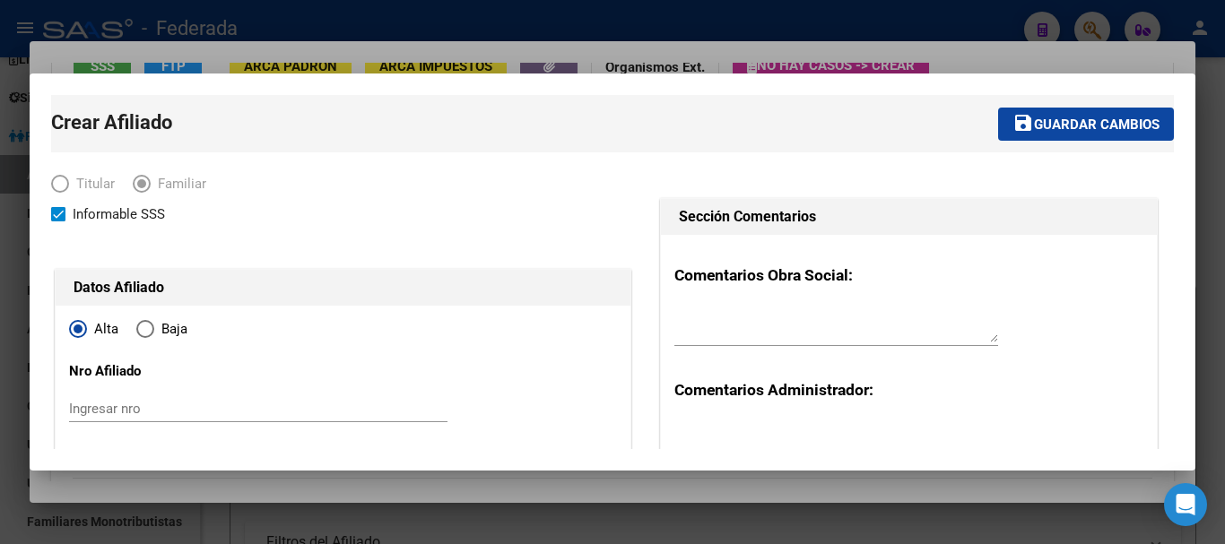
click at [125, 414] on input "Ingresar nro" at bounding box center [258, 409] width 379 height 16
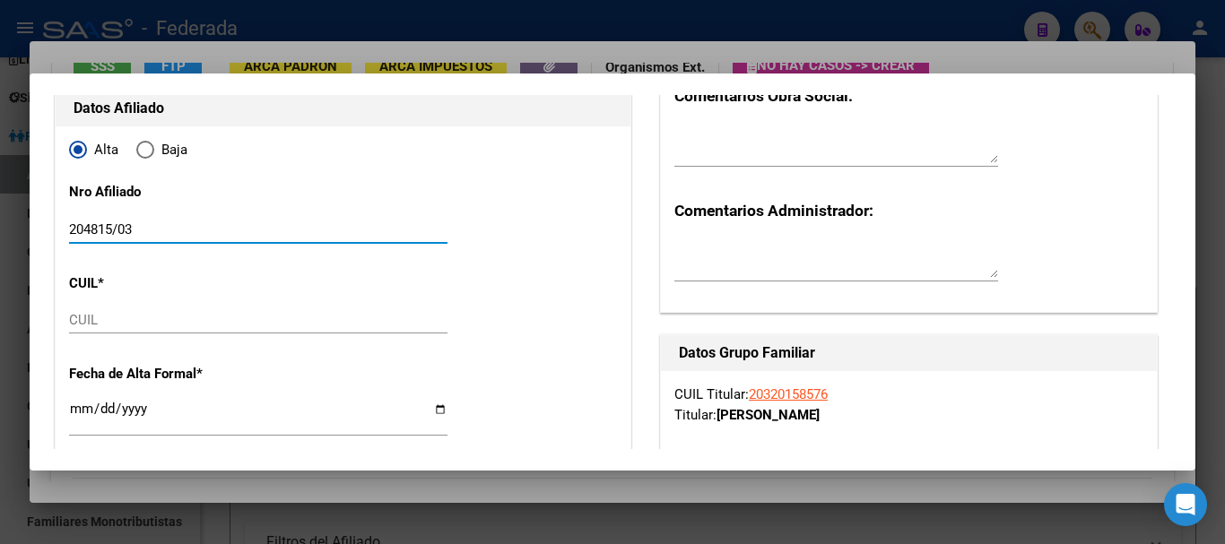
click at [92, 320] on input "CUIL" at bounding box center [258, 320] width 379 height 16
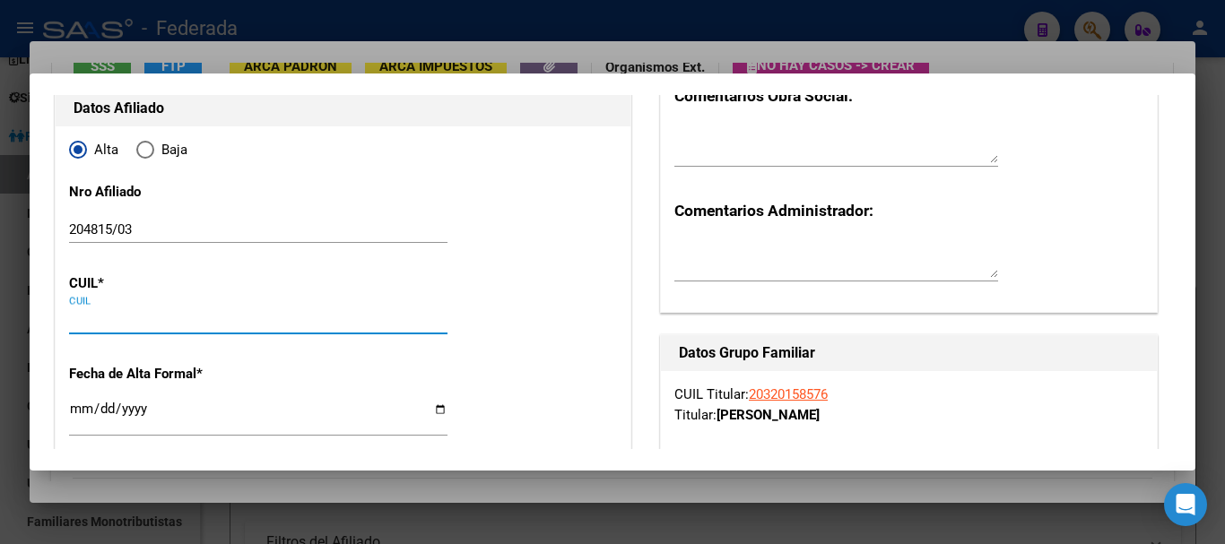
paste input "27-70684691-9"
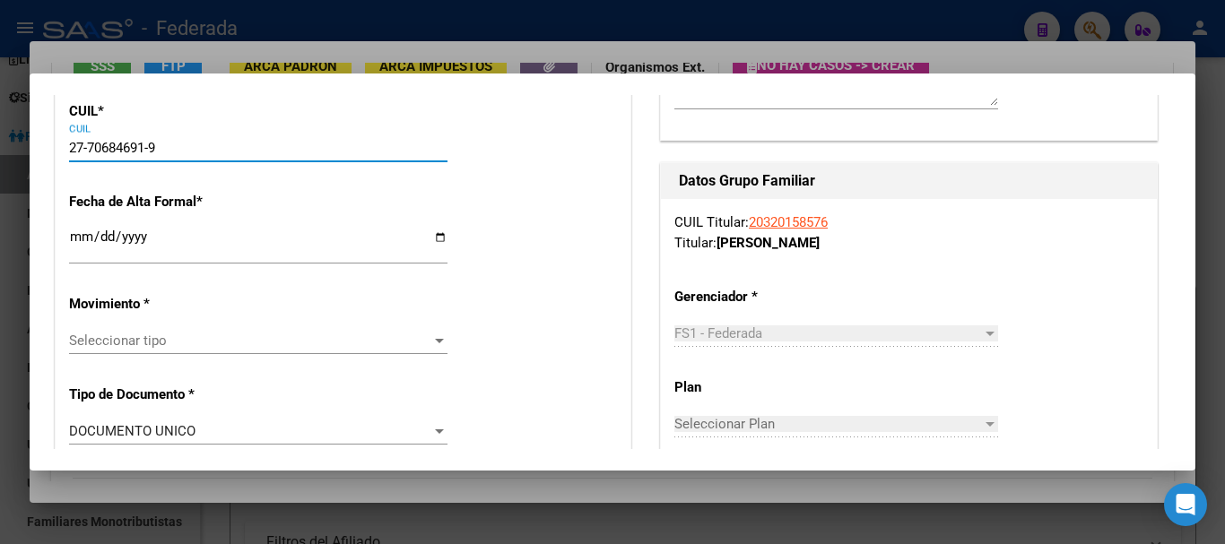
scroll to position [359, 0]
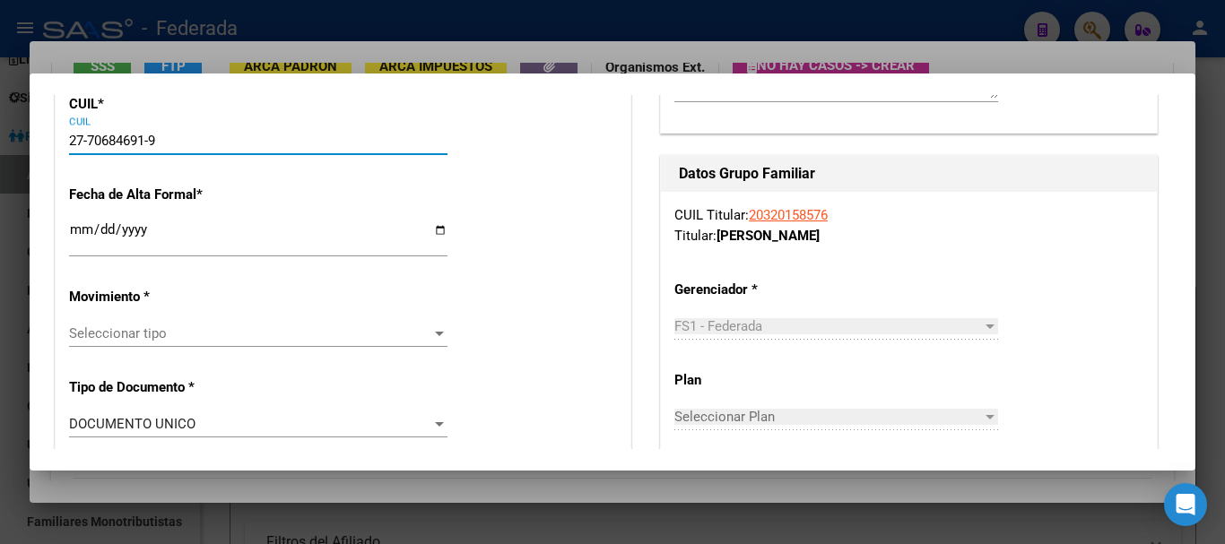
click at [149, 328] on span "Seleccionar tipo" at bounding box center [250, 334] width 362 height 16
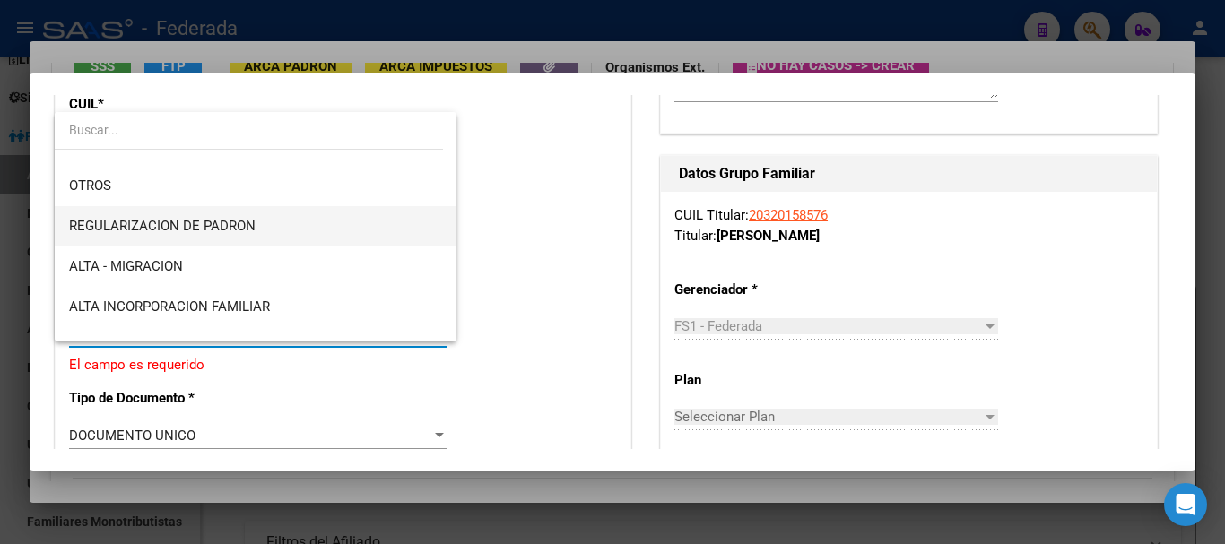
scroll to position [179, 0]
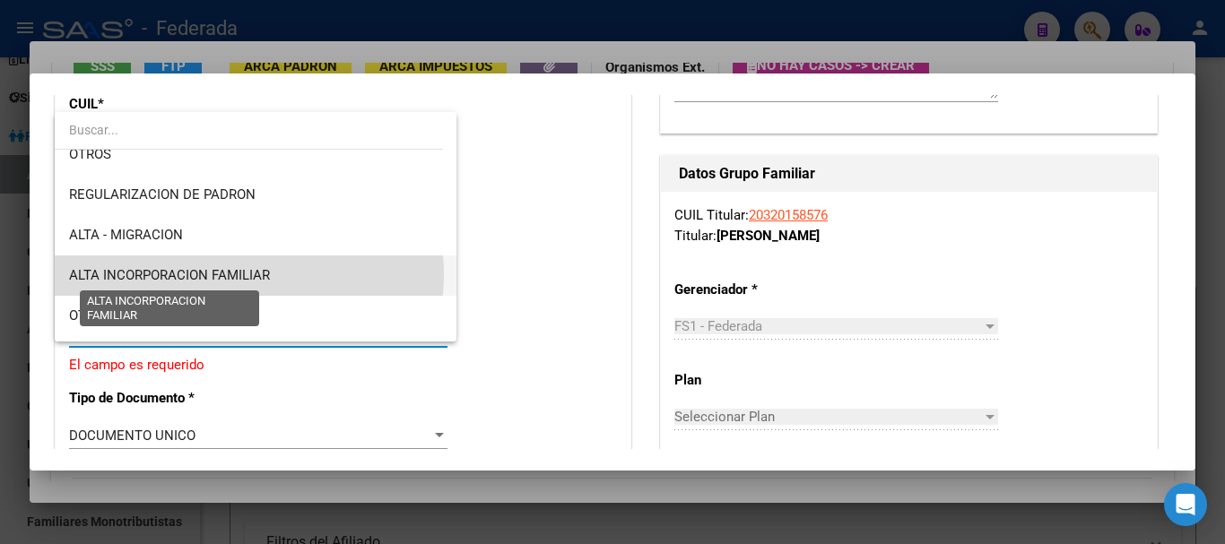
click at [222, 274] on span "ALTA INCORPORACION FAMILIAR" at bounding box center [169, 275] width 201 height 16
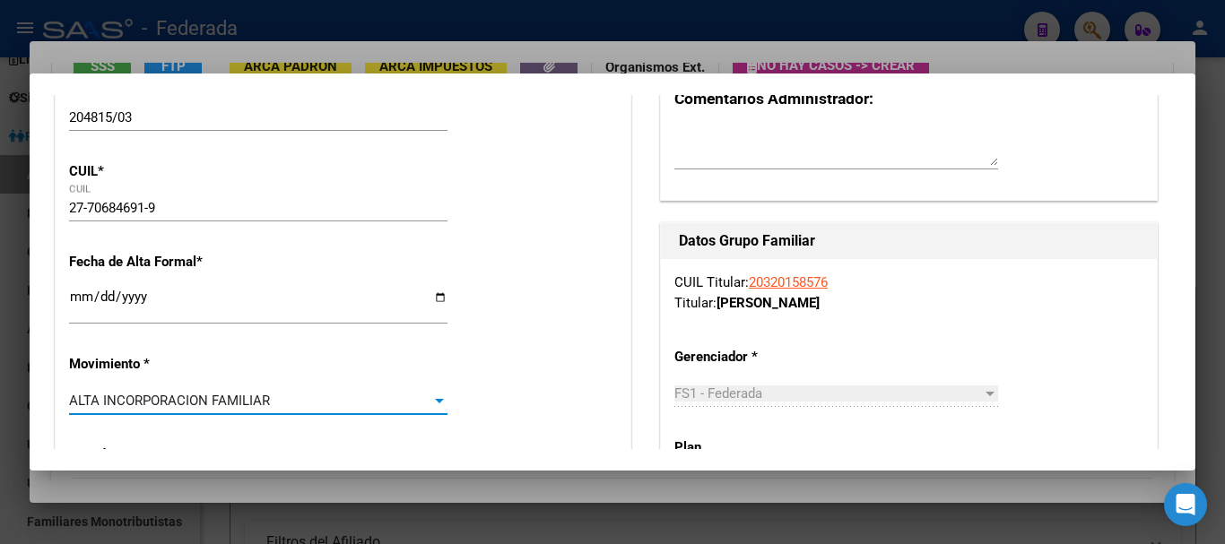
scroll to position [269, 0]
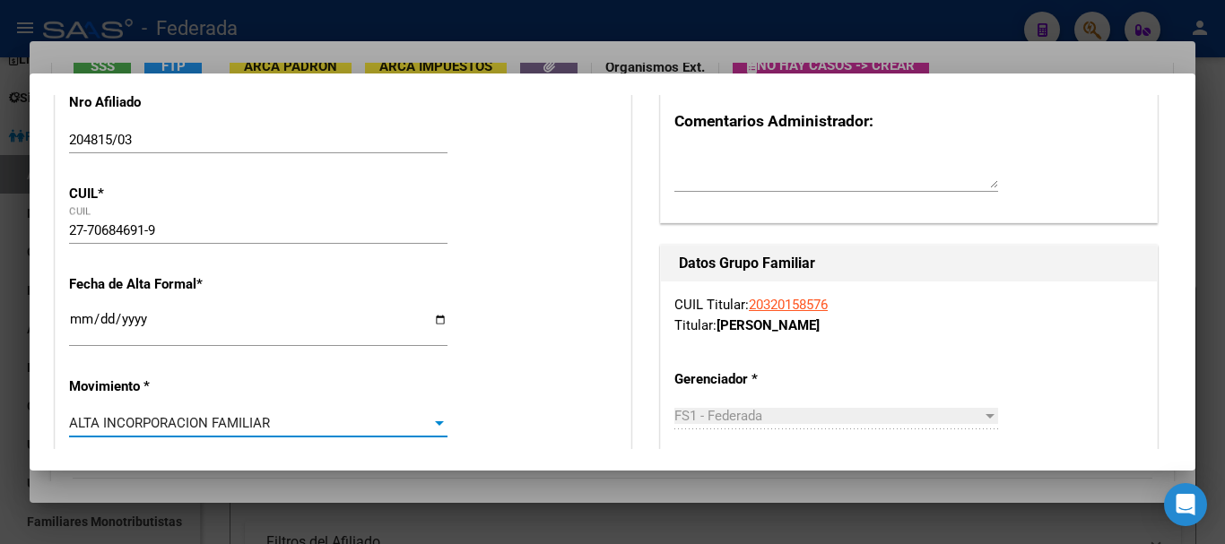
click at [76, 320] on input "Ingresar fecha" at bounding box center [258, 326] width 379 height 29
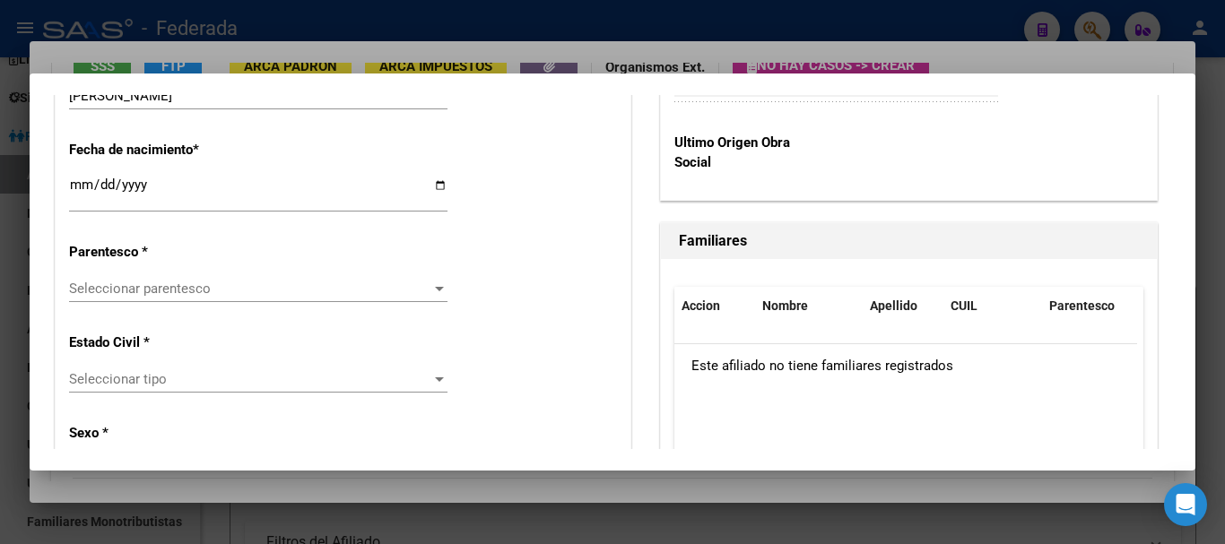
scroll to position [987, 0]
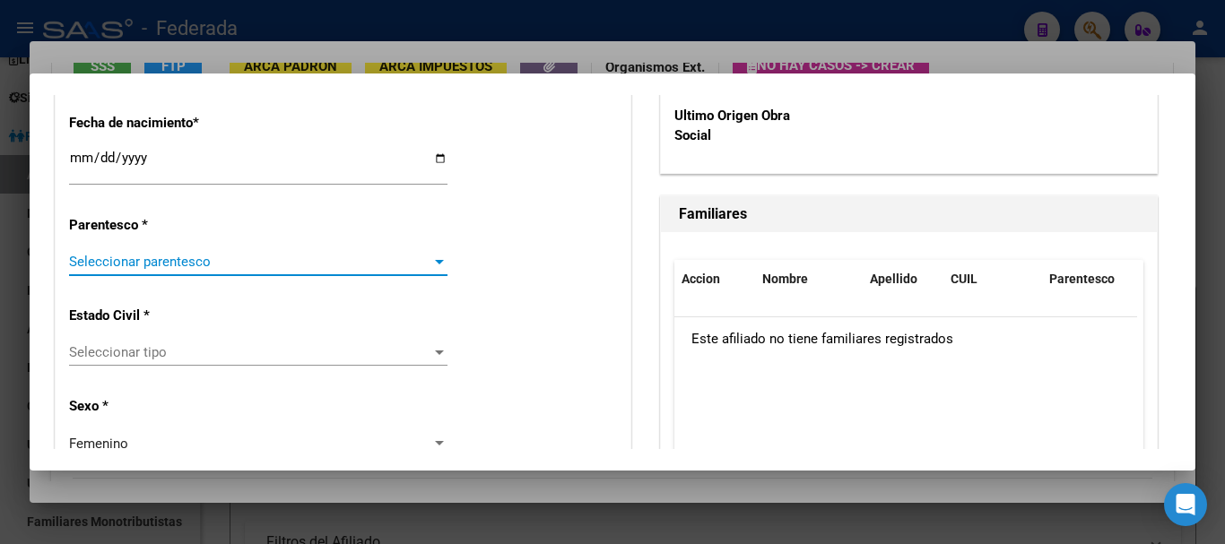
click at [134, 255] on span "Seleccionar parentesco" at bounding box center [250, 262] width 362 height 16
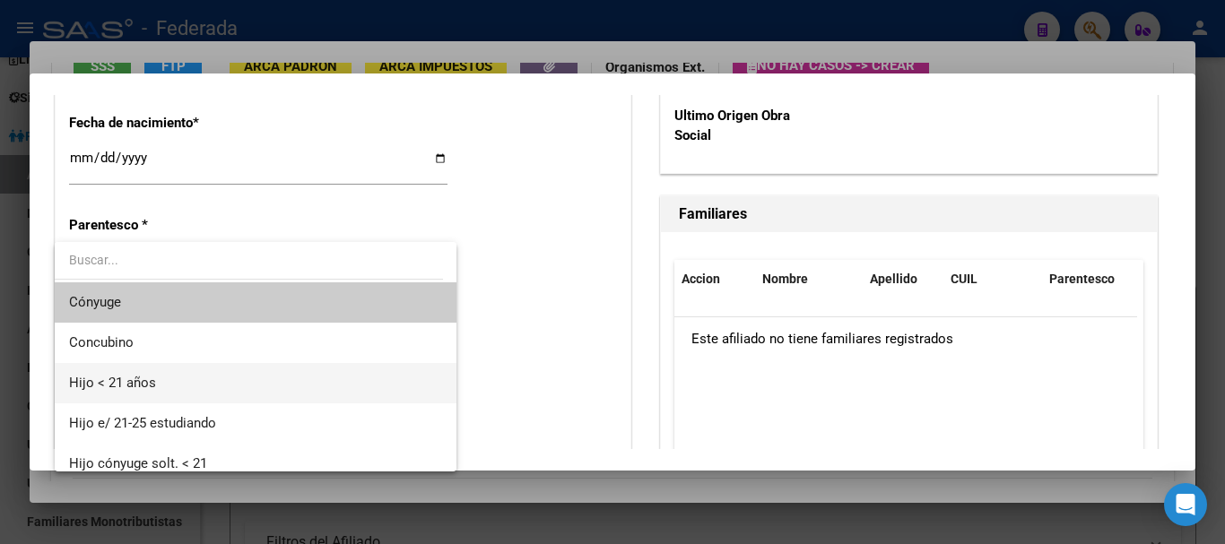
click at [111, 377] on span "Hijo < 21 años" at bounding box center [112, 383] width 87 height 16
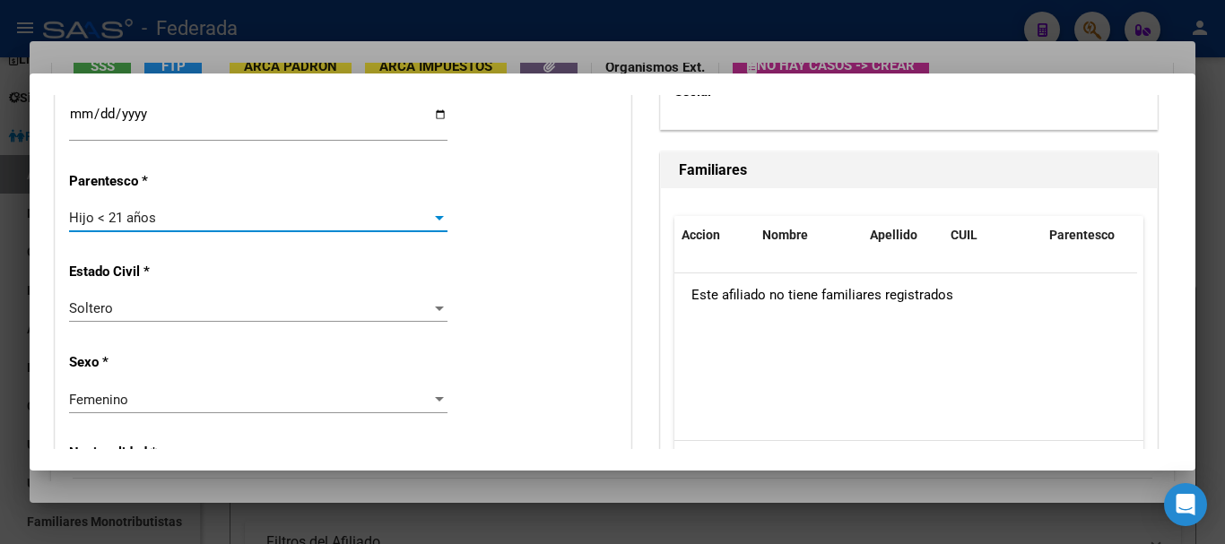
scroll to position [1120, 0]
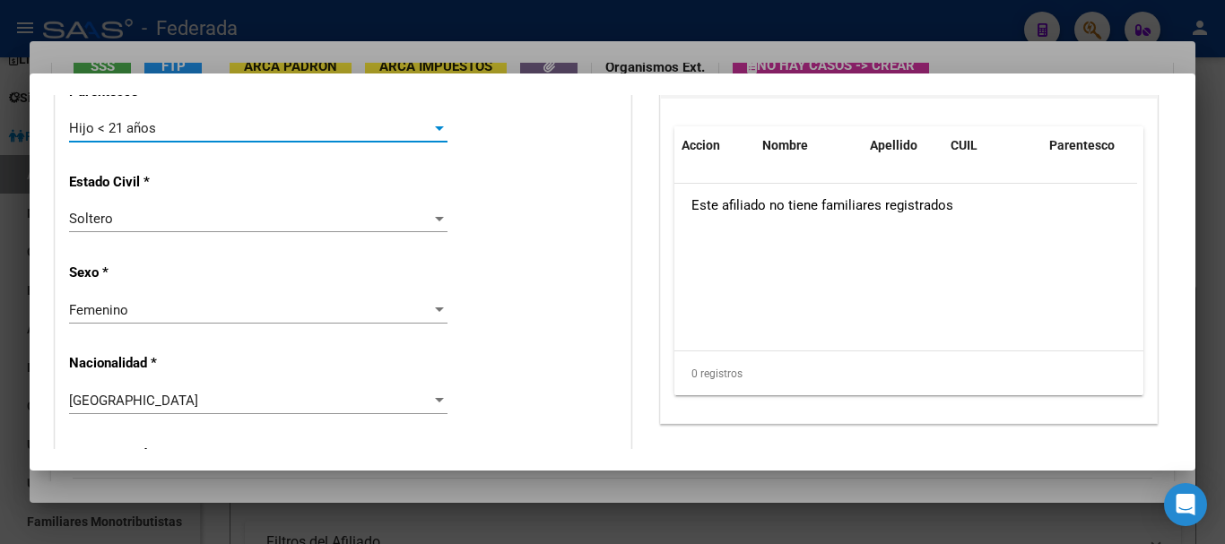
click at [178, 317] on div "Femenino" at bounding box center [250, 310] width 362 height 16
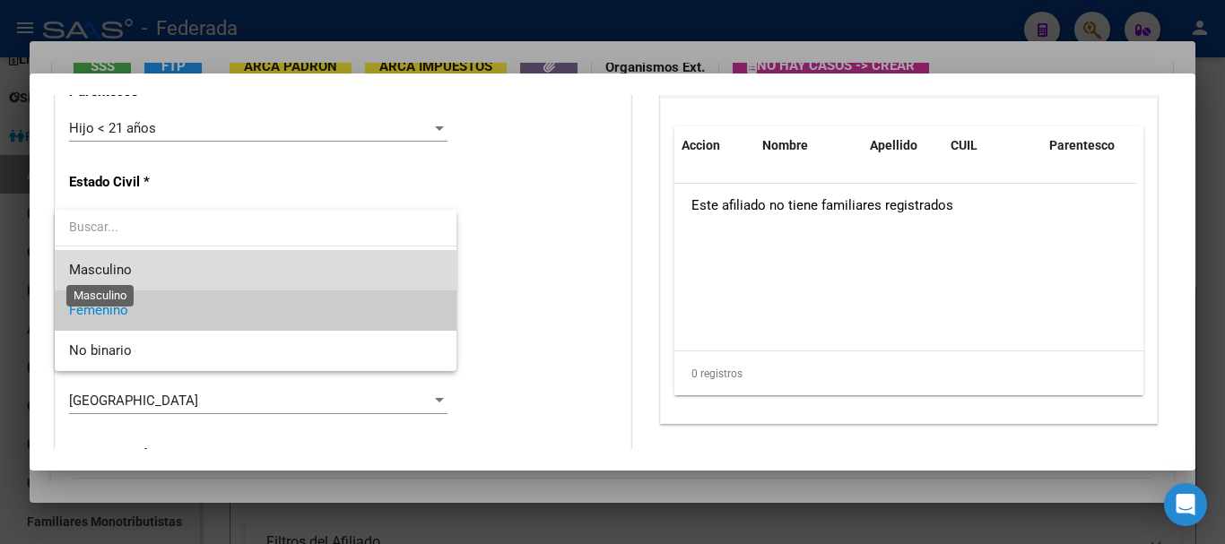
click at [114, 271] on span "Masculino" at bounding box center [100, 270] width 63 height 16
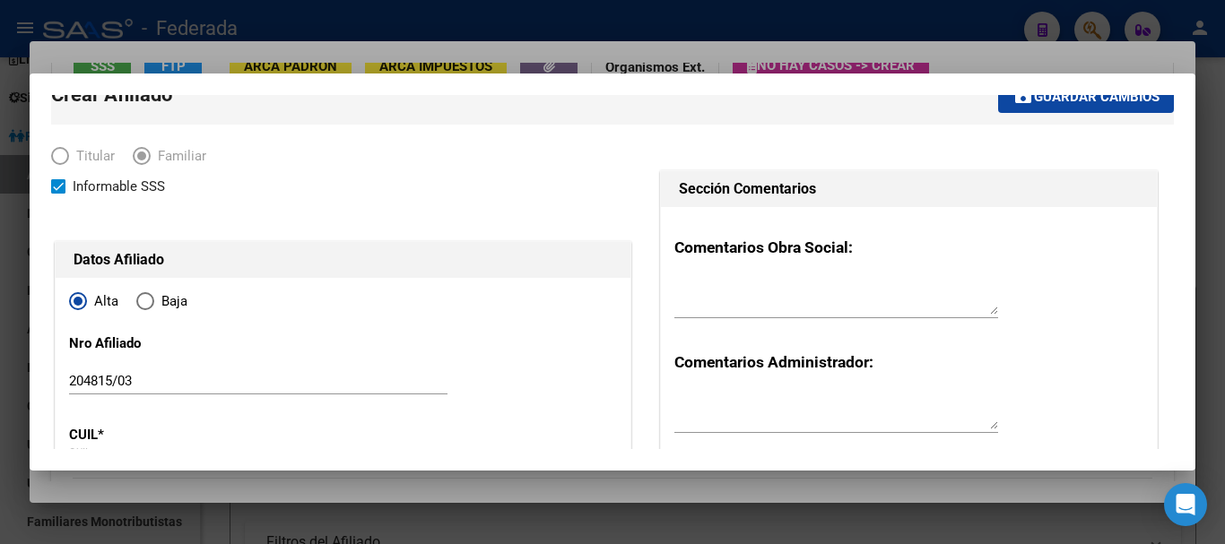
scroll to position [0, 0]
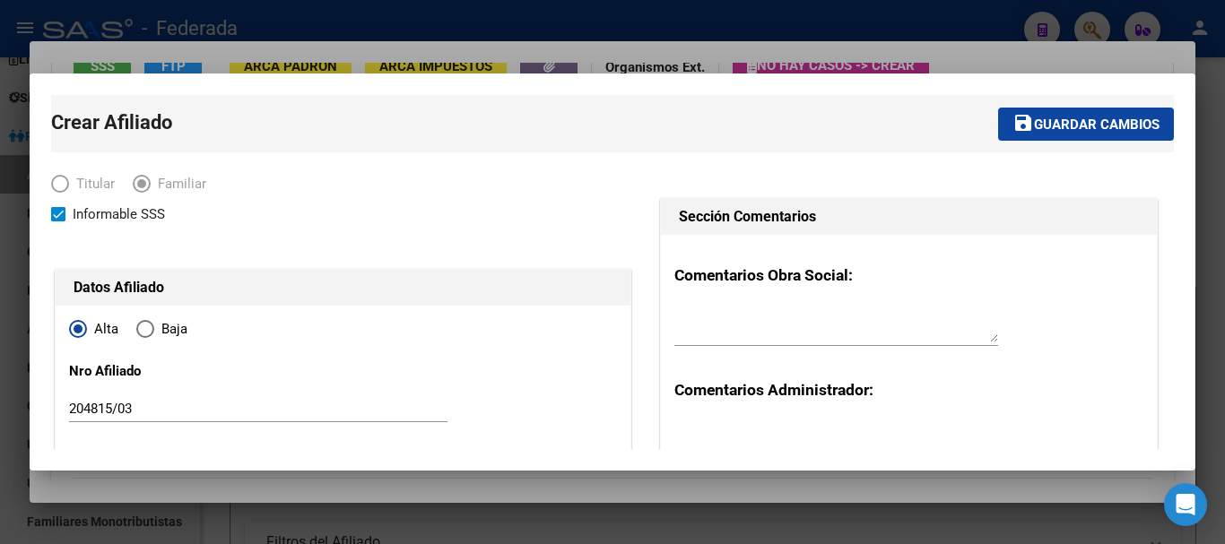
click at [1066, 135] on button "save Guardar cambios" at bounding box center [1086, 124] width 176 height 33
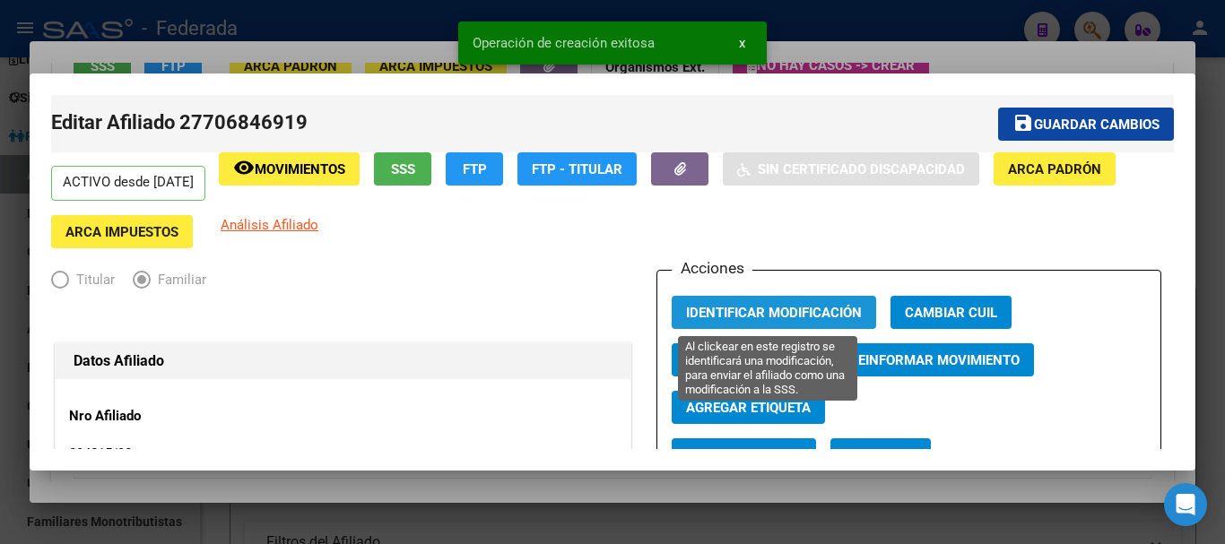
click at [806, 309] on span "Identificar Modificación" at bounding box center [774, 313] width 176 height 16
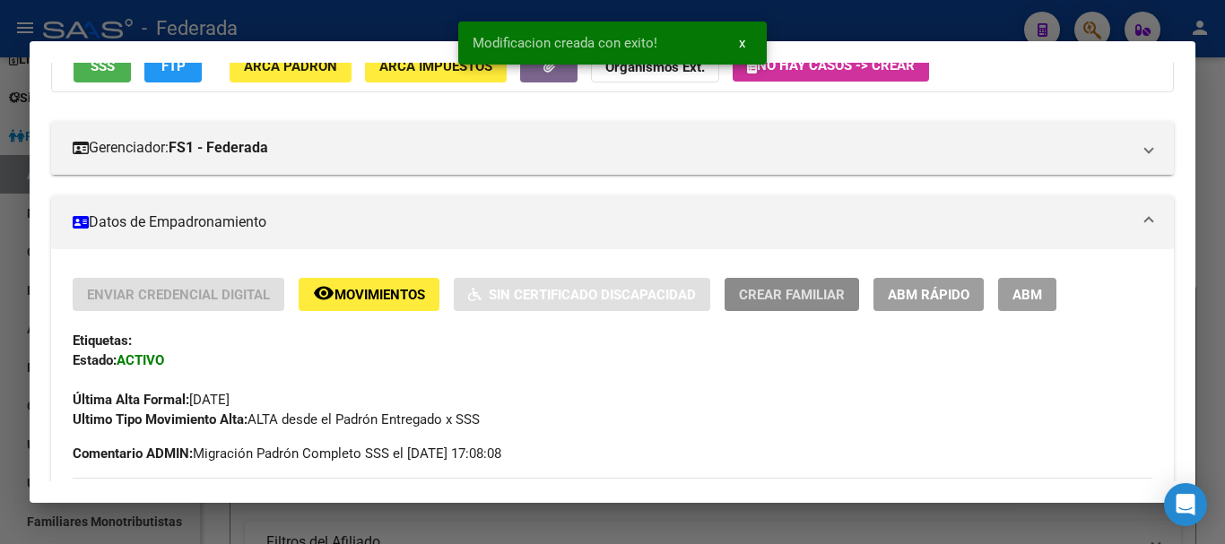
scroll to position [269, 0]
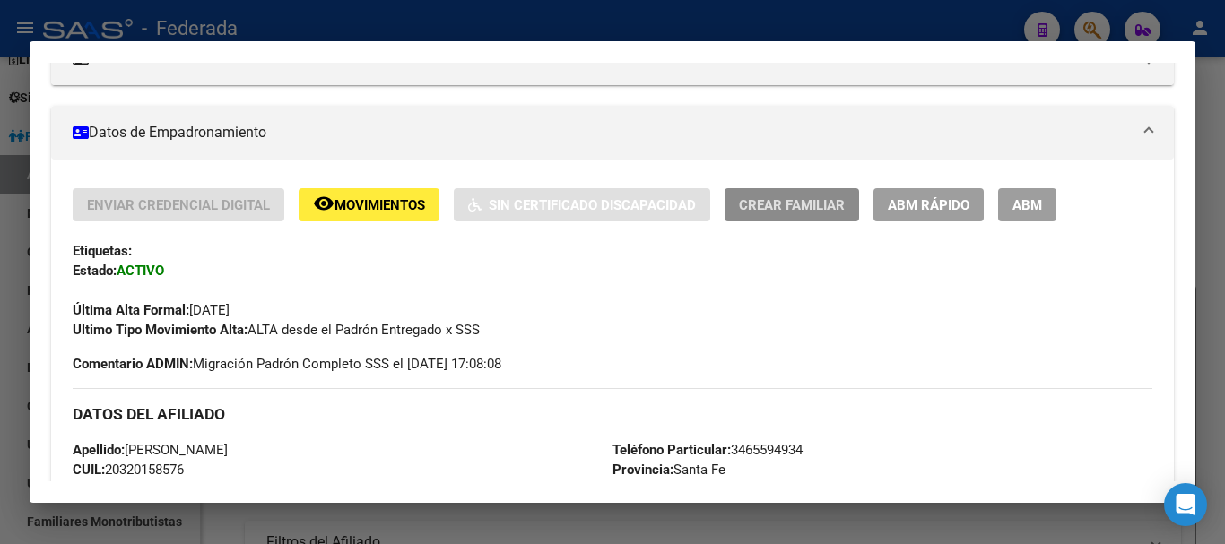
click at [775, 197] on span "Crear Familiar" at bounding box center [792, 205] width 106 height 16
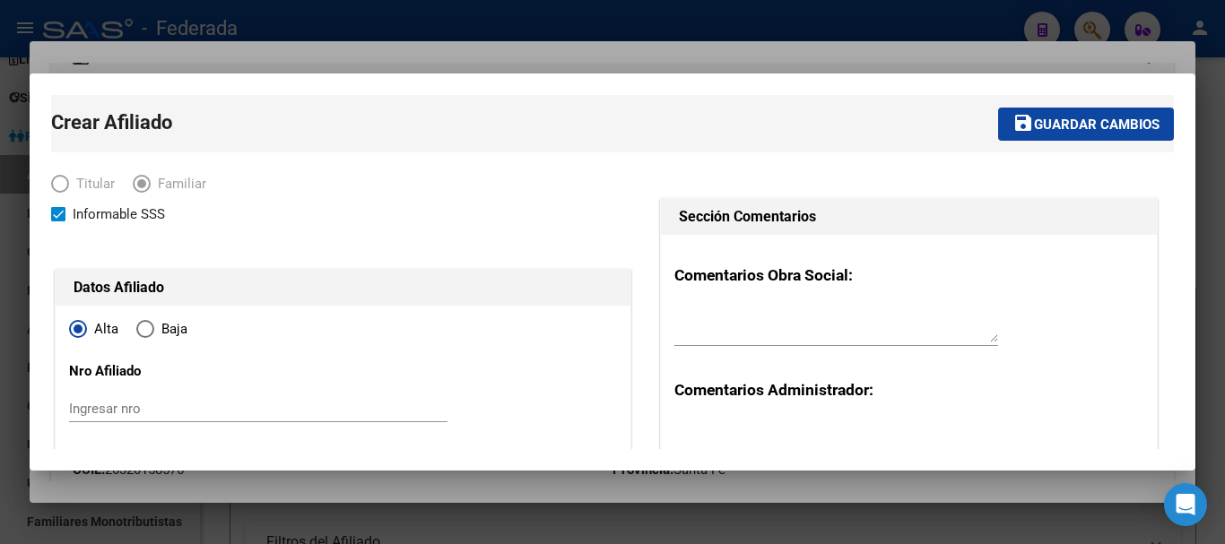
scroll to position [90, 0]
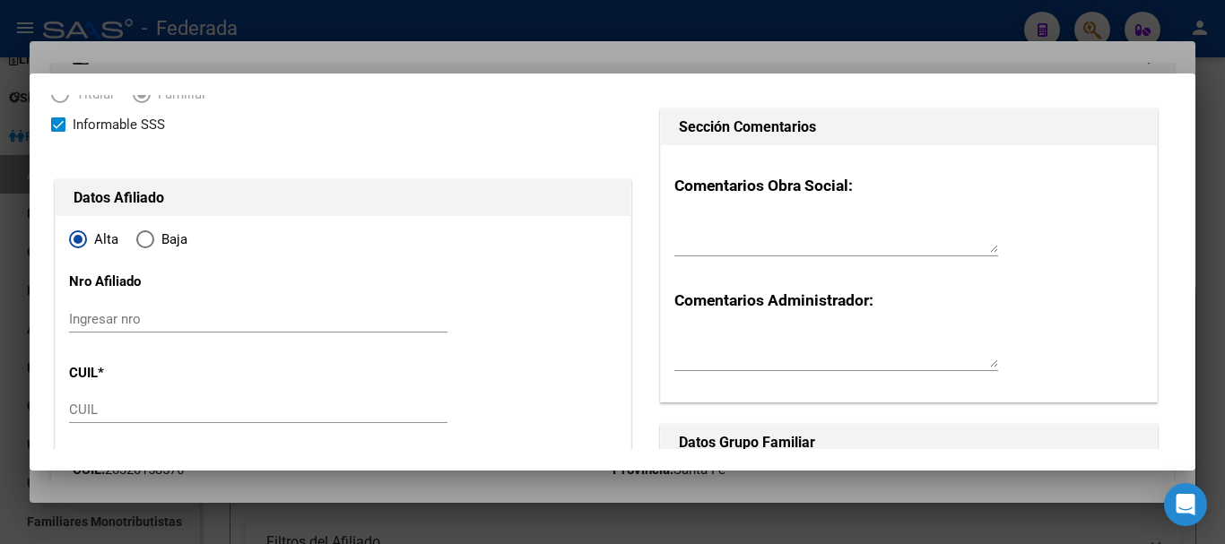
click at [109, 325] on input "Ingresar nro" at bounding box center [258, 319] width 379 height 16
click at [102, 409] on input "CUIL" at bounding box center [258, 410] width 379 height 16
paste input "27-34173521-7"
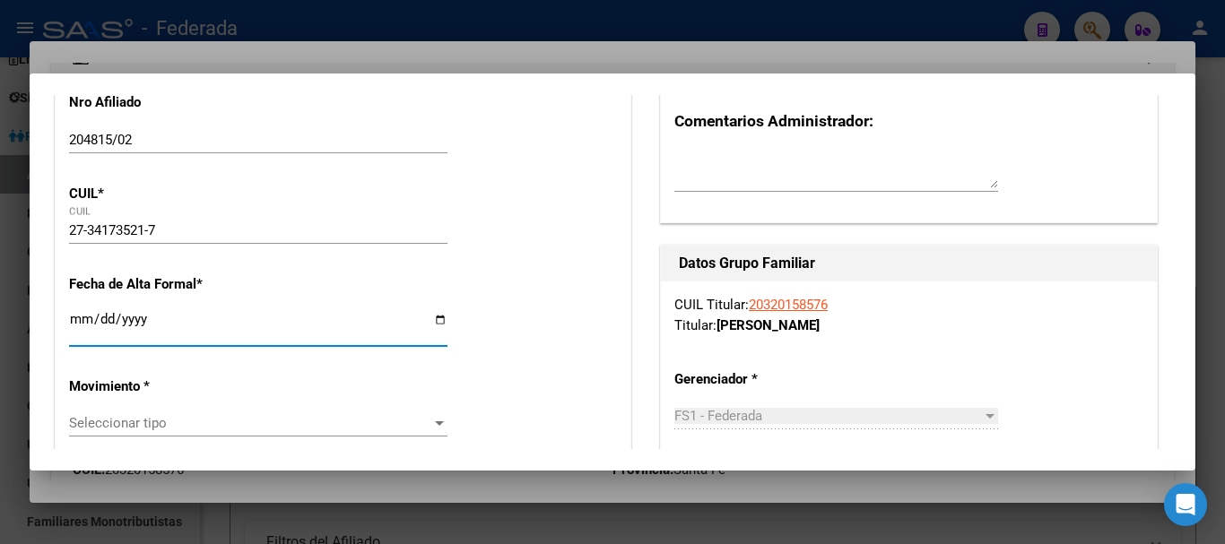
click at [80, 324] on input "Ingresar fecha" at bounding box center [258, 326] width 379 height 29
click at [77, 318] on input "Ingresar fecha" at bounding box center [258, 326] width 379 height 29
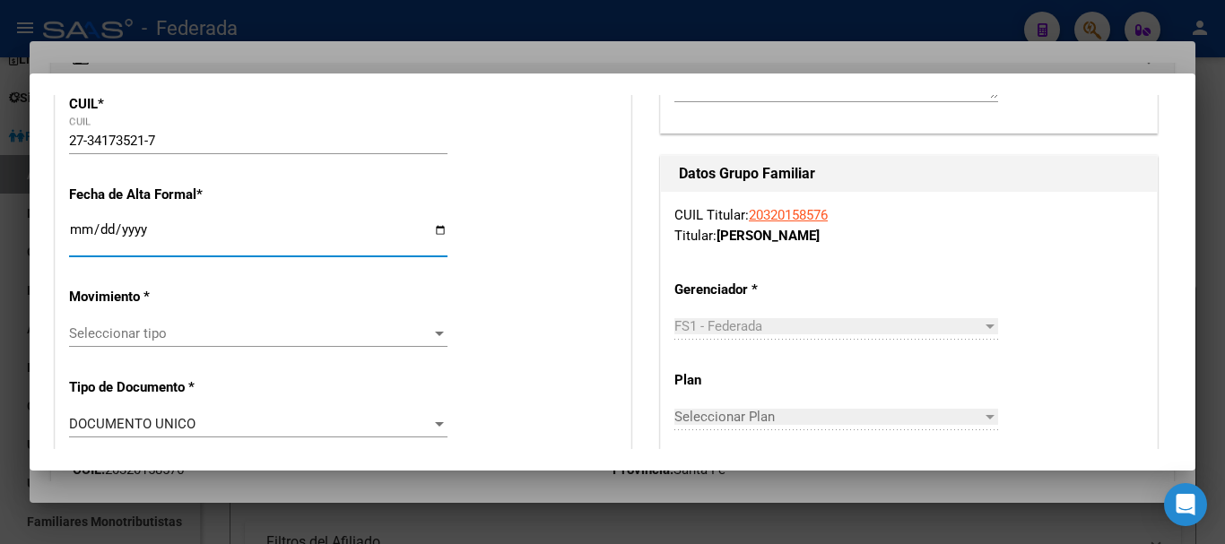
click at [187, 332] on span "Seleccionar tipo" at bounding box center [250, 334] width 362 height 16
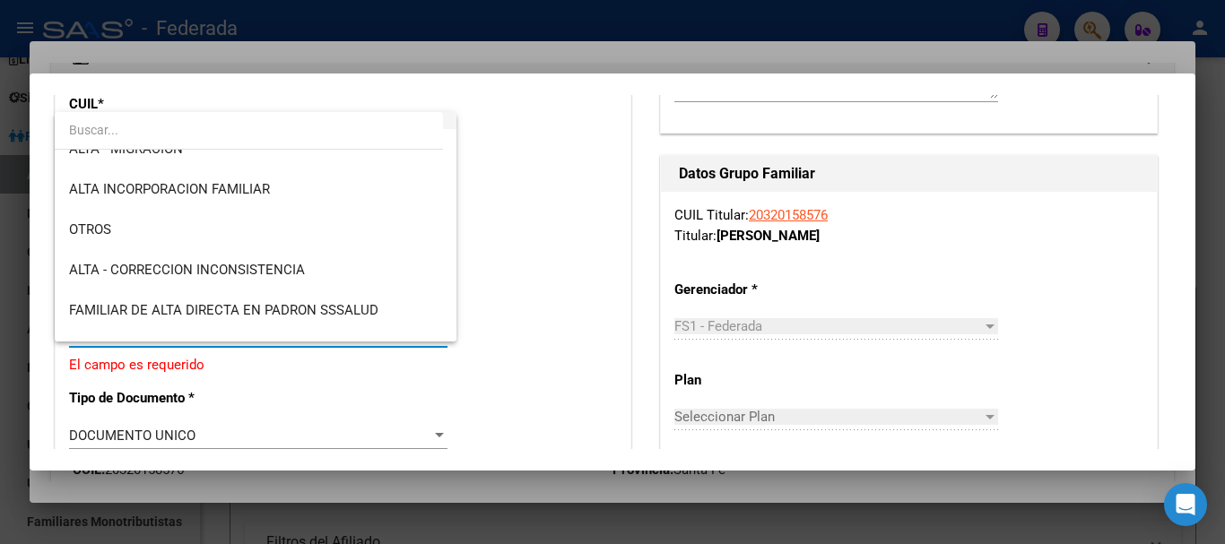
scroll to position [269, 0]
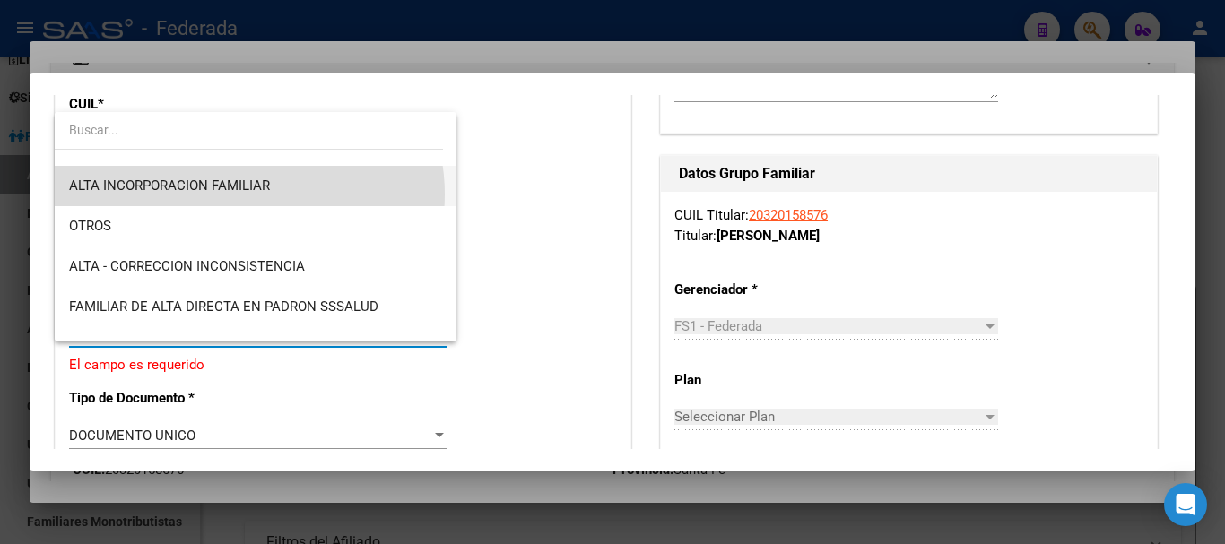
click at [239, 195] on span "ALTA INCORPORACION FAMILIAR" at bounding box center [255, 186] width 373 height 40
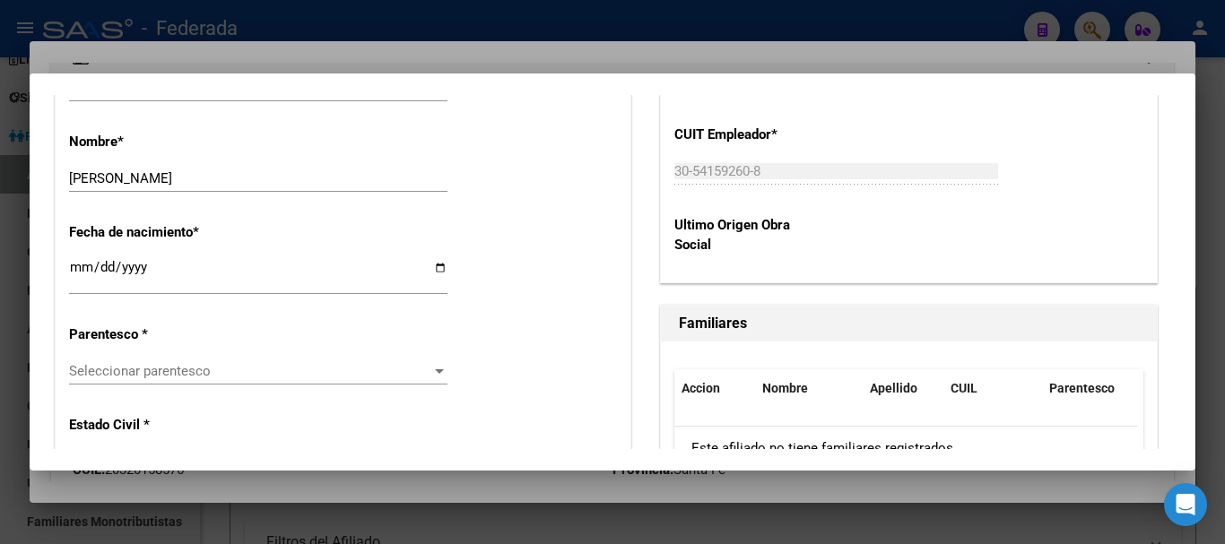
scroll to position [897, 0]
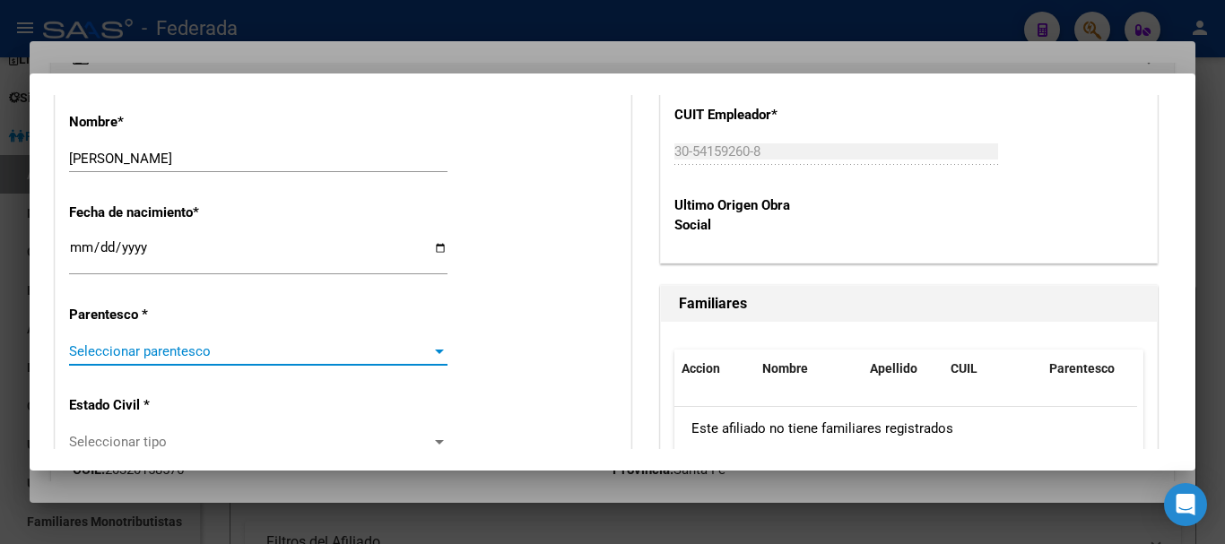
click at [181, 344] on span "Seleccionar parentesco" at bounding box center [250, 352] width 362 height 16
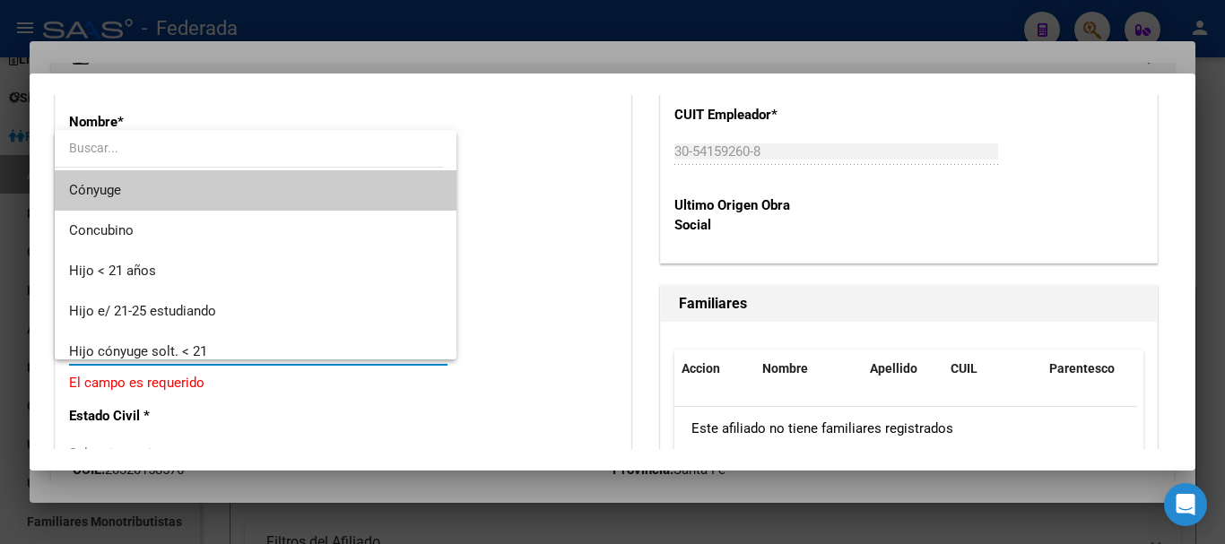
click at [134, 196] on span "Cónyuge" at bounding box center [255, 190] width 373 height 40
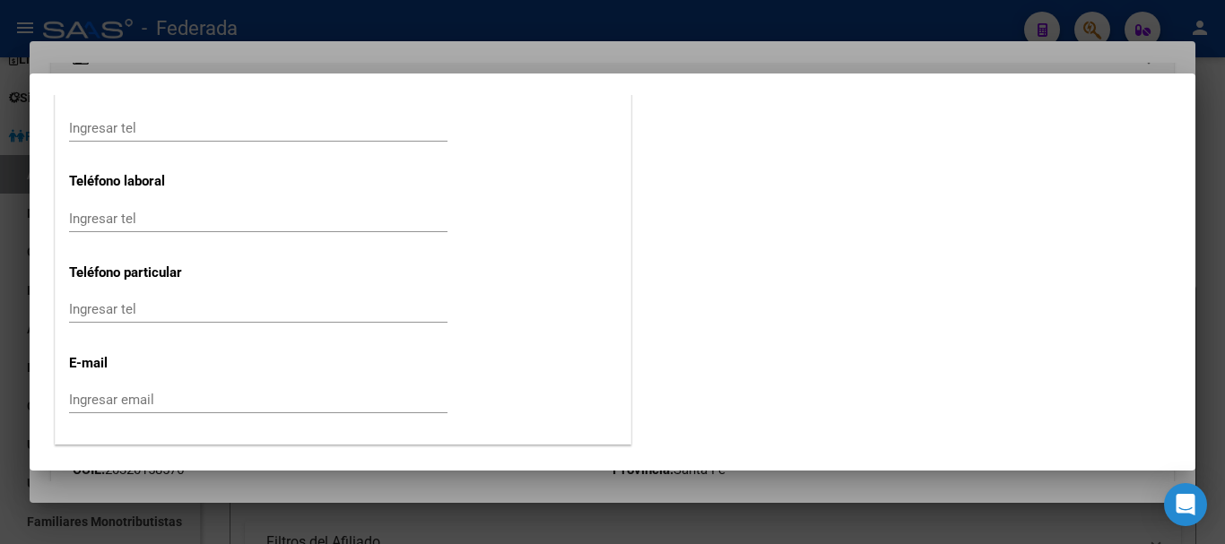
scroll to position [2466, 0]
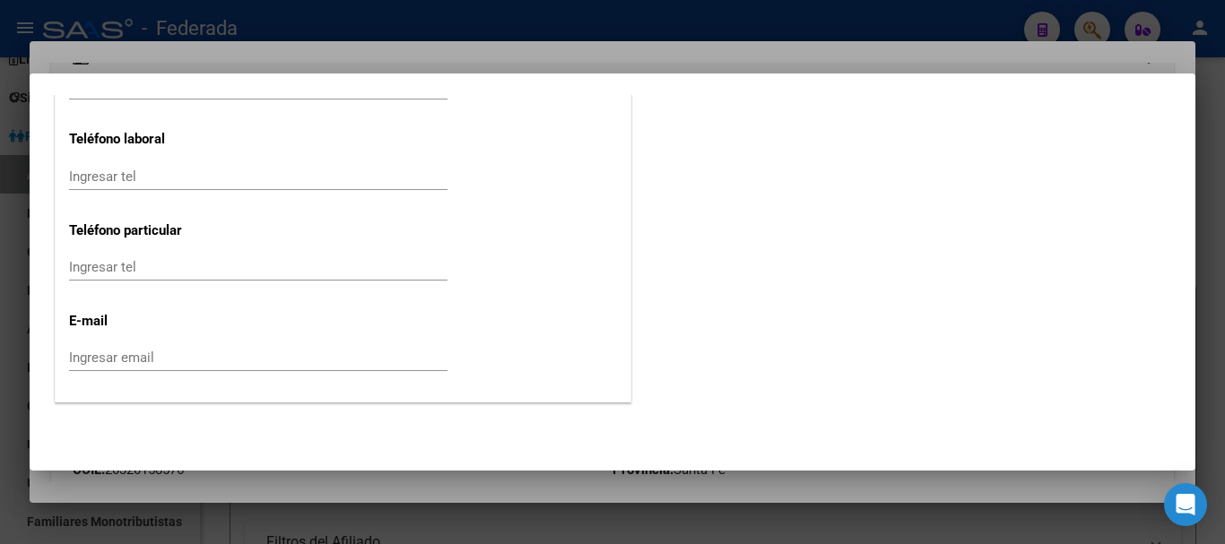
click at [124, 357] on input "Ingresar email" at bounding box center [258, 358] width 379 height 16
paste input "[EMAIL_ADDRESS][DOMAIN_NAME]"
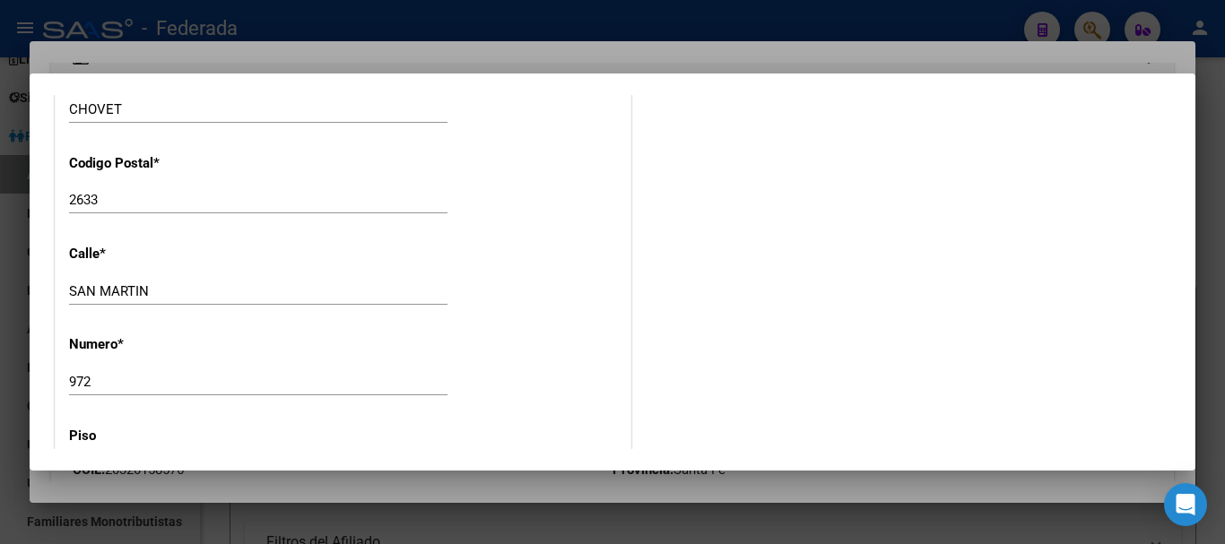
scroll to position [0, 0]
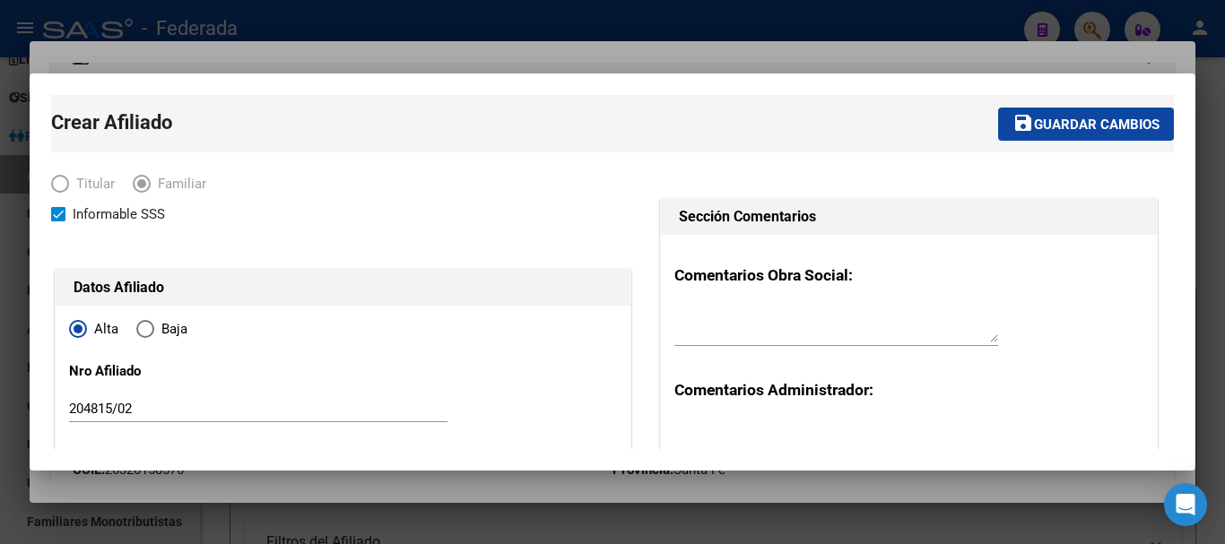
click at [1104, 112] on button "save Guardar cambios" at bounding box center [1086, 124] width 176 height 33
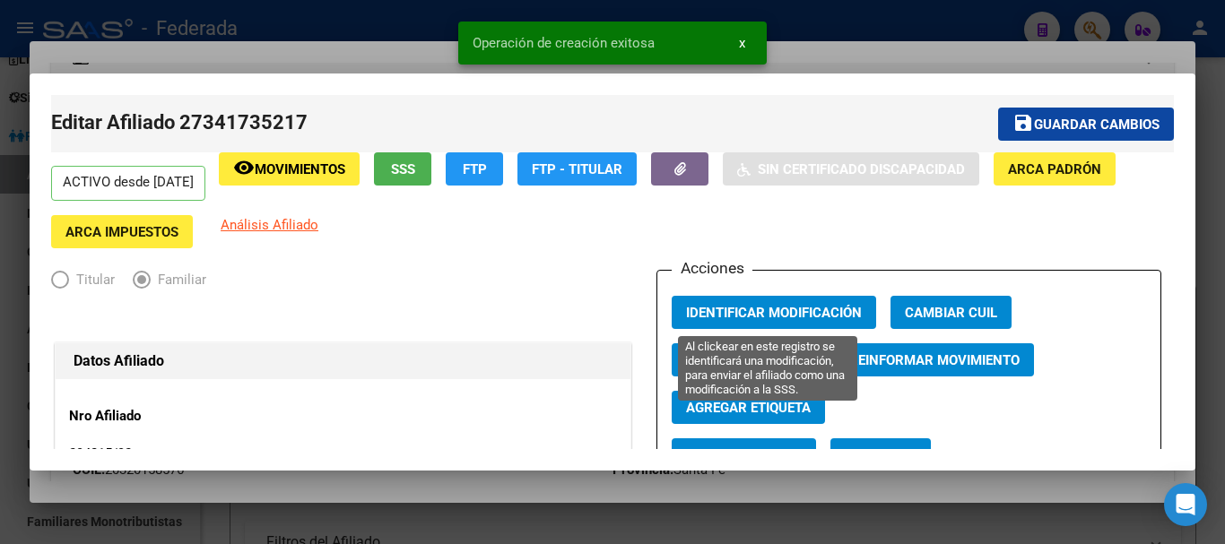
click at [747, 306] on span "Identificar Modificación" at bounding box center [774, 313] width 176 height 16
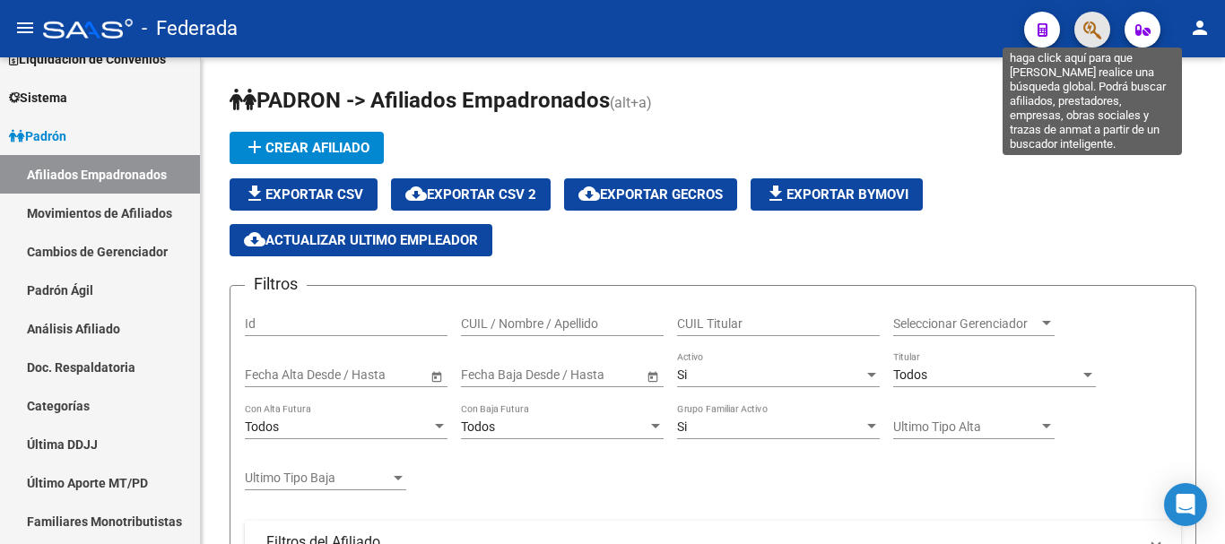
click at [1090, 37] on icon "button" at bounding box center [1092, 30] width 18 height 21
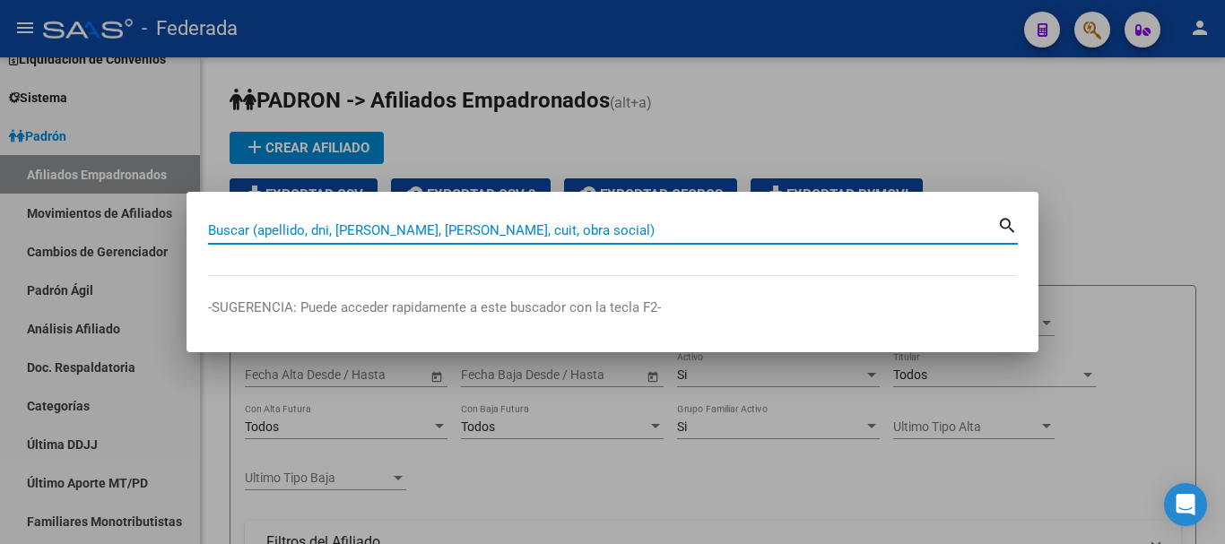
paste input "23-34780688-9"
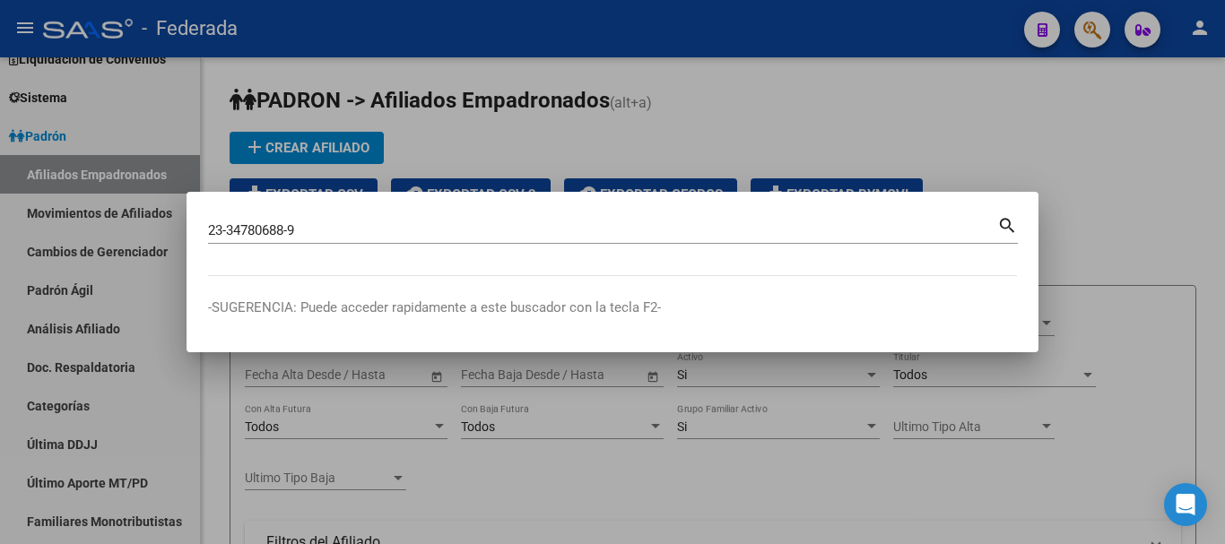
click at [1014, 226] on mat-icon "search" at bounding box center [1007, 224] width 21 height 22
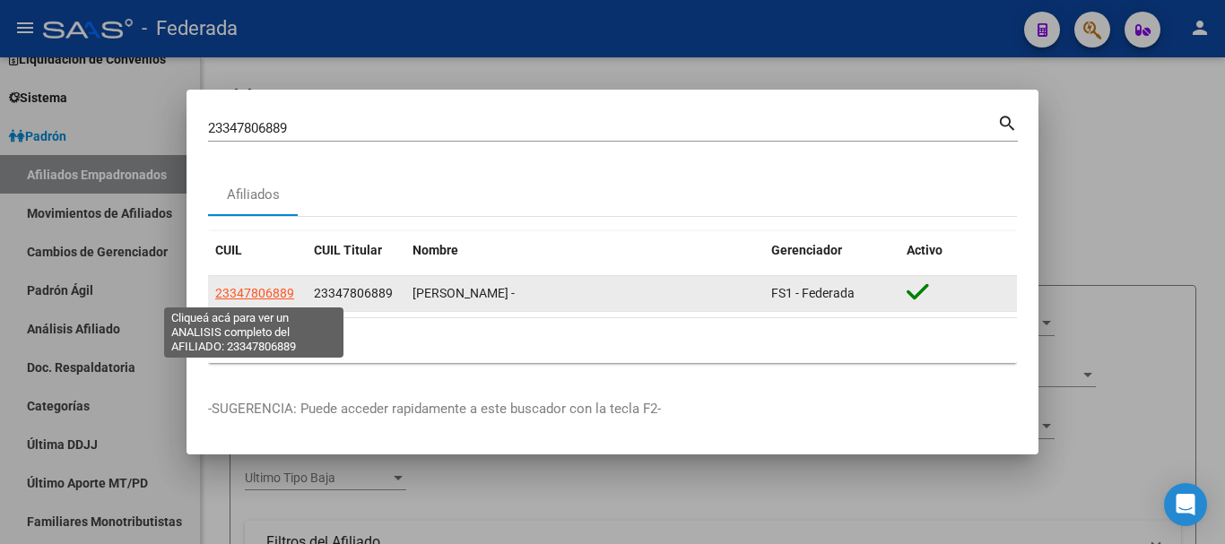
click at [274, 292] on span "23347806889" at bounding box center [254, 293] width 79 height 14
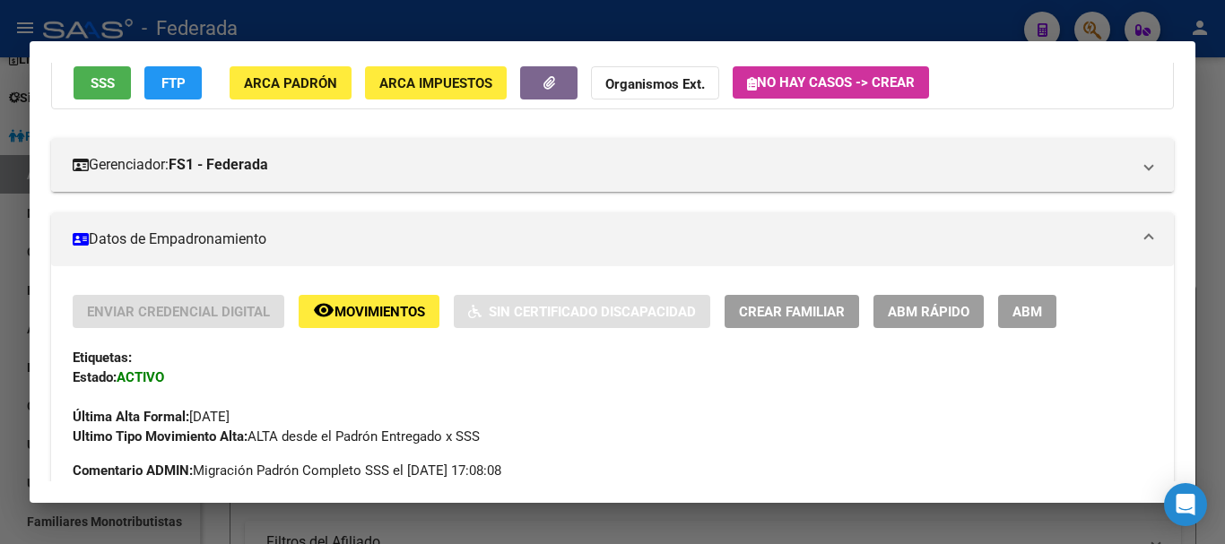
scroll to position [269, 0]
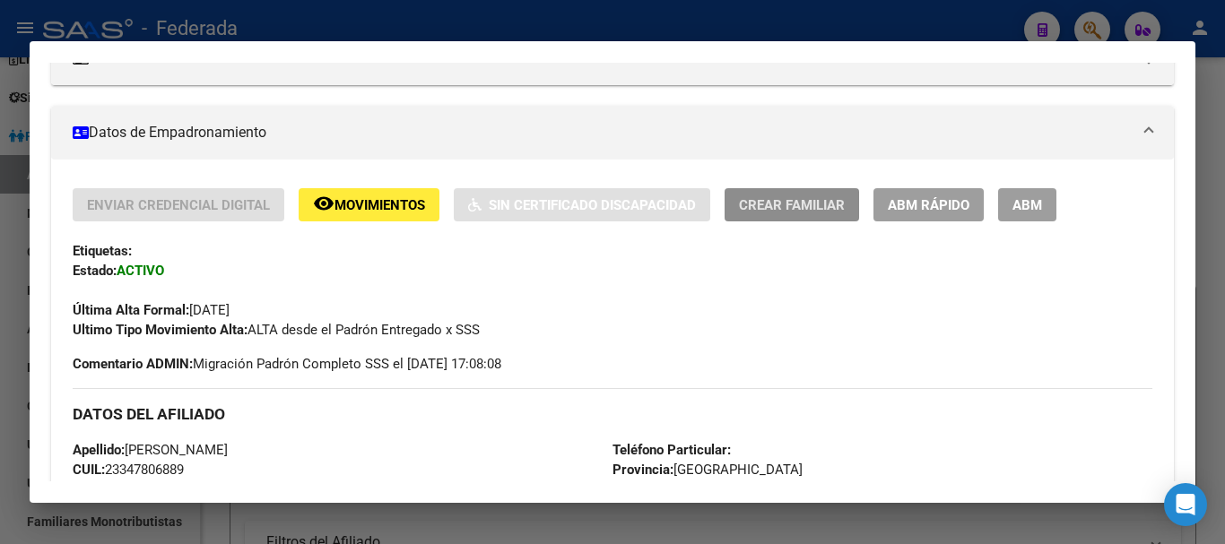
click at [768, 209] on span "Crear Familiar" at bounding box center [792, 205] width 106 height 16
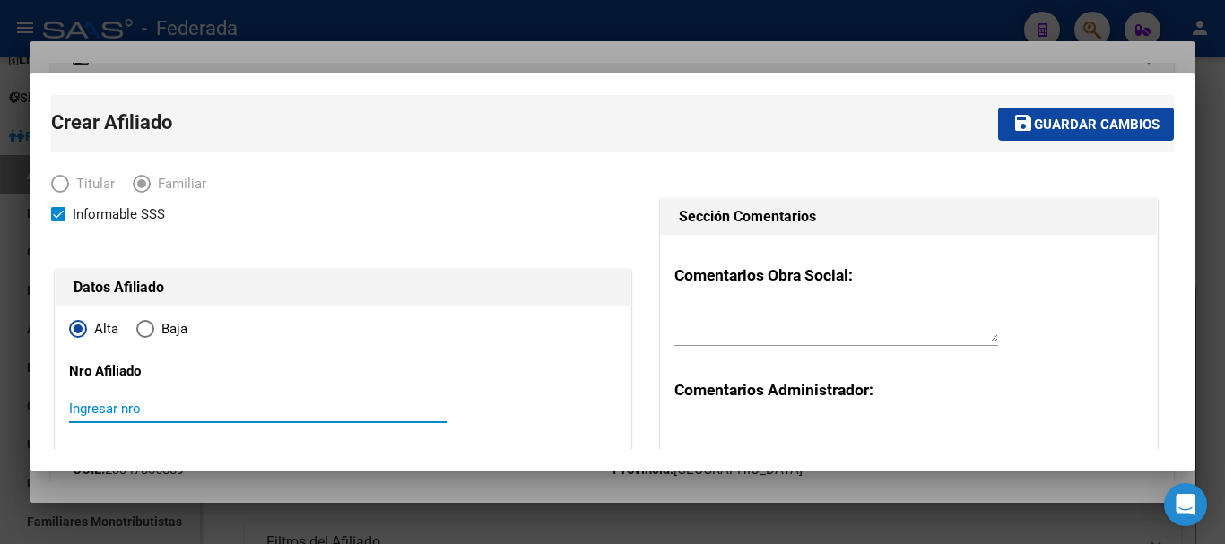
click at [159, 404] on input "Ingresar nro" at bounding box center [258, 409] width 379 height 16
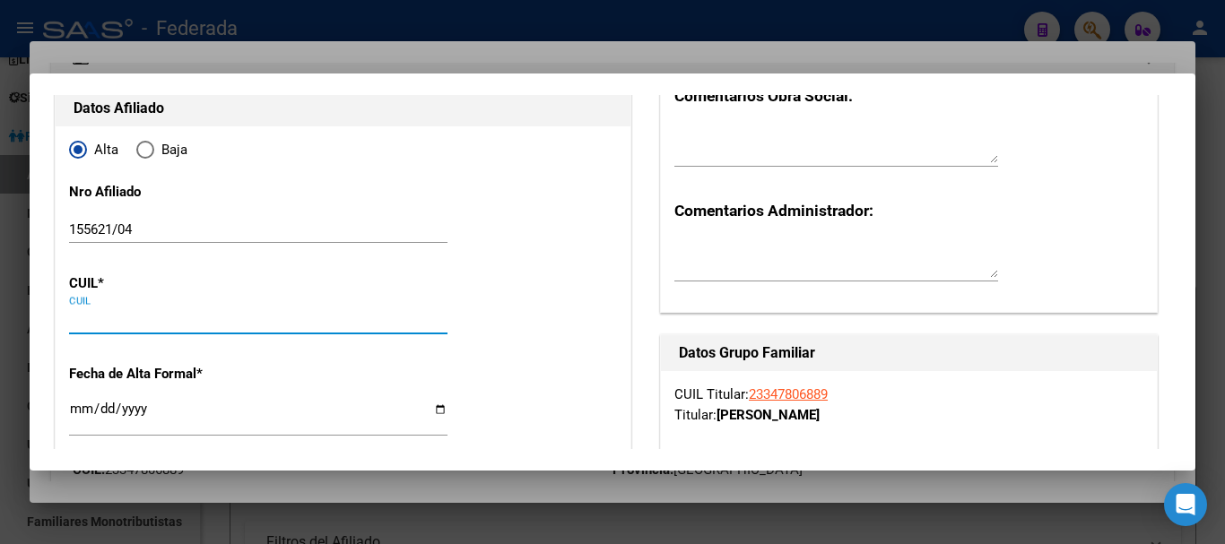
click at [88, 312] on input "CUIL" at bounding box center [258, 320] width 379 height 16
paste input "20-59652013-9"
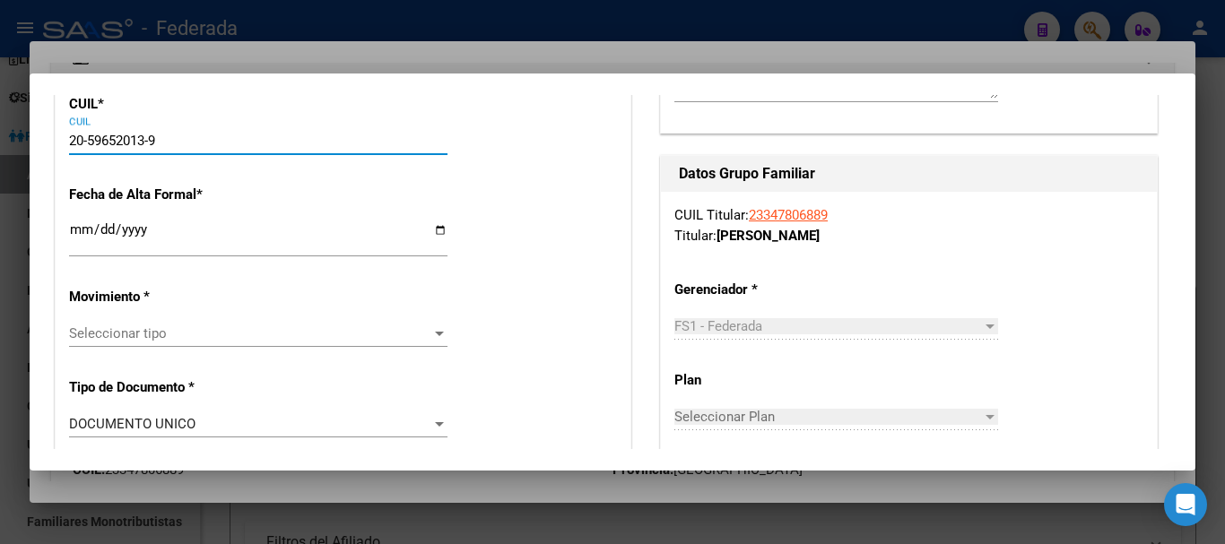
scroll to position [269, 0]
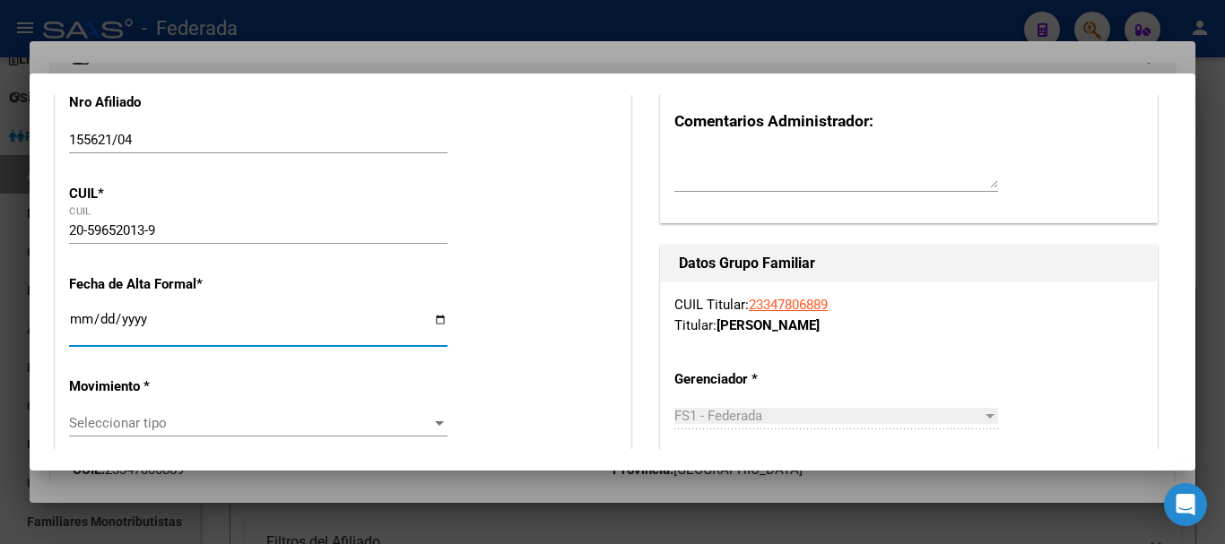
click at [70, 323] on input "Ingresar fecha" at bounding box center [258, 326] width 379 height 29
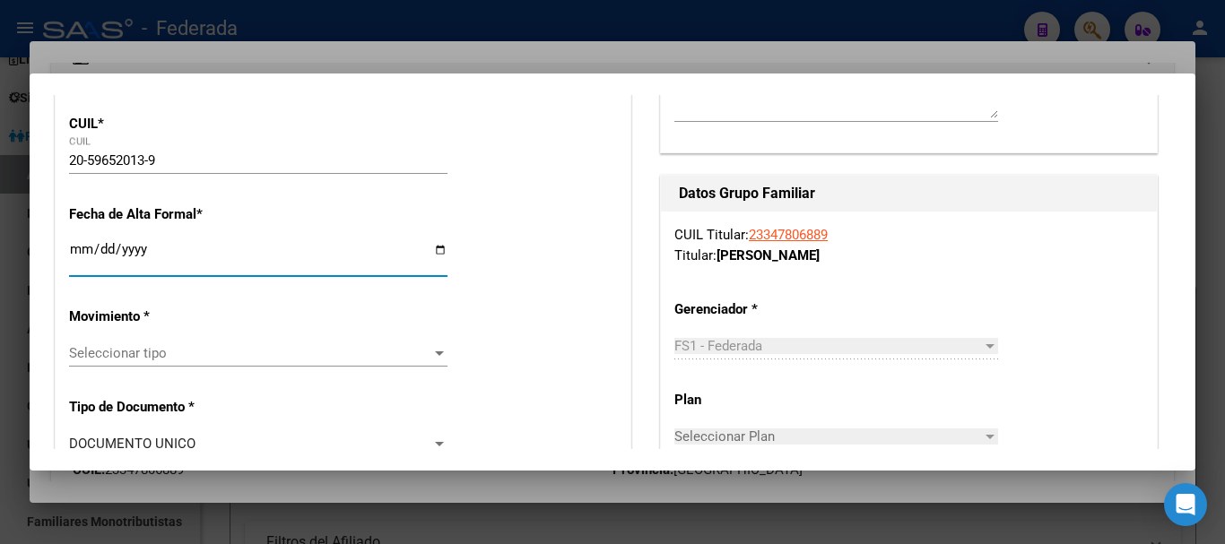
scroll to position [359, 0]
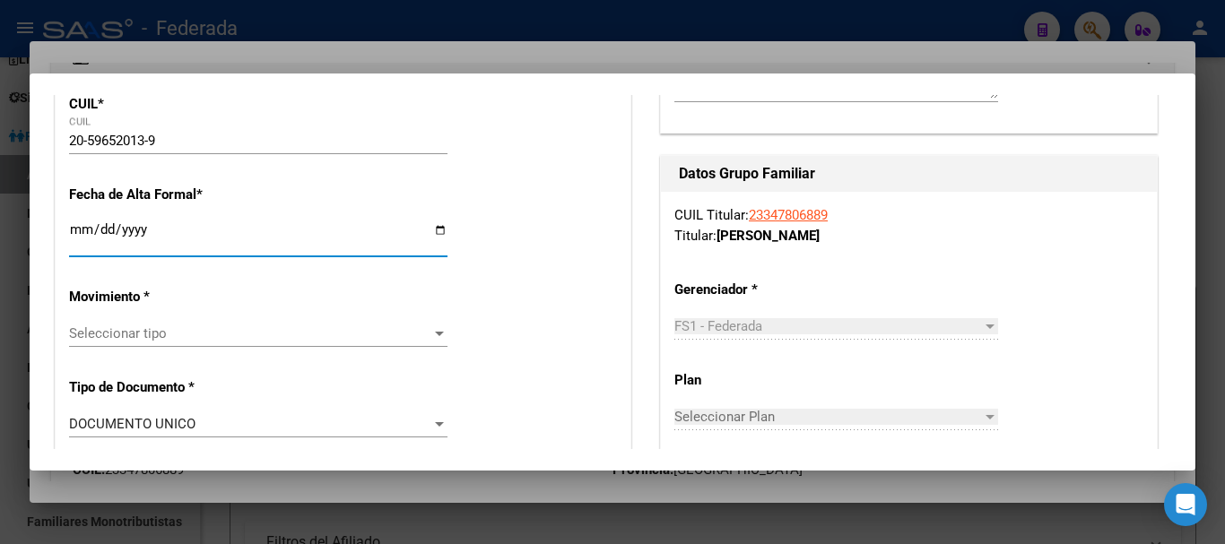
click at [158, 338] on span "Seleccionar tipo" at bounding box center [250, 334] width 362 height 16
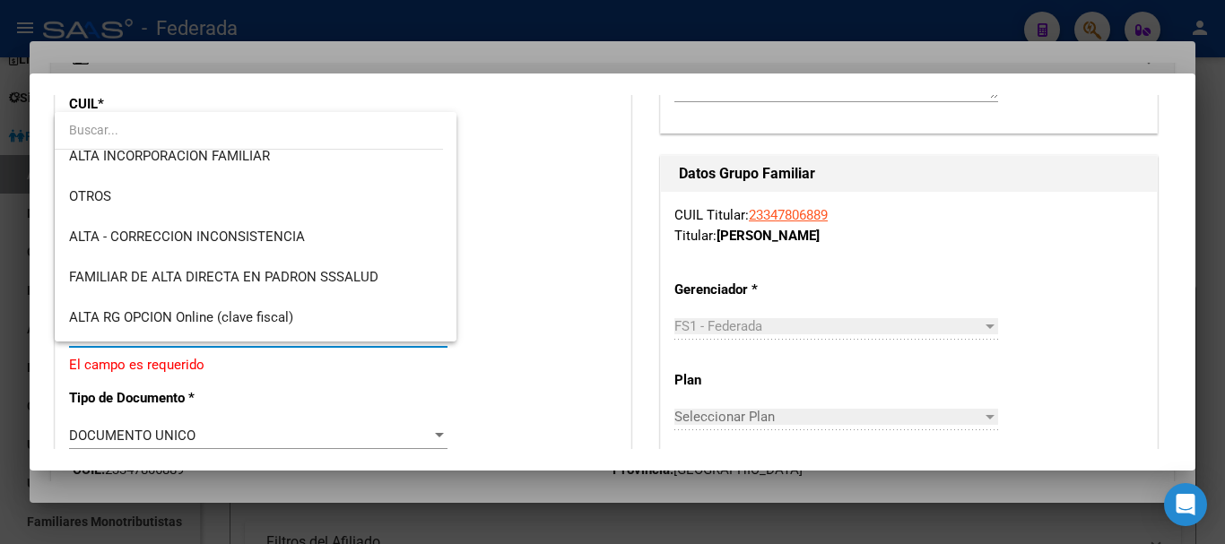
scroll to position [269, 0]
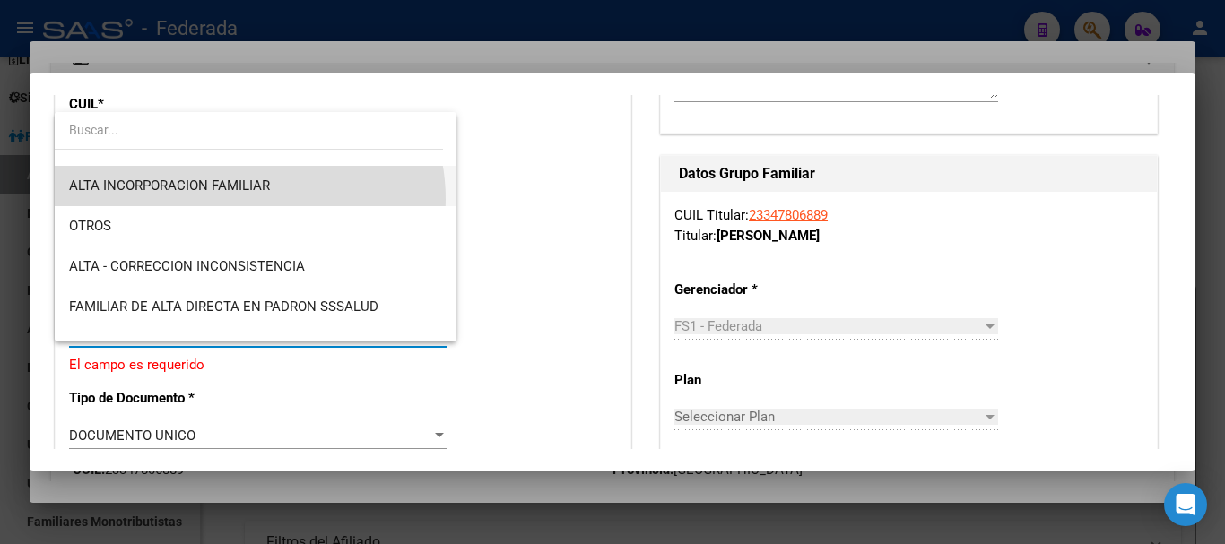
click at [248, 199] on span "ALTA INCORPORACION FAMILIAR" at bounding box center [255, 186] width 373 height 40
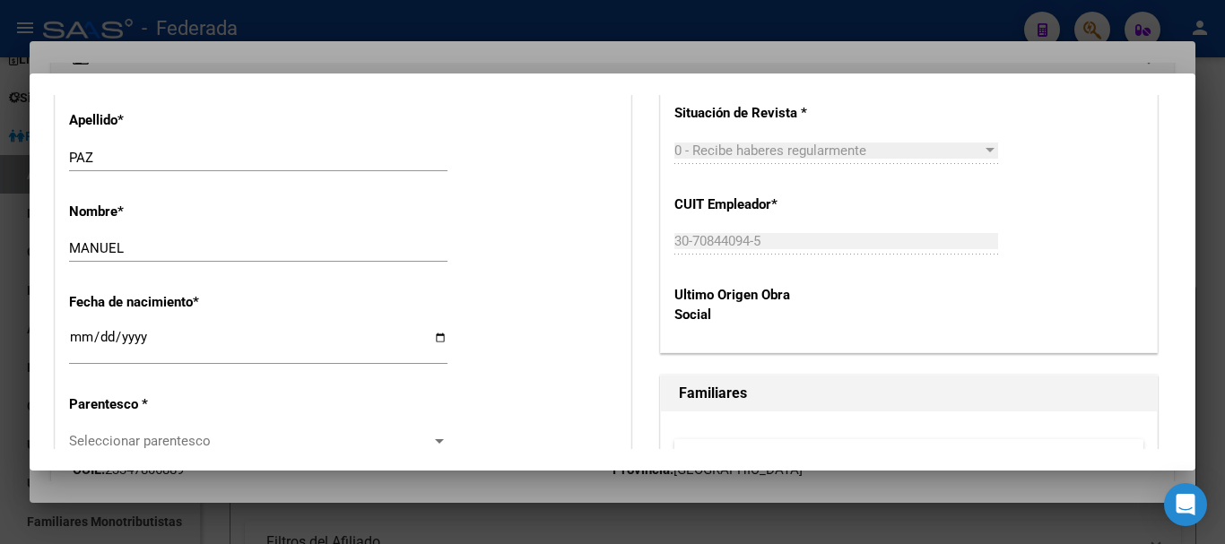
scroll to position [897, 0]
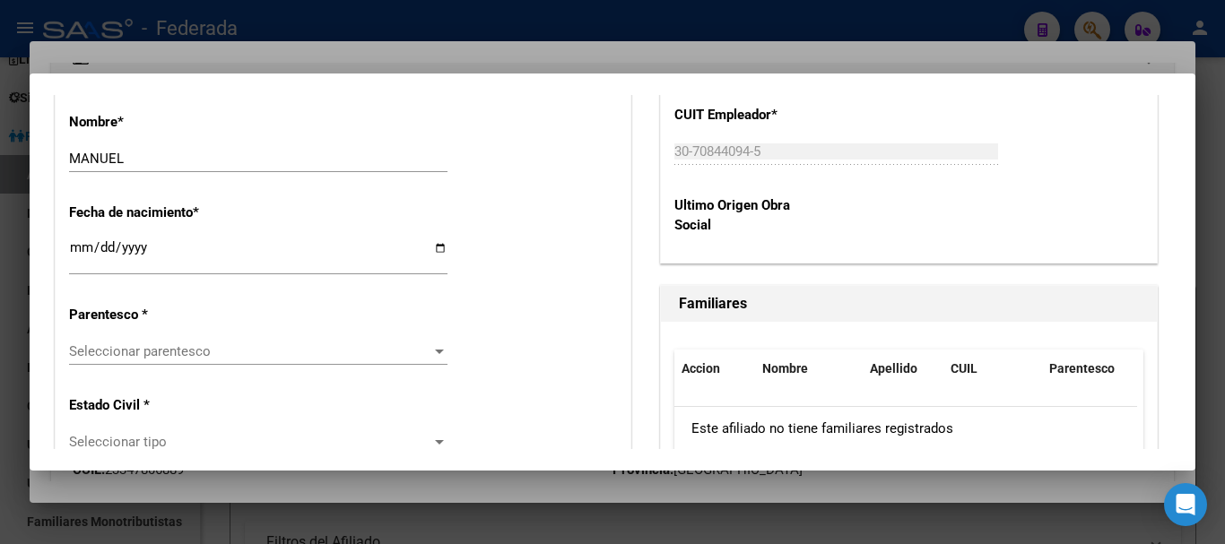
click at [184, 344] on span "Seleccionar parentesco" at bounding box center [250, 352] width 362 height 16
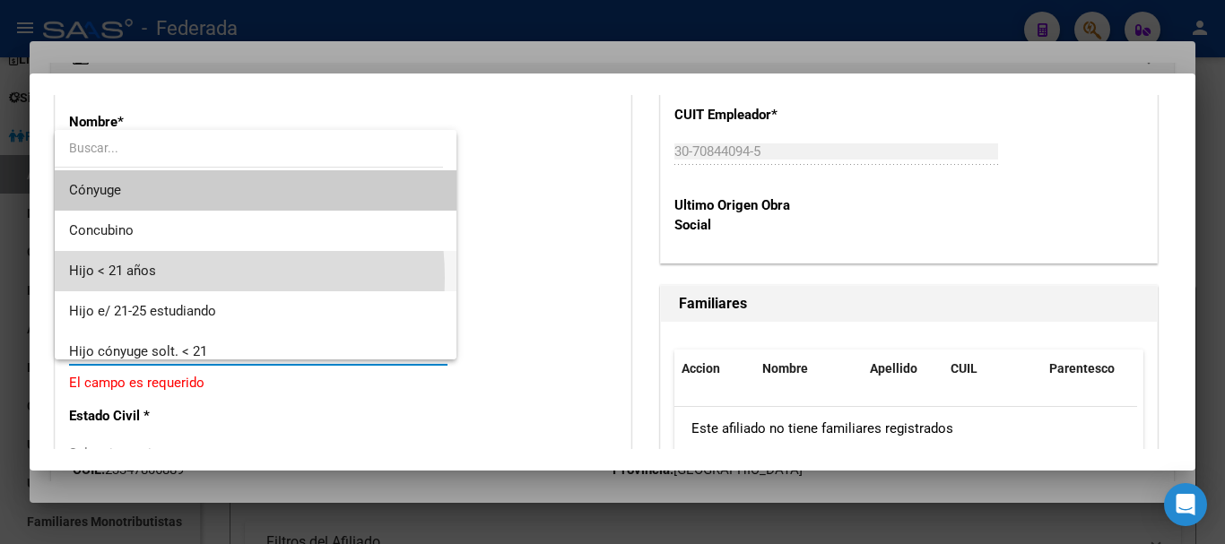
click at [154, 278] on span "Hijo < 21 años" at bounding box center [255, 271] width 373 height 40
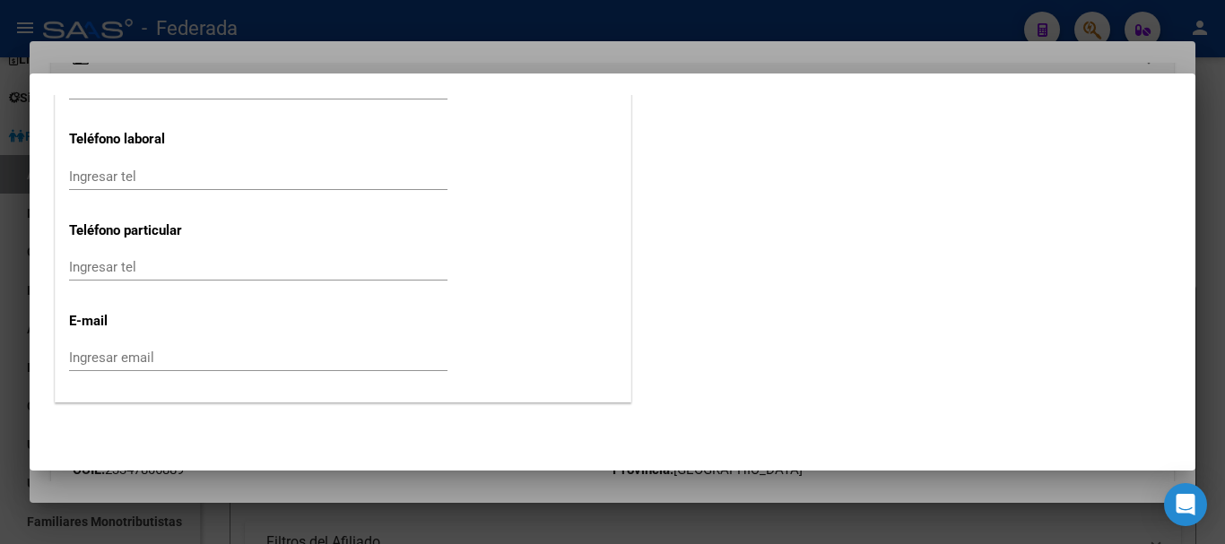
scroll to position [2112, 0]
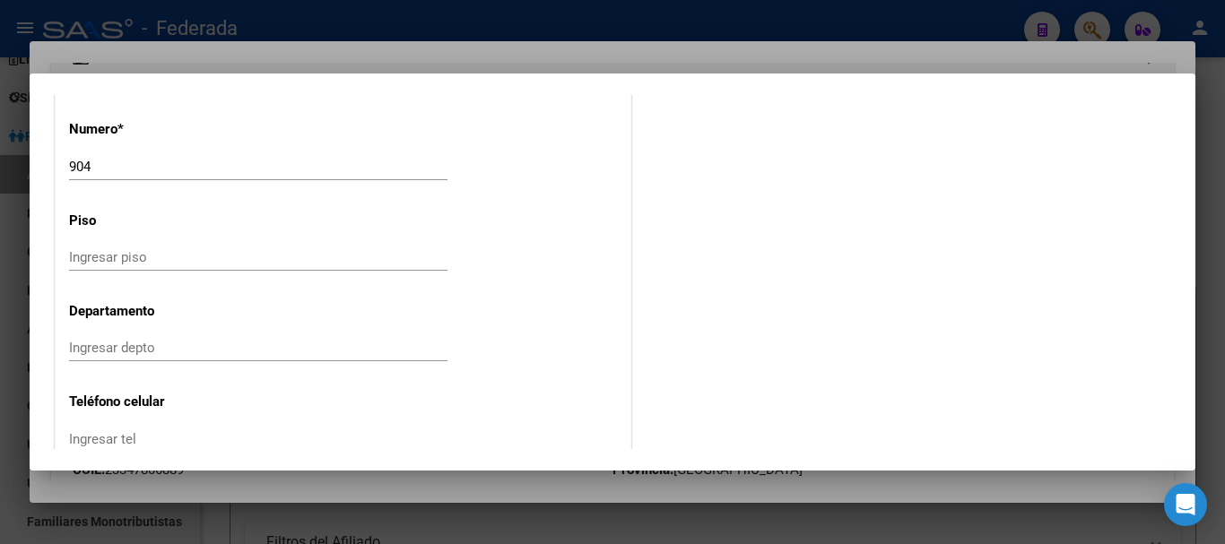
drag, startPoint x: 1196, startPoint y: 370, endPoint x: 1196, endPoint y: 359, distance: 11.7
click at [1196, 359] on div at bounding box center [612, 272] width 1225 height 544
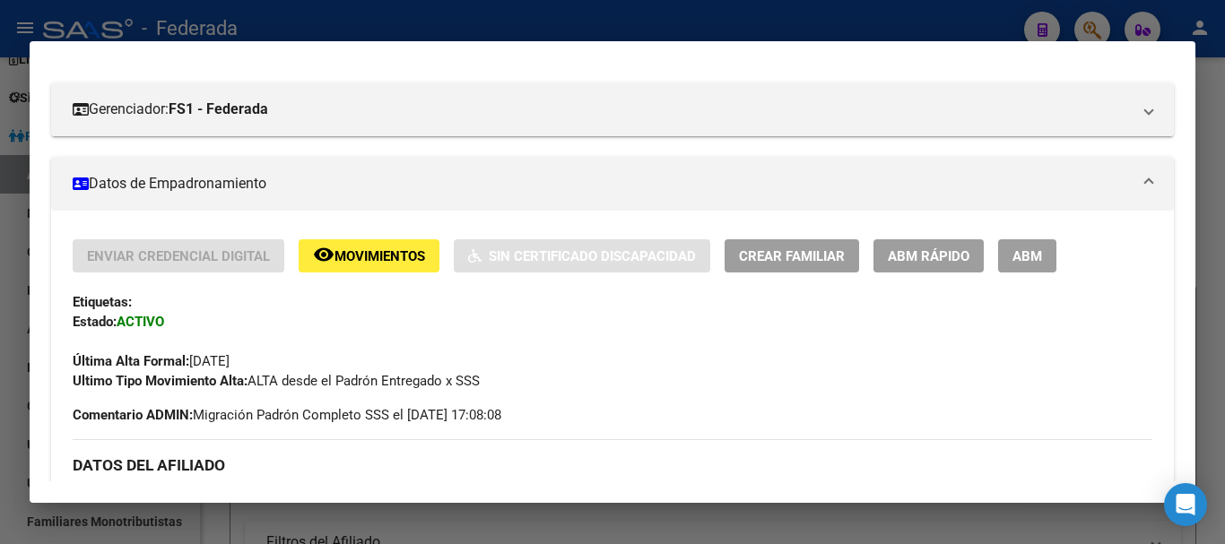
scroll to position [160, 0]
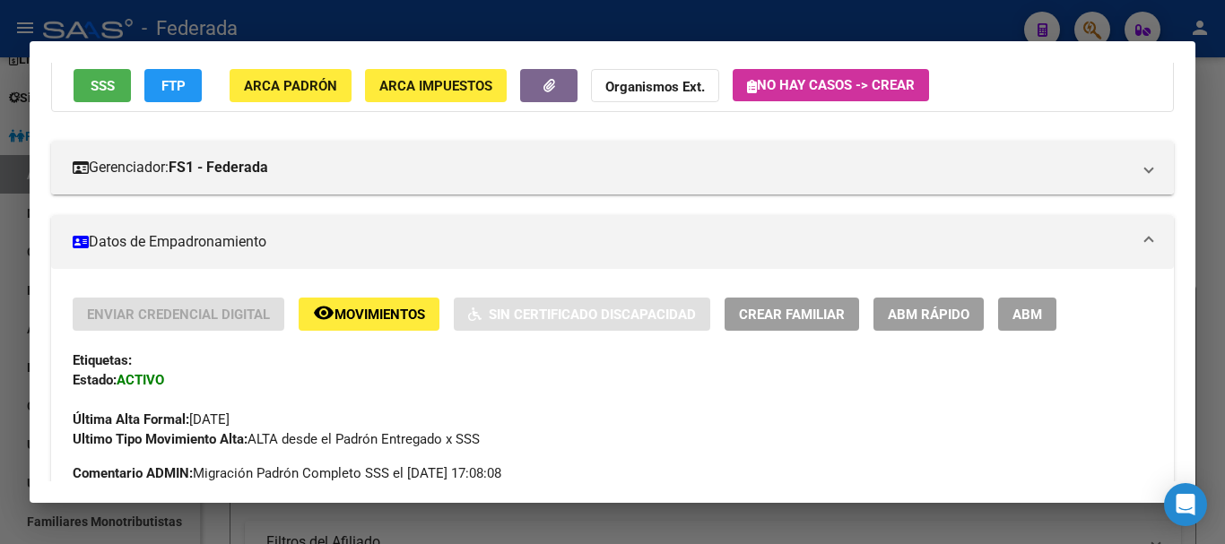
click at [828, 315] on span "Crear Familiar" at bounding box center [792, 315] width 106 height 16
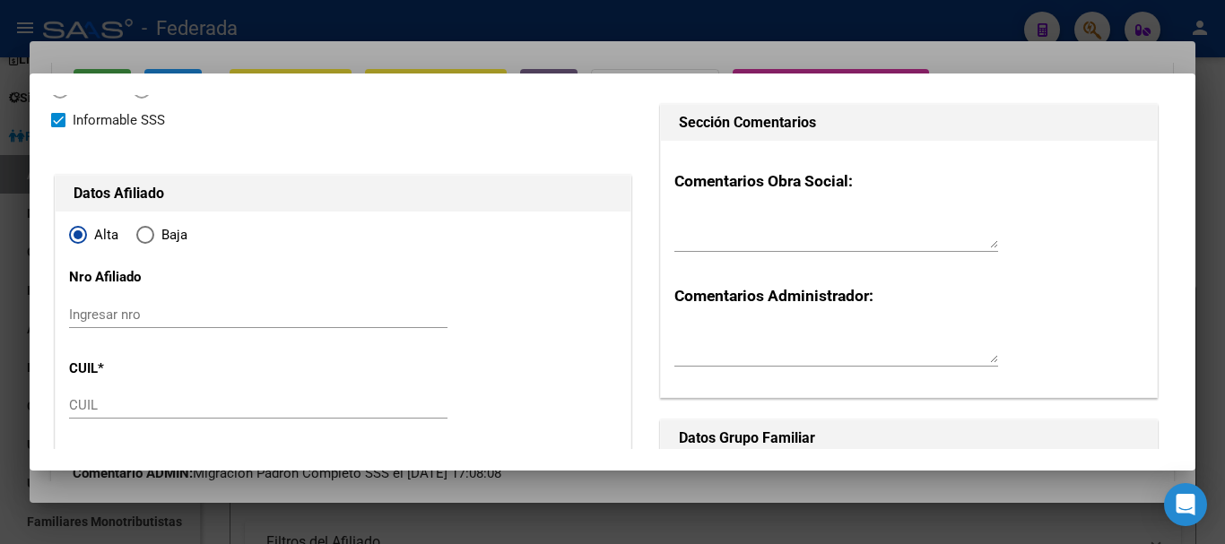
scroll to position [179, 0]
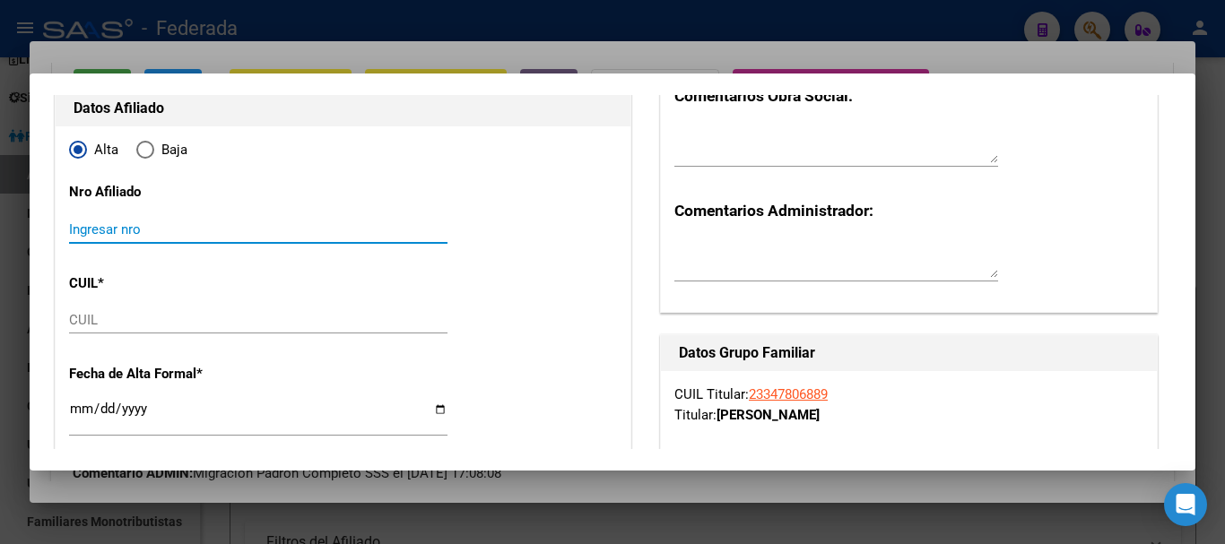
click at [153, 227] on input "Ingresar nro" at bounding box center [258, 230] width 379 height 16
click at [96, 313] on input "CUIL" at bounding box center [258, 320] width 379 height 16
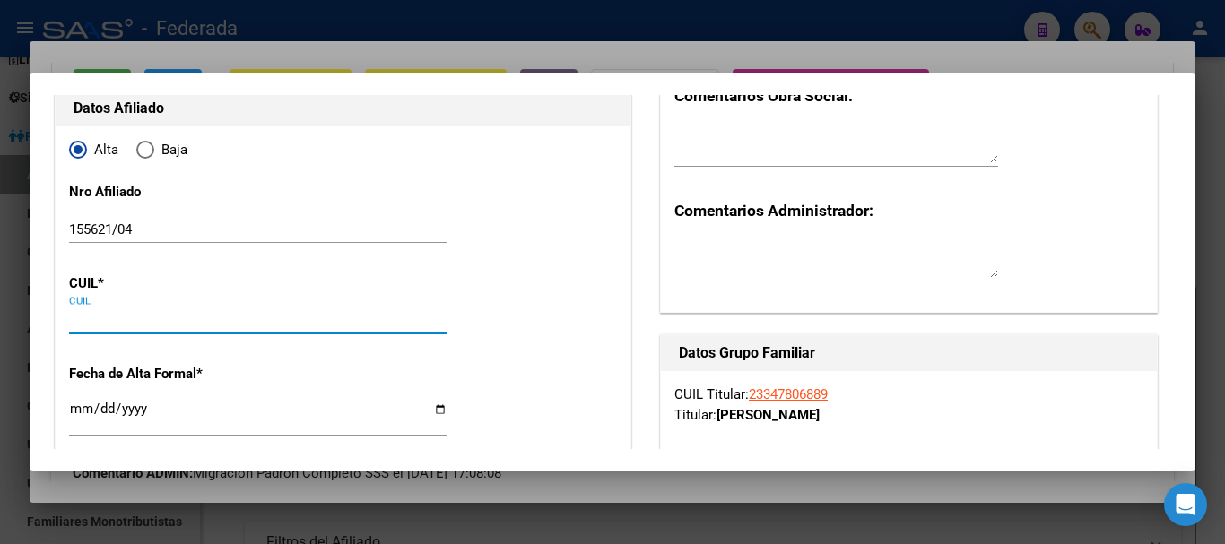
paste input "20-59652013-9"
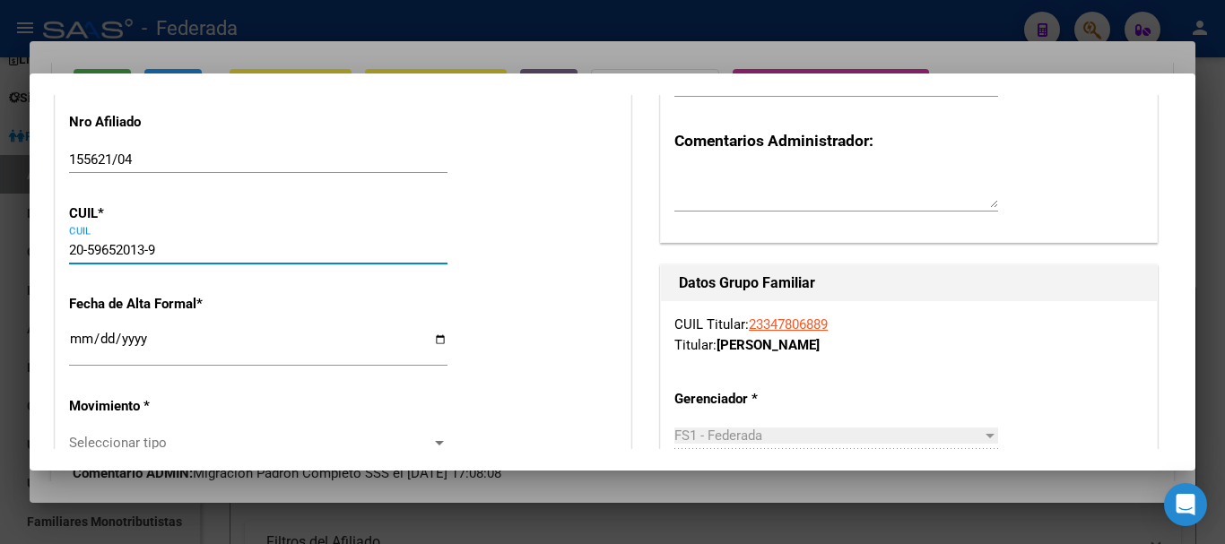
scroll to position [269, 0]
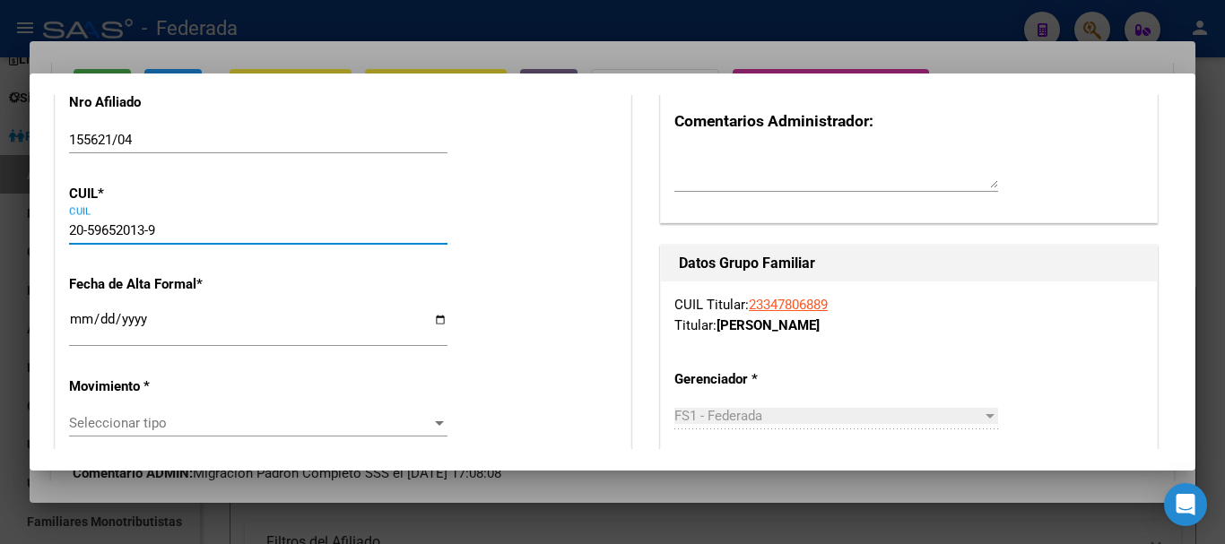
click at [80, 321] on input "Ingresar fecha" at bounding box center [258, 326] width 379 height 29
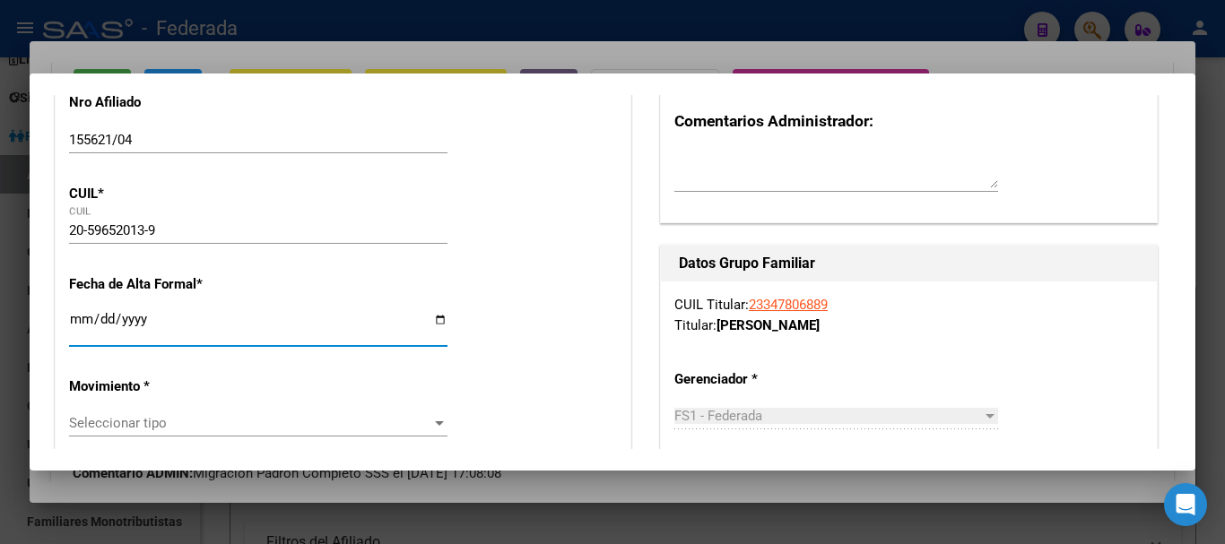
click at [135, 413] on div "Seleccionar tipo Seleccionar tipo" at bounding box center [258, 423] width 379 height 27
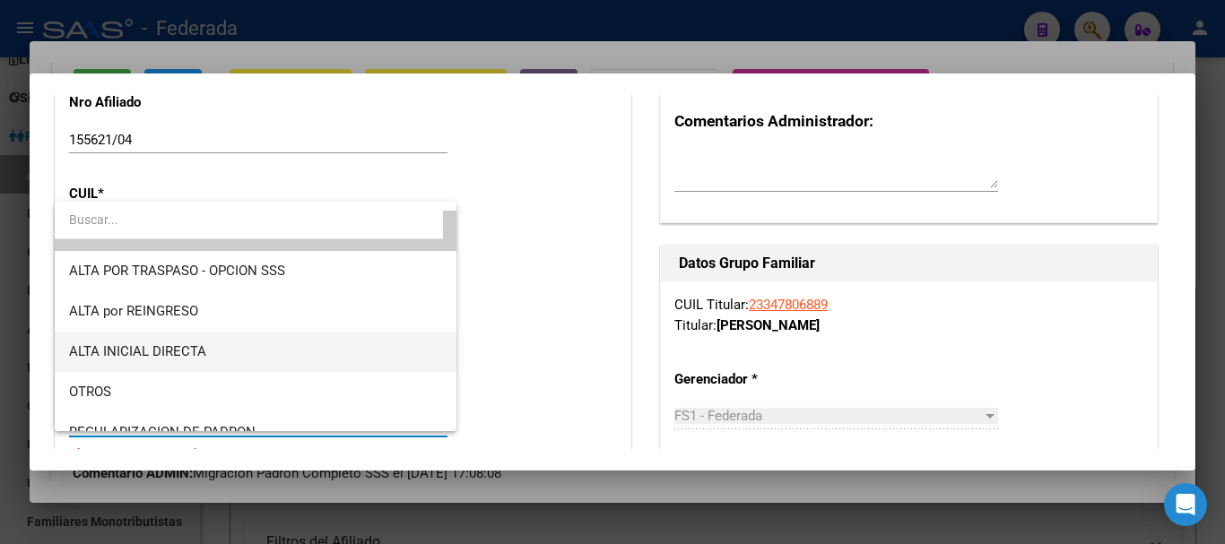
scroll to position [0, 0]
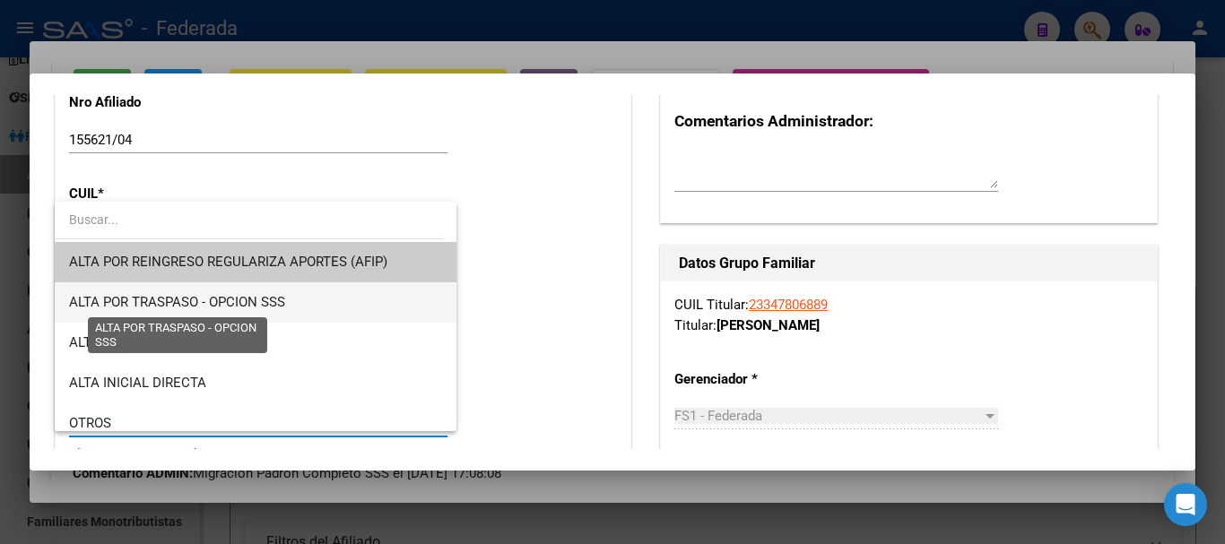
click at [219, 306] on span "ALTA POR TRASPASO - OPCION SSS" at bounding box center [177, 302] width 216 height 16
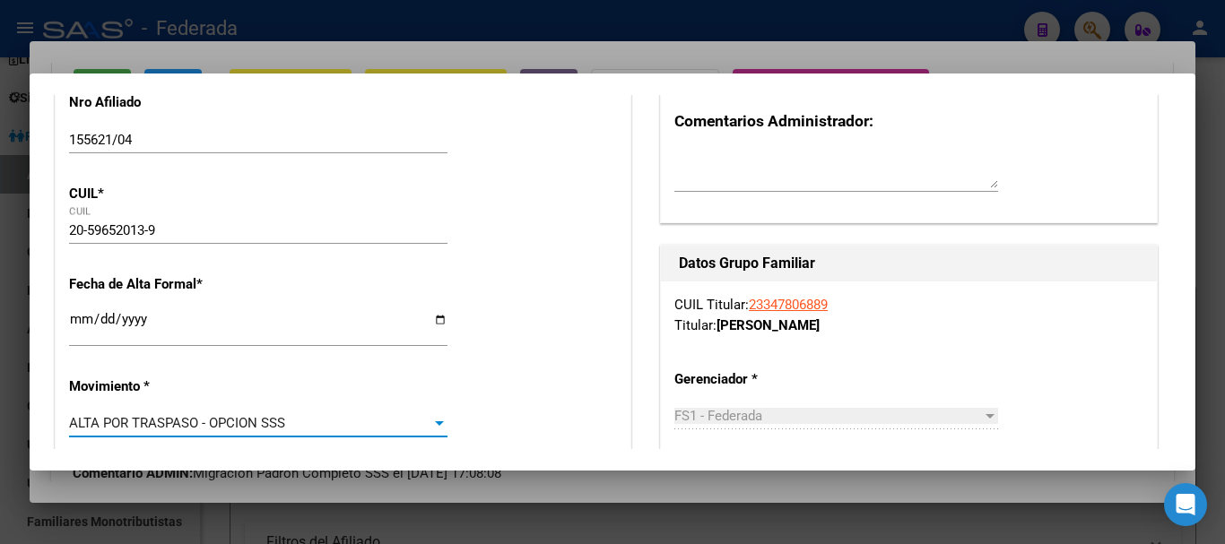
click at [161, 424] on span "ALTA POR TRASPASO - OPCION SSS" at bounding box center [177, 423] width 216 height 16
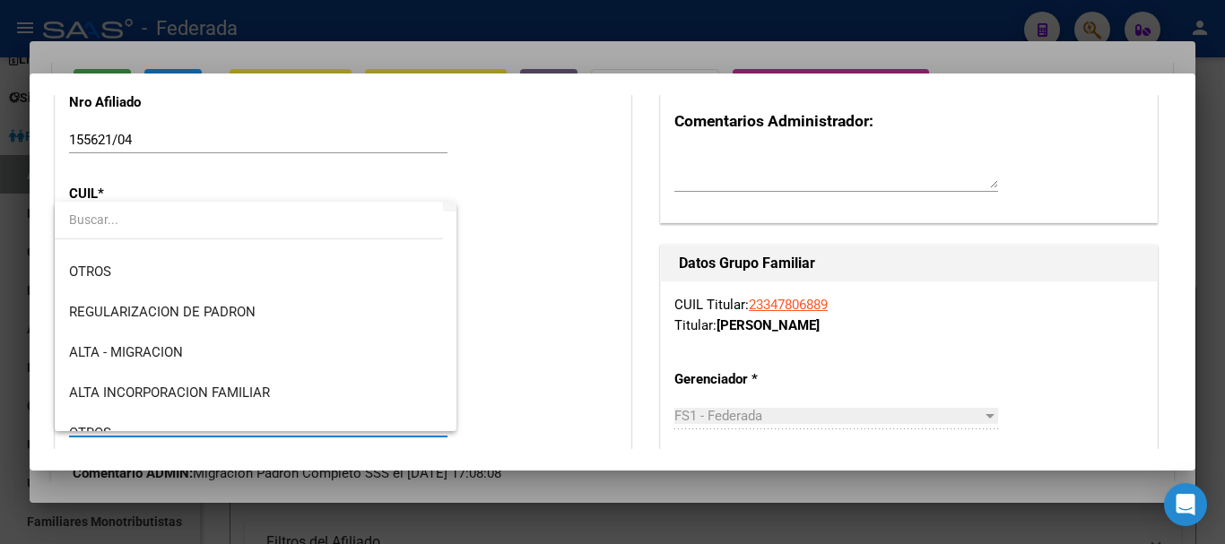
scroll to position [179, 0]
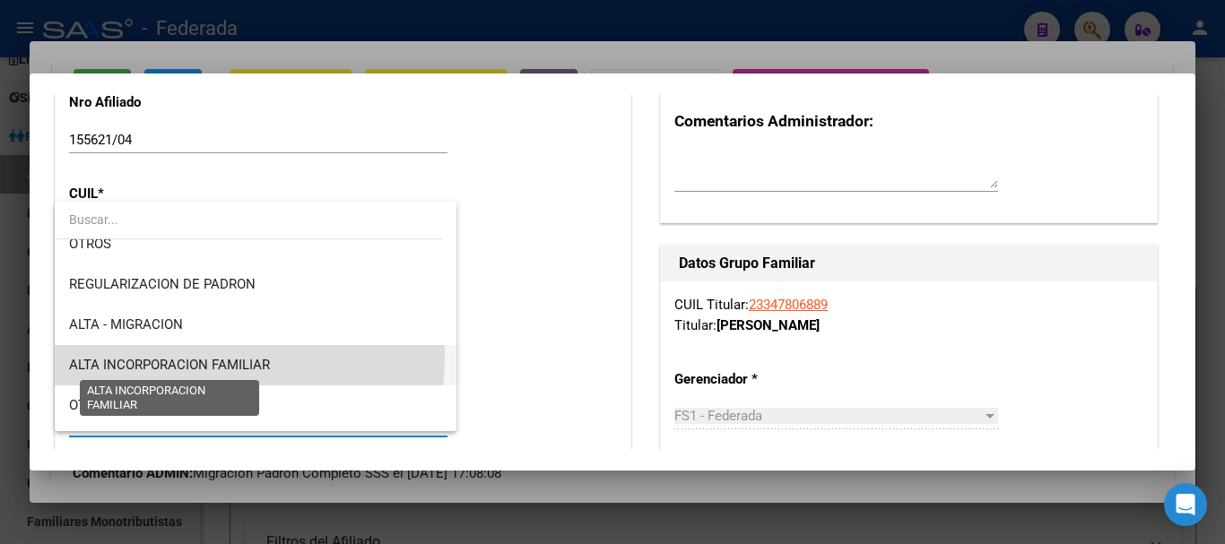
click at [212, 357] on span "ALTA INCORPORACION FAMILIAR" at bounding box center [169, 365] width 201 height 16
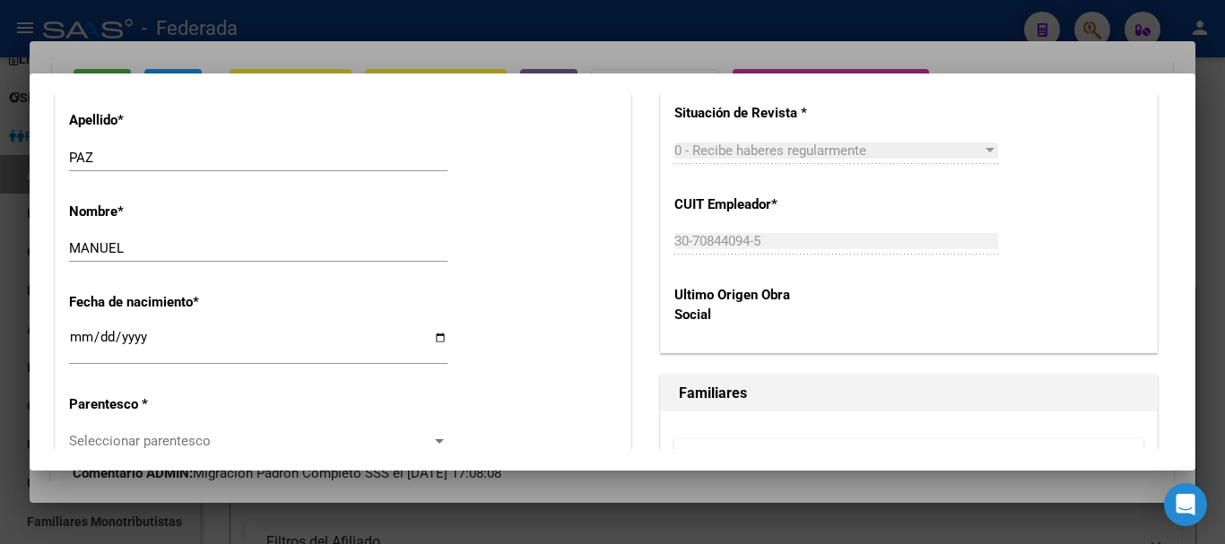
scroll to position [897, 0]
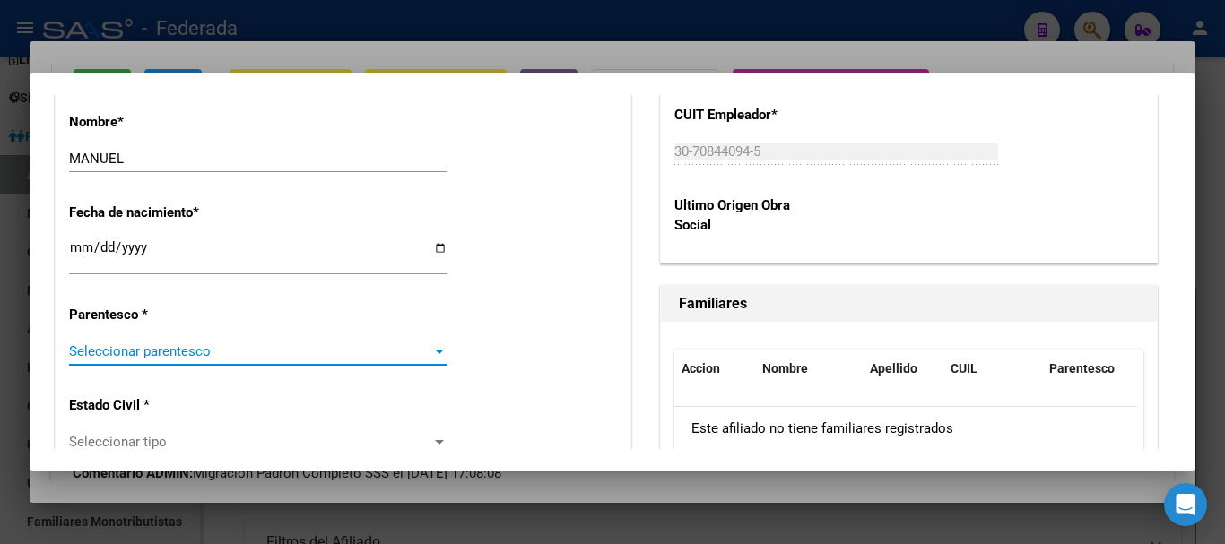
click at [198, 349] on span "Seleccionar parentesco" at bounding box center [250, 352] width 362 height 16
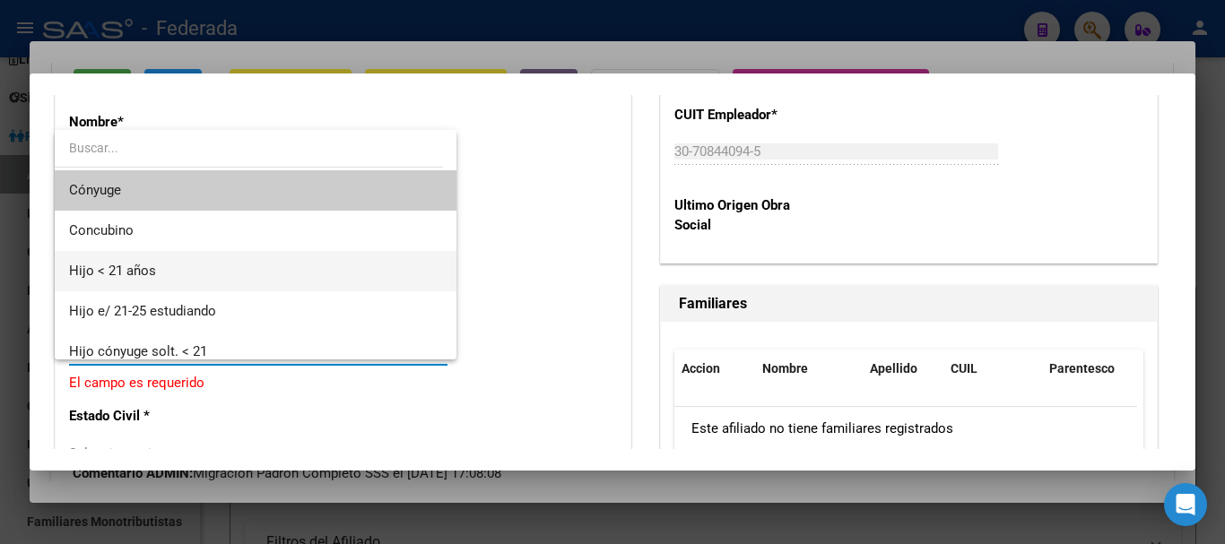
click at [161, 277] on span "Hijo < 21 años" at bounding box center [255, 271] width 373 height 40
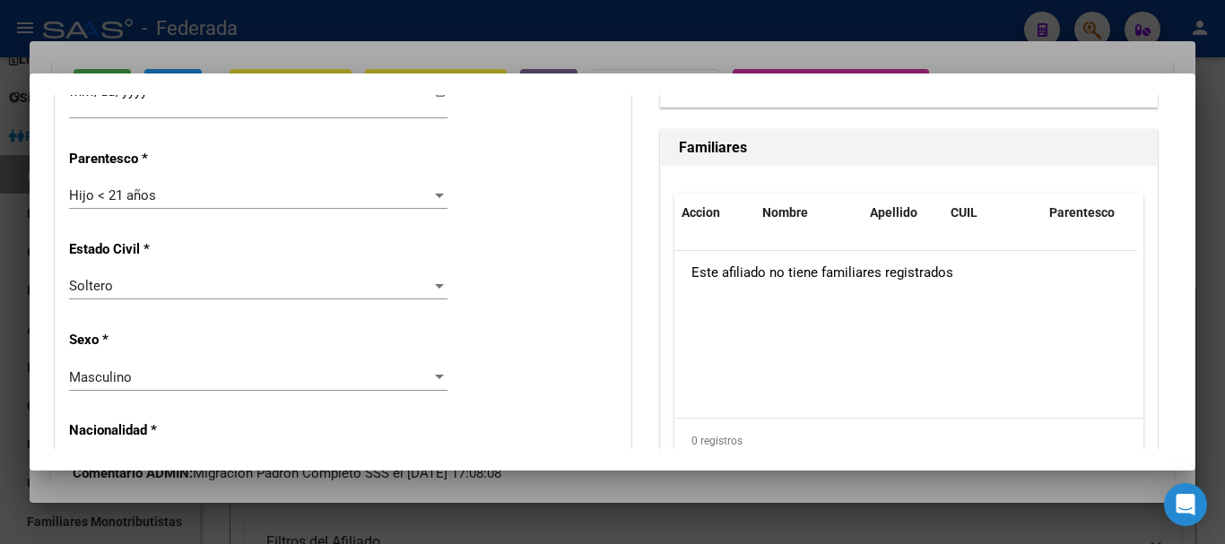
scroll to position [0, 0]
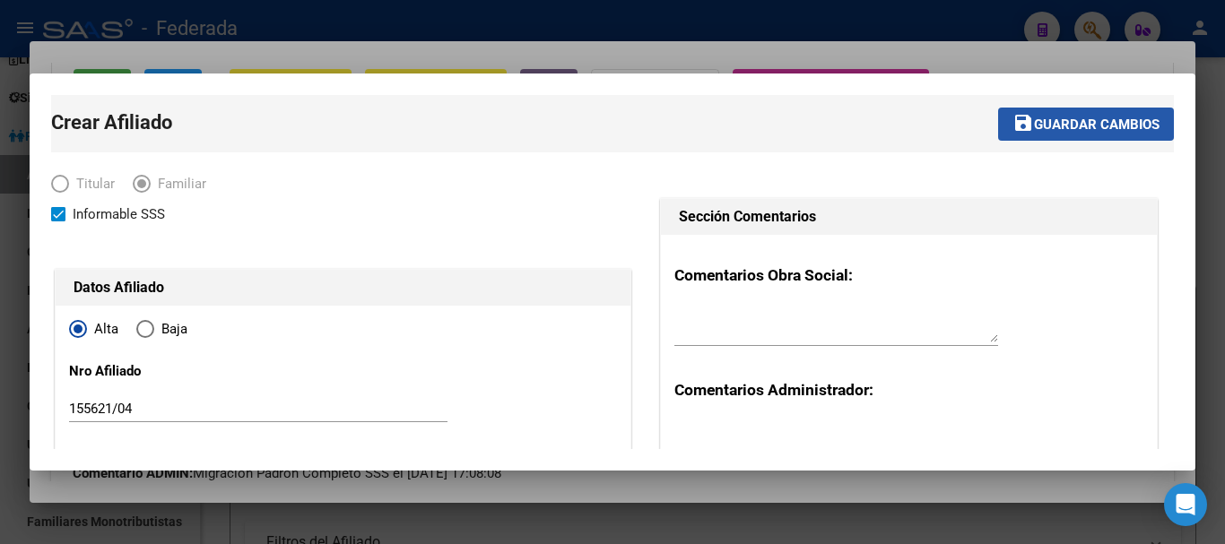
click at [1034, 121] on span "Guardar cambios" at bounding box center [1097, 125] width 126 height 16
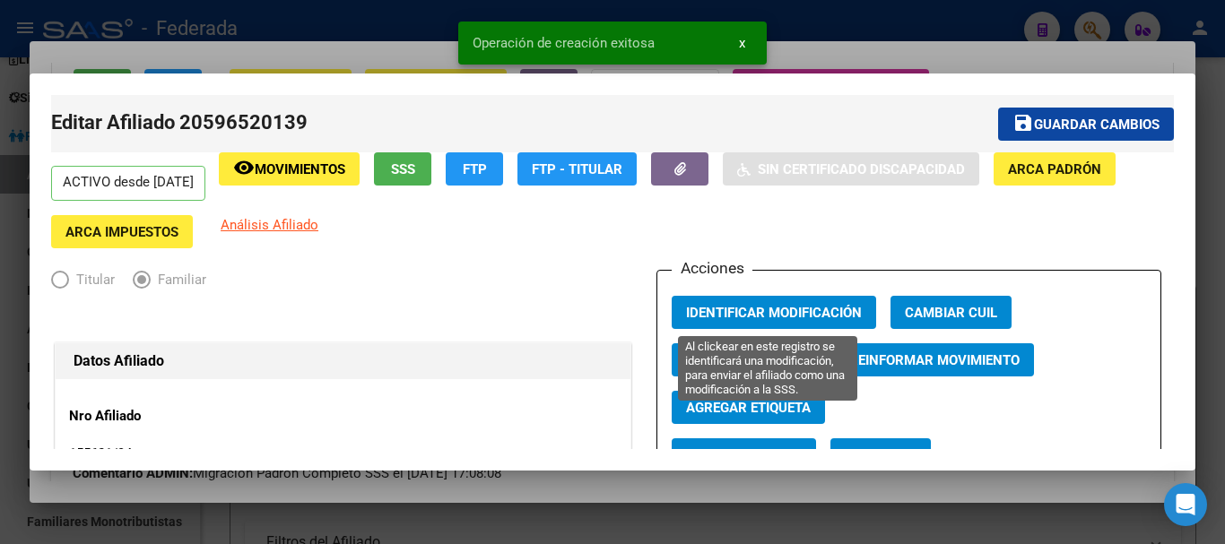
click at [796, 304] on span "Identificar Modificación" at bounding box center [774, 312] width 176 height 16
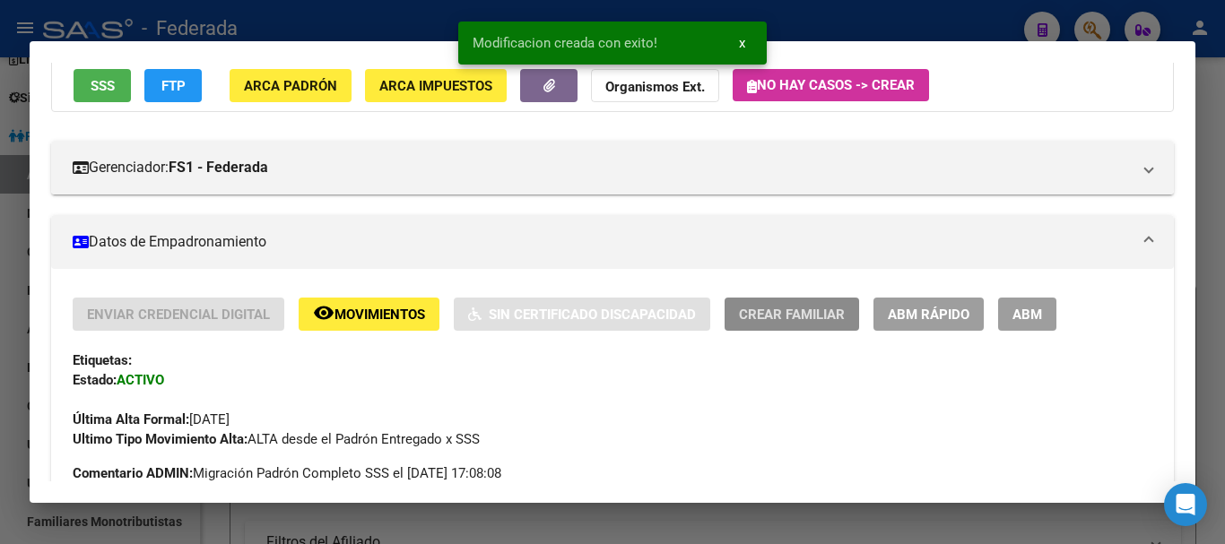
click at [770, 311] on span "Crear Familiar" at bounding box center [792, 315] width 106 height 16
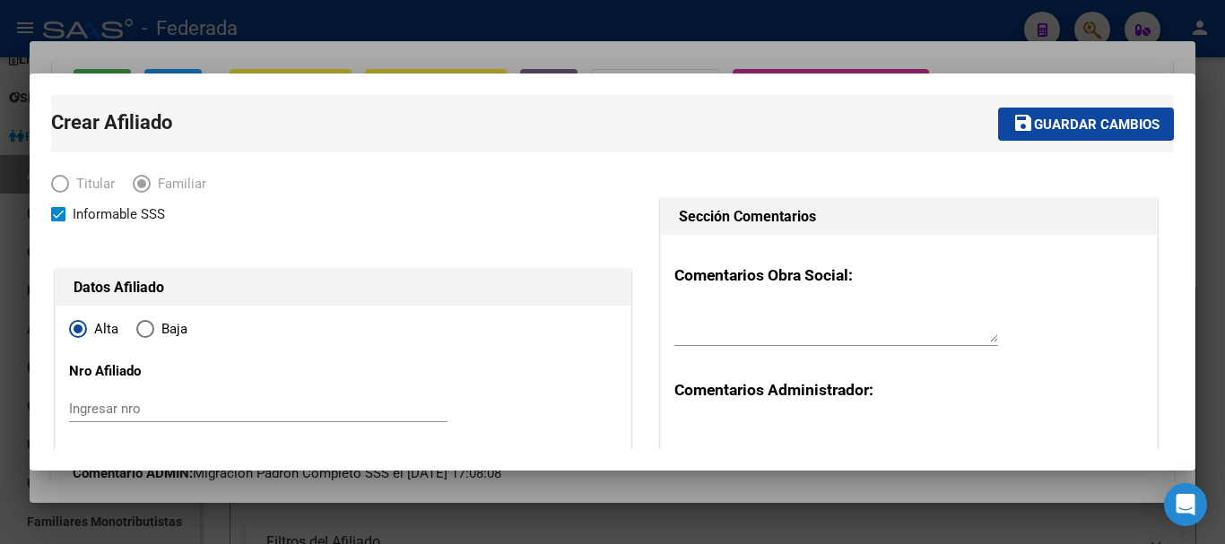
click at [132, 404] on input "Ingresar nro" at bounding box center [258, 409] width 379 height 16
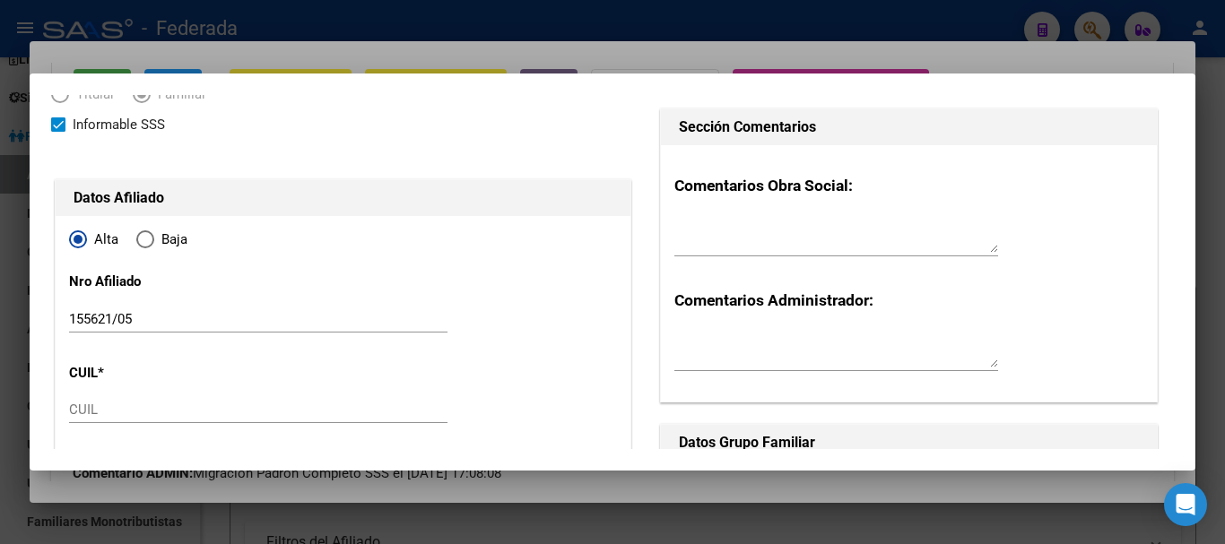
scroll to position [179, 0]
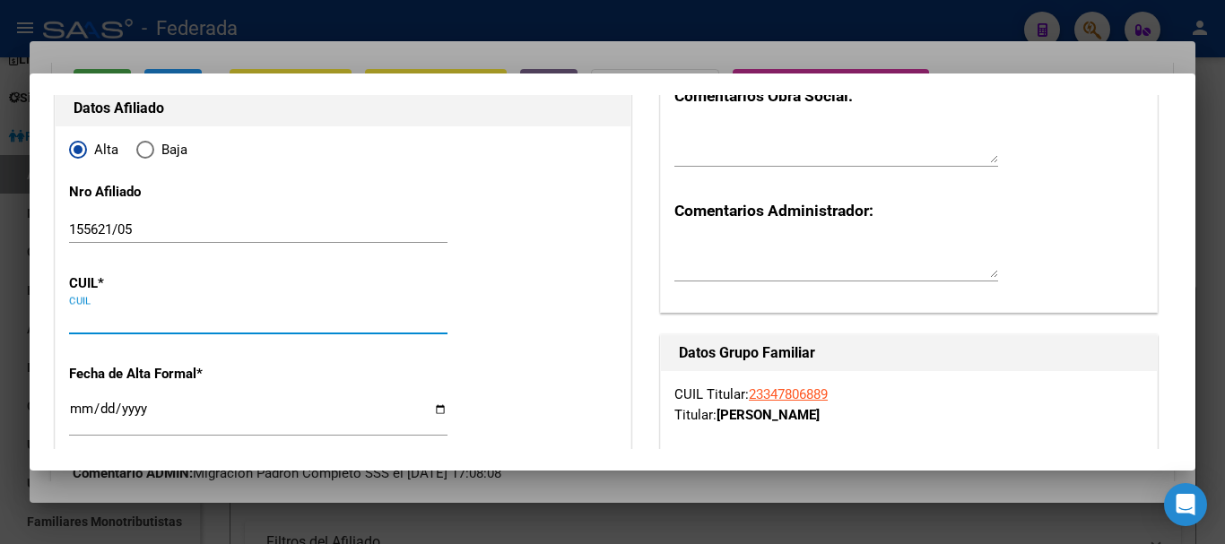
click at [77, 326] on input "CUIL" at bounding box center [258, 320] width 379 height 16
paste input "20-70599890-7"
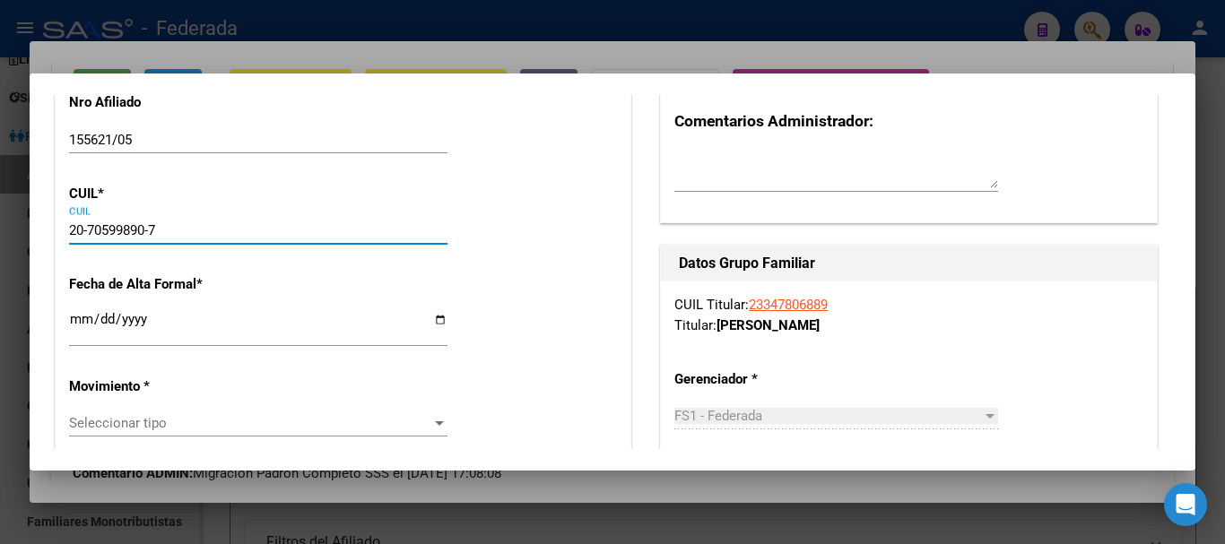
scroll to position [359, 0]
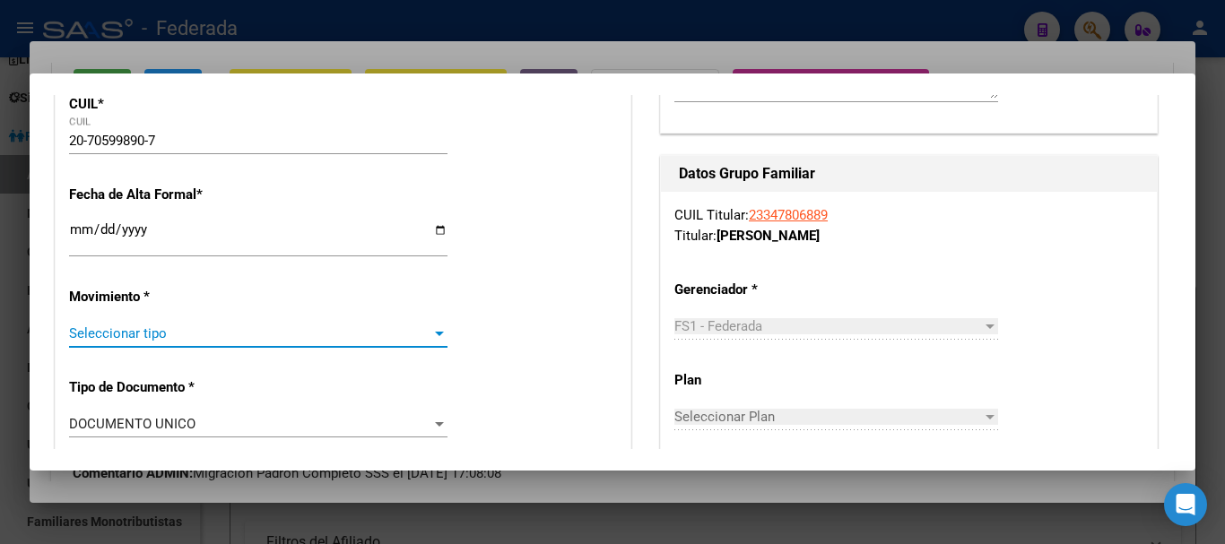
click at [141, 336] on span "Seleccionar tipo" at bounding box center [250, 334] width 362 height 16
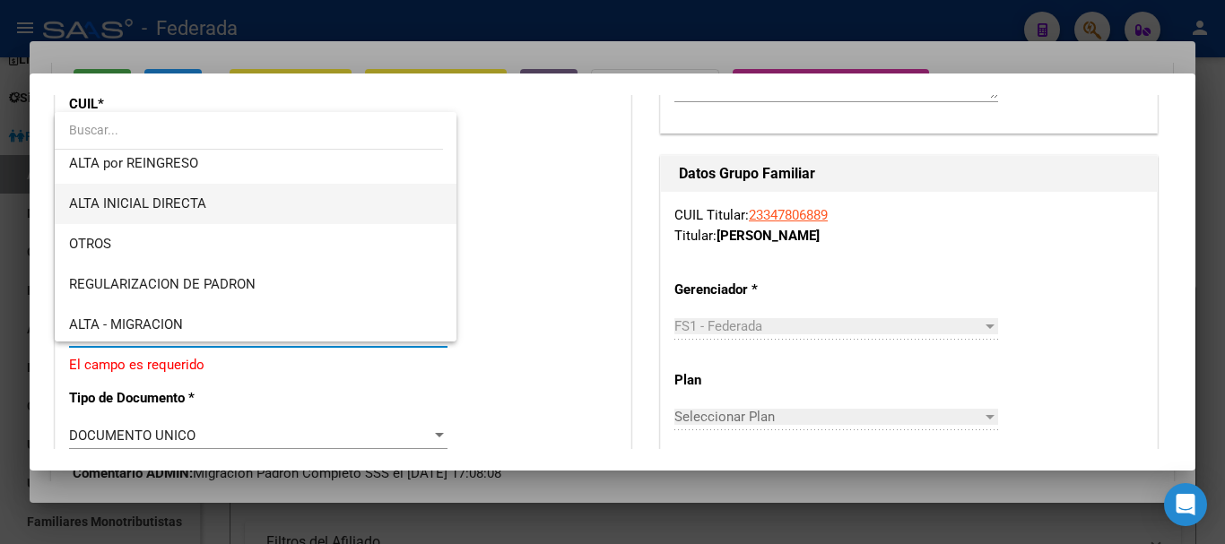
scroll to position [179, 0]
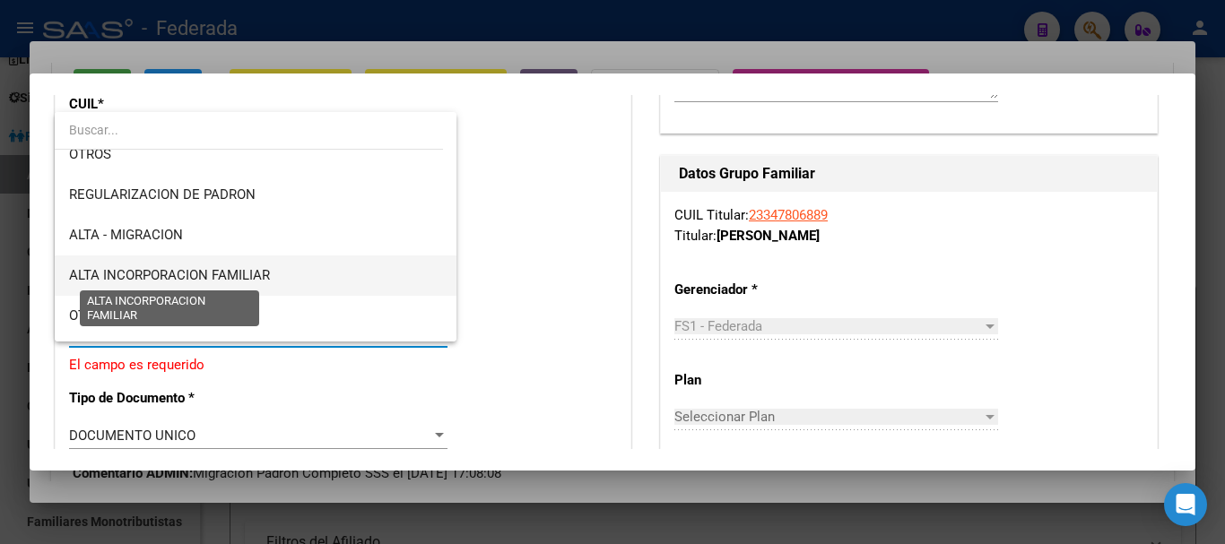
click at [204, 274] on span "ALTA INCORPORACION FAMILIAR" at bounding box center [169, 275] width 201 height 16
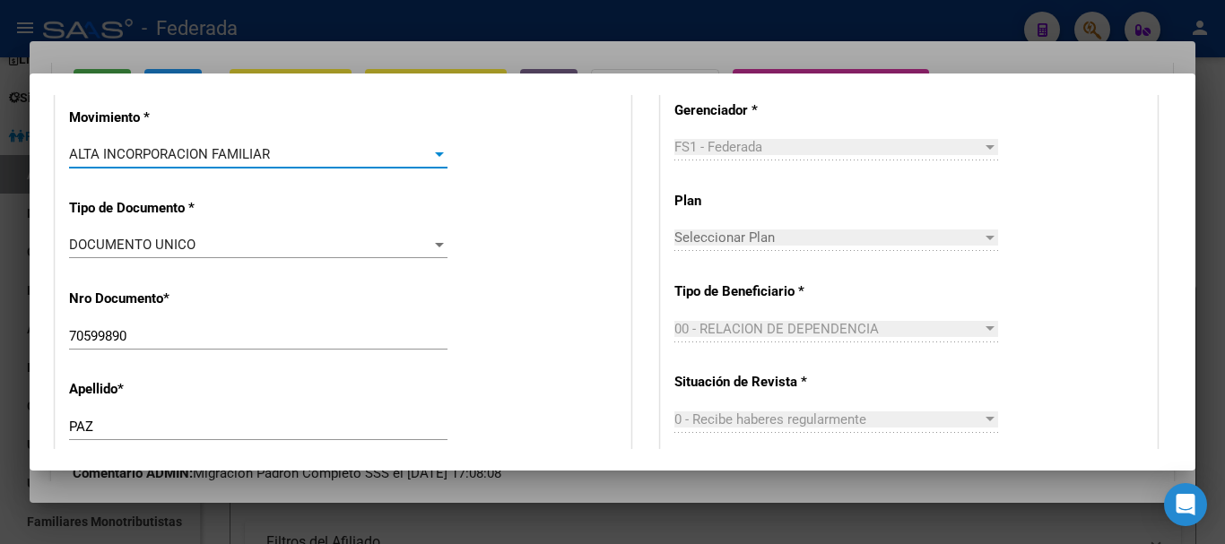
scroll to position [448, 0]
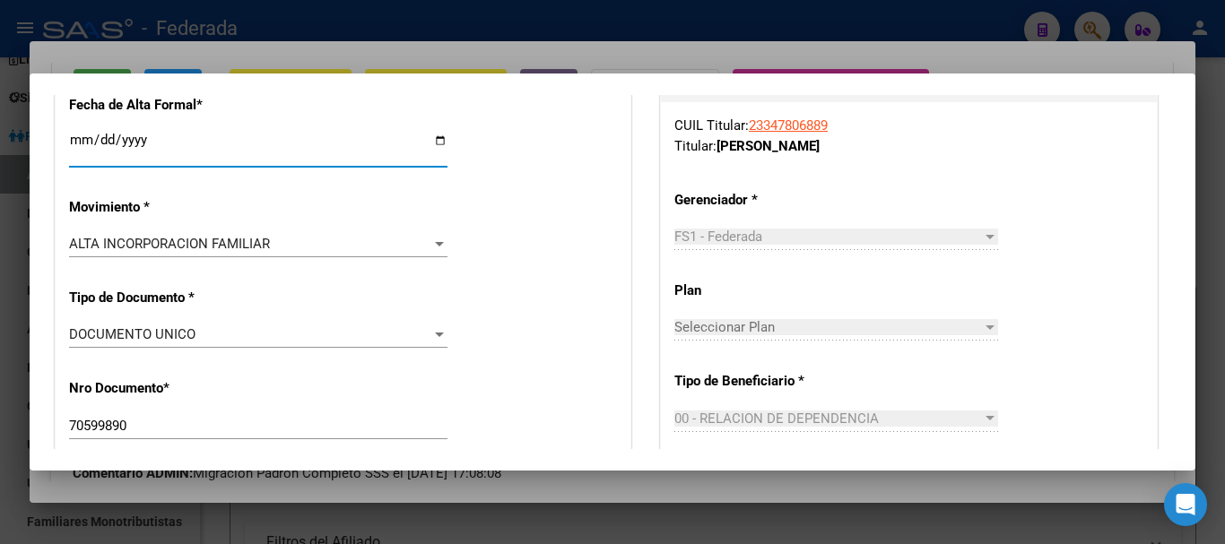
click at [78, 144] on input "Ingresar fecha" at bounding box center [258, 147] width 379 height 29
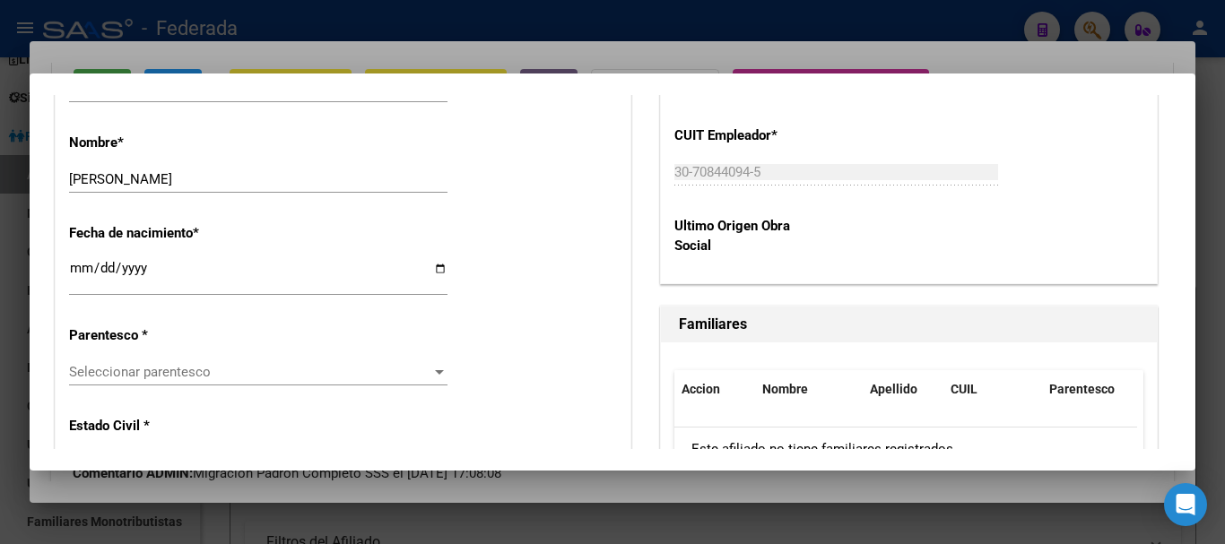
scroll to position [897, 0]
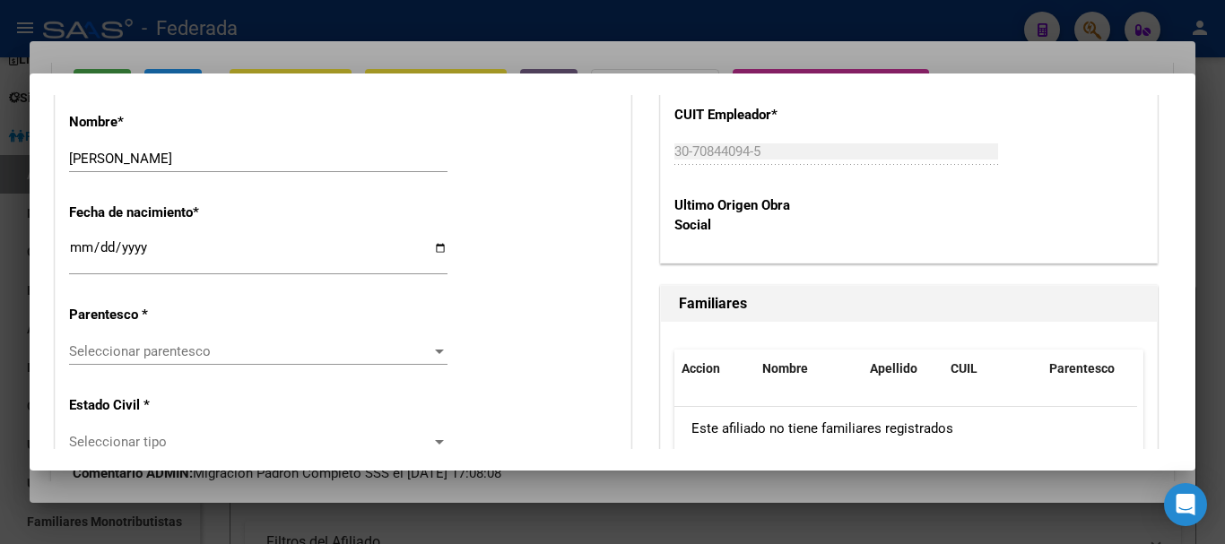
click at [161, 340] on div "Seleccionar parentesco Seleccionar parentesco" at bounding box center [258, 351] width 379 height 27
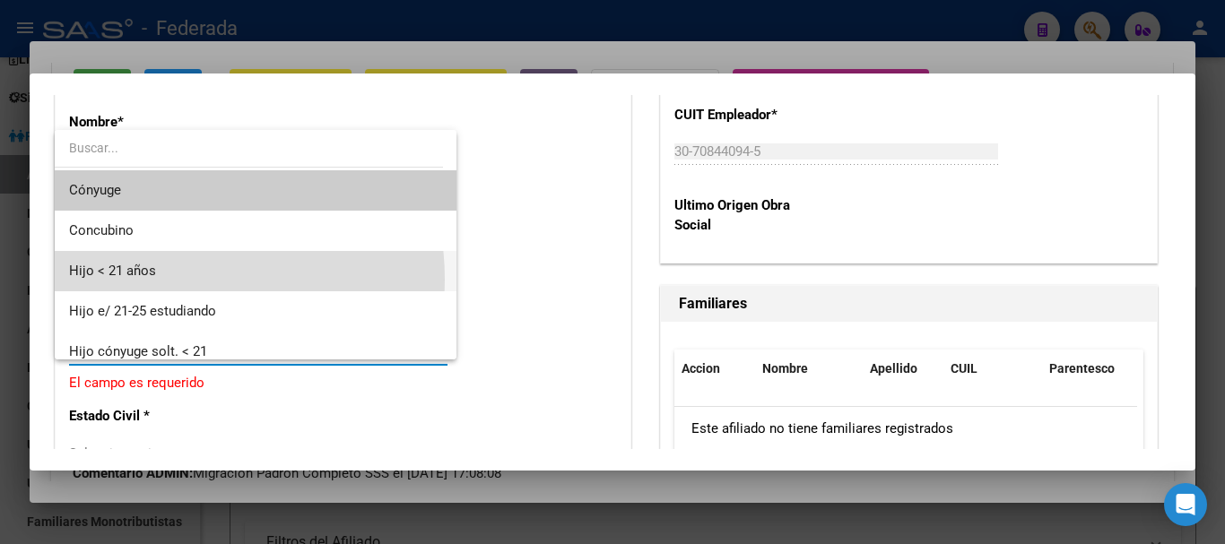
click at [151, 280] on span "Hijo < 21 años" at bounding box center [255, 271] width 373 height 40
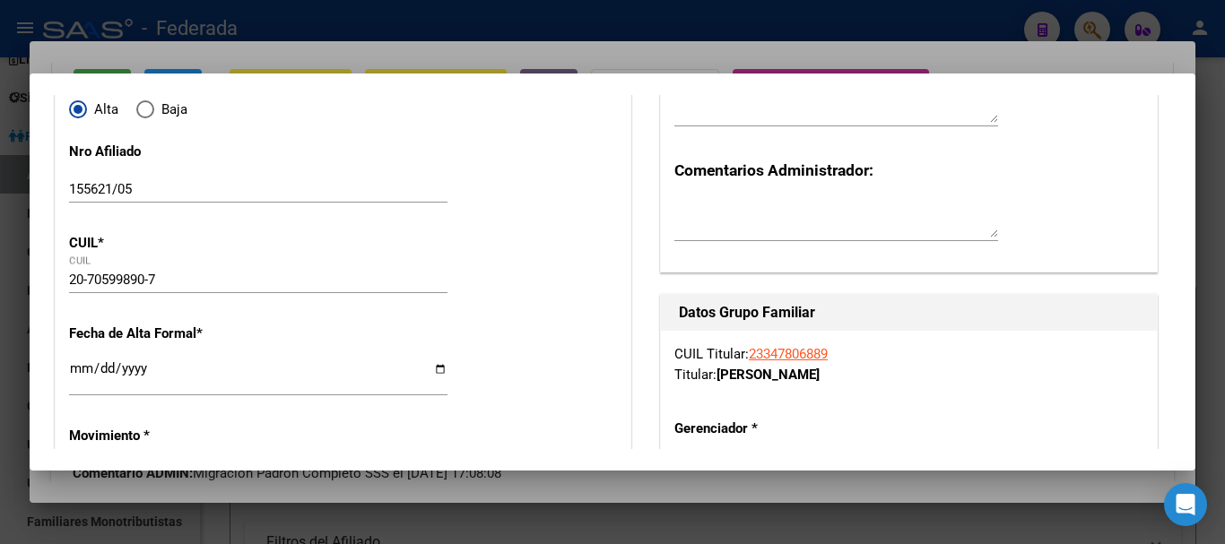
scroll to position [0, 0]
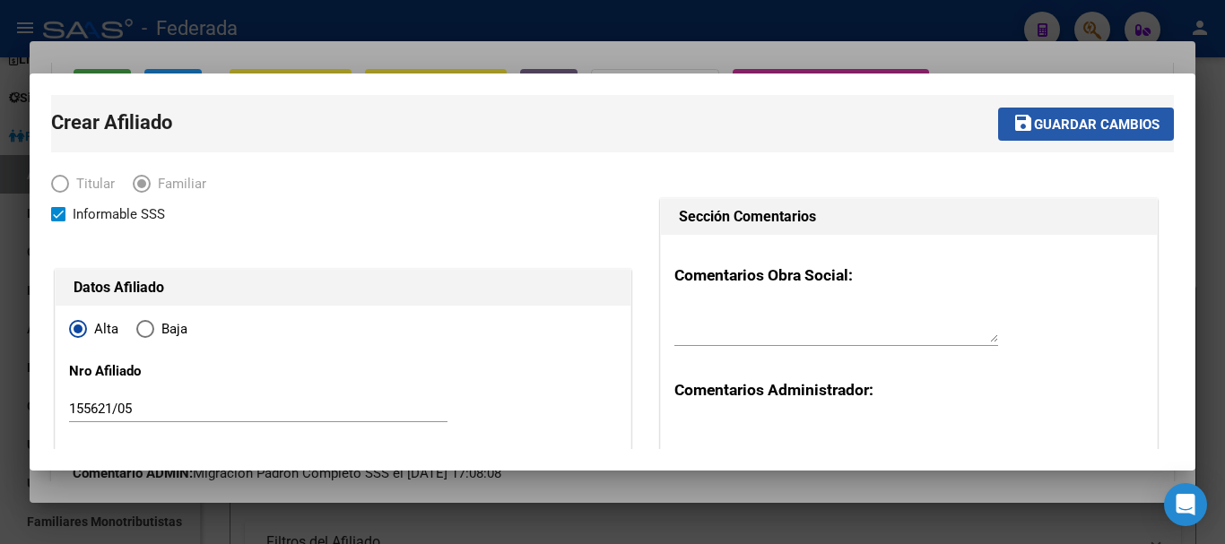
click at [1083, 117] on span "Guardar cambios" at bounding box center [1097, 125] width 126 height 16
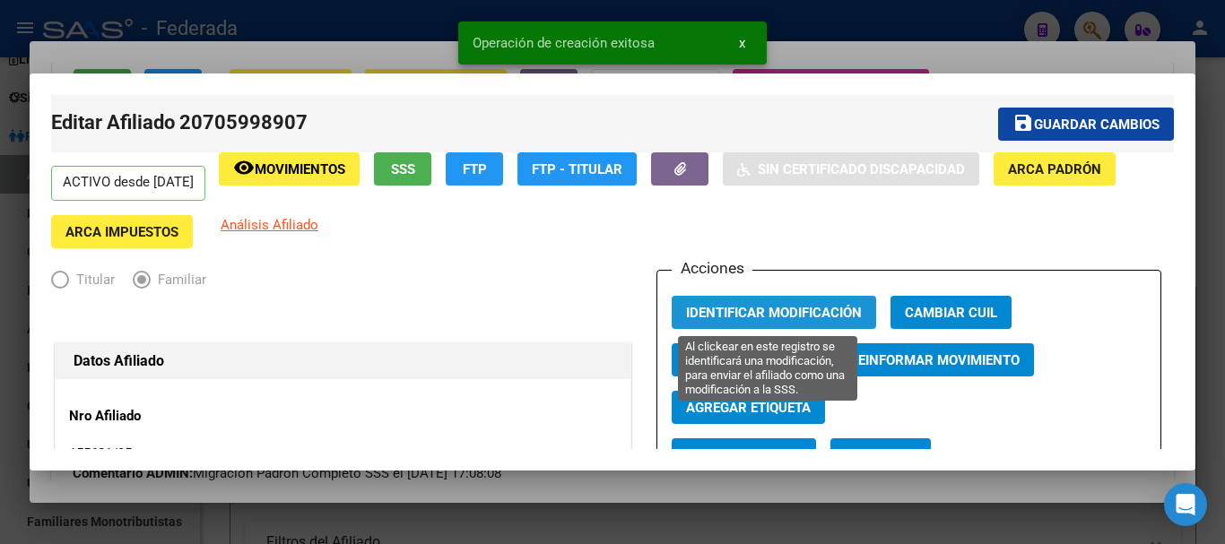
click at [823, 301] on button "Identificar Modificación" at bounding box center [774, 312] width 204 height 33
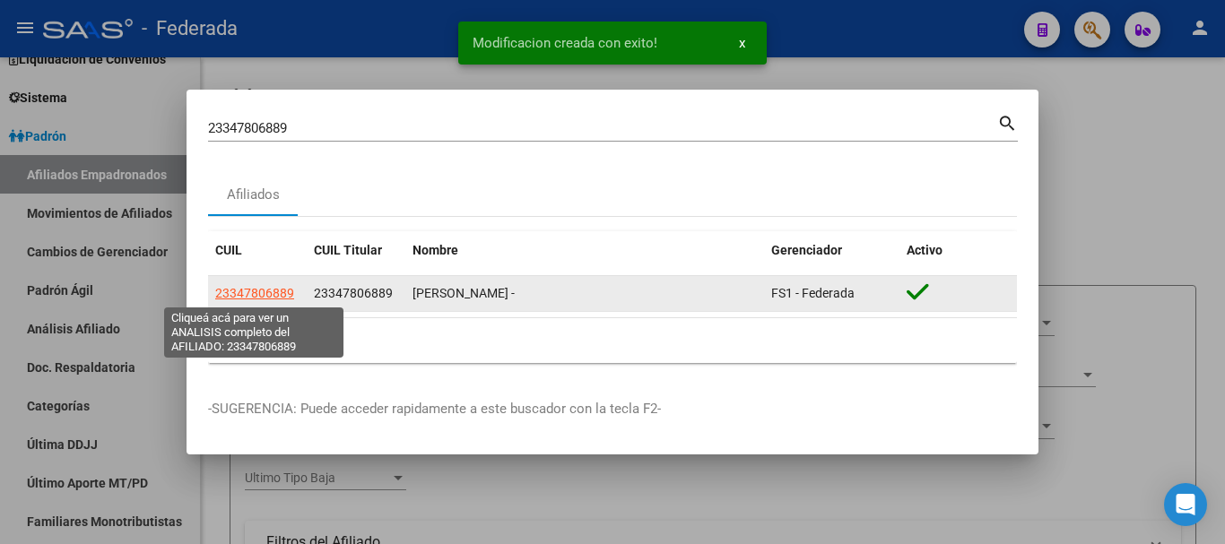
click at [271, 293] on span "23347806889" at bounding box center [254, 293] width 79 height 14
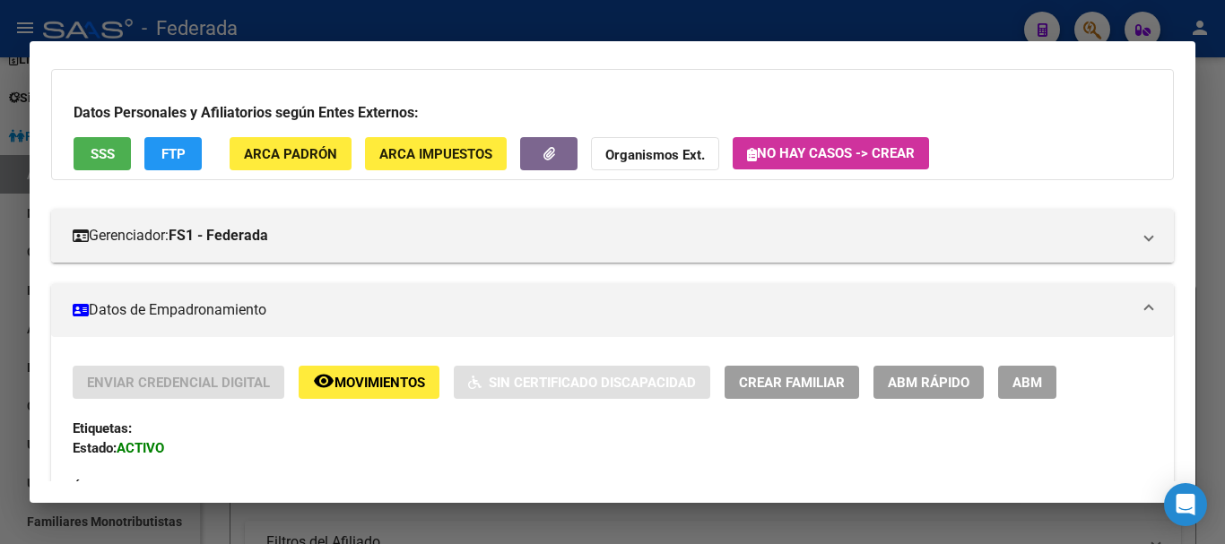
scroll to position [90, 0]
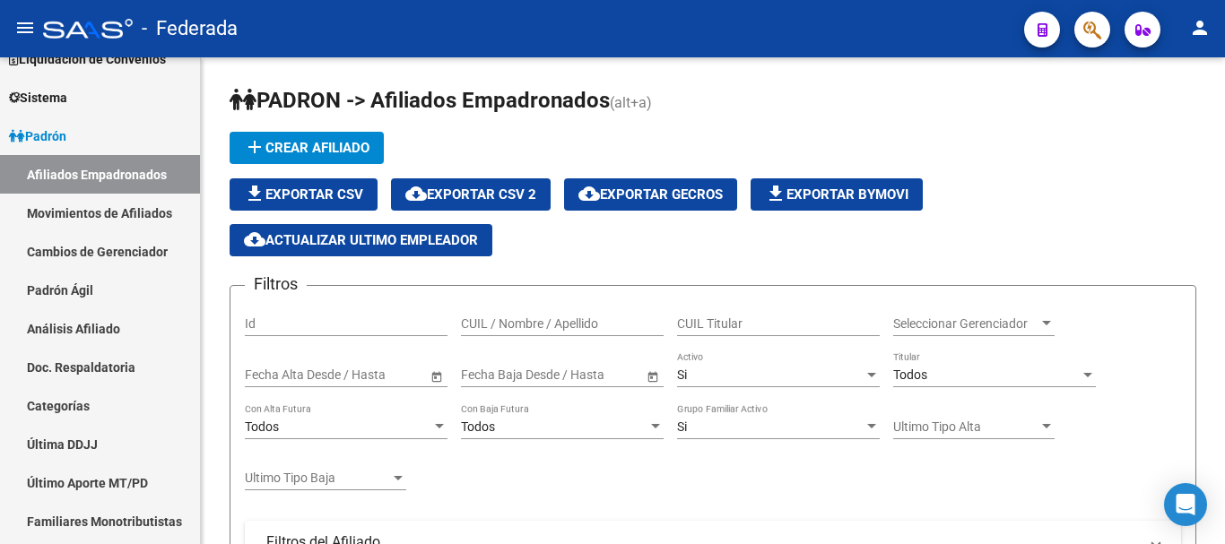
click at [1095, 29] on icon "button" at bounding box center [1092, 30] width 18 height 21
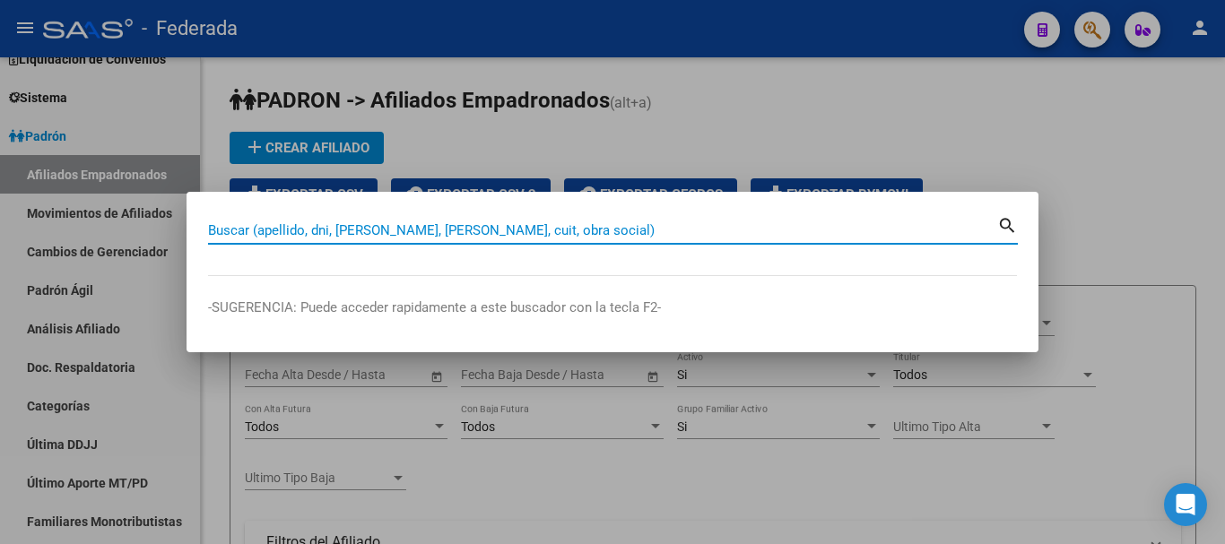
paste input "20-43459544-5"
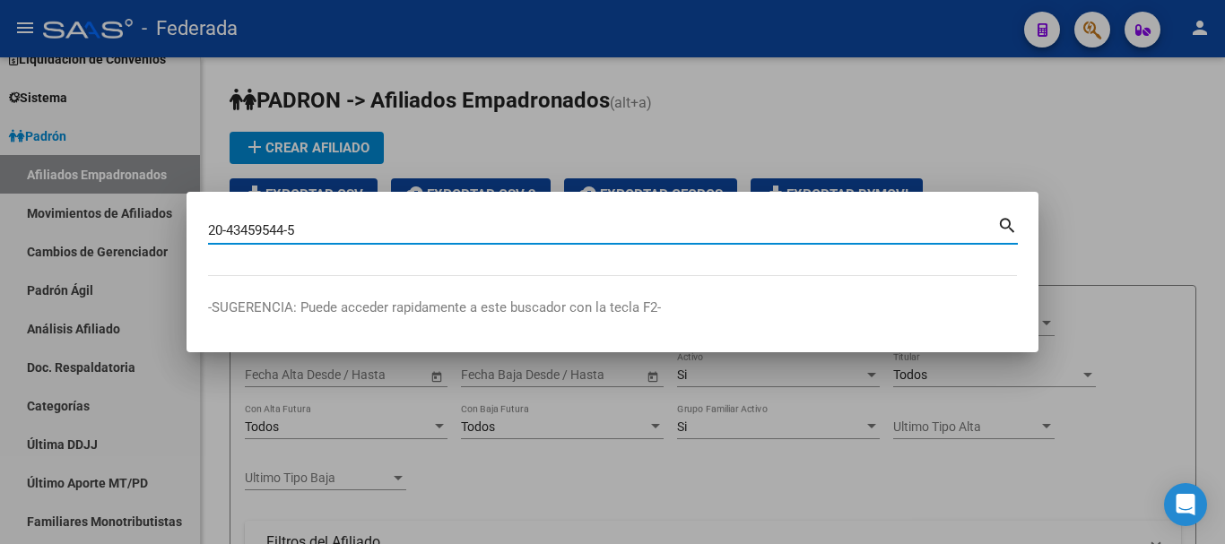
click at [1004, 222] on mat-icon "search" at bounding box center [1007, 224] width 21 height 22
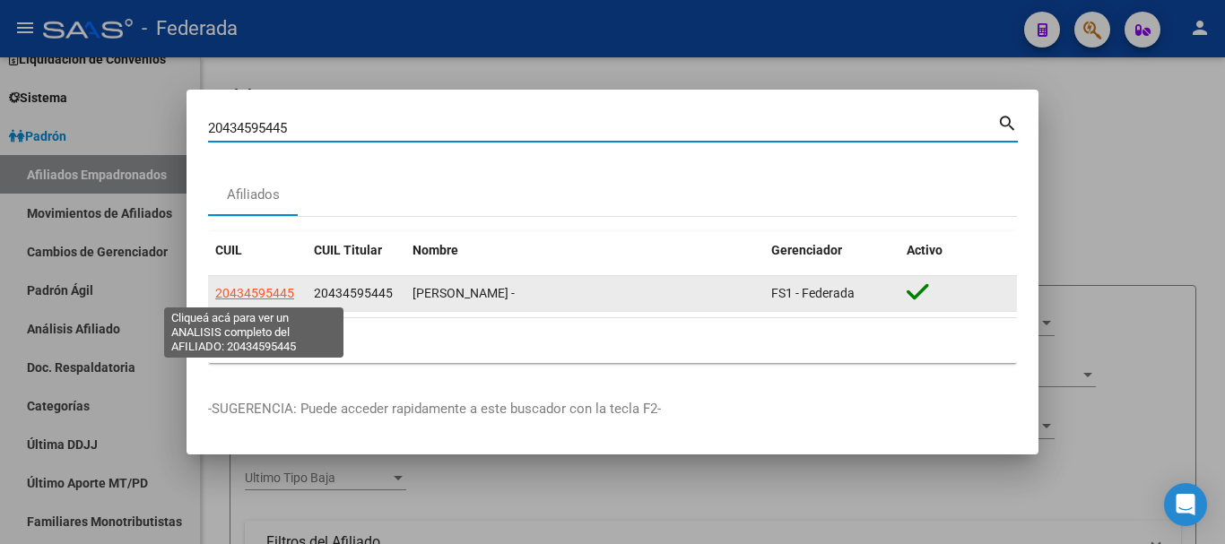
click at [259, 292] on span "20434595445" at bounding box center [254, 293] width 79 height 14
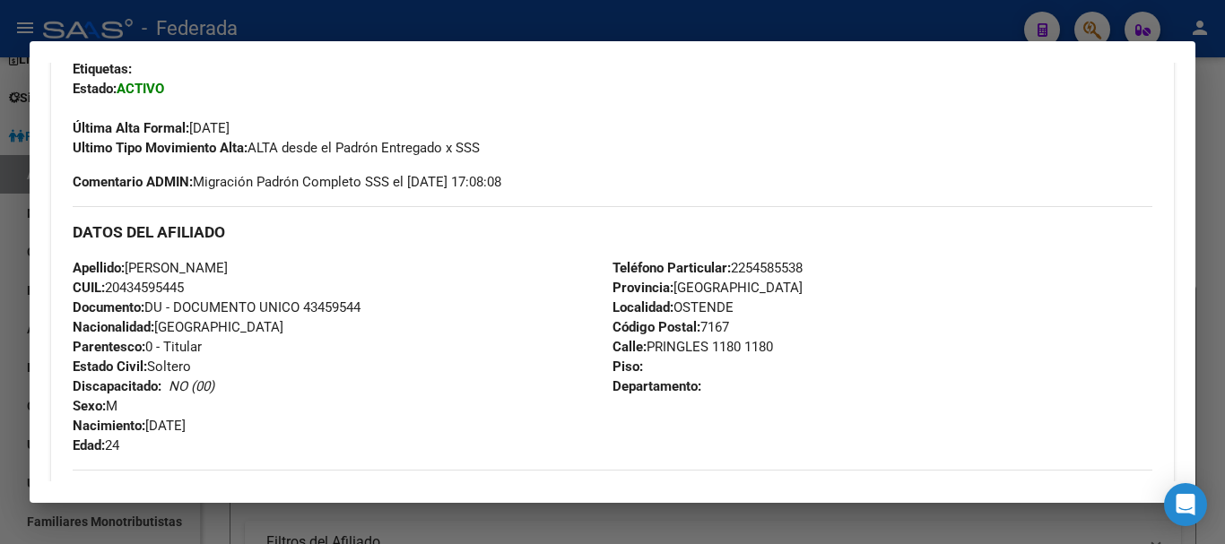
scroll to position [3, 0]
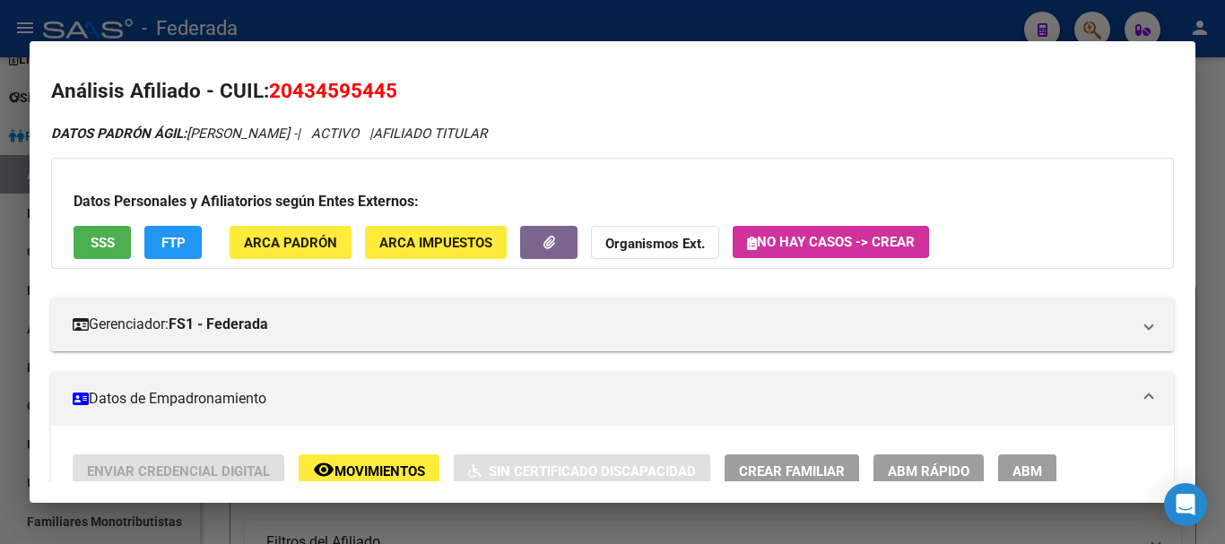
click at [770, 464] on span "Crear Familiar" at bounding box center [792, 472] width 106 height 16
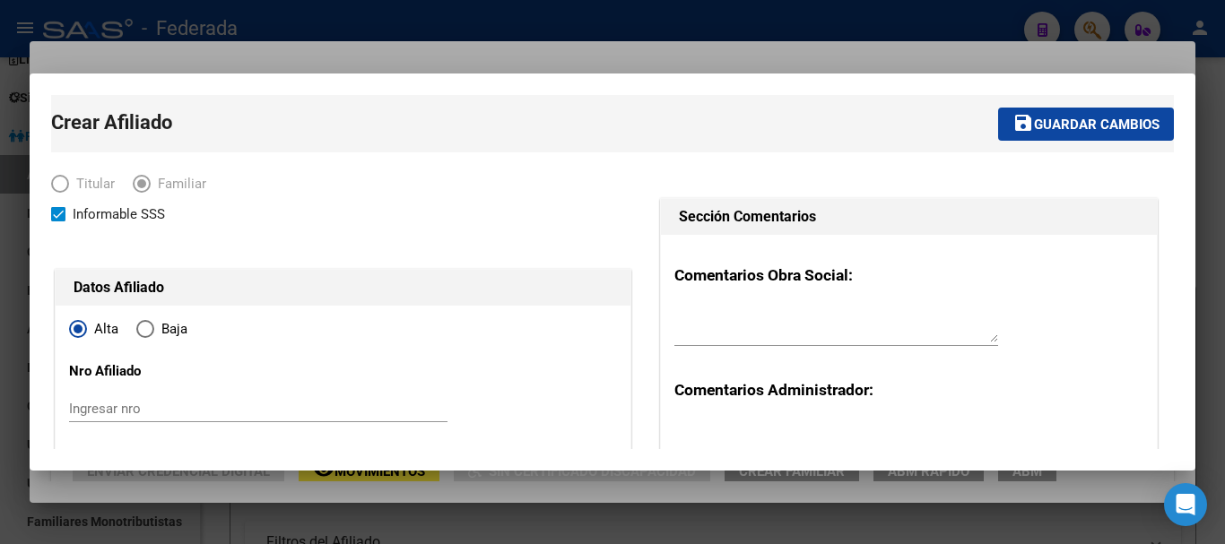
scroll to position [90, 0]
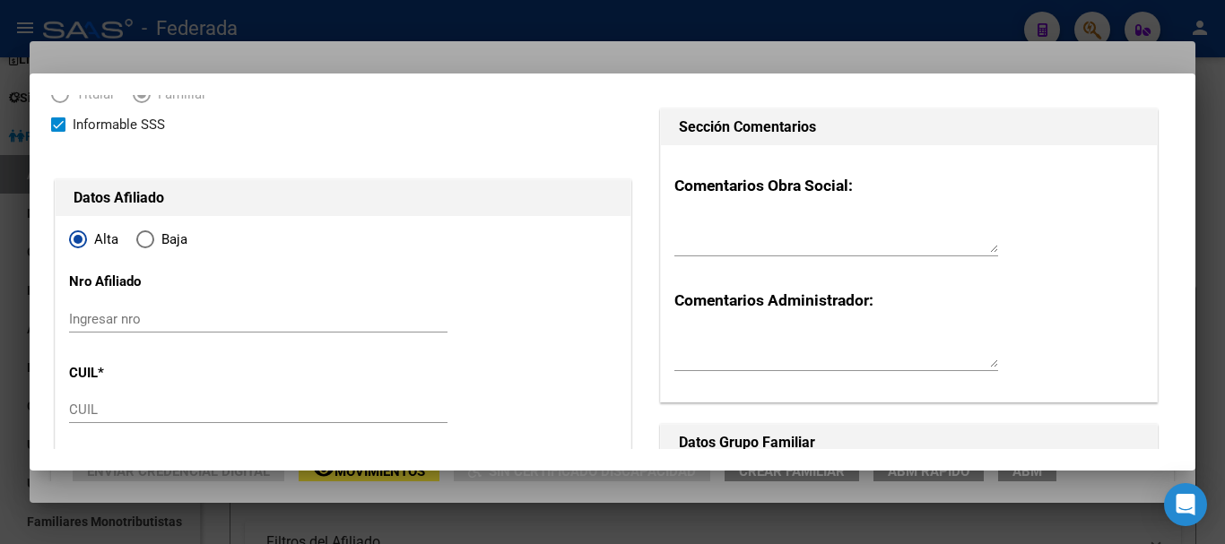
click at [111, 321] on input "Ingresar nro" at bounding box center [258, 319] width 379 height 16
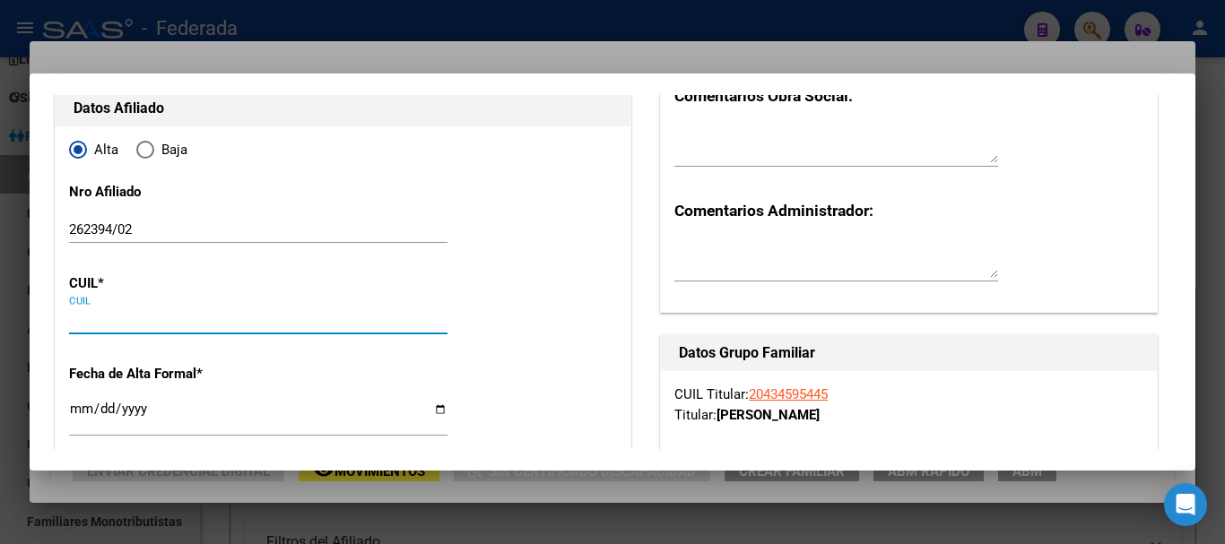
click at [103, 324] on input "CUIL" at bounding box center [258, 320] width 379 height 16
paste input "20-59271179-7"
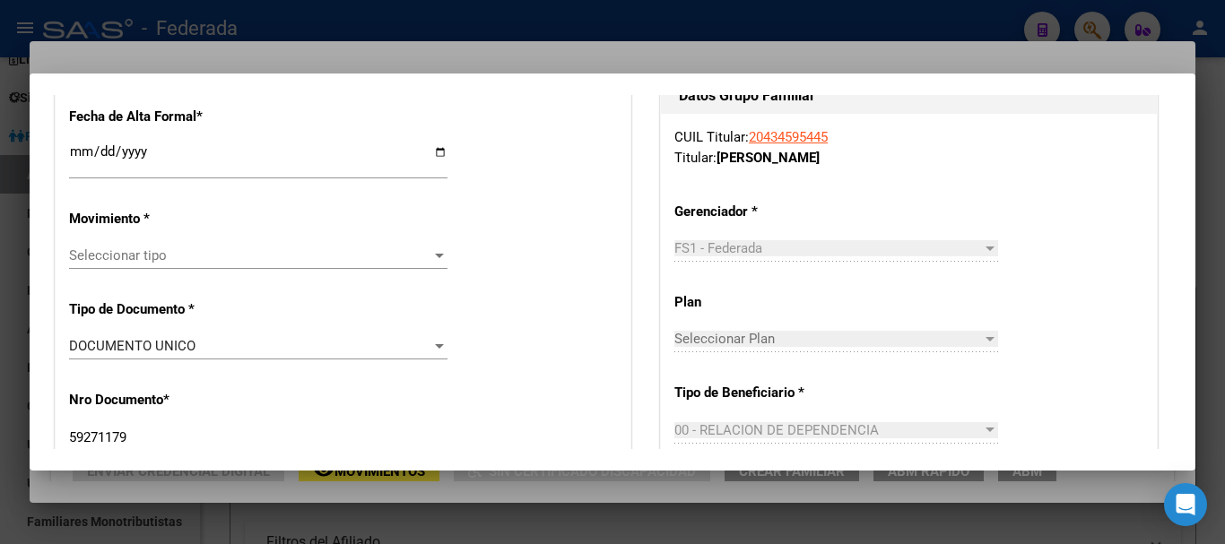
scroll to position [359, 0]
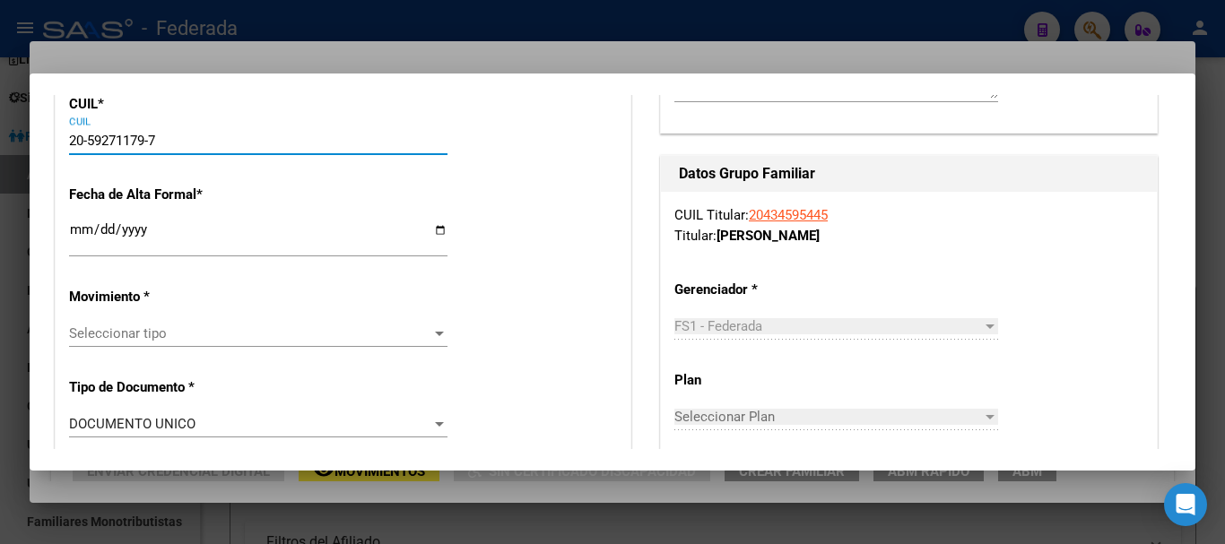
click at [160, 332] on span "Seleccionar tipo" at bounding box center [250, 334] width 362 height 16
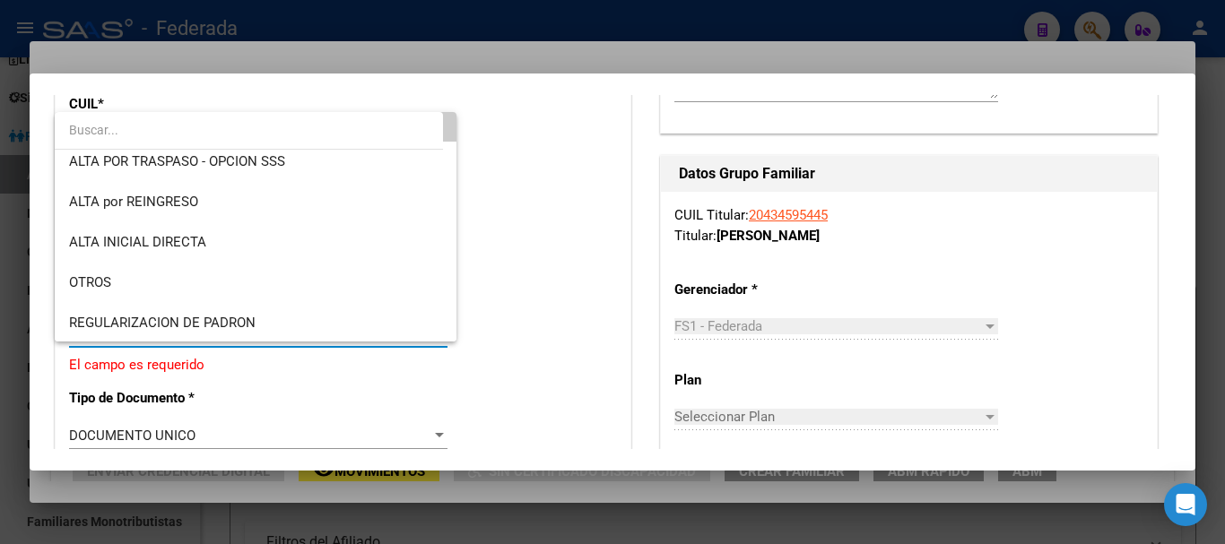
scroll to position [179, 0]
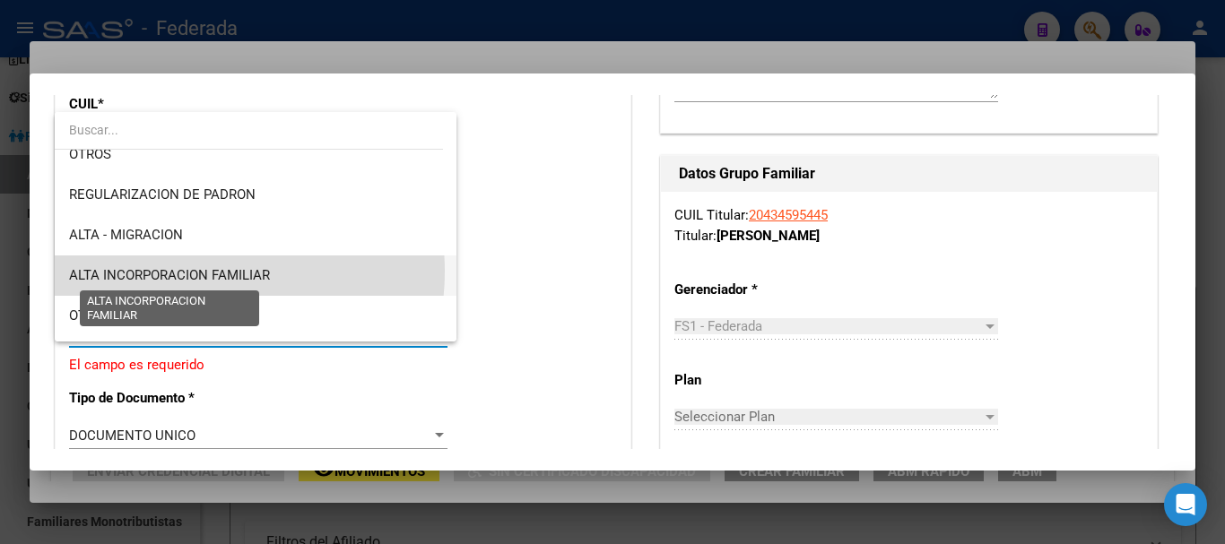
click at [206, 272] on span "ALTA INCORPORACION FAMILIAR" at bounding box center [169, 275] width 201 height 16
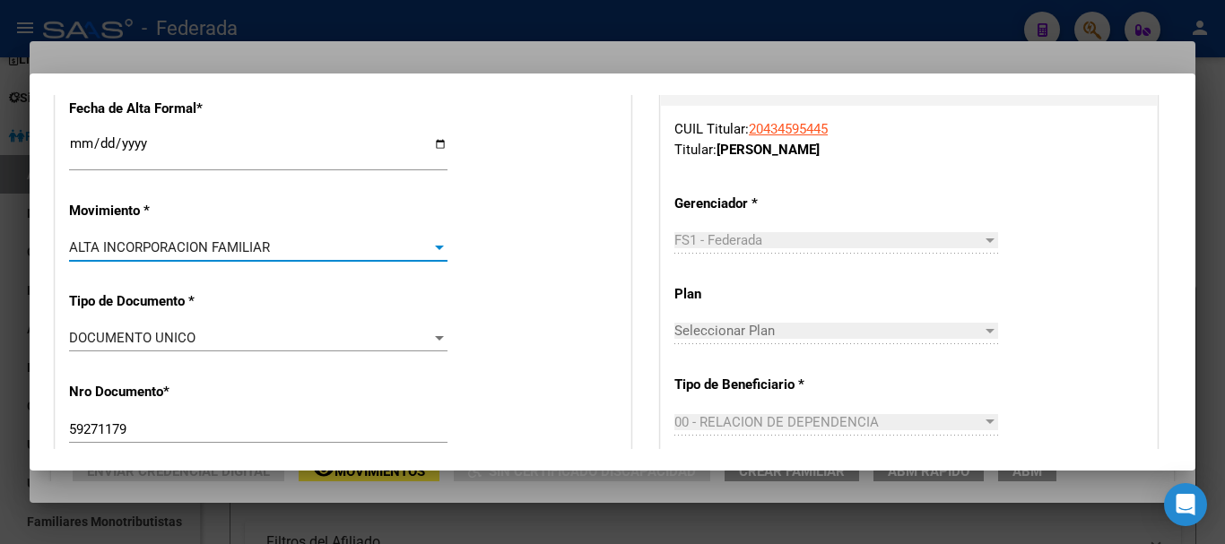
scroll to position [359, 0]
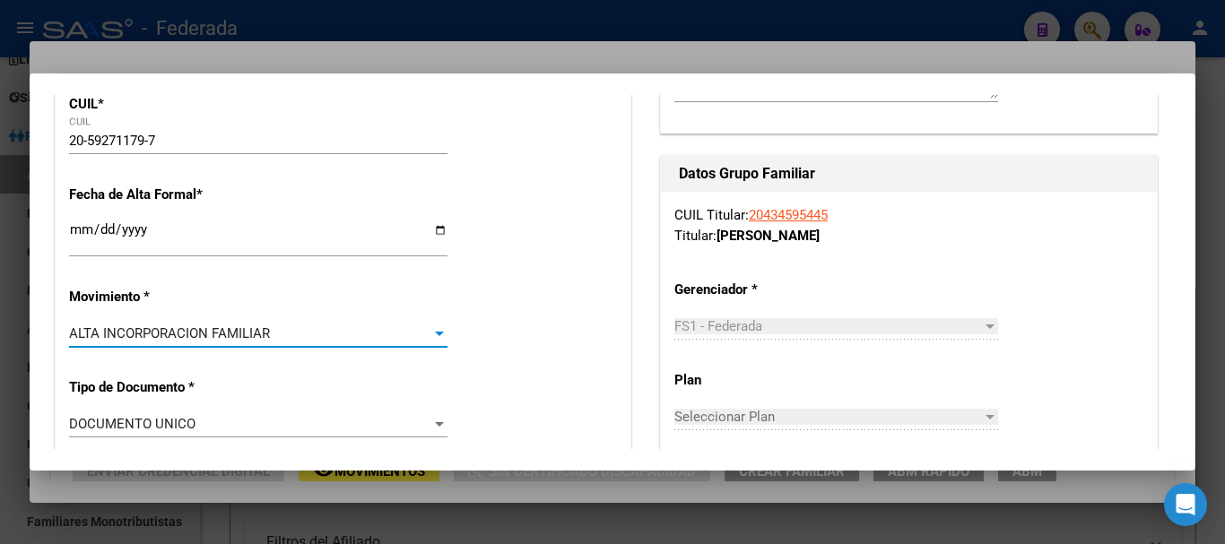
click at [83, 237] on input "Ingresar fecha" at bounding box center [258, 236] width 379 height 29
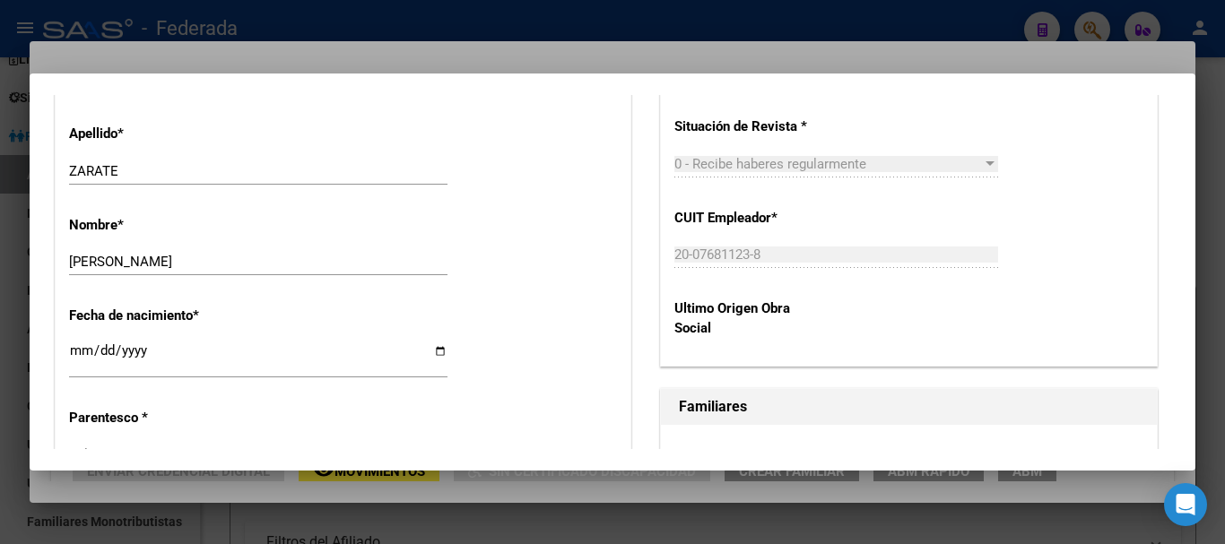
scroll to position [897, 0]
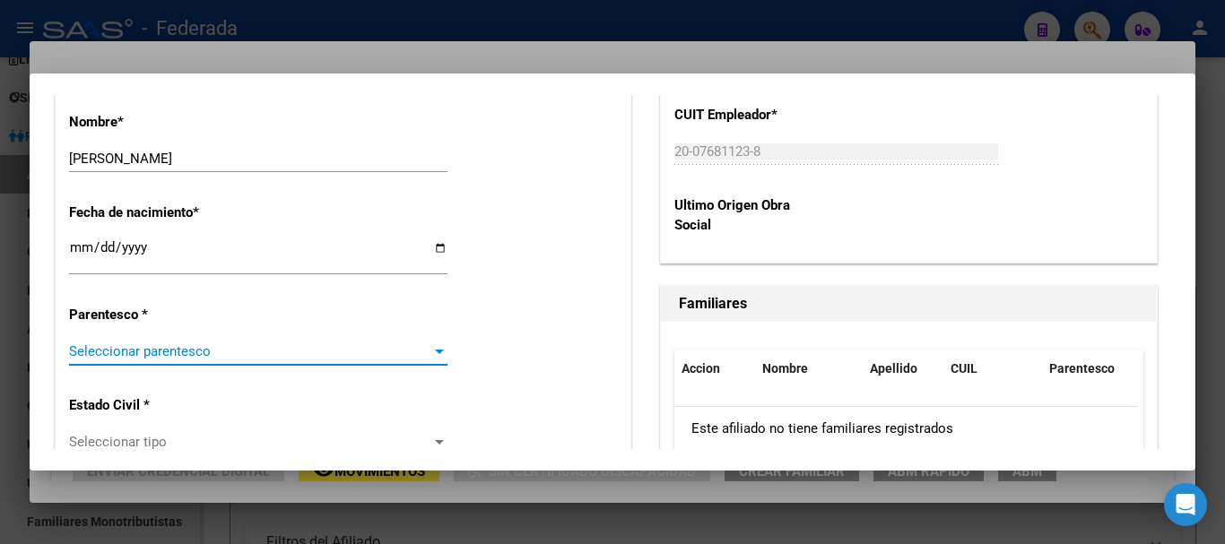
click at [161, 352] on span "Seleccionar parentesco" at bounding box center [250, 352] width 362 height 16
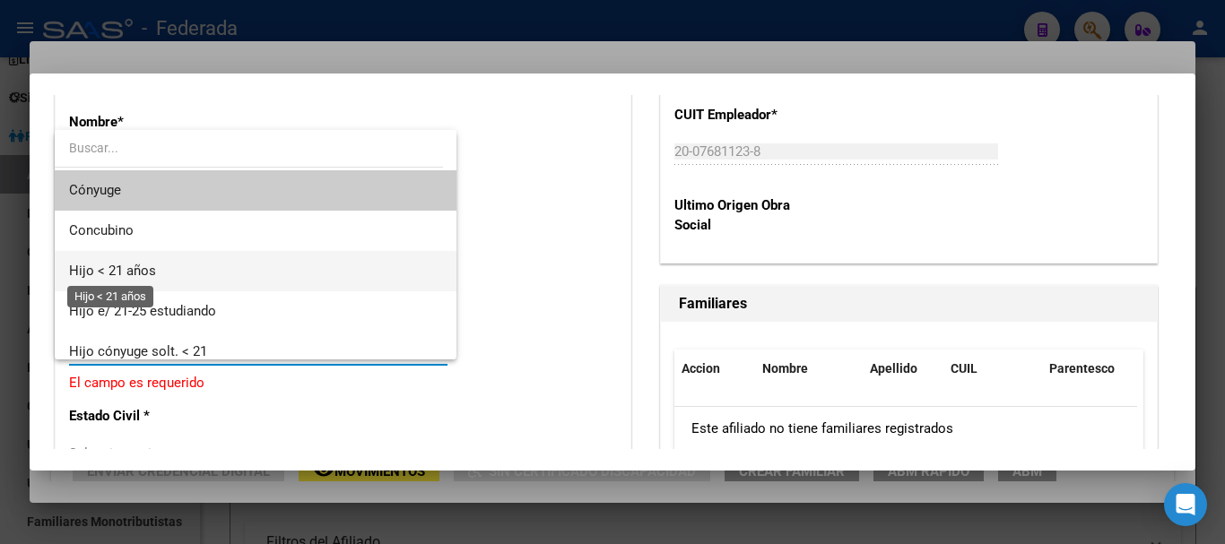
click at [138, 278] on span "Hijo < 21 años" at bounding box center [112, 271] width 87 height 16
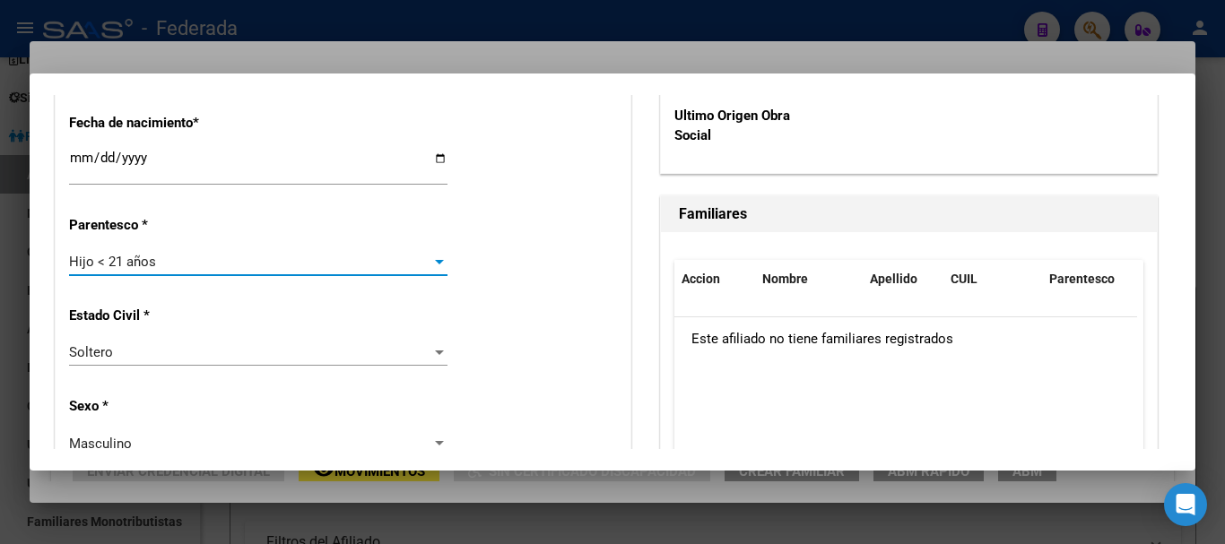
scroll to position [1076, 0]
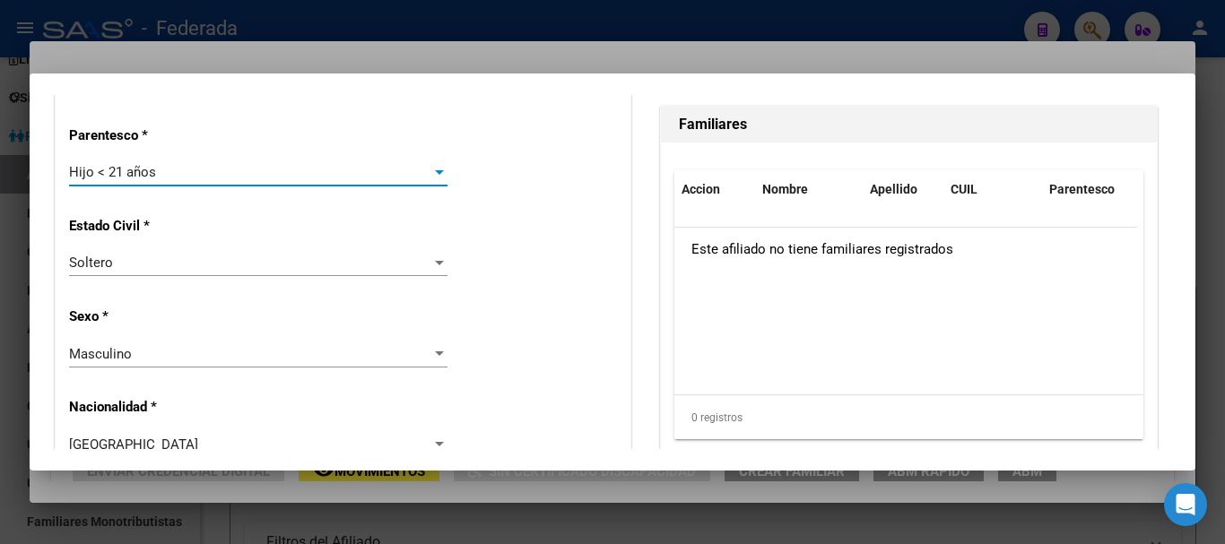
click at [158, 352] on div "Masculino" at bounding box center [250, 354] width 362 height 16
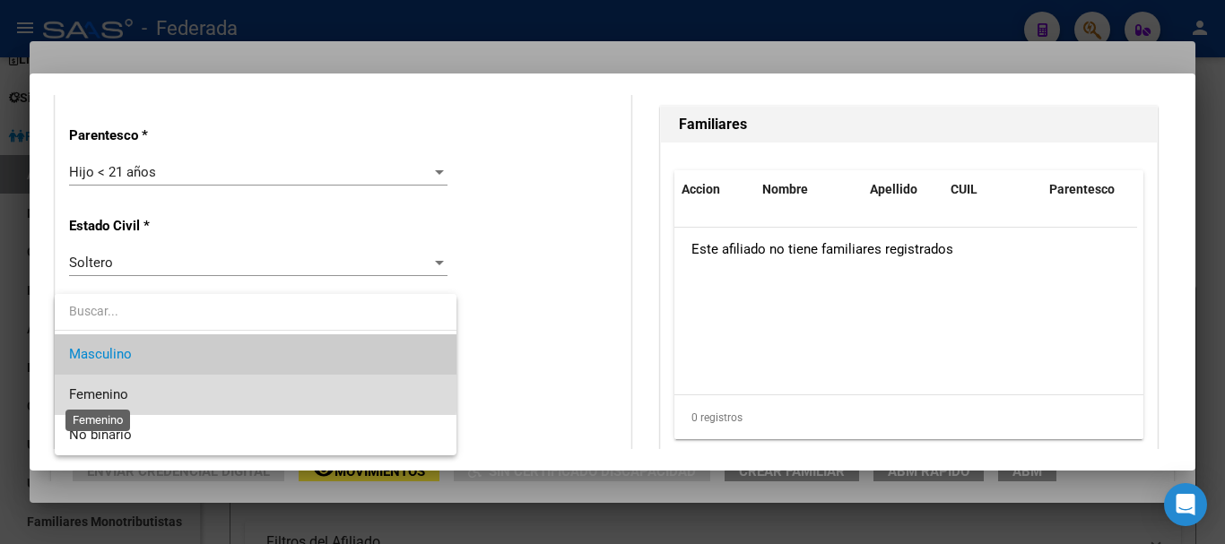
click at [119, 388] on span "Femenino" at bounding box center [98, 395] width 59 height 16
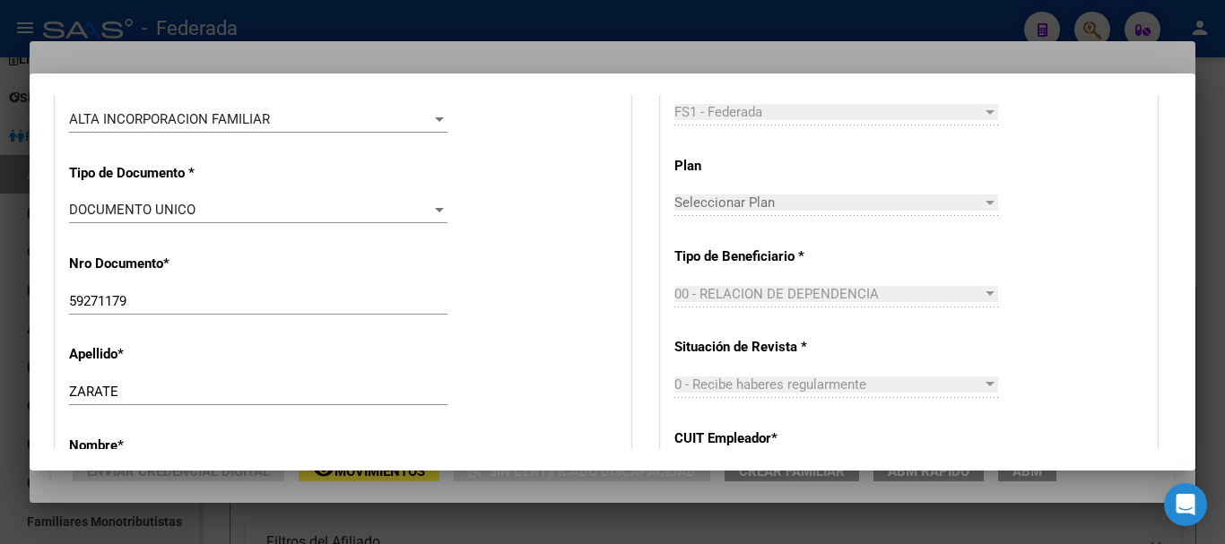
scroll to position [0, 0]
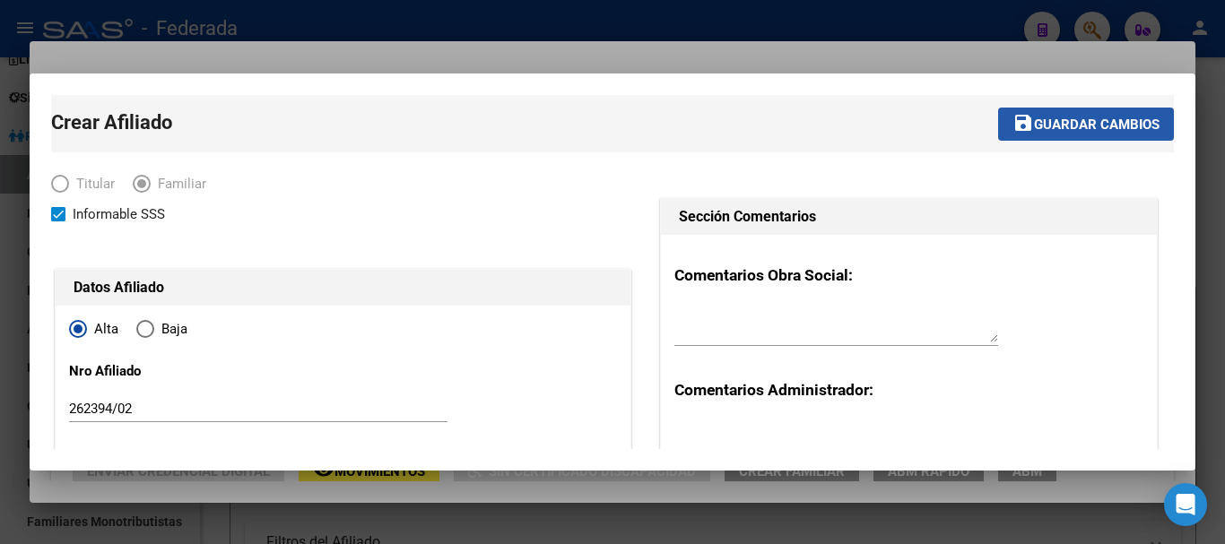
click at [1118, 127] on span "Guardar cambios" at bounding box center [1097, 125] width 126 height 16
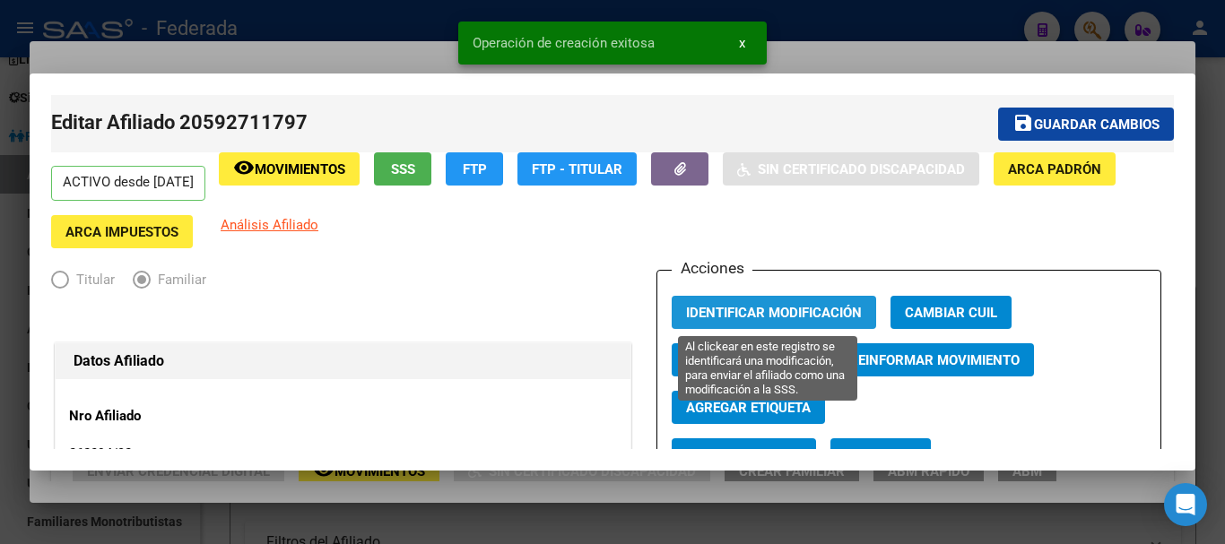
click at [806, 309] on span "Identificar Modificación" at bounding box center [774, 313] width 176 height 16
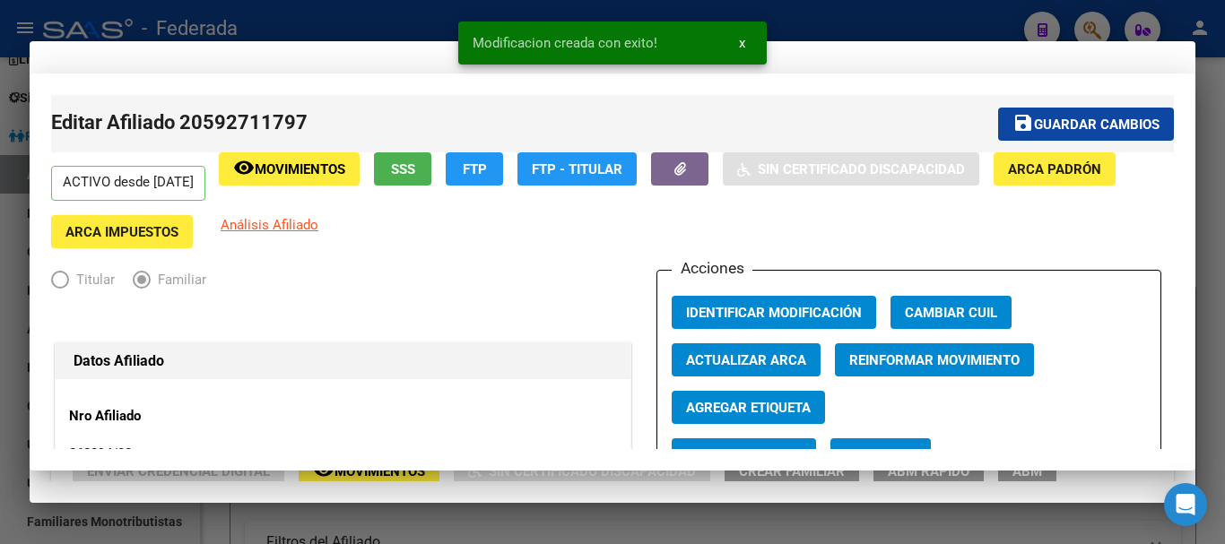
scroll to position [8, 0]
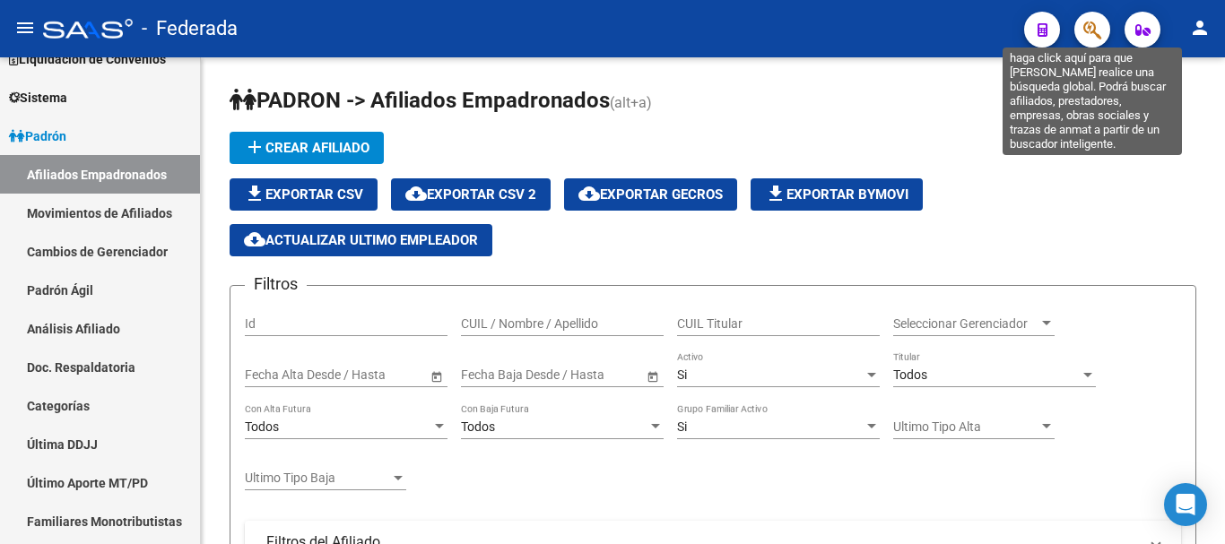
click at [1098, 39] on icon "button" at bounding box center [1092, 30] width 18 height 21
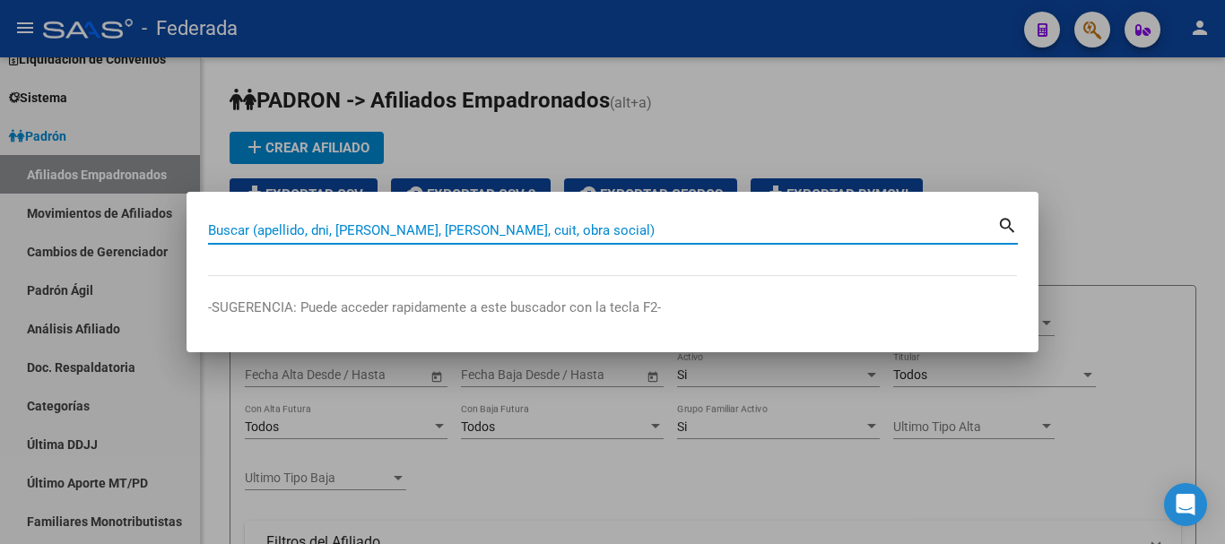
paste input "27-38019684-6"
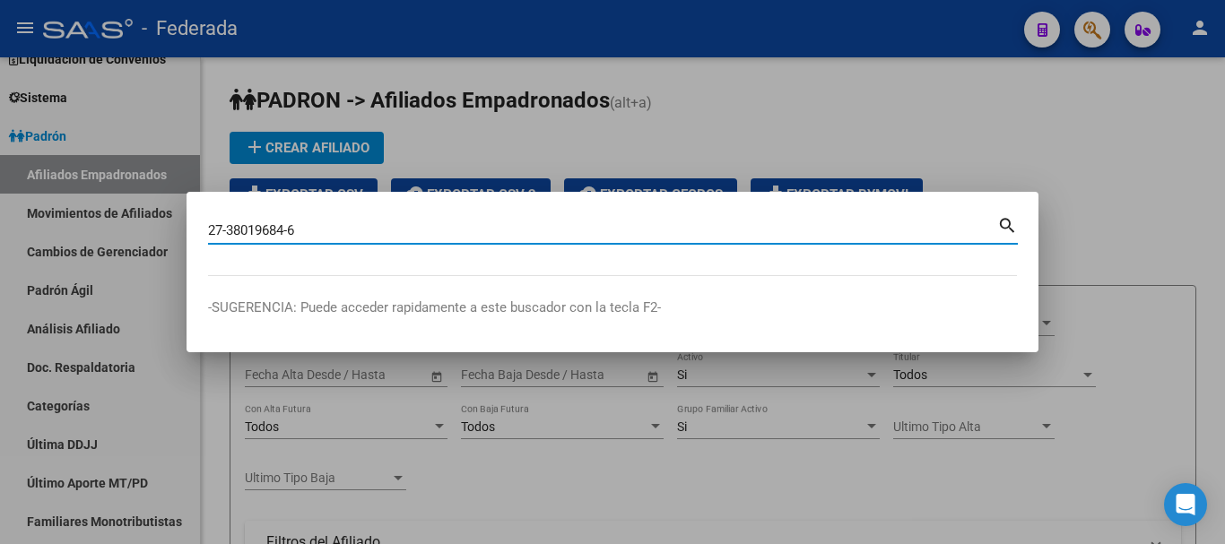
click at [1002, 226] on mat-icon "search" at bounding box center [1007, 224] width 21 height 22
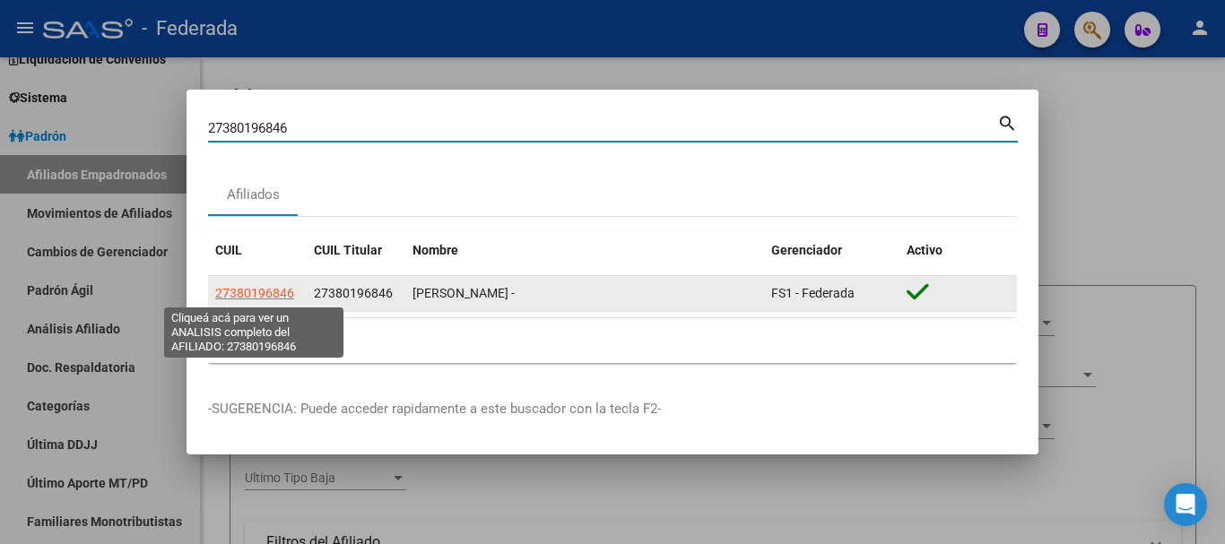
click at [273, 294] on span "27380196846" at bounding box center [254, 293] width 79 height 14
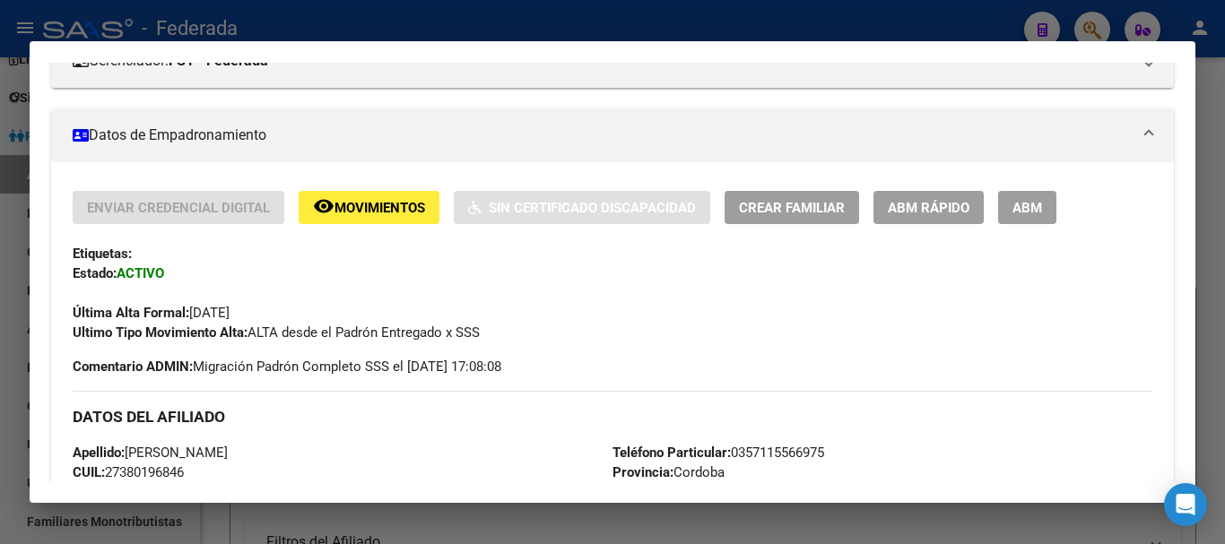
scroll to position [273, 0]
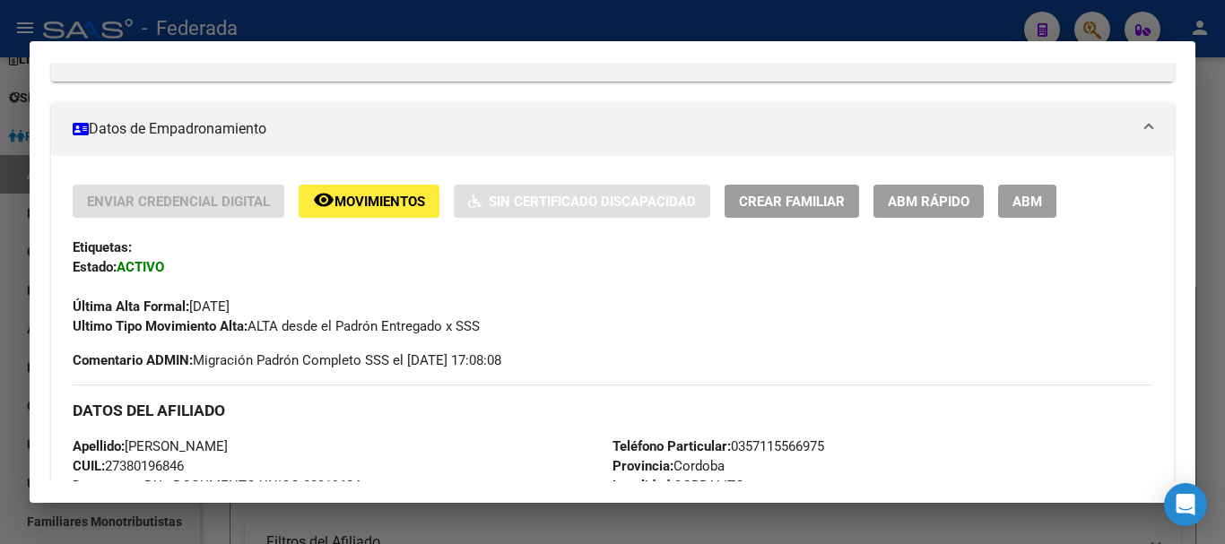
click at [788, 205] on span "Crear Familiar" at bounding box center [792, 202] width 106 height 16
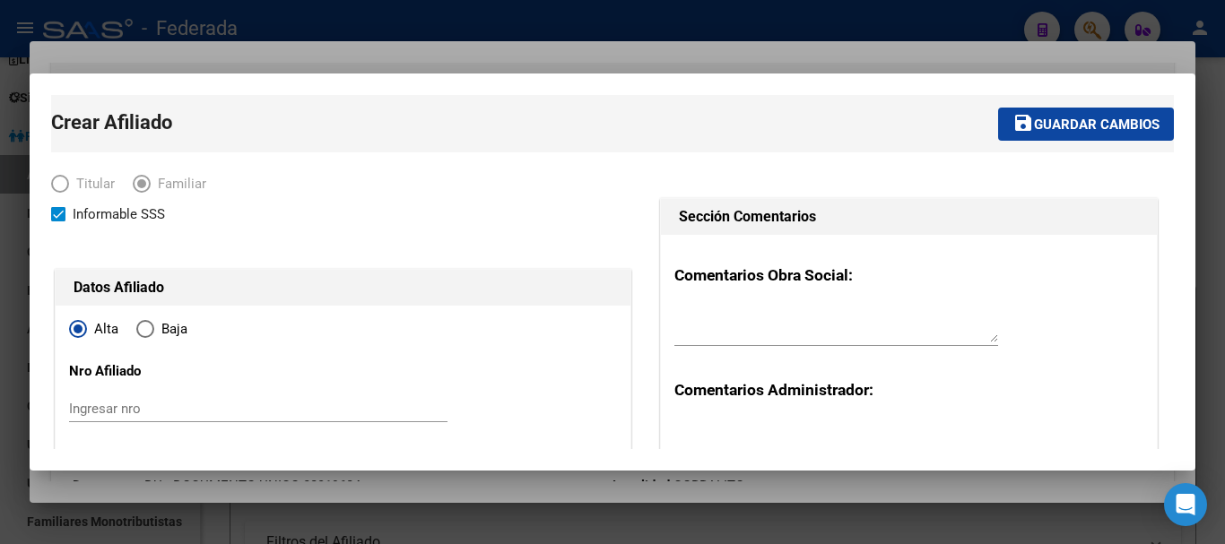
scroll to position [90, 0]
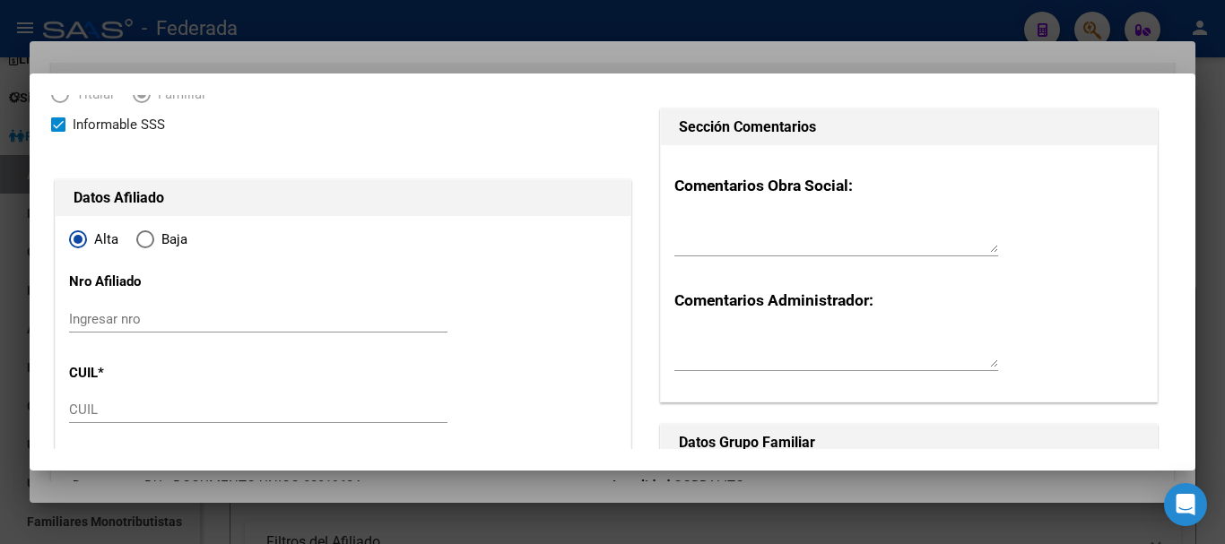
click at [100, 322] on input "Ingresar nro" at bounding box center [258, 319] width 379 height 16
click at [91, 411] on input "CUIL" at bounding box center [258, 410] width 379 height 16
paste input "20-70907073-9"
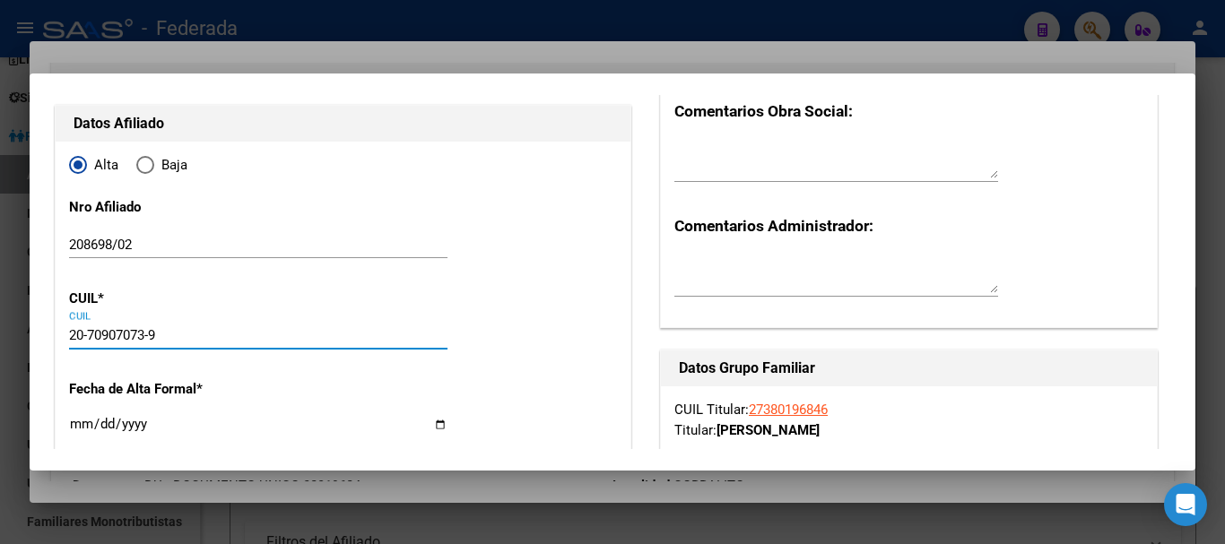
scroll to position [269, 0]
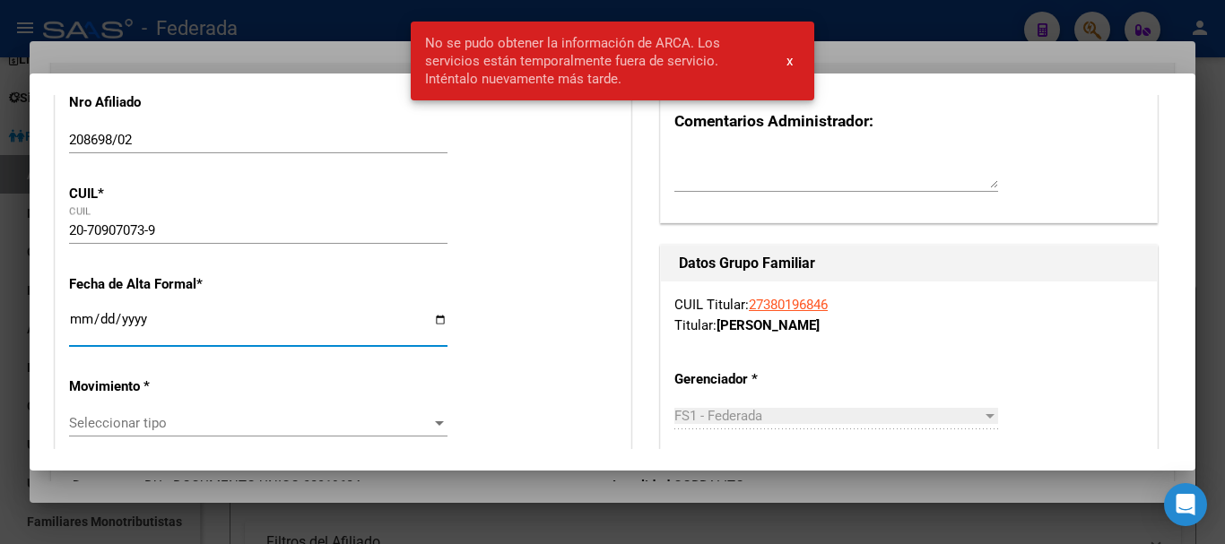
click at [77, 319] on input "Ingresar fecha" at bounding box center [258, 326] width 379 height 29
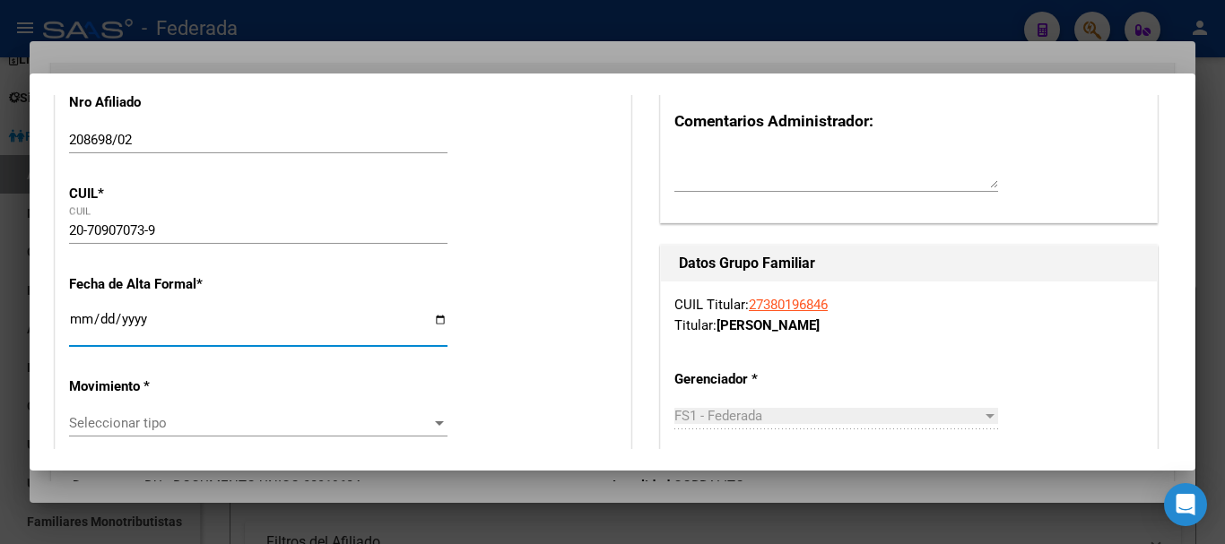
click at [91, 416] on span "Seleccionar tipo" at bounding box center [250, 423] width 362 height 16
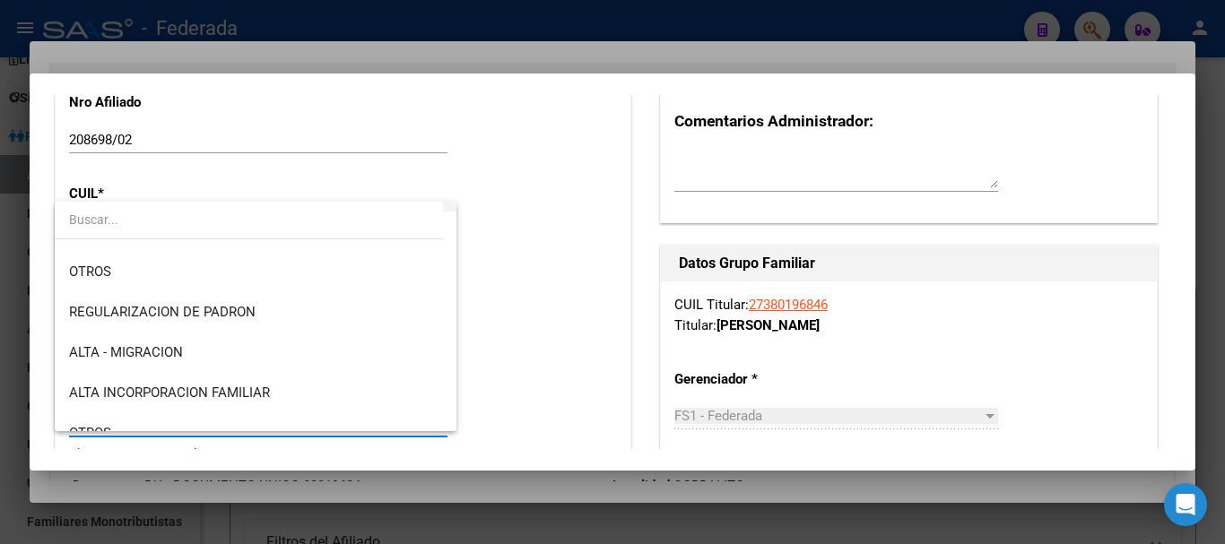
scroll to position [179, 0]
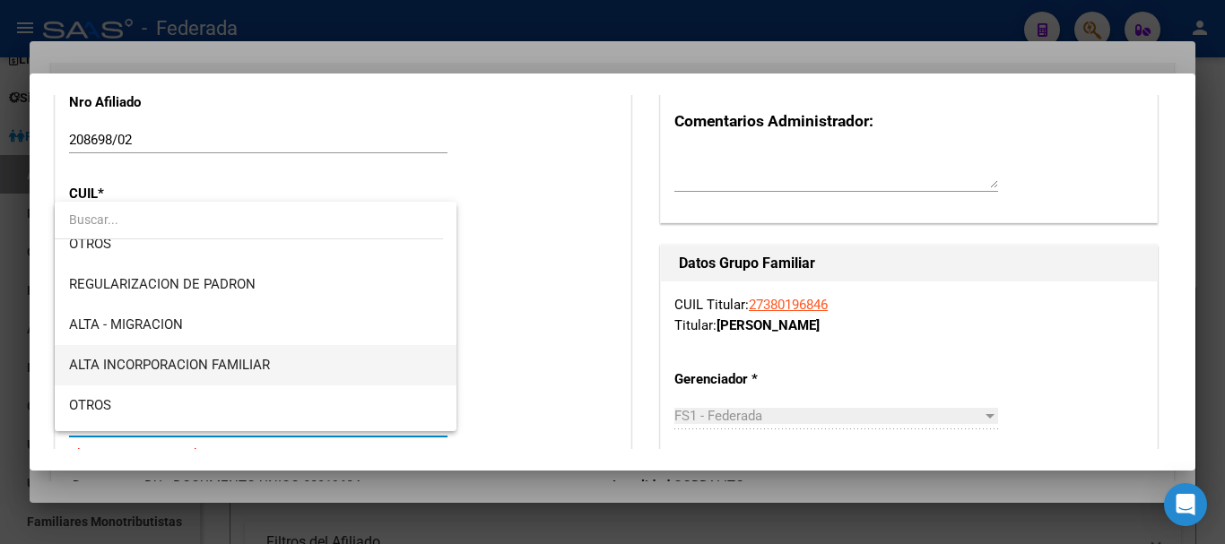
click at [185, 355] on span "ALTA INCORPORACION FAMILIAR" at bounding box center [255, 365] width 373 height 40
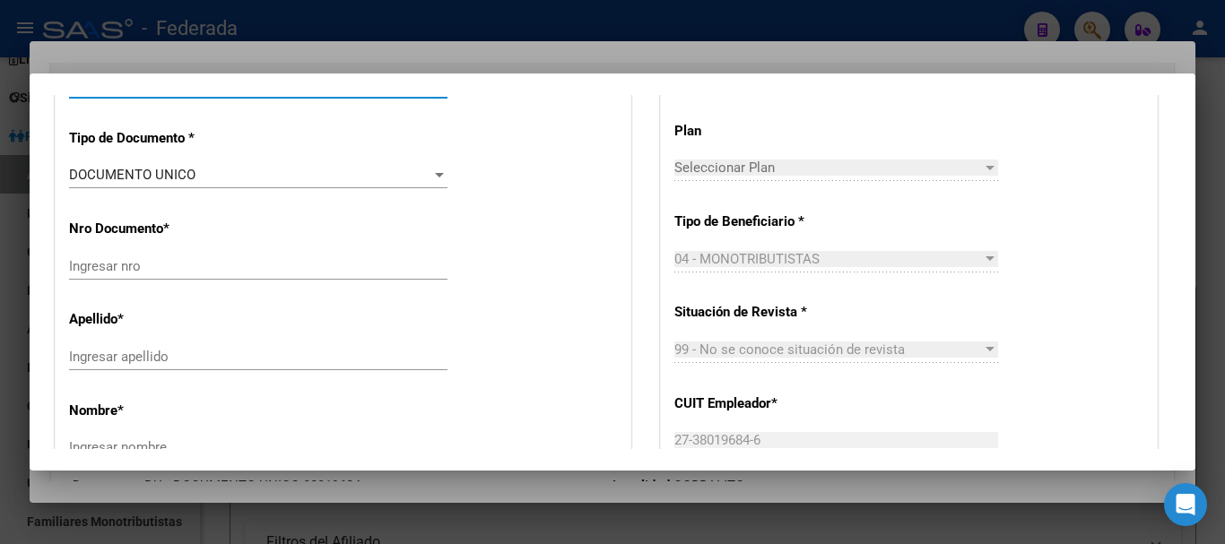
scroll to position [628, 0]
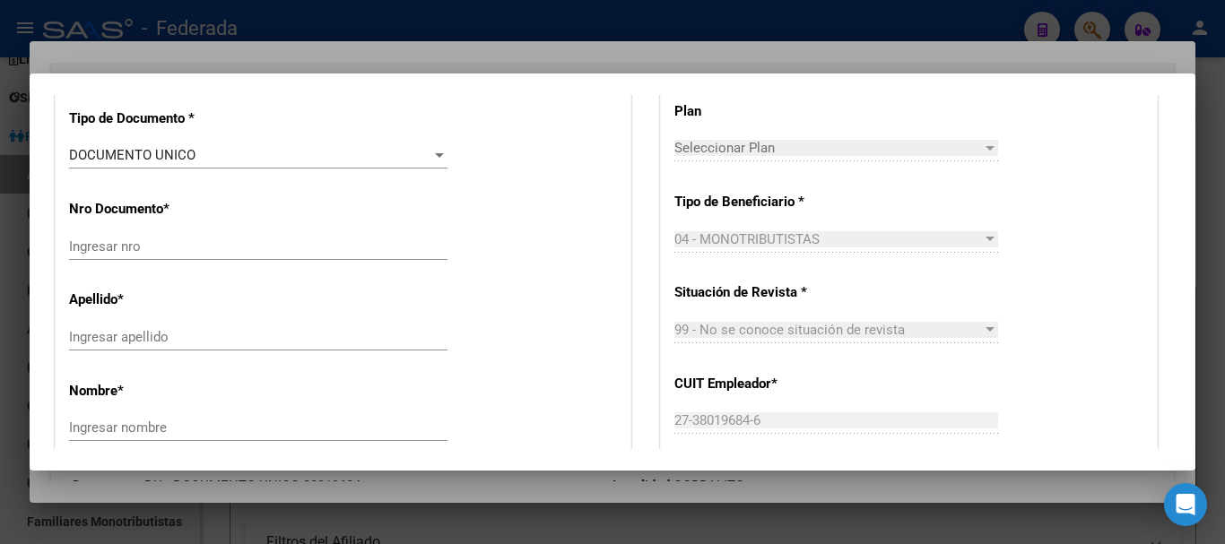
click at [109, 252] on input "Ingresar nro" at bounding box center [258, 247] width 379 height 16
paste input "70907073"
click at [131, 335] on input "Ingresar apellido" at bounding box center [258, 337] width 379 height 16
paste input "[PERSON_NAME]"
click at [135, 417] on div "Nombre * Ingresar nombre" at bounding box center [343, 413] width 548 height 91
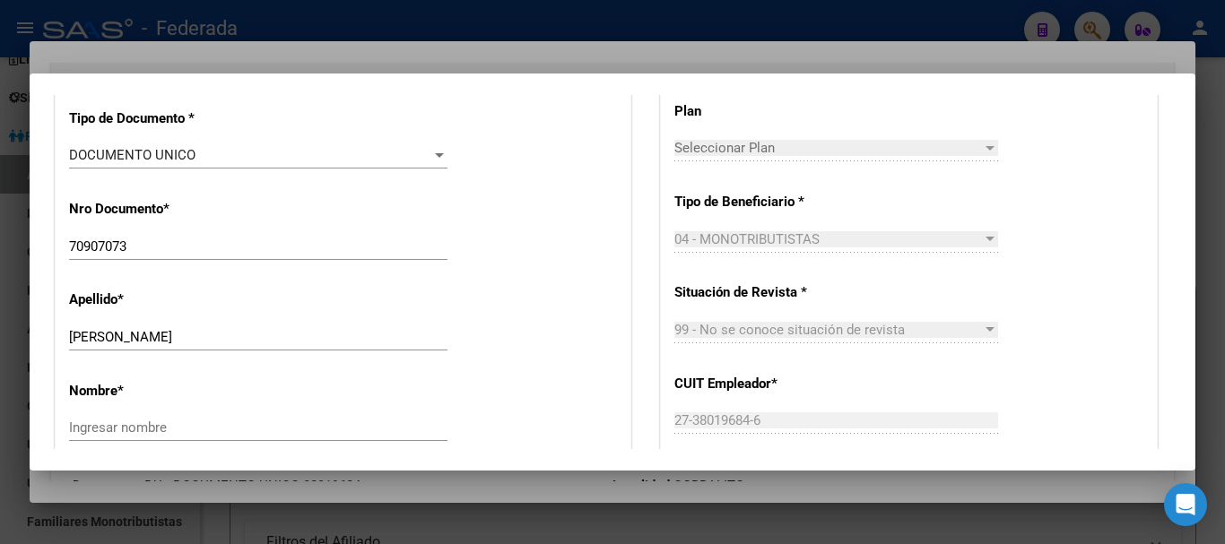
click at [134, 422] on input "Ingresar nombre" at bounding box center [258, 428] width 379 height 16
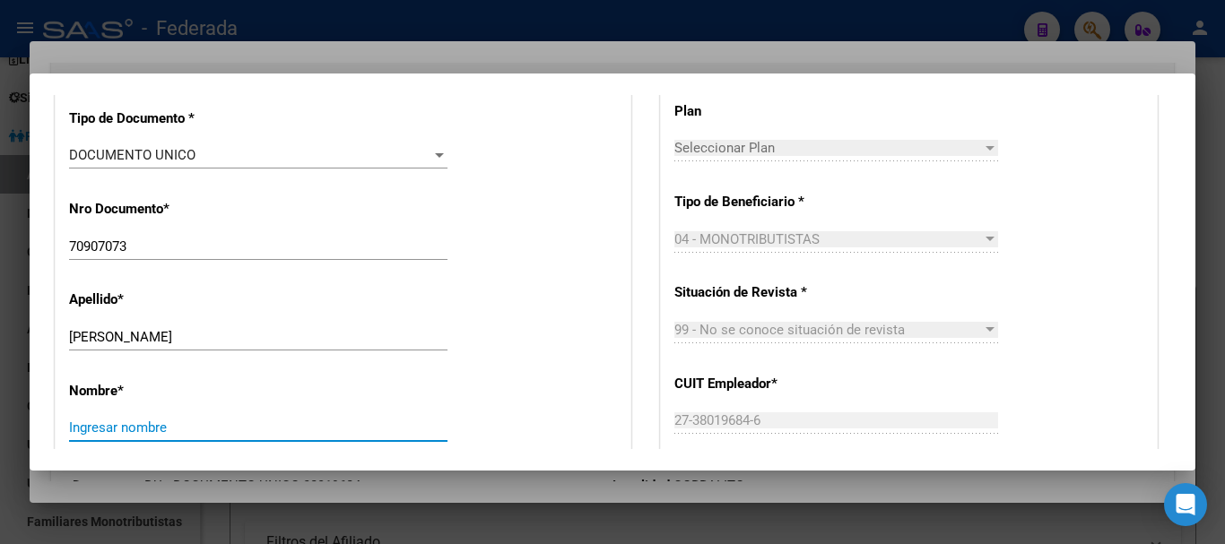
paste input "[PERSON_NAME]"
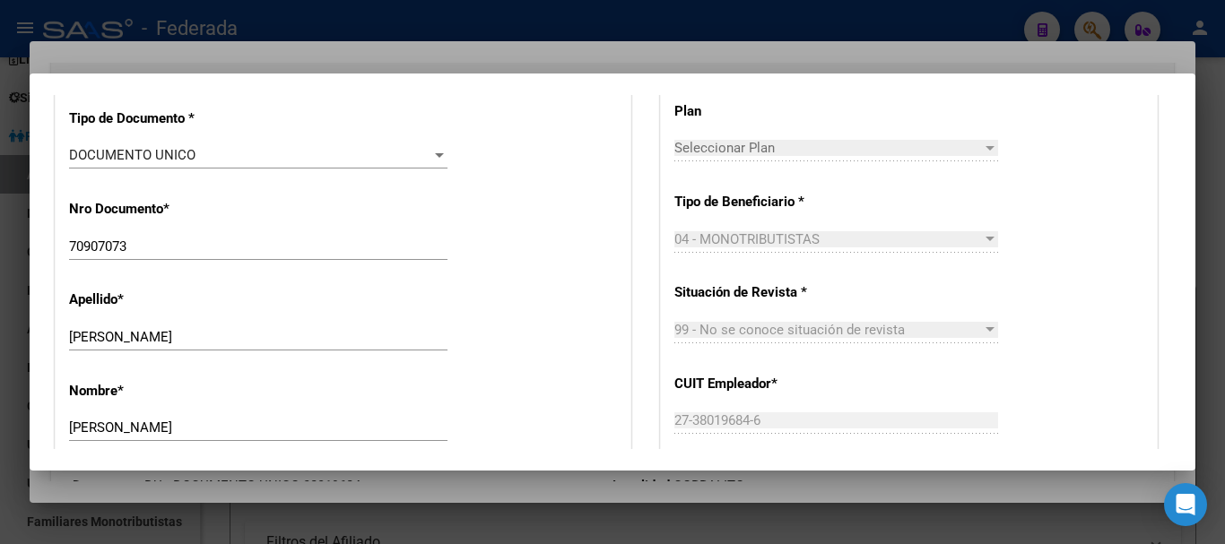
scroll to position [807, 0]
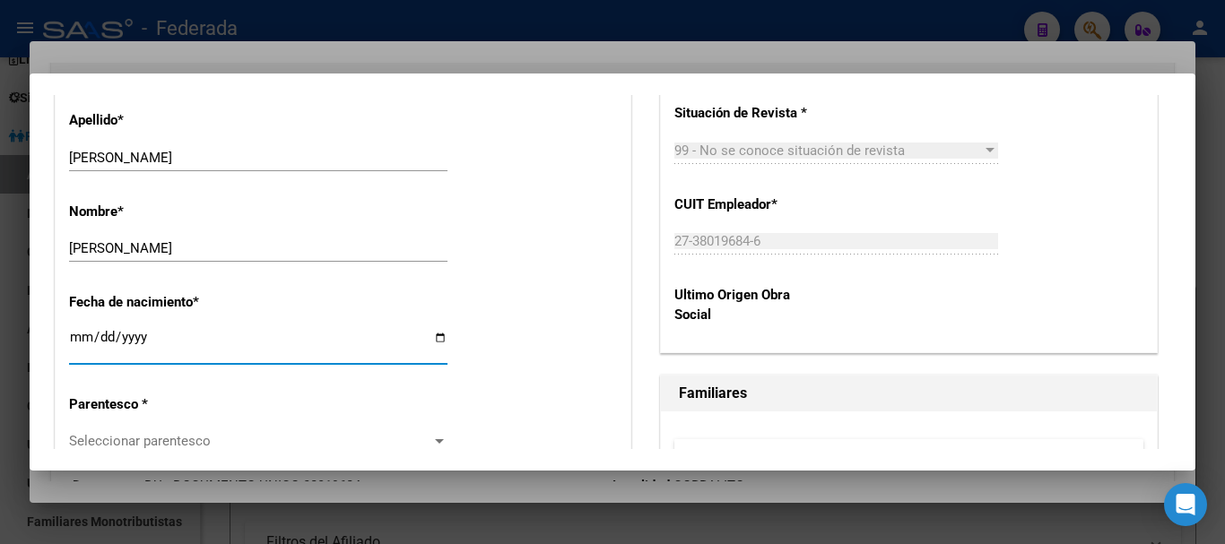
click at [78, 336] on input "Ingresar fecha" at bounding box center [258, 344] width 379 height 29
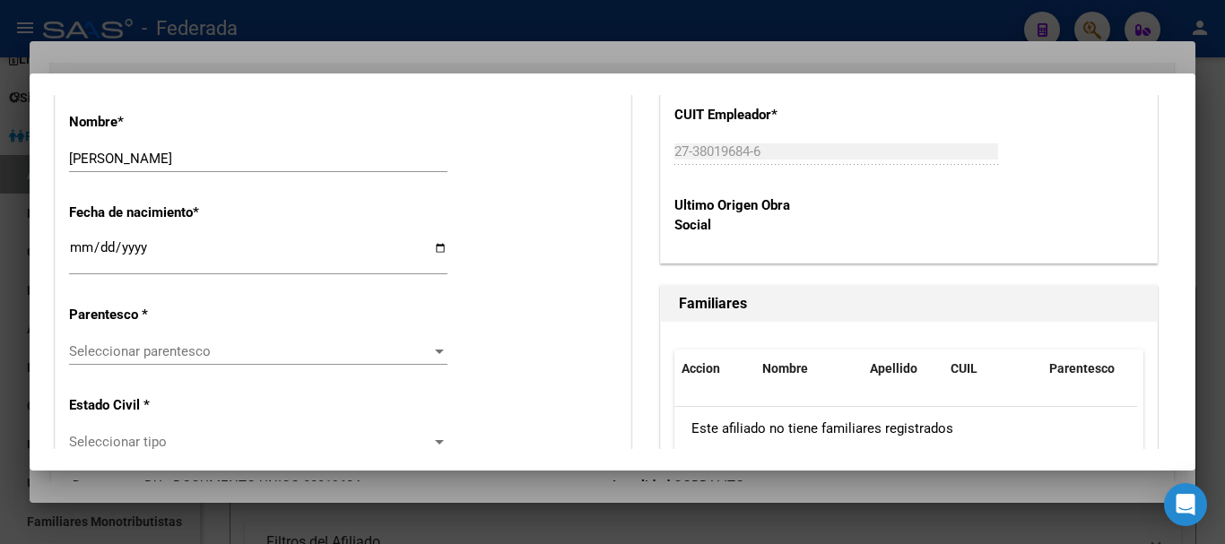
click at [119, 355] on span "Seleccionar parentesco" at bounding box center [250, 352] width 362 height 16
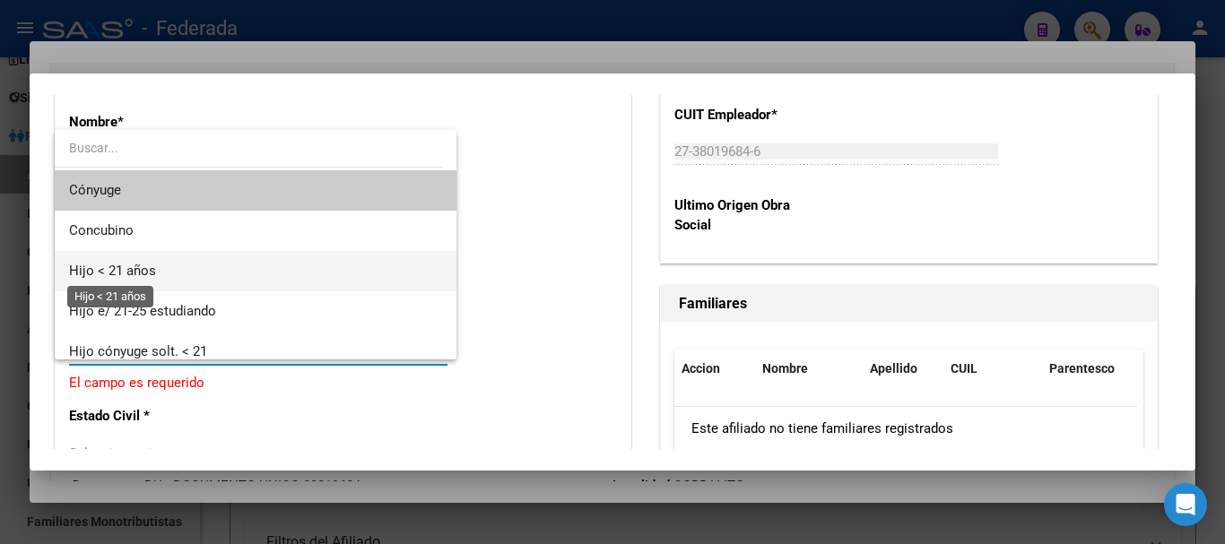
click at [137, 275] on span "Hijo < 21 años" at bounding box center [112, 271] width 87 height 16
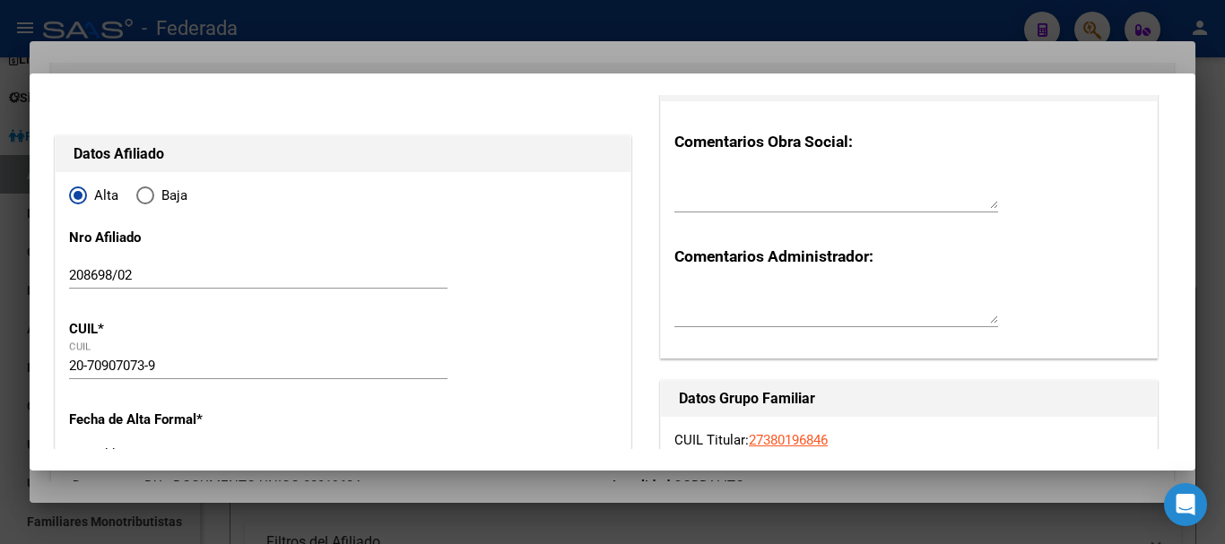
scroll to position [0, 0]
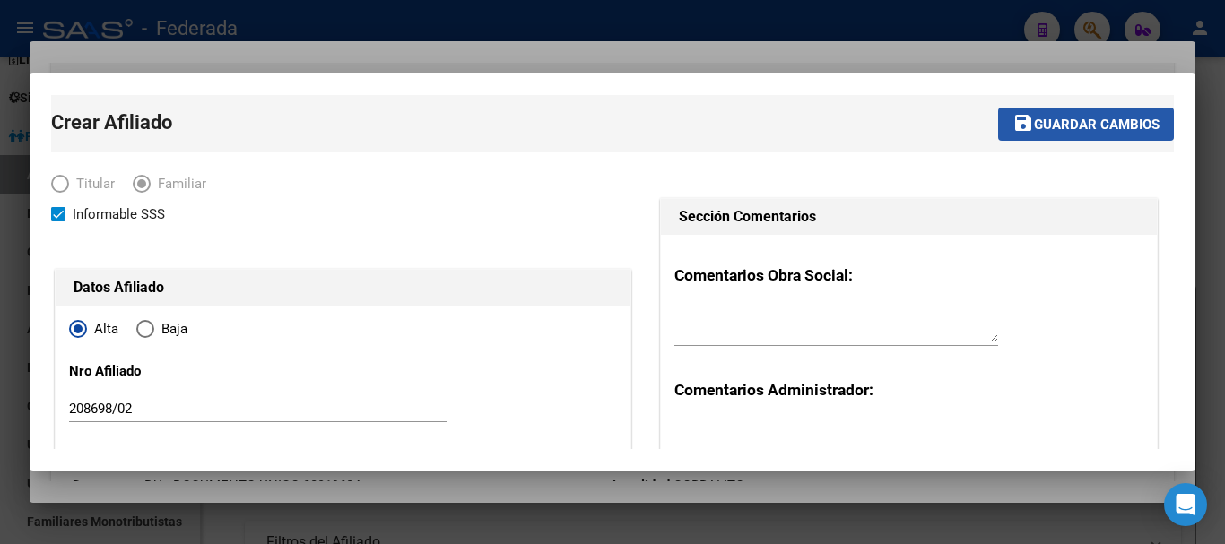
click at [1044, 123] on span "Guardar cambios" at bounding box center [1097, 125] width 126 height 16
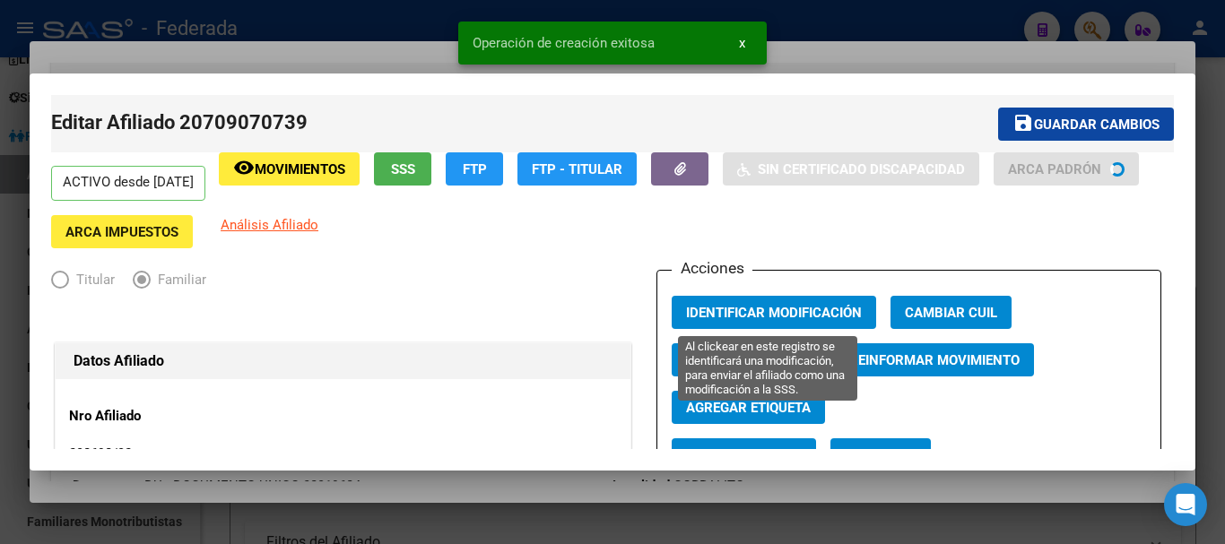
click at [745, 307] on span "Identificar Modificación" at bounding box center [774, 313] width 176 height 16
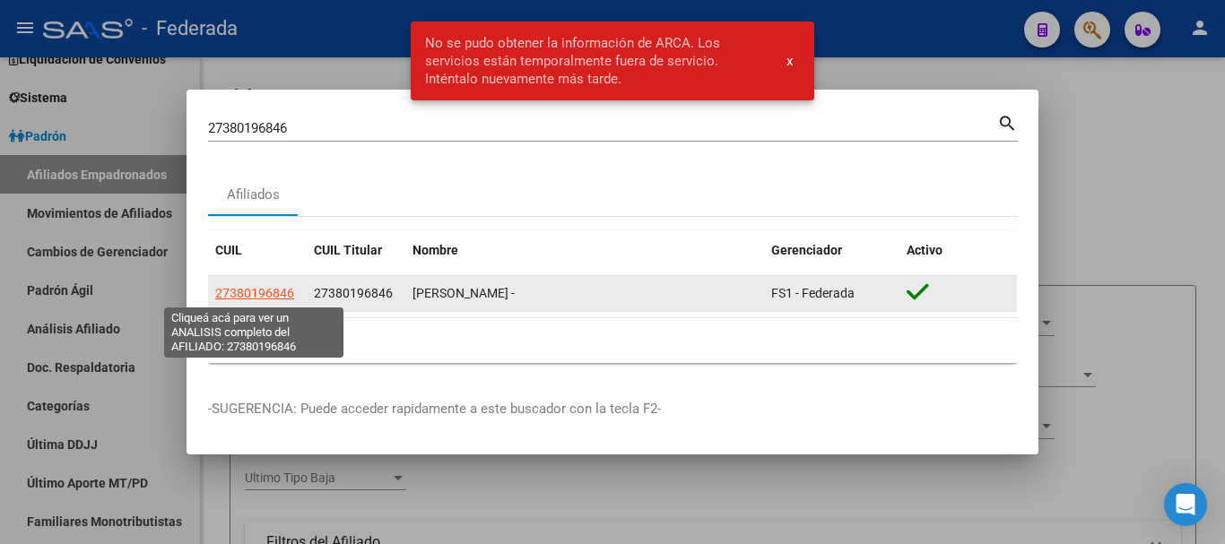
click at [283, 292] on span "27380196846" at bounding box center [254, 293] width 79 height 14
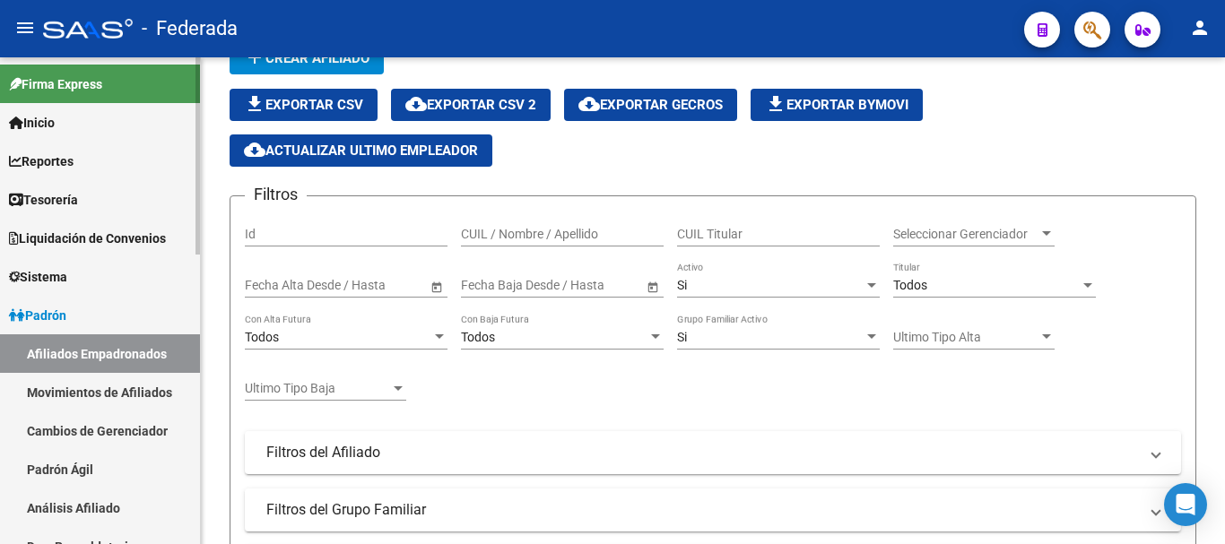
click at [63, 309] on span "Padrón" at bounding box center [37, 316] width 57 height 20
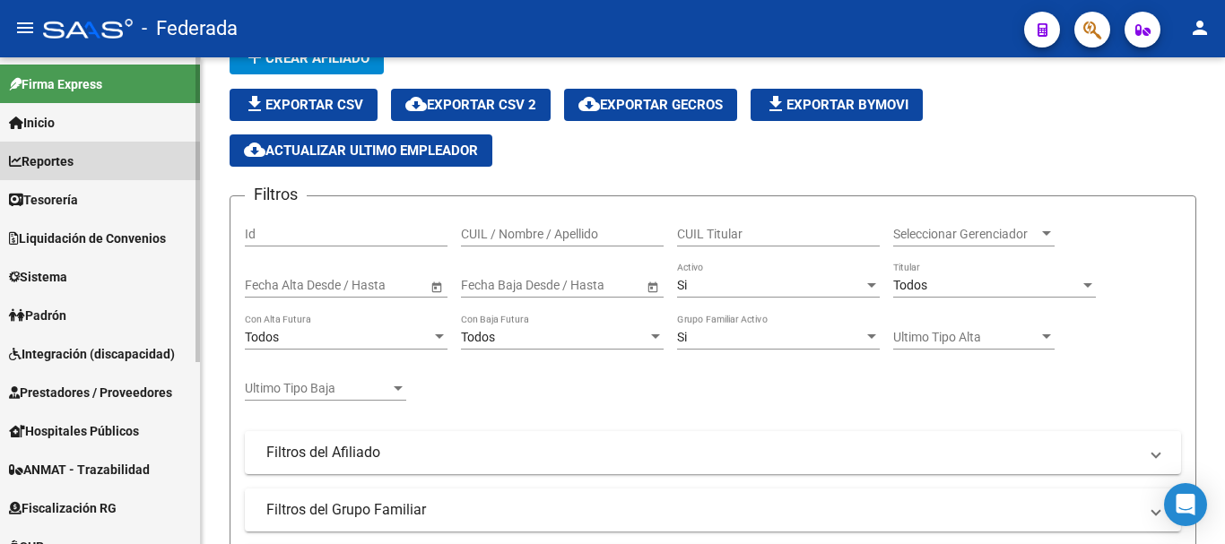
click at [61, 162] on span "Reportes" at bounding box center [41, 162] width 65 height 20
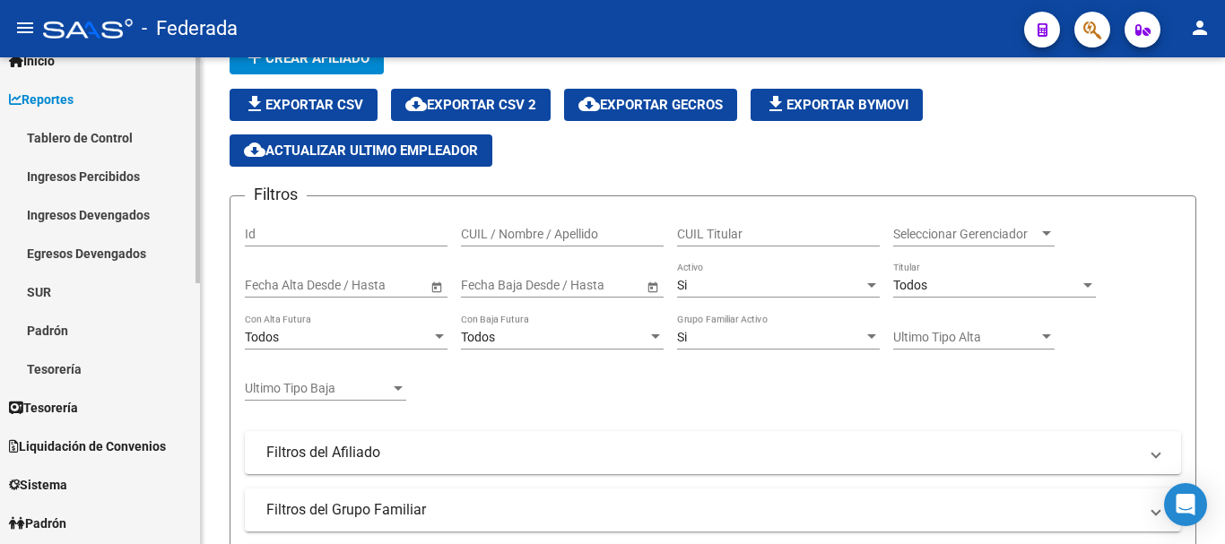
scroll to position [90, 0]
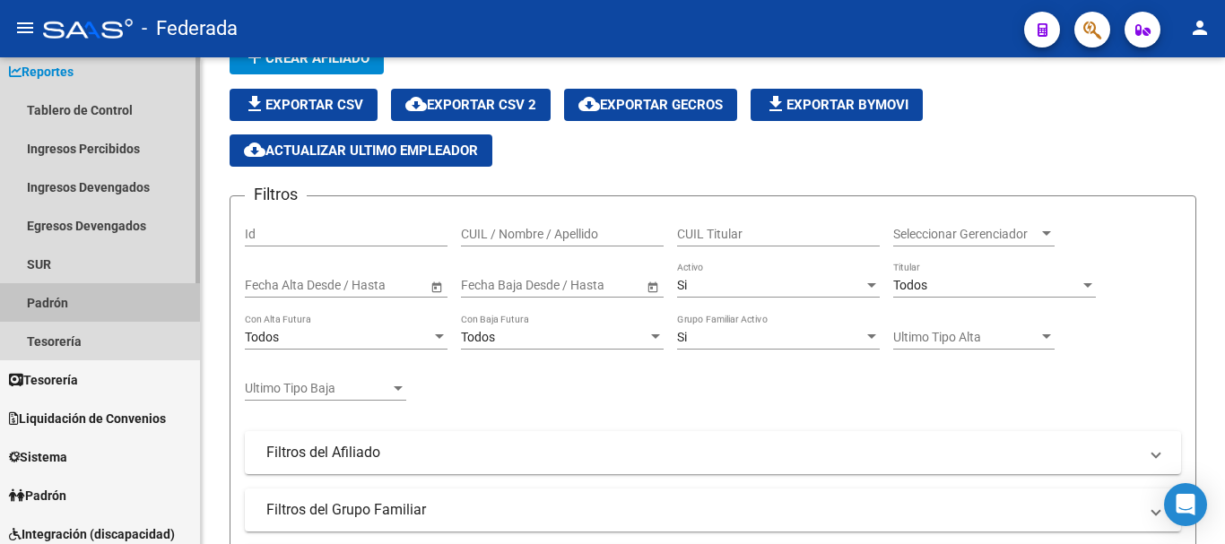
click at [81, 299] on link "Padrón" at bounding box center [100, 302] width 200 height 39
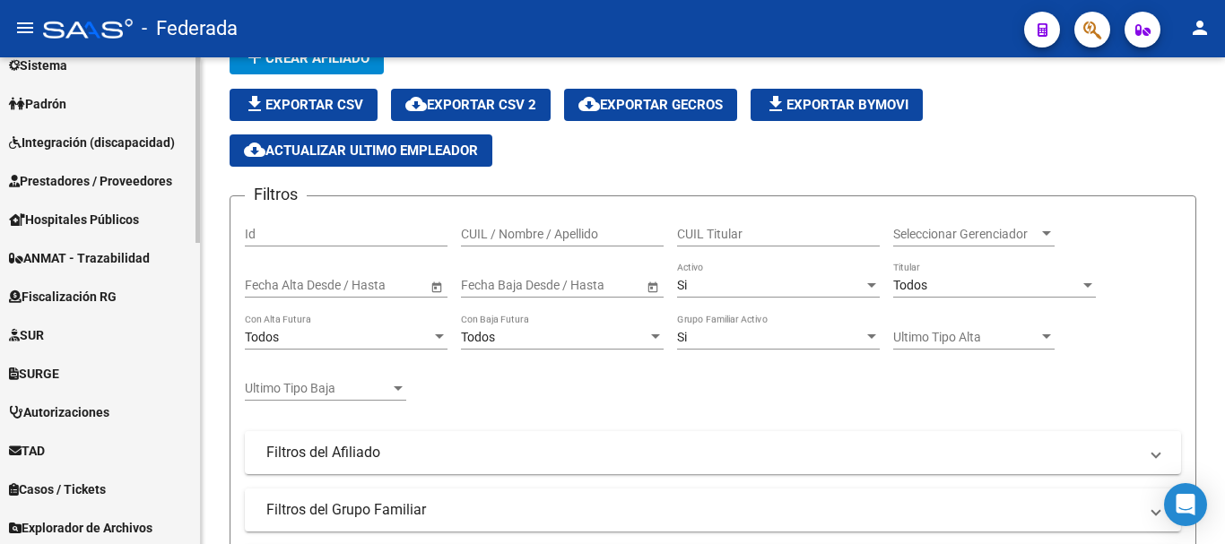
scroll to position [718, 0]
